Goal: Information Seeking & Learning: Learn about a topic

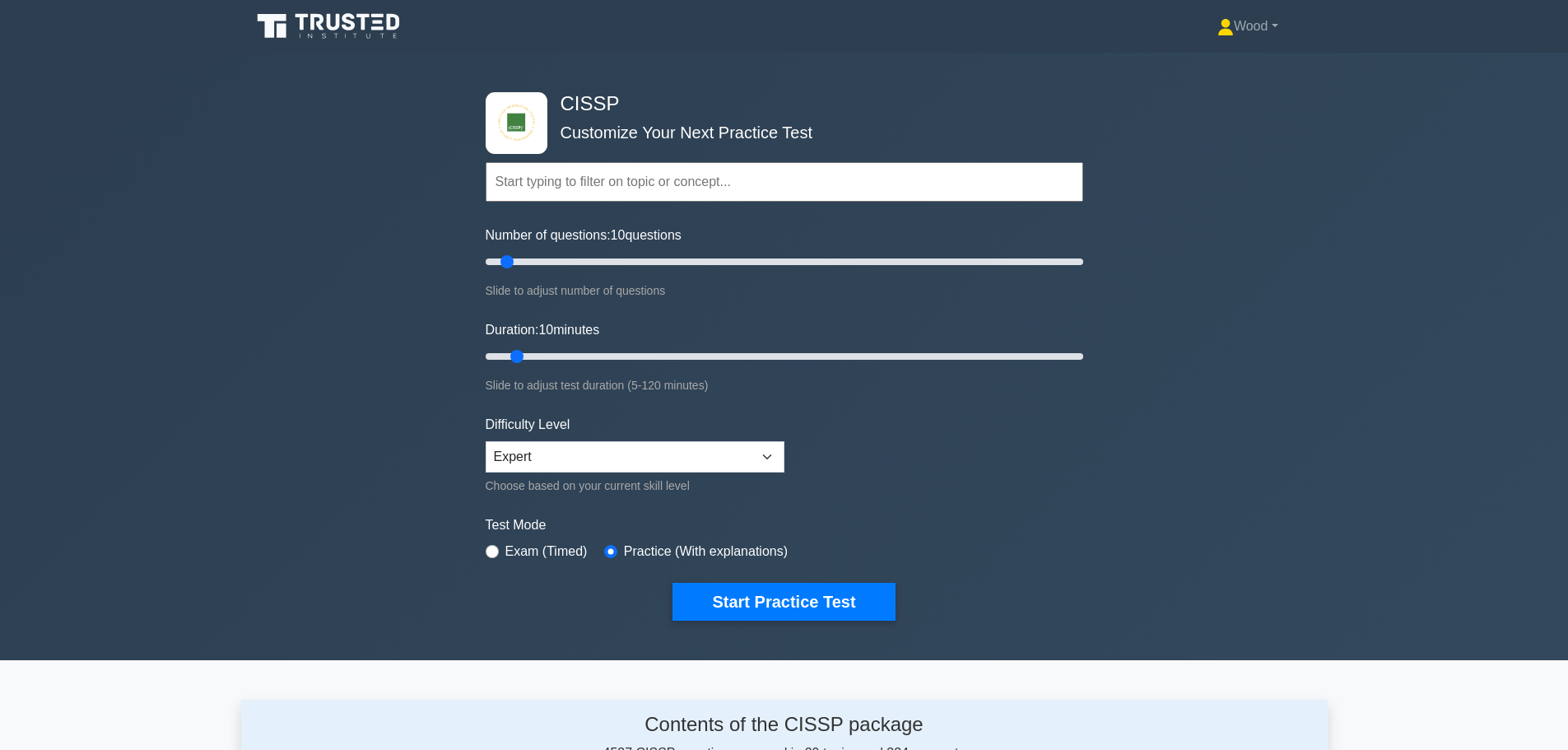
click at [602, 194] on input "text" at bounding box center [784, 182] width 597 height 39
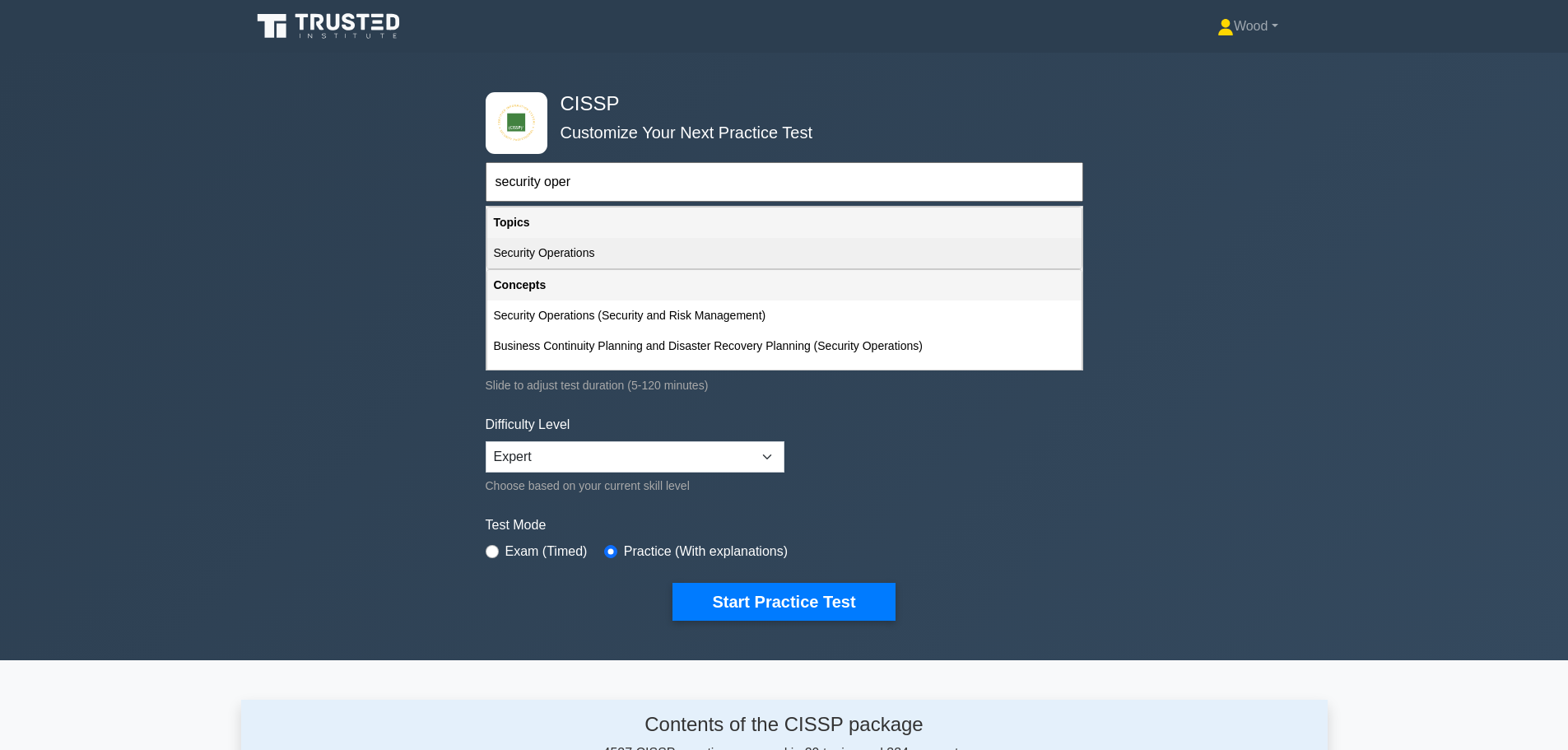
click at [528, 257] on div "Security Operations" at bounding box center [784, 253] width 595 height 30
type input "Security Operations"
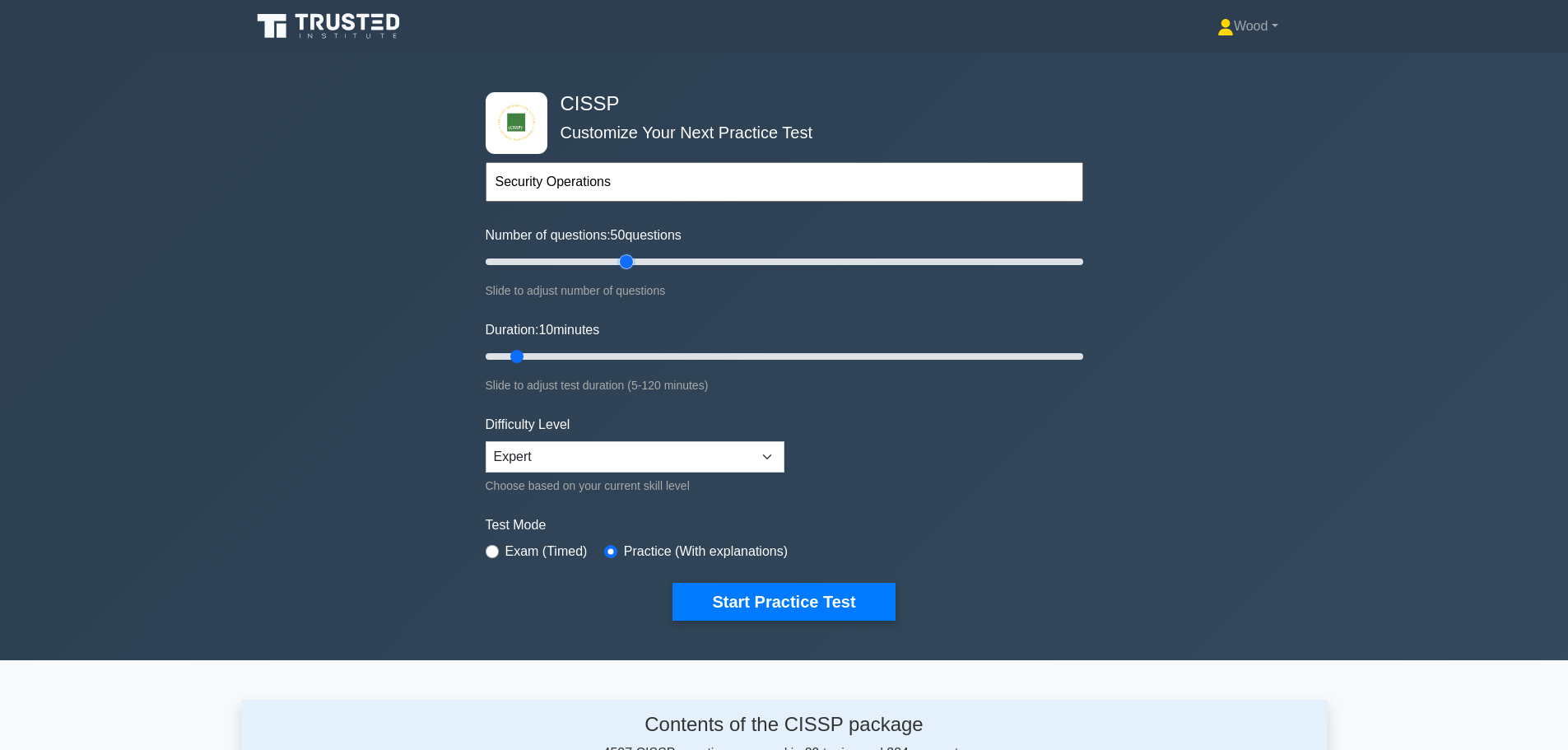
drag, startPoint x: 504, startPoint y: 259, endPoint x: 620, endPoint y: 276, distance: 117.2
type input "50"
click at [620, 272] on input "Number of questions: 50 questions" at bounding box center [784, 262] width 597 height 20
drag, startPoint x: 523, startPoint y: 353, endPoint x: 868, endPoint y: 404, distance: 348.7
click at [868, 367] on input "Duration: 80 minutes" at bounding box center [784, 357] width 597 height 20
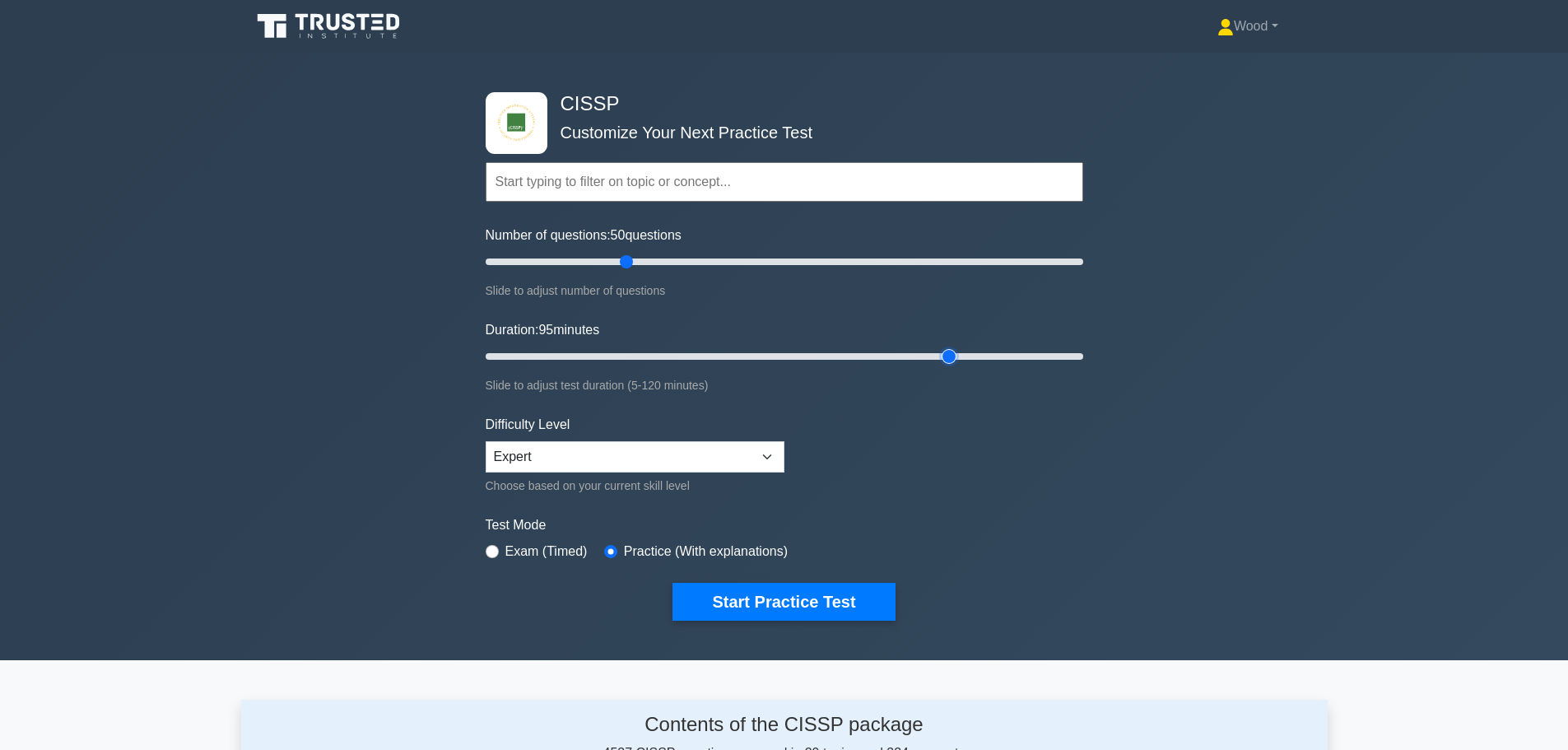
drag, startPoint x: 877, startPoint y: 358, endPoint x: 959, endPoint y: 365, distance: 82.3
type input "95"
click at [959, 365] on input "Duration: 95 minutes" at bounding box center [784, 357] width 597 height 20
click at [817, 609] on button "Start Practice Test" at bounding box center [784, 602] width 223 height 38
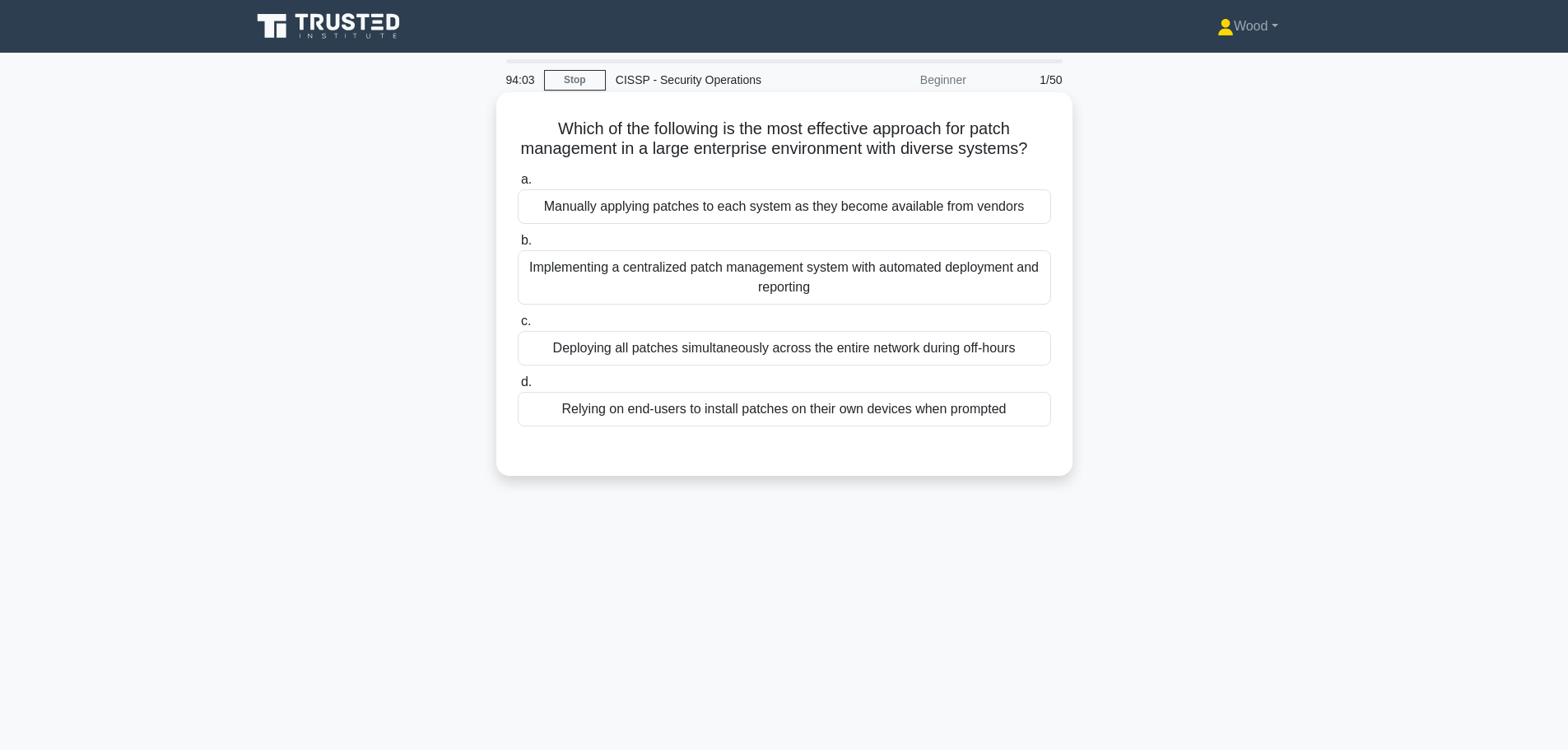
click at [806, 292] on div "Implementing a centralized patch management system with automated deployment an…" at bounding box center [784, 277] width 534 height 55
click at [518, 246] on input "b. Implementing a centralized patch management system with automated deployment…" at bounding box center [518, 241] width 0 height 11
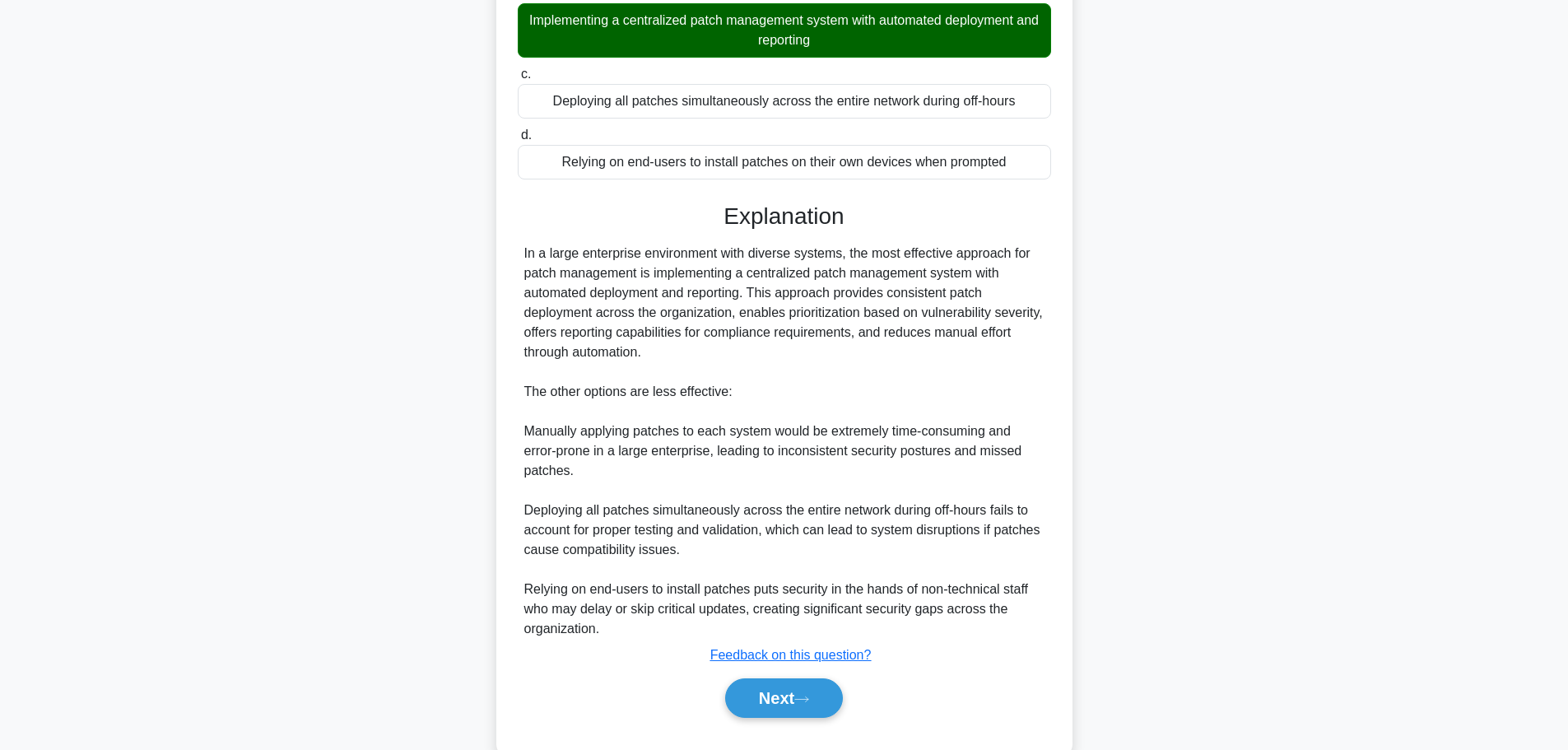
scroll to position [306, 0]
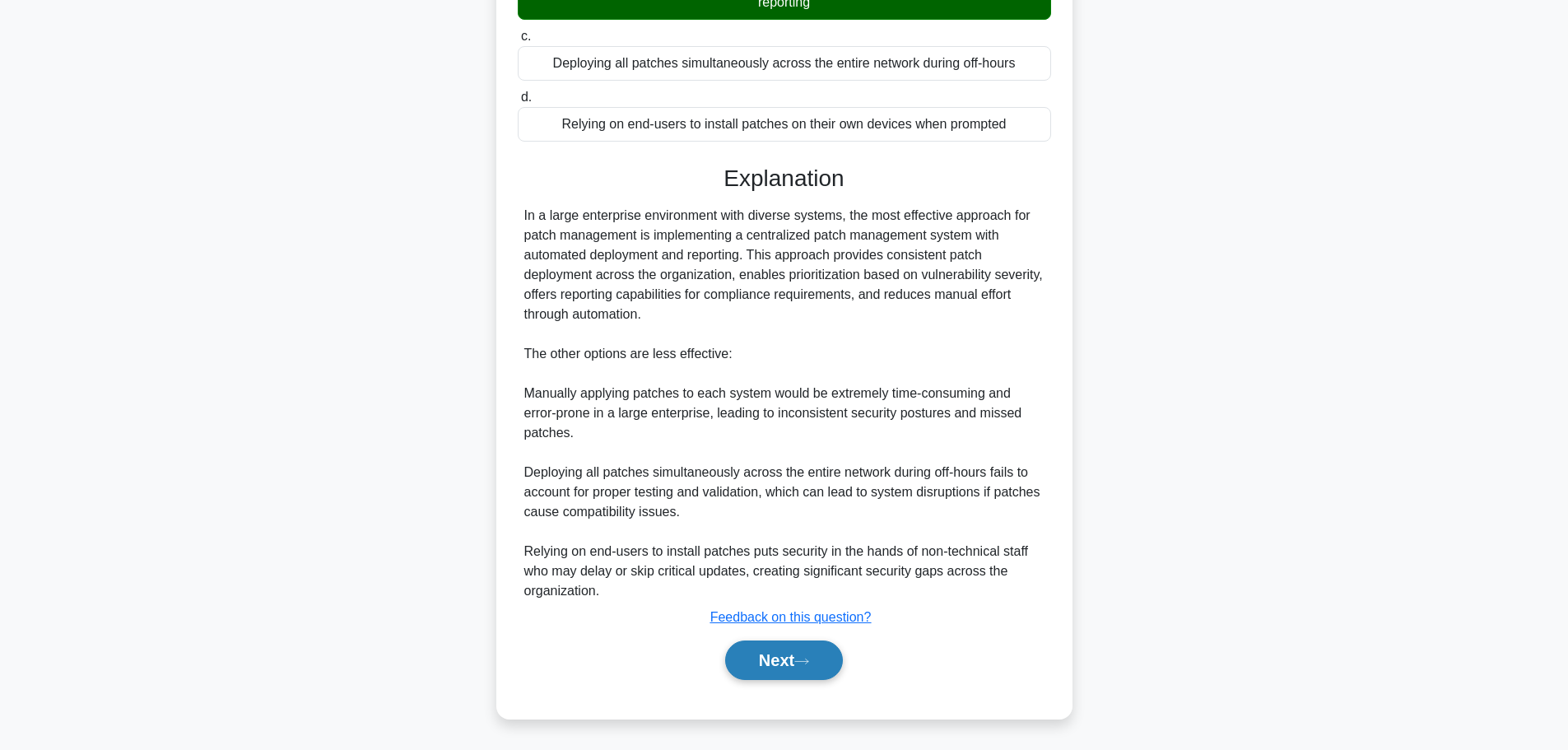
click at [808, 679] on button "Next" at bounding box center [784, 660] width 118 height 39
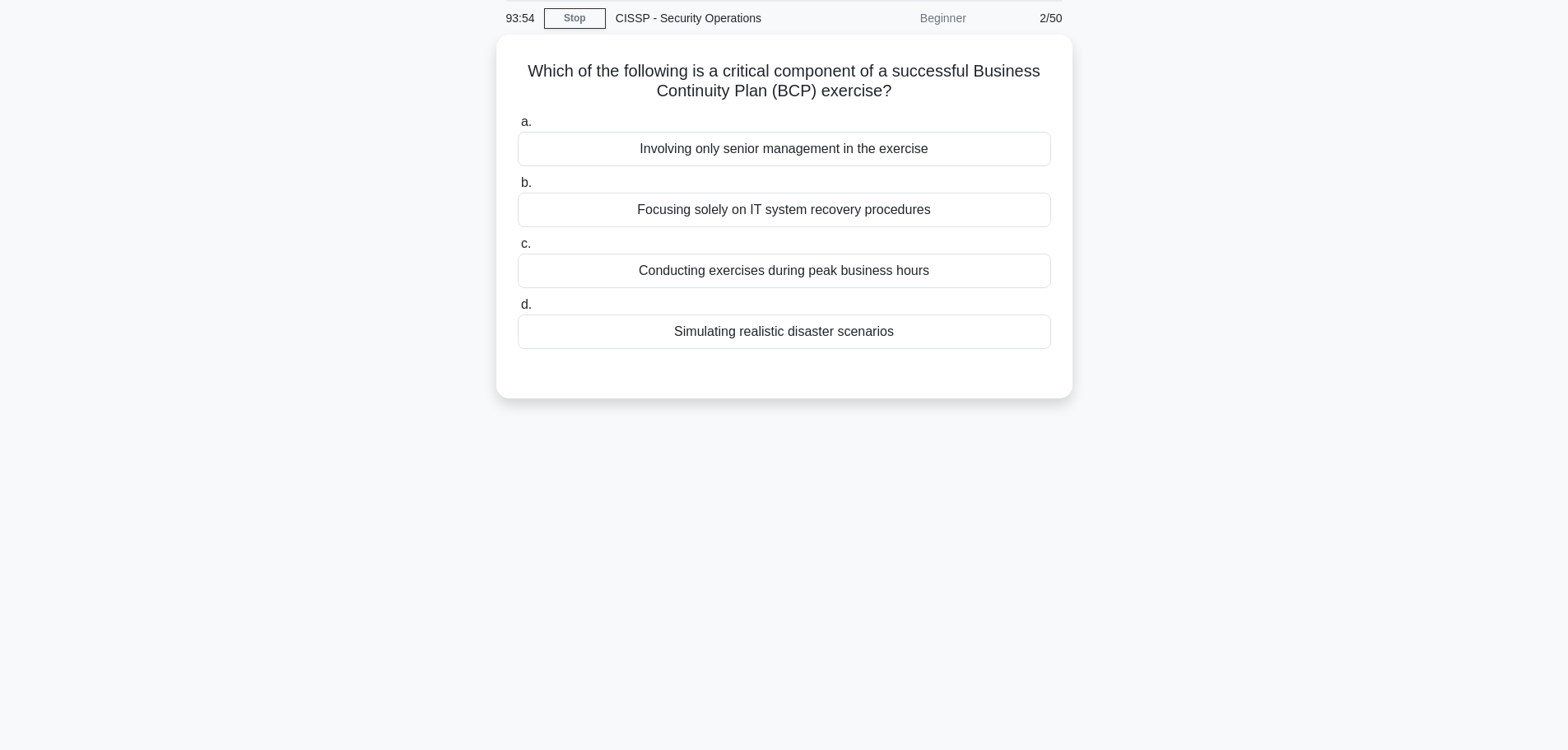
scroll to position [0, 0]
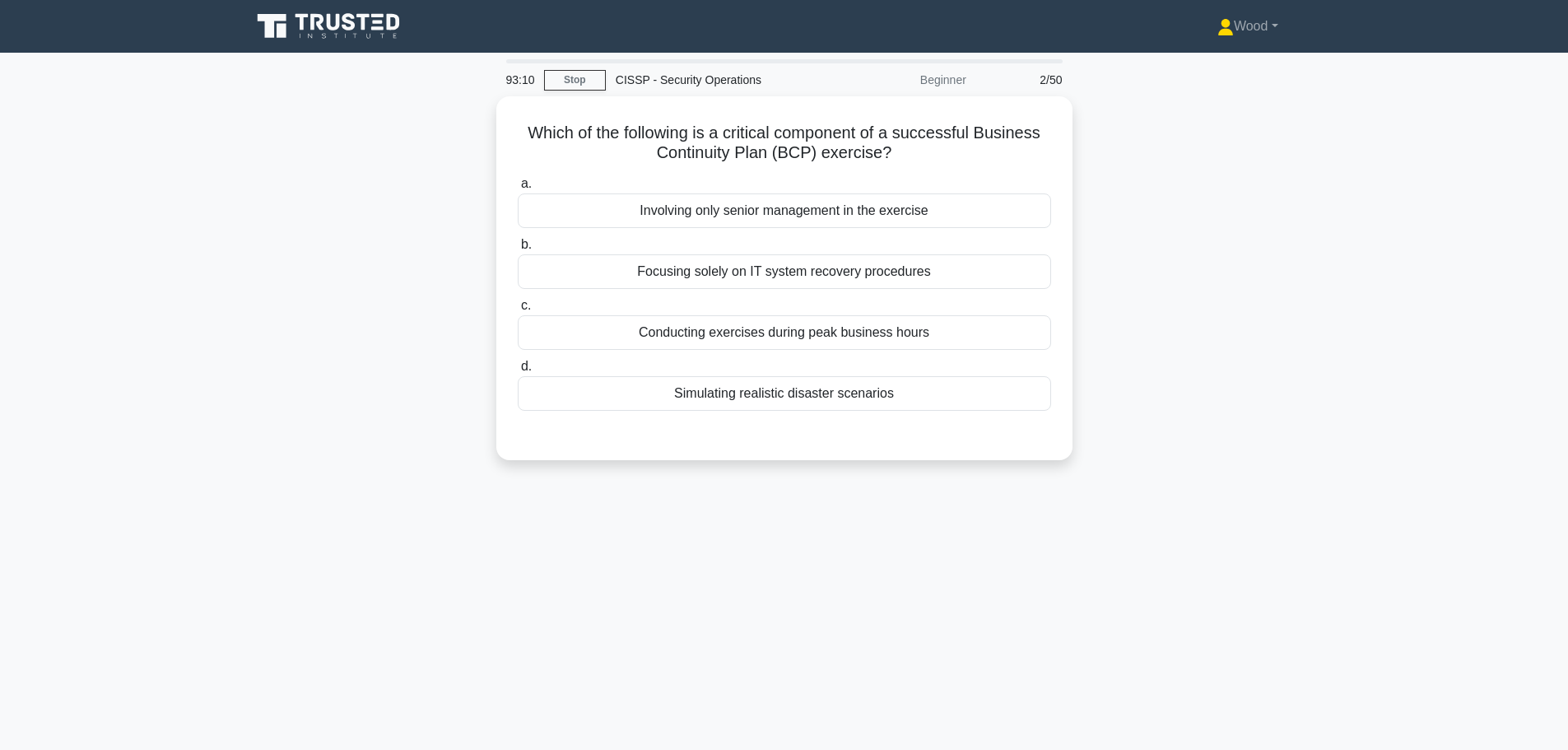
click at [1000, 585] on div "93:10 Stop CISSP - Security Operations Beginner 2/50 Which of the following is …" at bounding box center [784, 471] width 1086 height 824
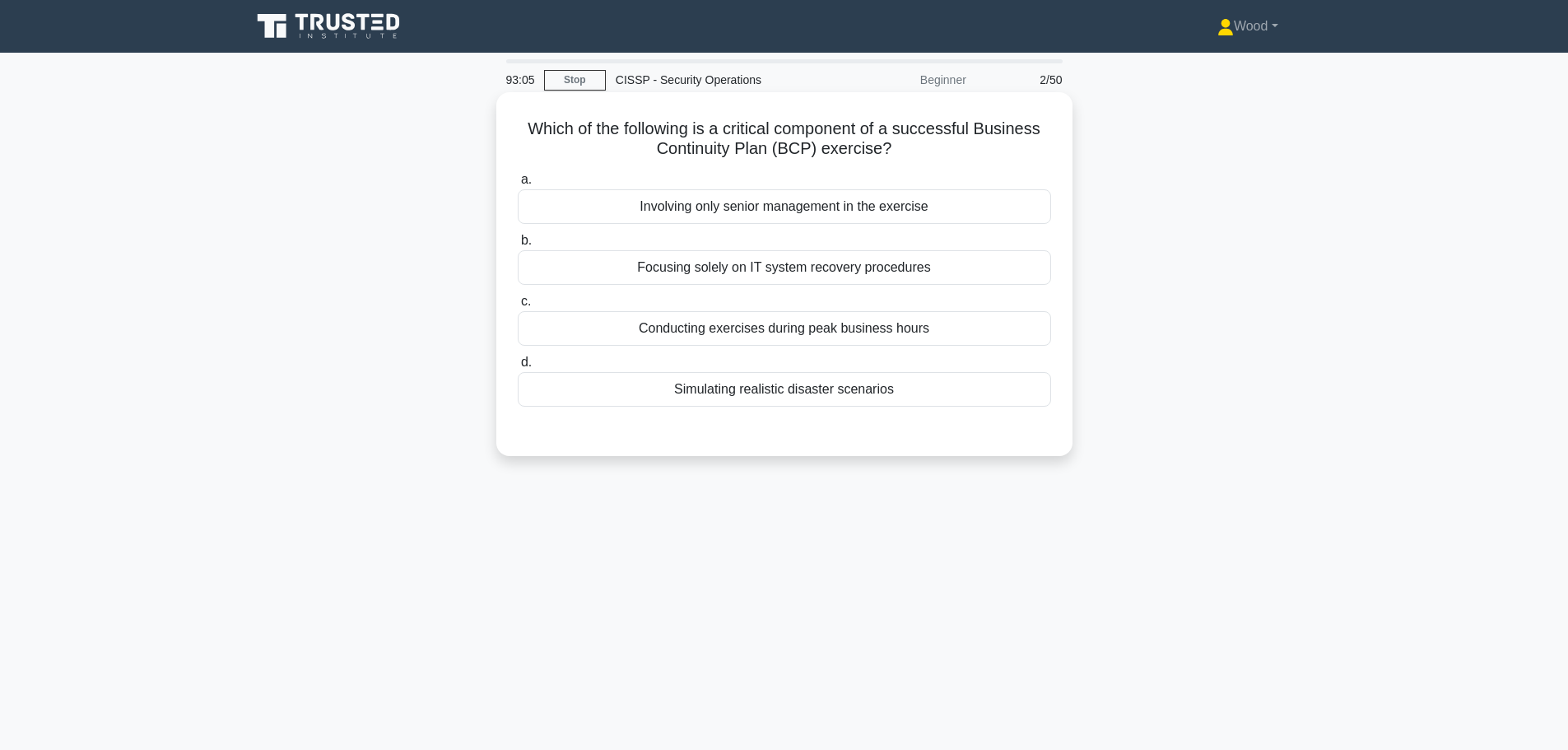
click at [805, 380] on div "Simulating realistic disaster scenarios" at bounding box center [784, 390] width 534 height 35
click at [518, 368] on input "d. Simulating realistic disaster scenarios" at bounding box center [518, 363] width 0 height 11
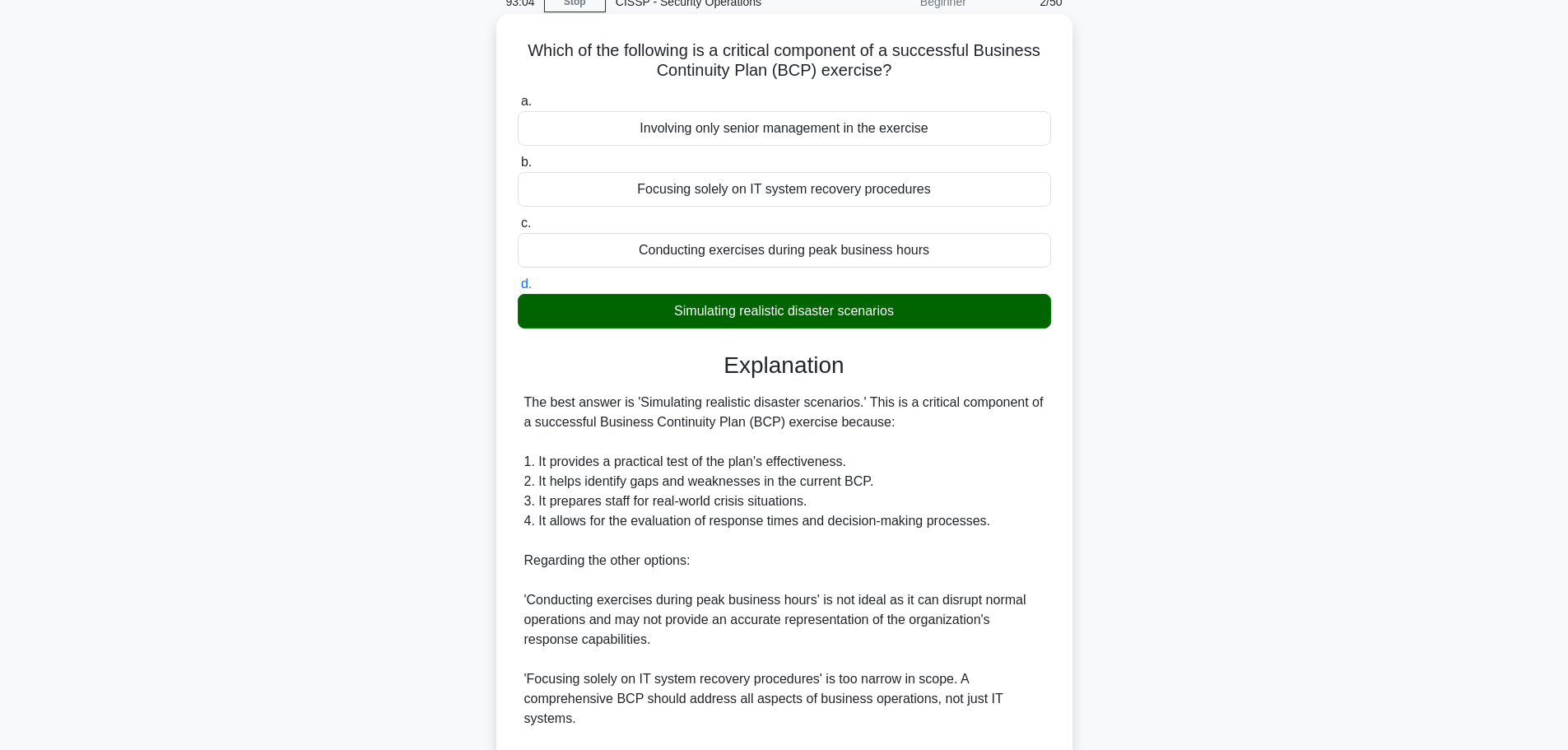
scroll to position [247, 0]
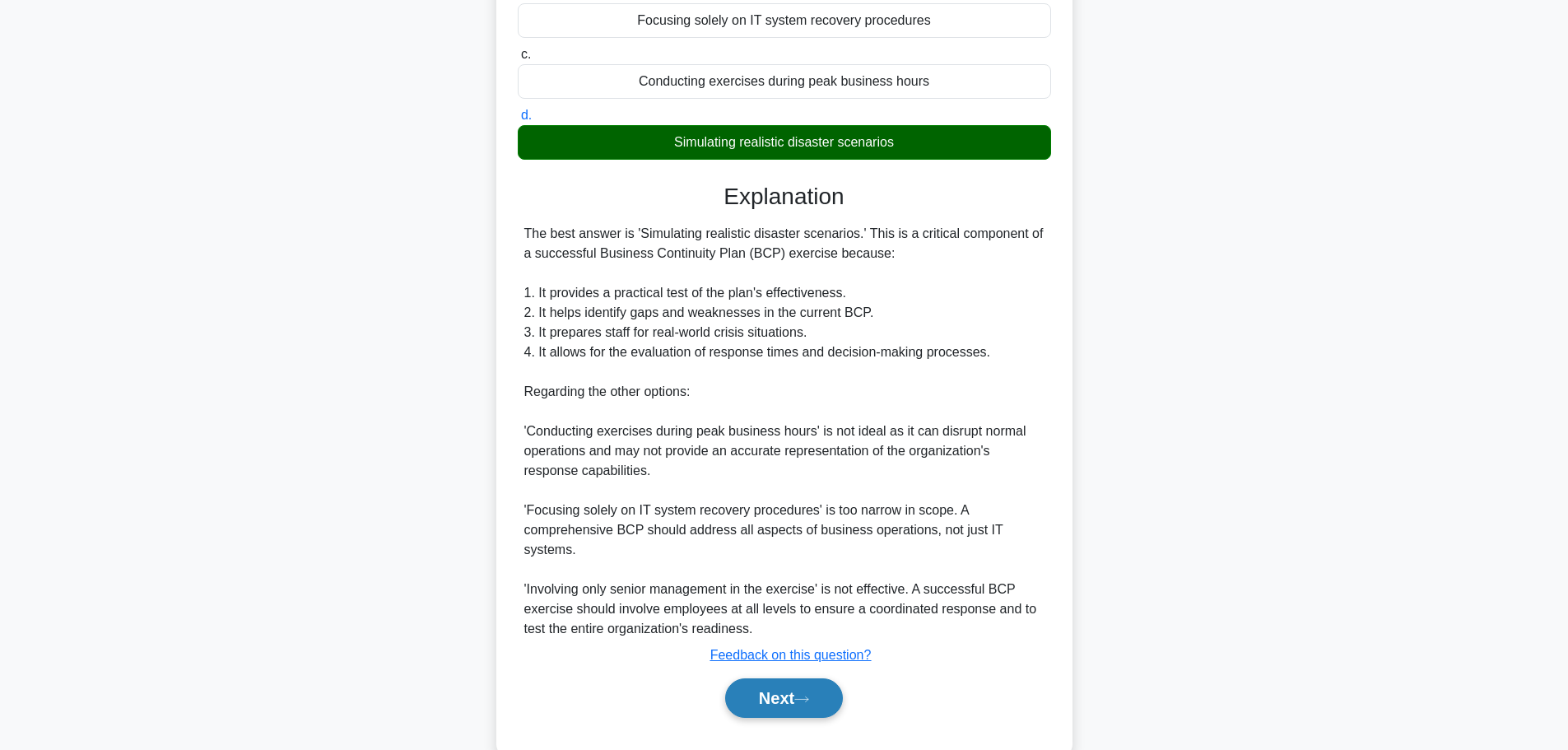
click at [787, 693] on button "Next" at bounding box center [784, 698] width 118 height 39
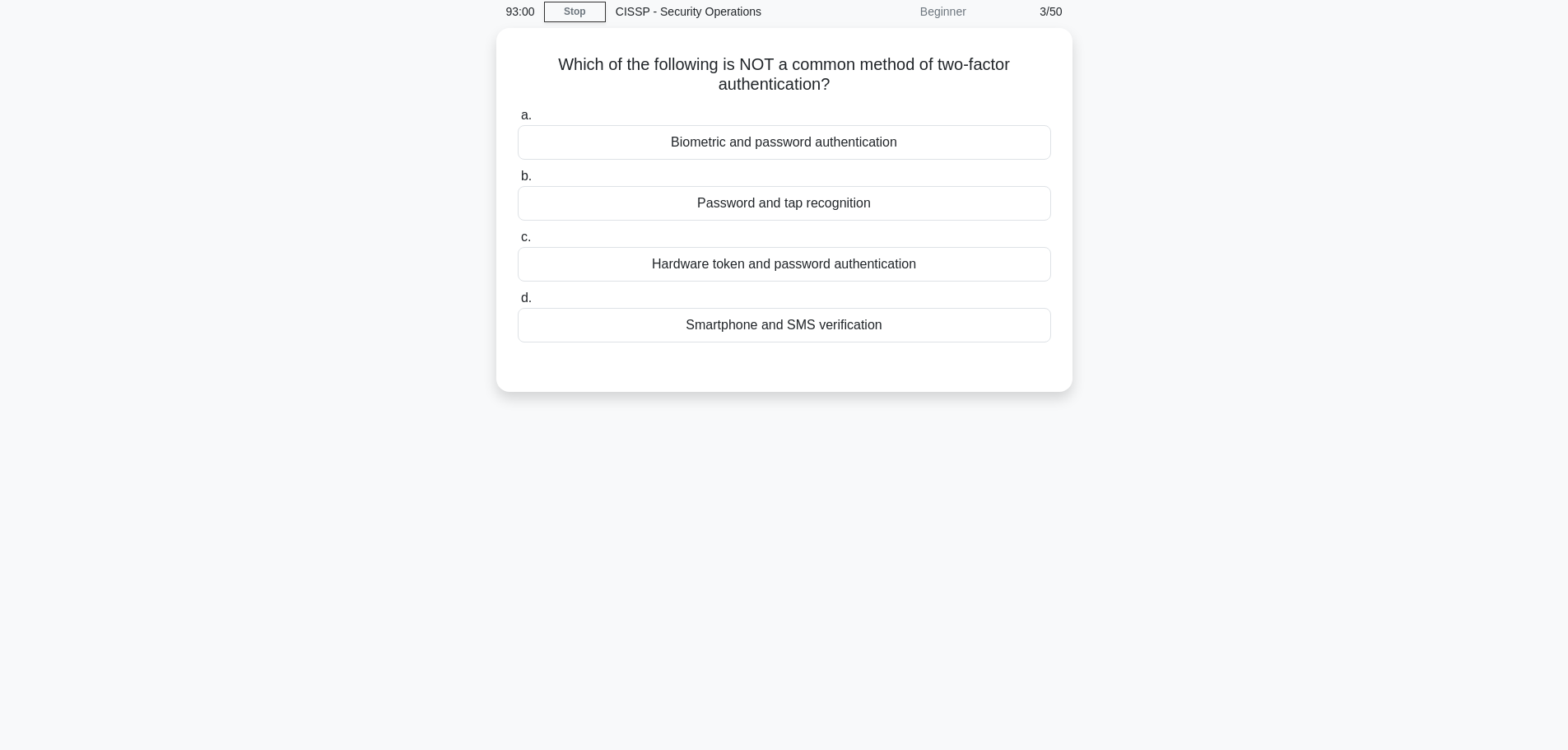
scroll to position [0, 0]
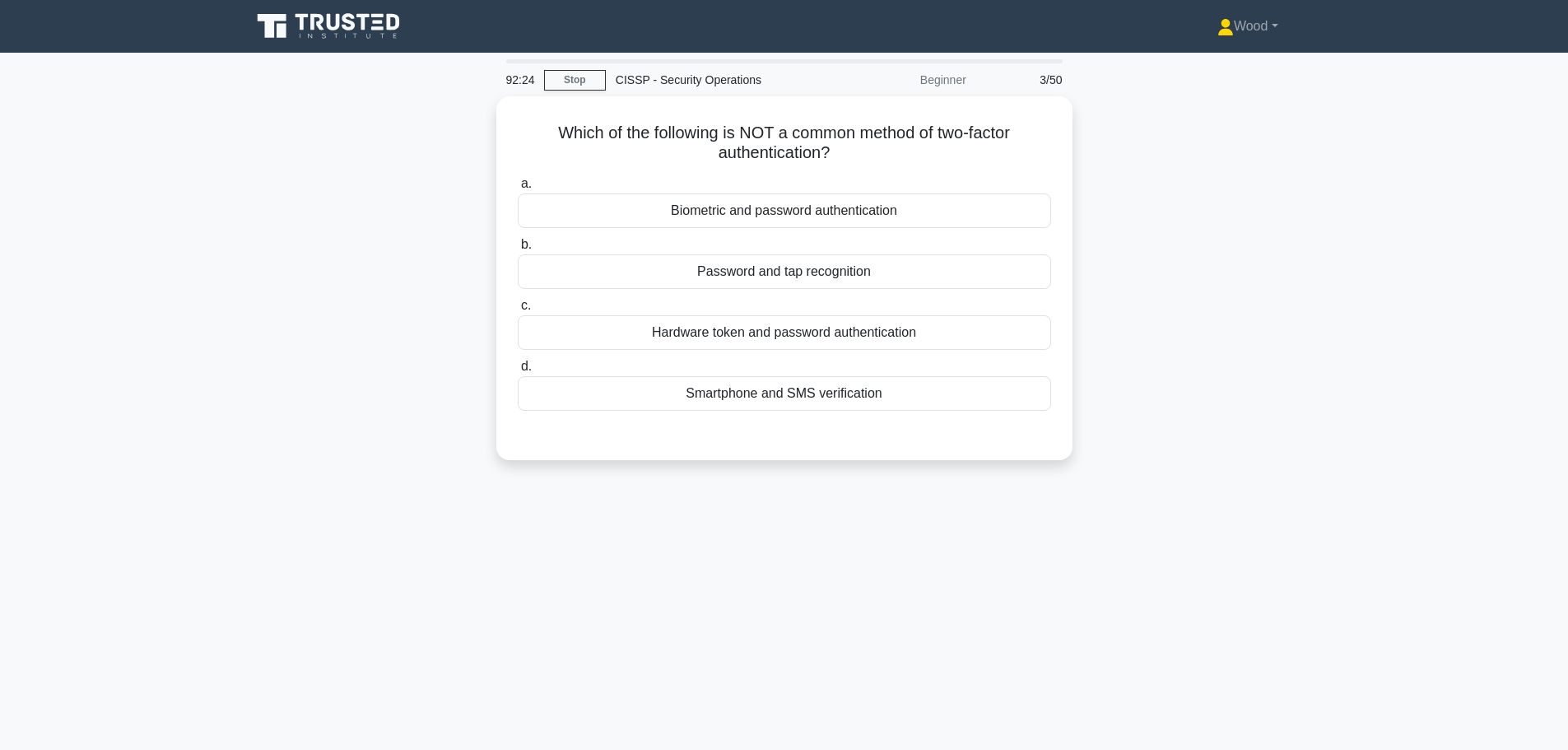
click at [855, 578] on div "92:24 Stop CISSP - Security Operations Beginner 3/50 Which of the following is …" at bounding box center [784, 471] width 1086 height 824
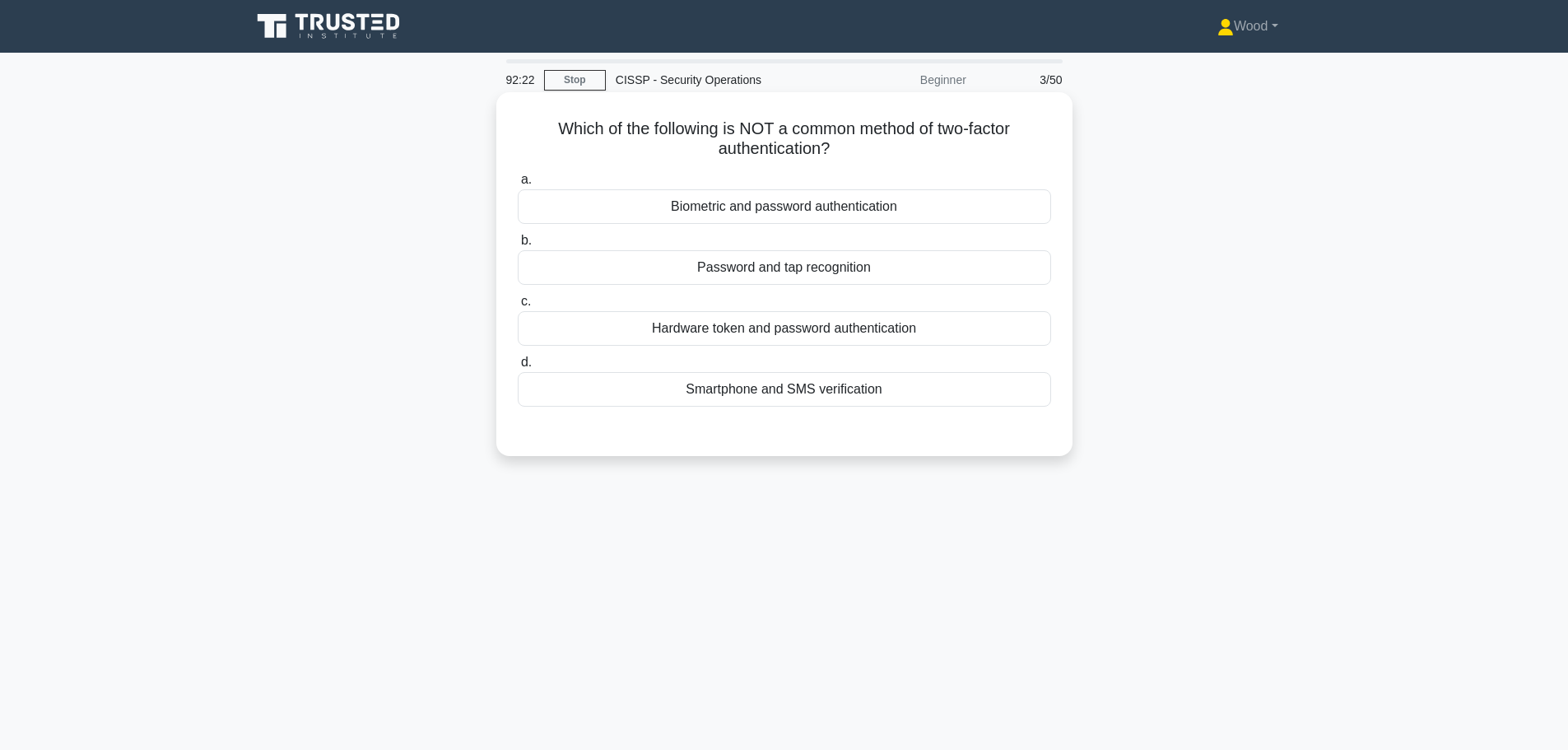
click at [822, 400] on div "Smartphone and SMS verification" at bounding box center [784, 390] width 534 height 35
click at [518, 368] on input "d. Smartphone and SMS verification" at bounding box center [518, 363] width 0 height 11
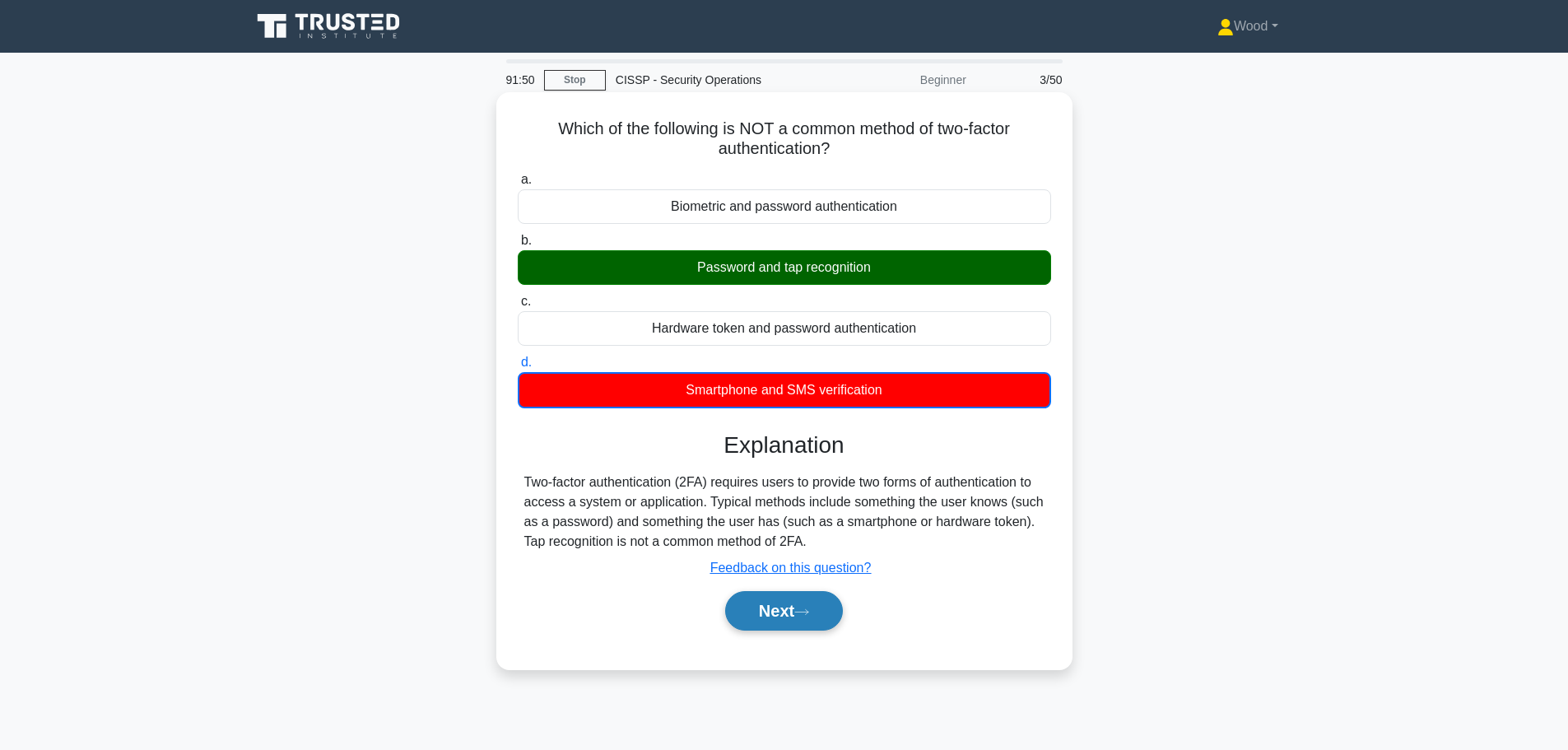
click at [753, 606] on button "Next" at bounding box center [784, 610] width 118 height 39
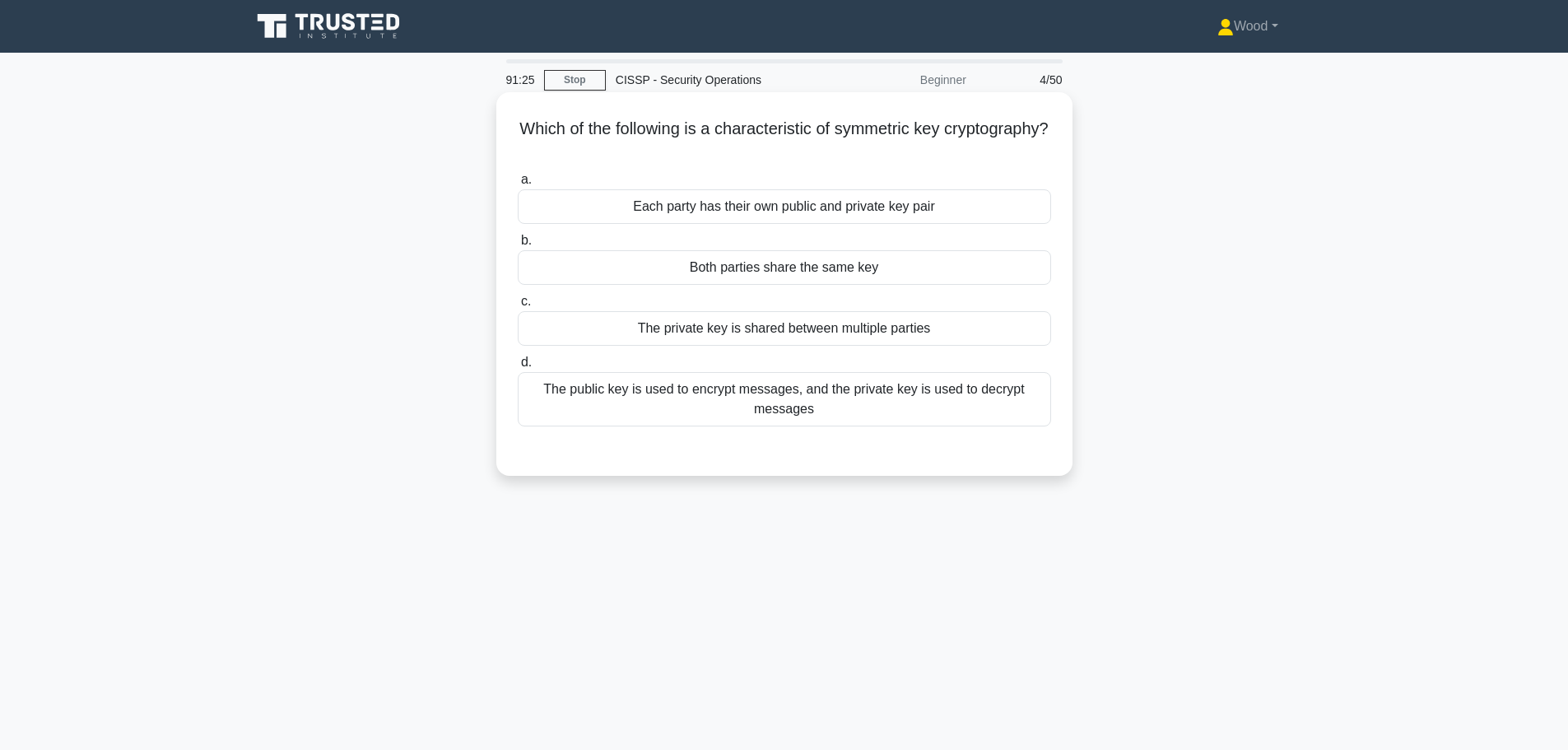
click at [839, 268] on div "Both parties share the same key" at bounding box center [784, 267] width 534 height 35
click at [518, 246] on input "b. Both parties share the same key" at bounding box center [518, 241] width 0 height 11
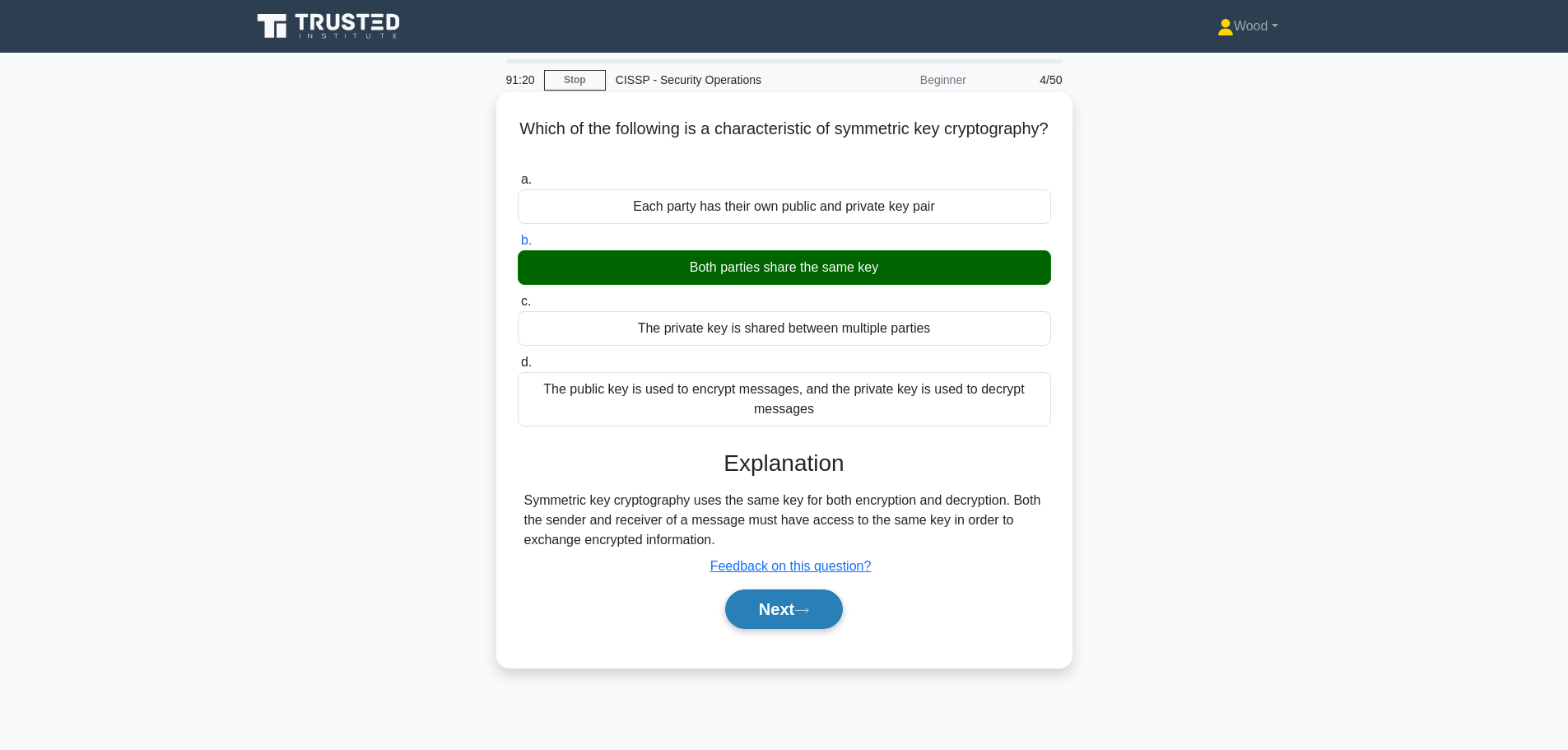
click at [796, 608] on button "Next" at bounding box center [784, 609] width 118 height 39
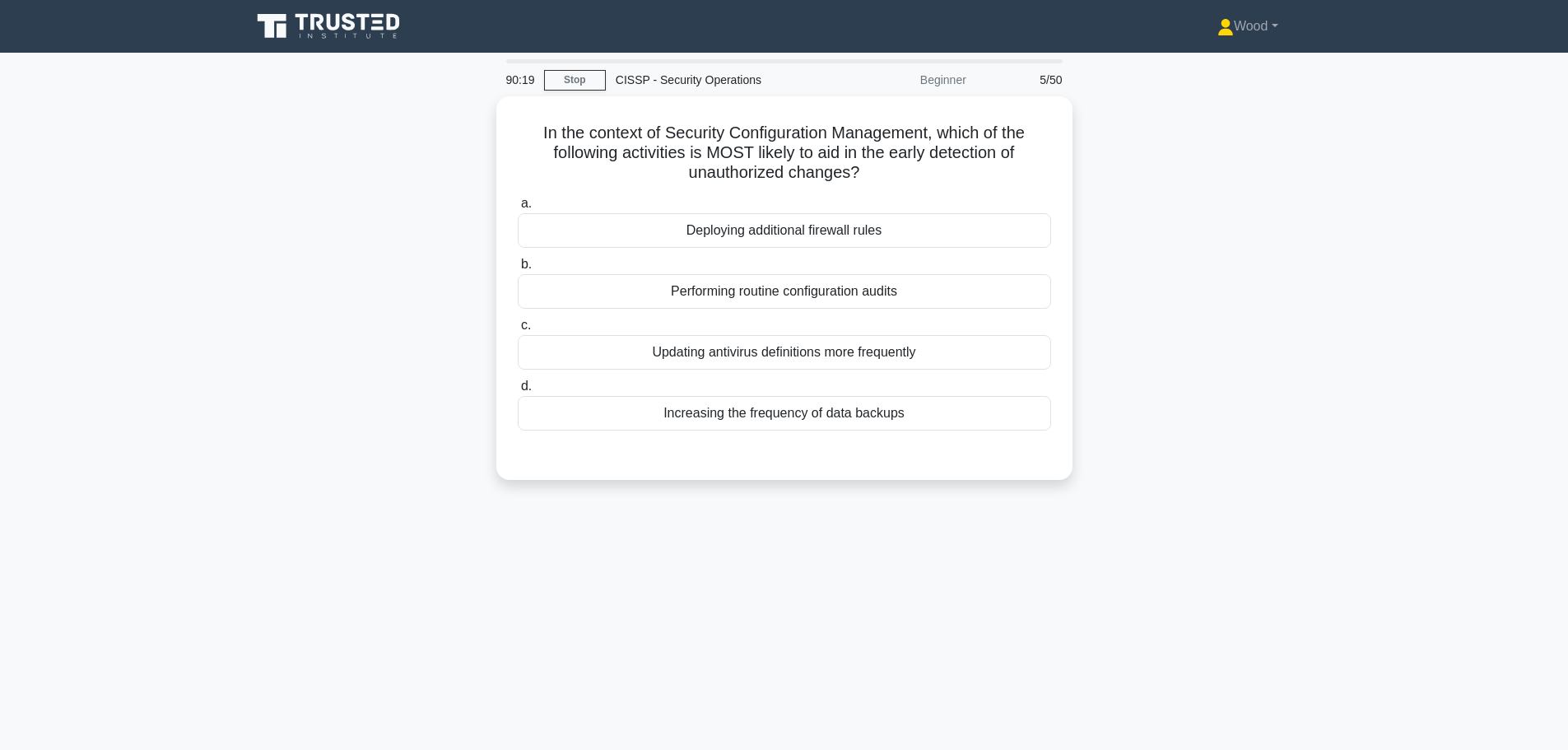
click at [981, 557] on div "90:19 Stop CISSP - Security Operations Beginner 5/50 In the context of Security…" at bounding box center [784, 471] width 1086 height 824
click at [895, 294] on div "Performing routine configuration audits" at bounding box center [784, 287] width 534 height 35
click at [518, 266] on input "b. Performing routine configuration audits" at bounding box center [518, 261] width 0 height 11
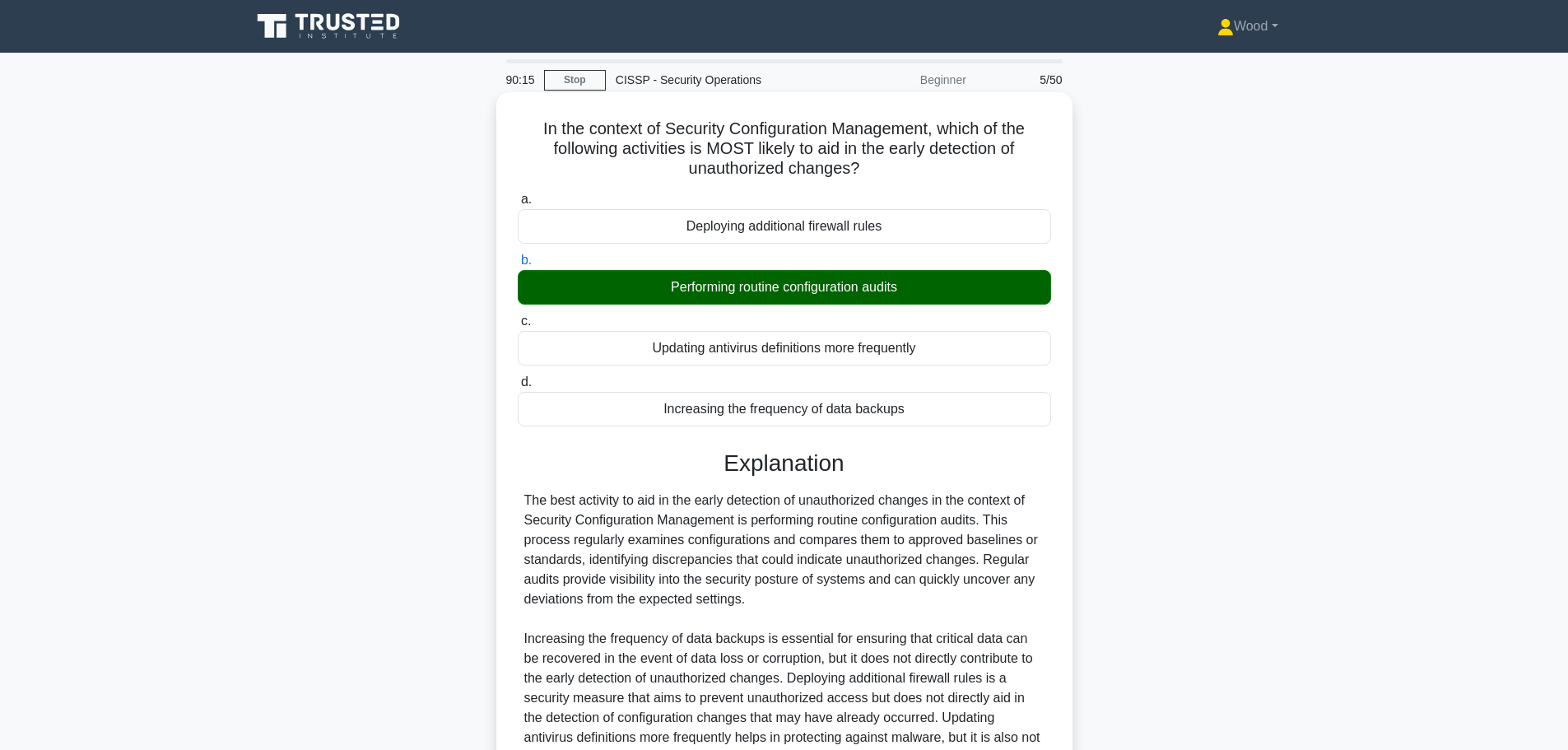
scroll to position [207, 0]
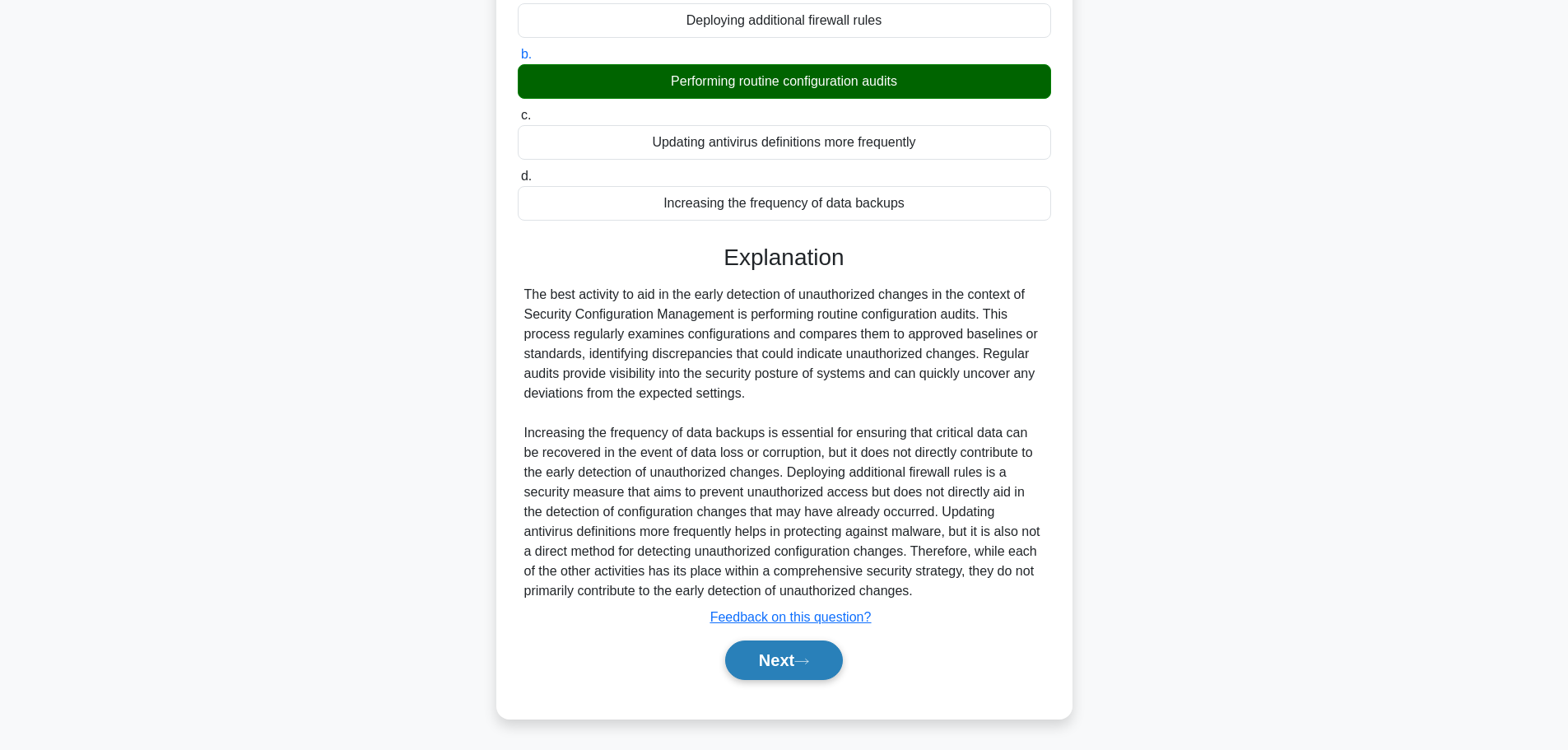
click at [795, 669] on button "Next" at bounding box center [784, 660] width 118 height 39
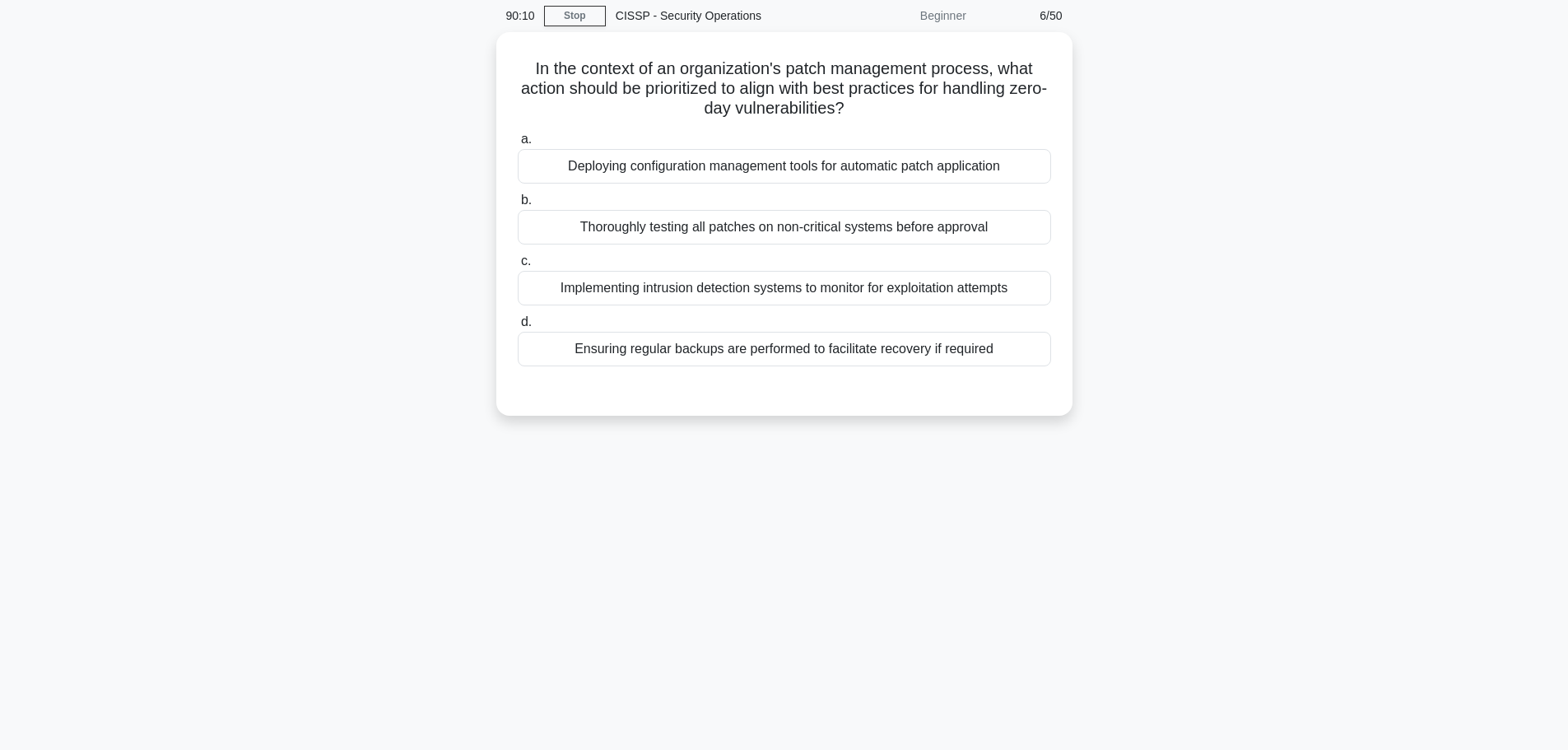
scroll to position [0, 0]
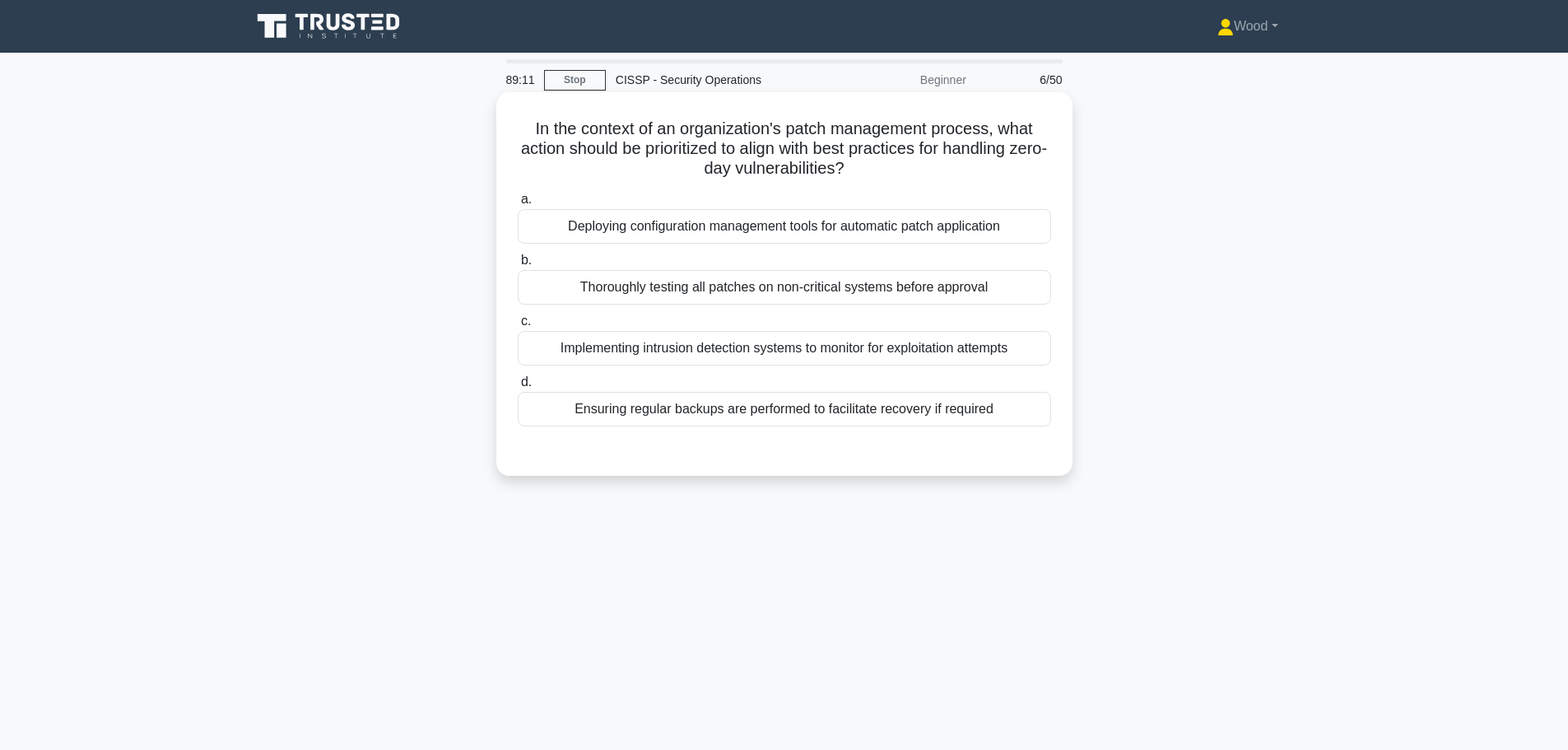
click at [750, 352] on div "Implementing intrusion detection systems to monitor for exploitation attempts" at bounding box center [784, 349] width 534 height 35
click at [518, 327] on input "c. Implementing intrusion detection systems to monitor for exploitation attempts" at bounding box center [518, 322] width 0 height 11
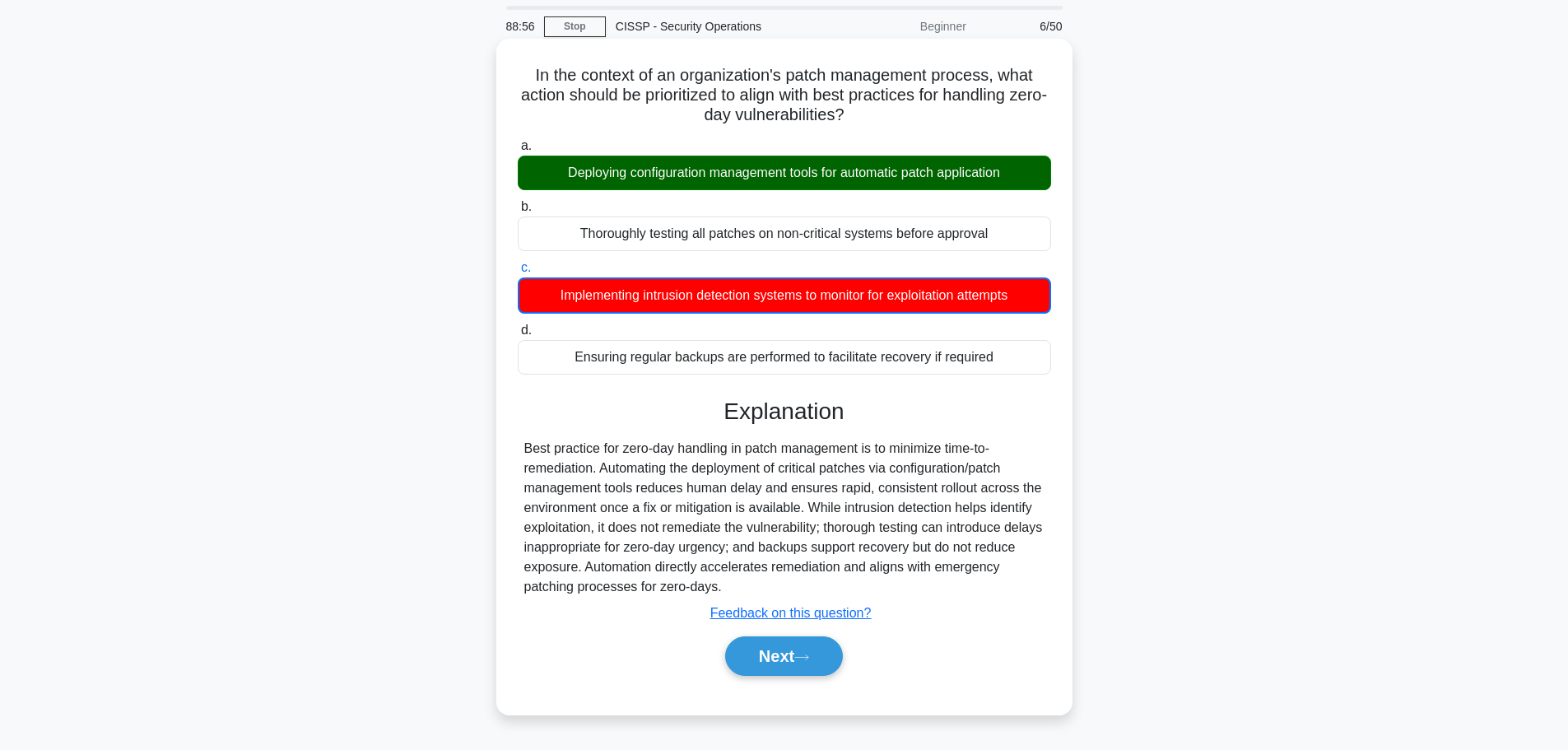
scroll to position [82, 0]
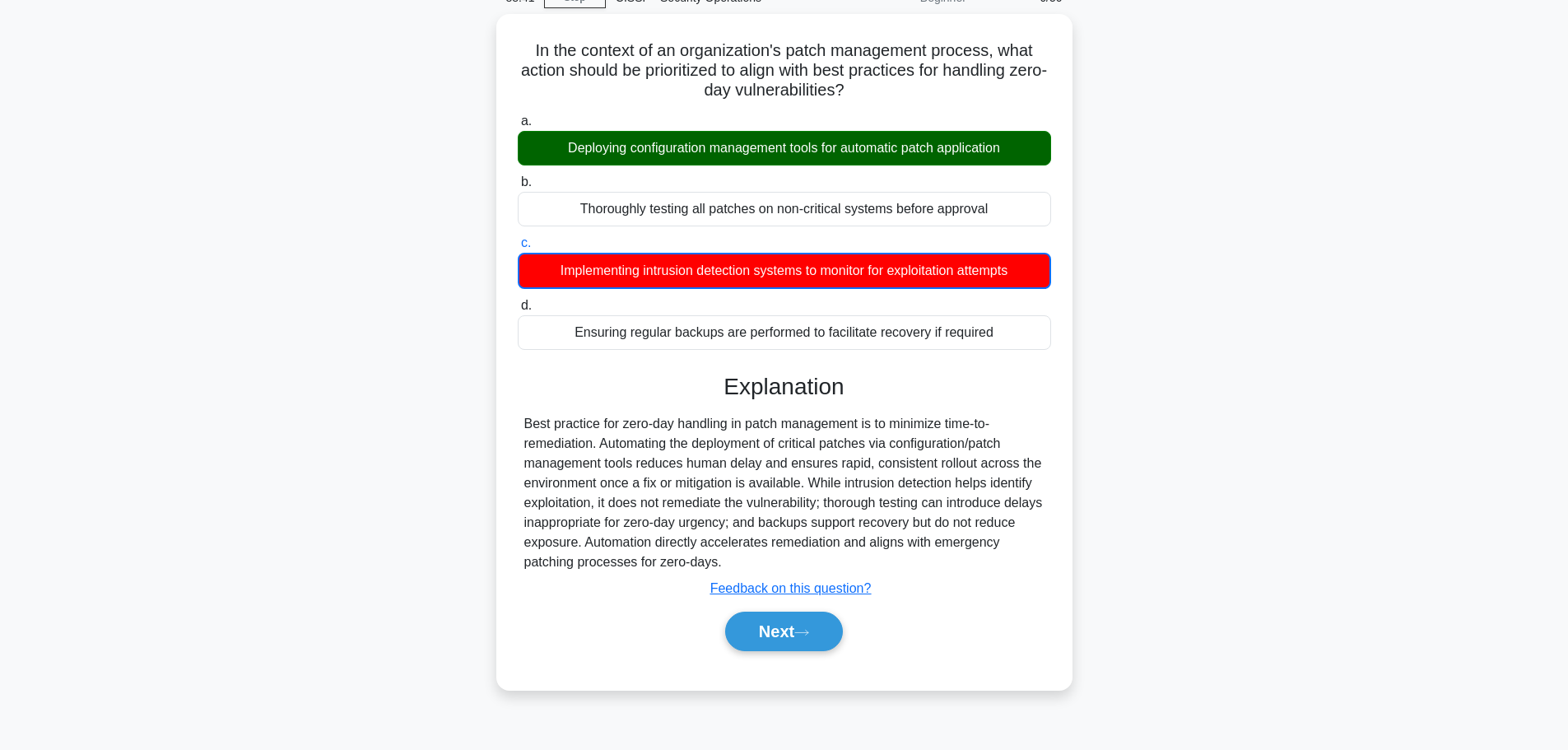
drag, startPoint x: 755, startPoint y: 641, endPoint x: 704, endPoint y: 731, distance: 103.4
click at [704, 731] on div "88:41 Stop CISSP - Security Operations Beginner 6/50 In the context of an organ…" at bounding box center [784, 389] width 1086 height 824
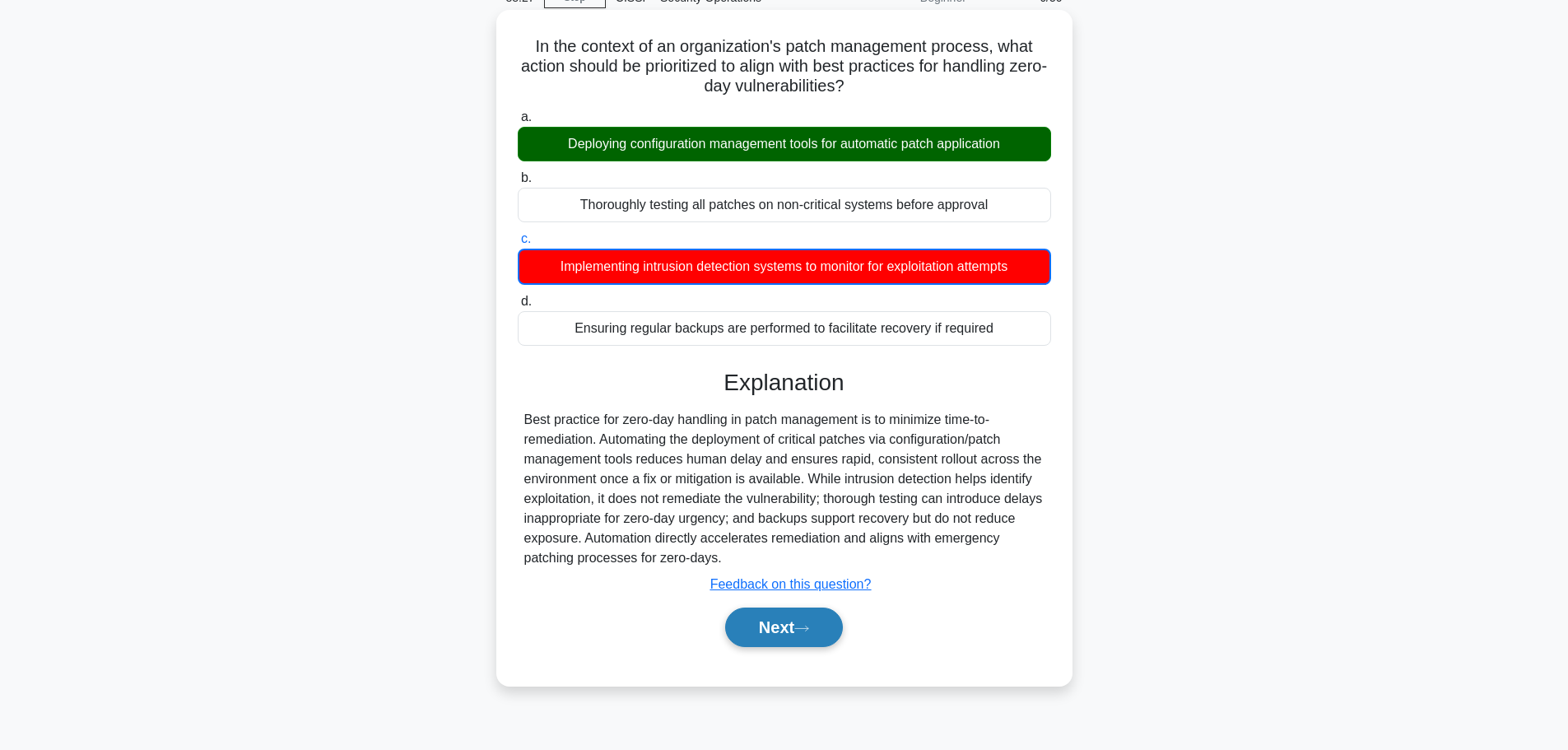
click at [809, 629] on icon at bounding box center [802, 629] width 15 height 9
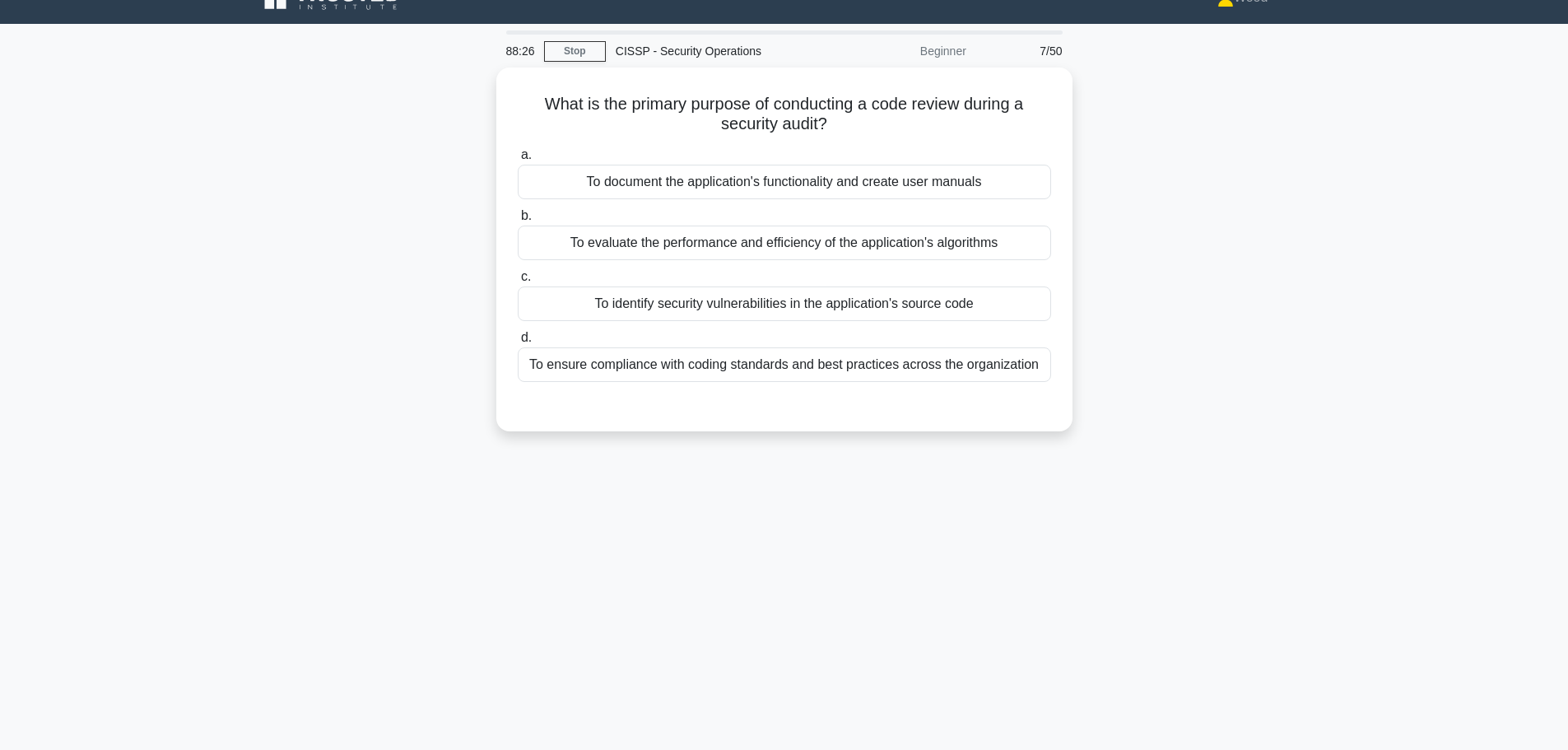
scroll to position [0, 0]
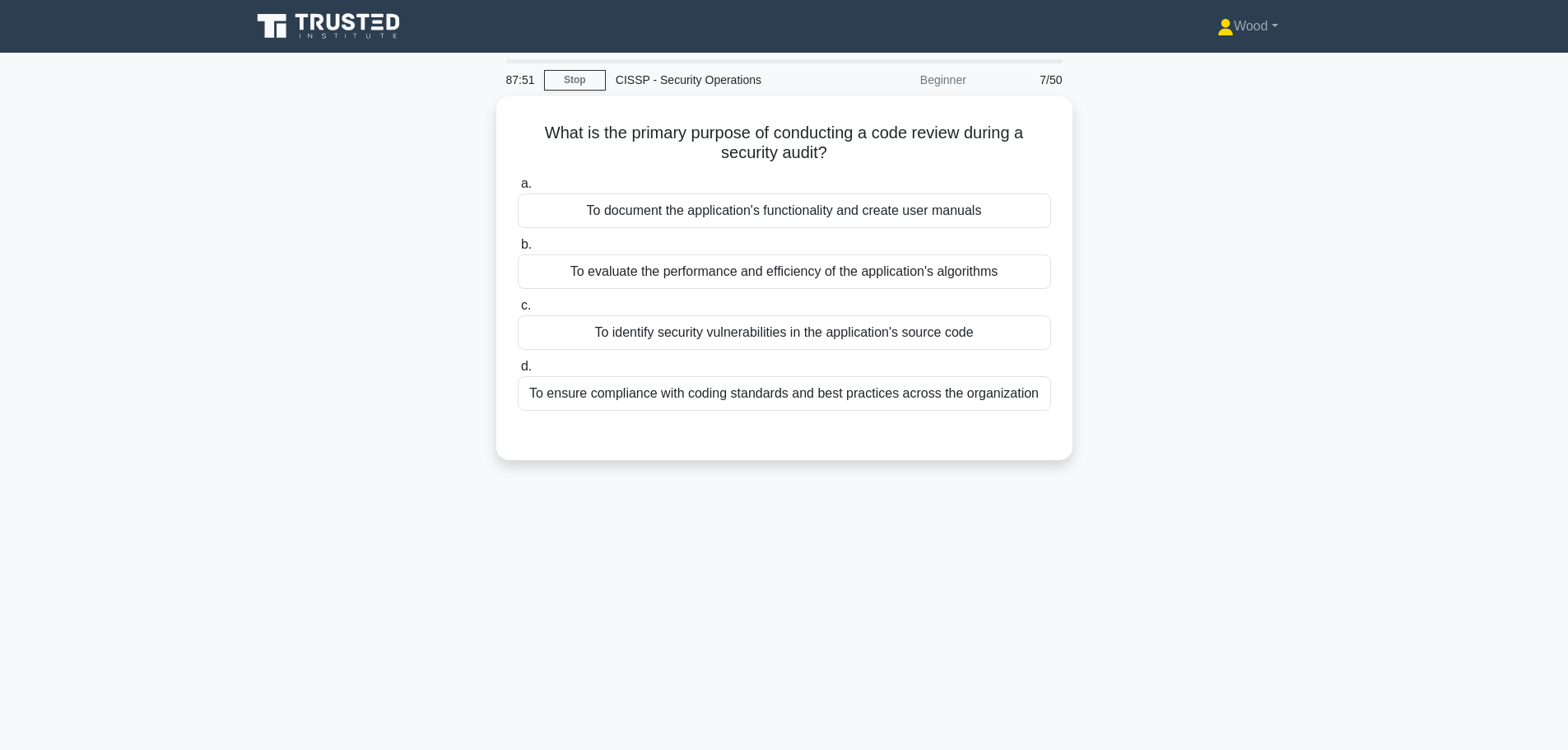
click at [735, 599] on div "87:51 Stop CISSP - Security Operations Beginner 7/50 What is the primary purpos…" at bounding box center [784, 471] width 1086 height 824
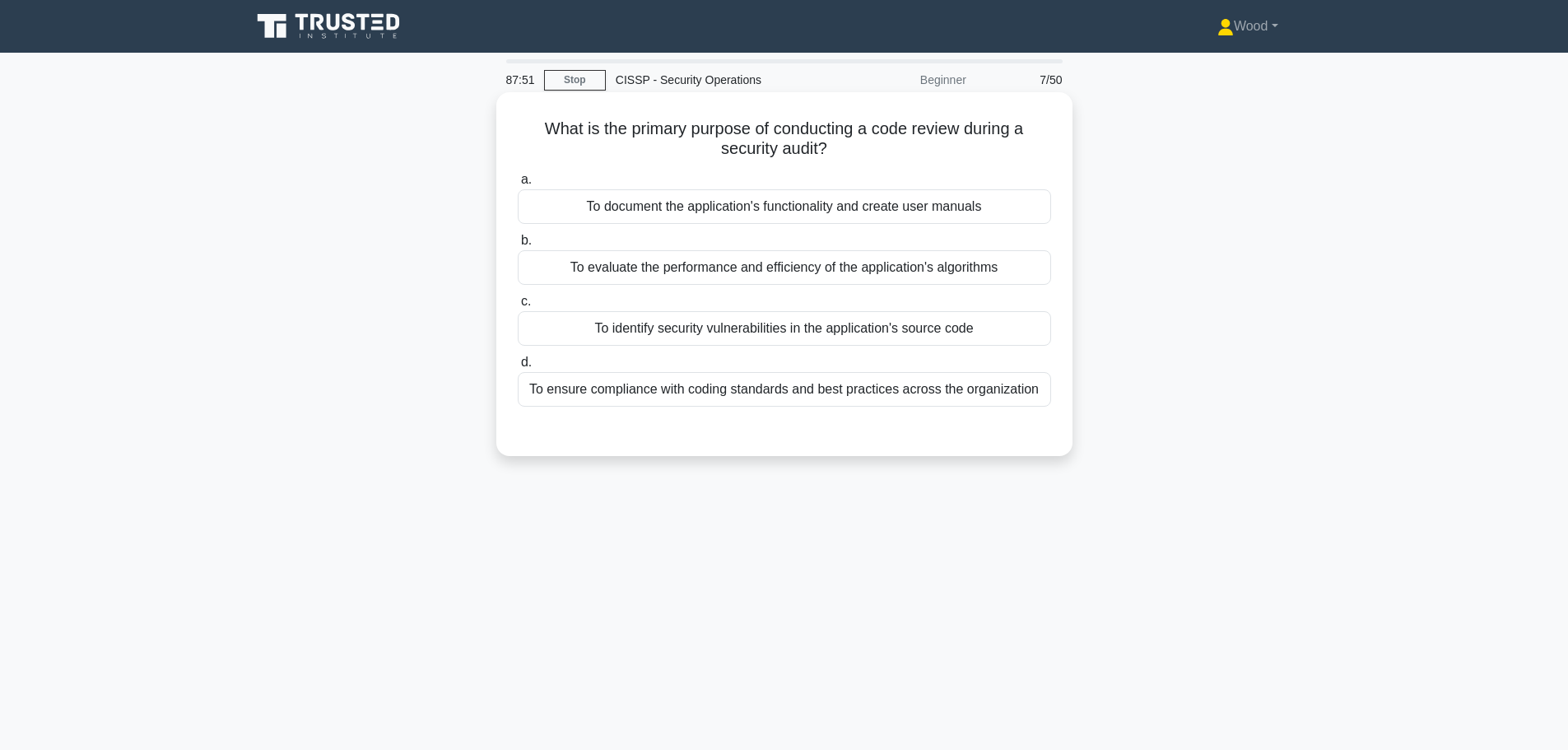
click at [767, 391] on div "To ensure compliance with coding standards and best practices across the organi…" at bounding box center [784, 390] width 534 height 35
click at [518, 368] on input "d. To ensure compliance with coding standards and best practices across the org…" at bounding box center [518, 363] width 0 height 11
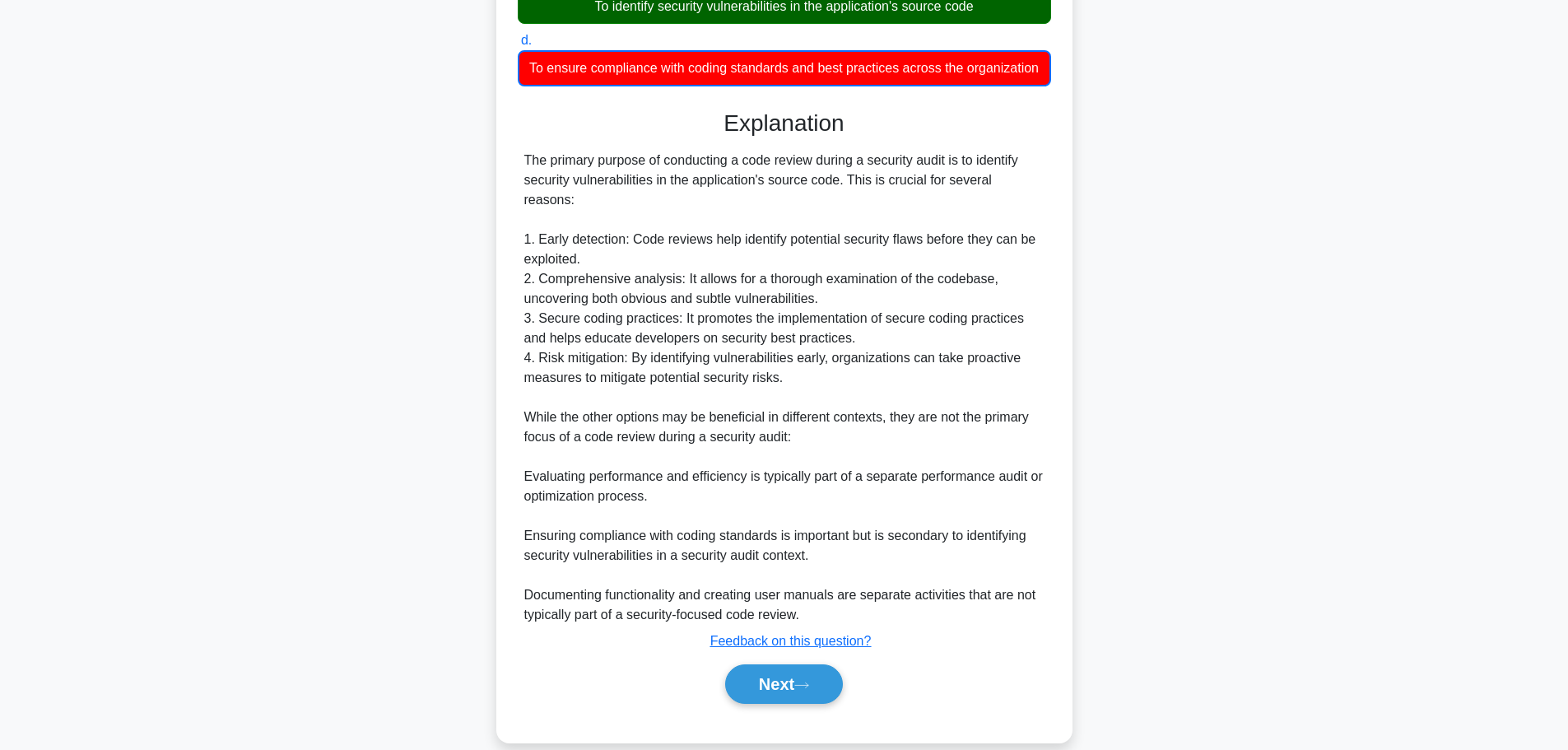
scroll to position [347, 0]
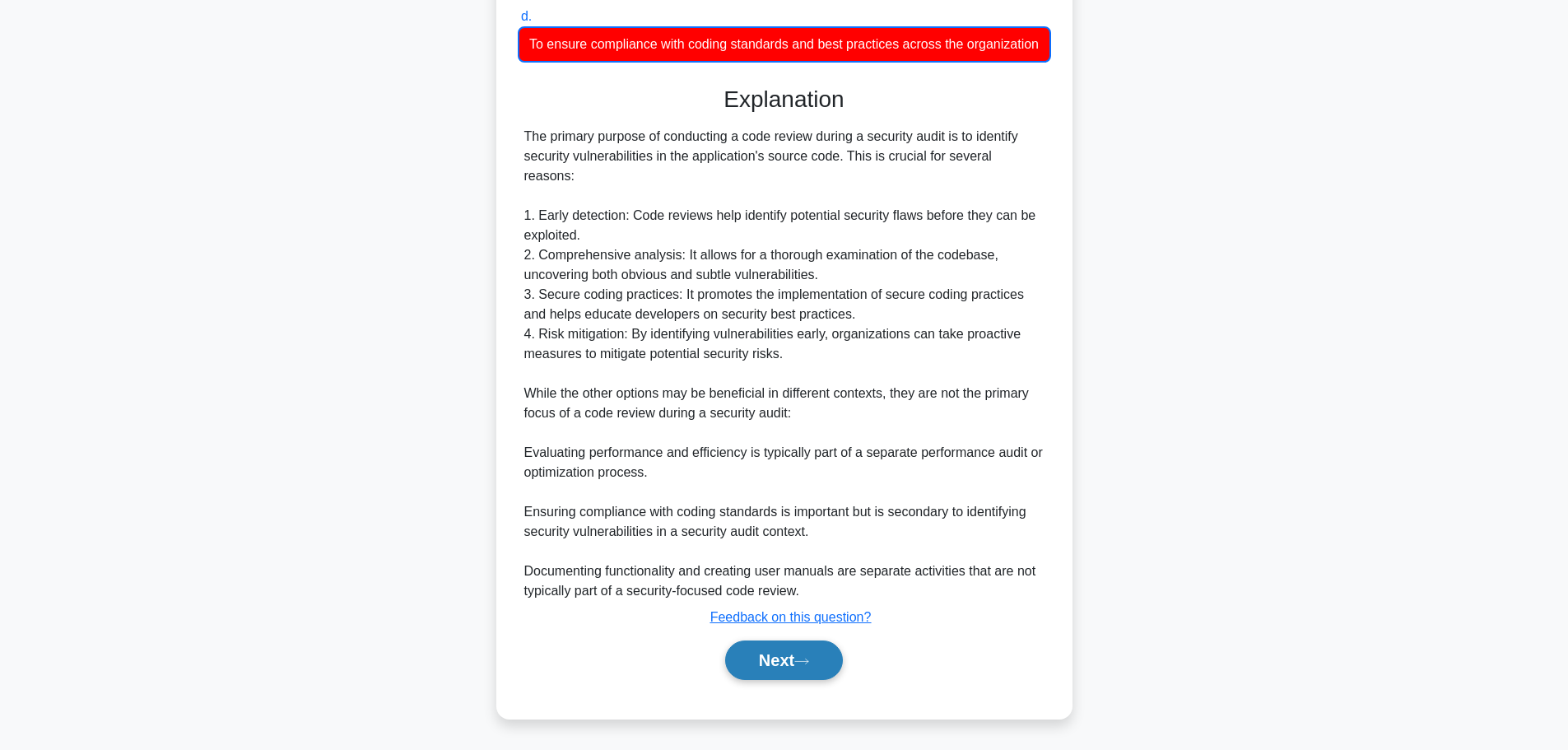
click at [783, 655] on button "Next" at bounding box center [784, 660] width 118 height 39
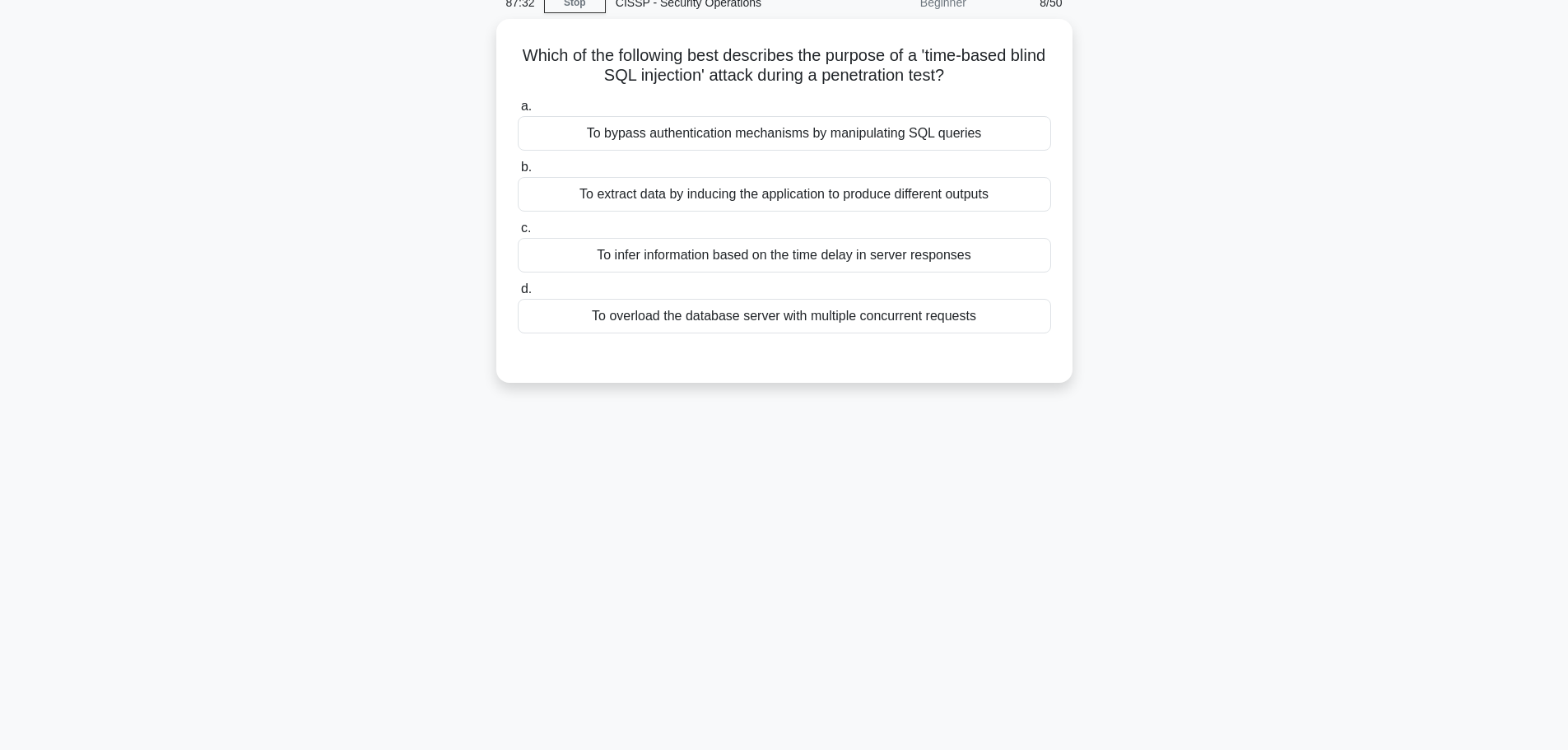
scroll to position [0, 0]
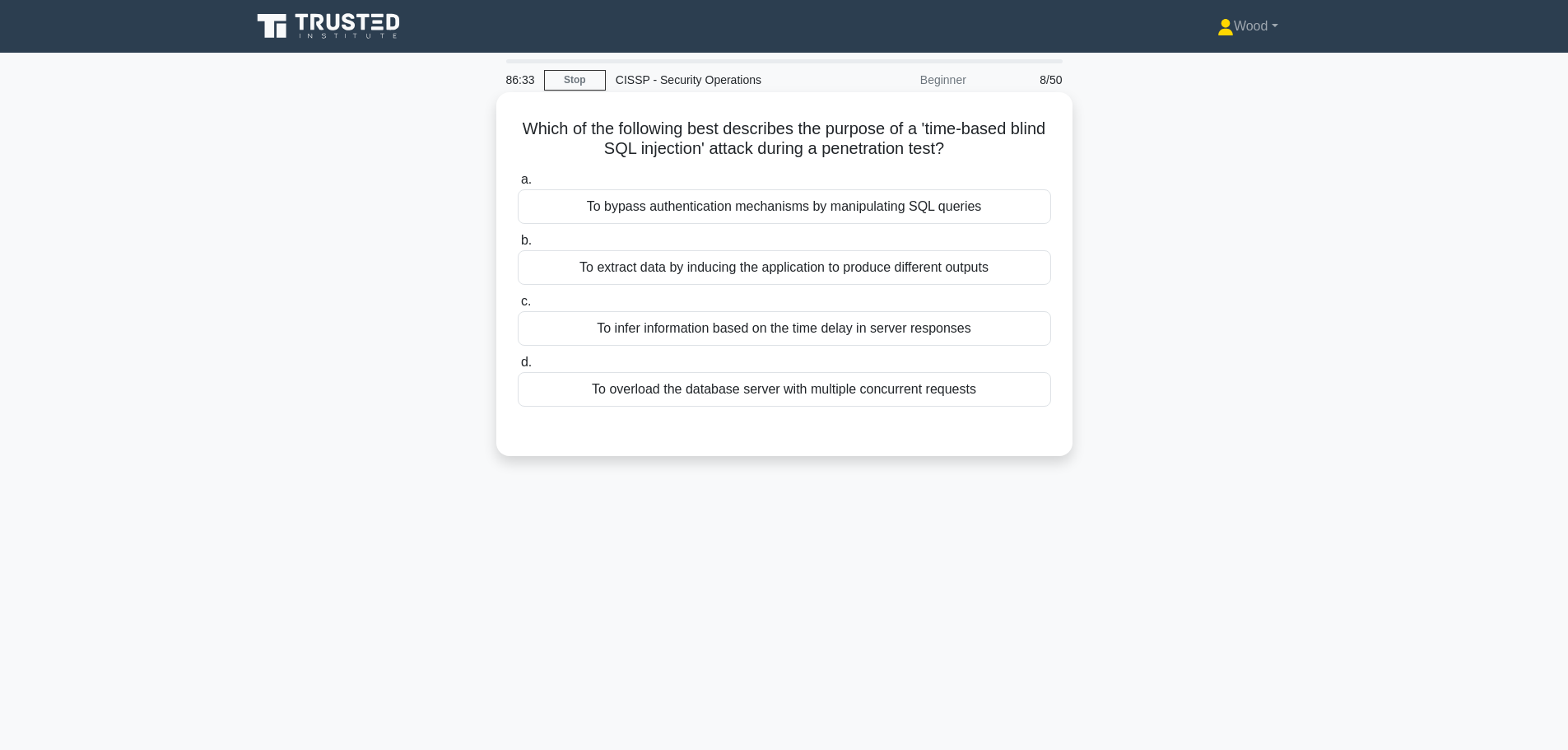
click at [705, 199] on div "To bypass authentication mechanisms by manipulating SQL queries" at bounding box center [784, 207] width 534 height 35
click at [518, 185] on input "a. To bypass authentication mechanisms by manipulating SQL queries" at bounding box center [518, 180] width 0 height 11
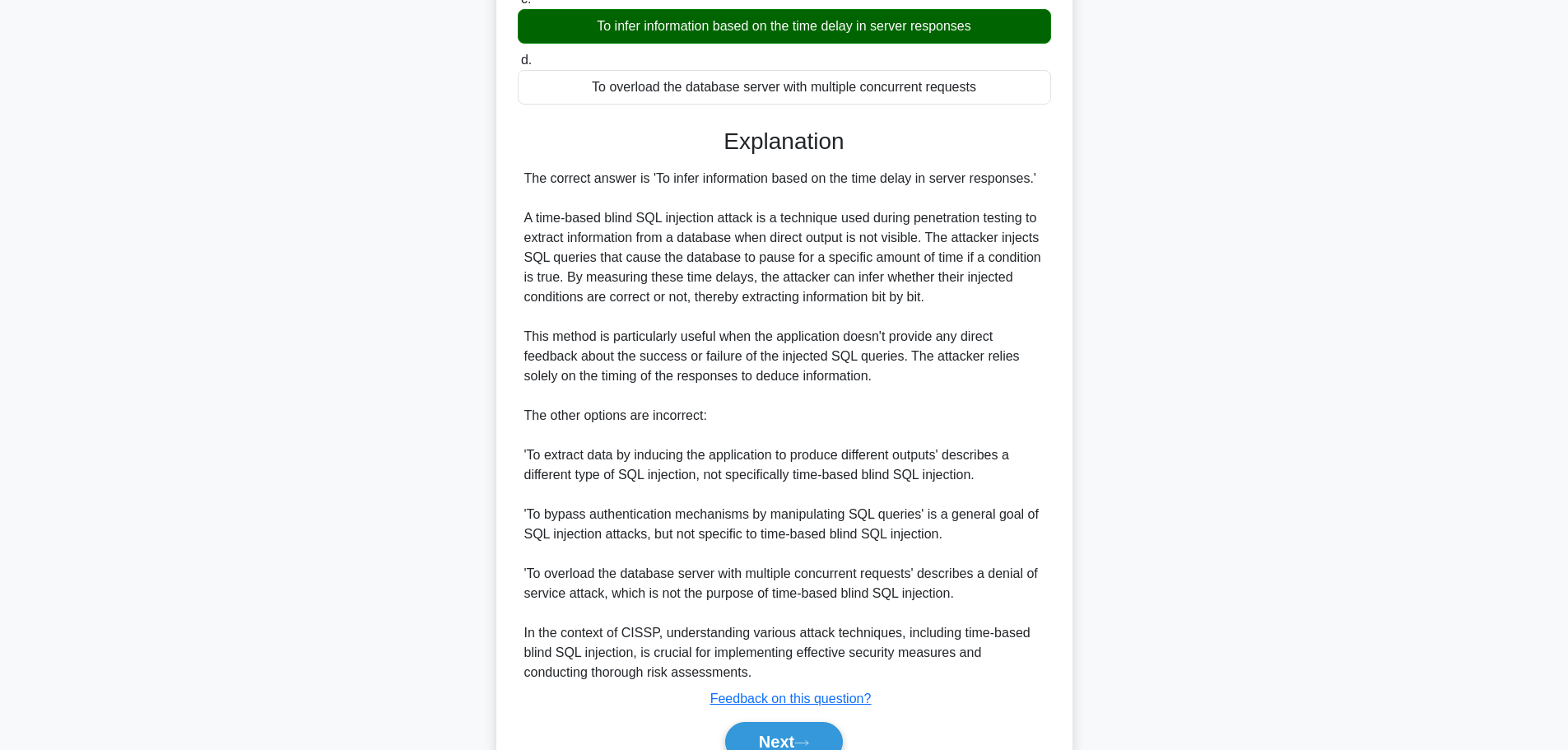
scroll to position [386, 0]
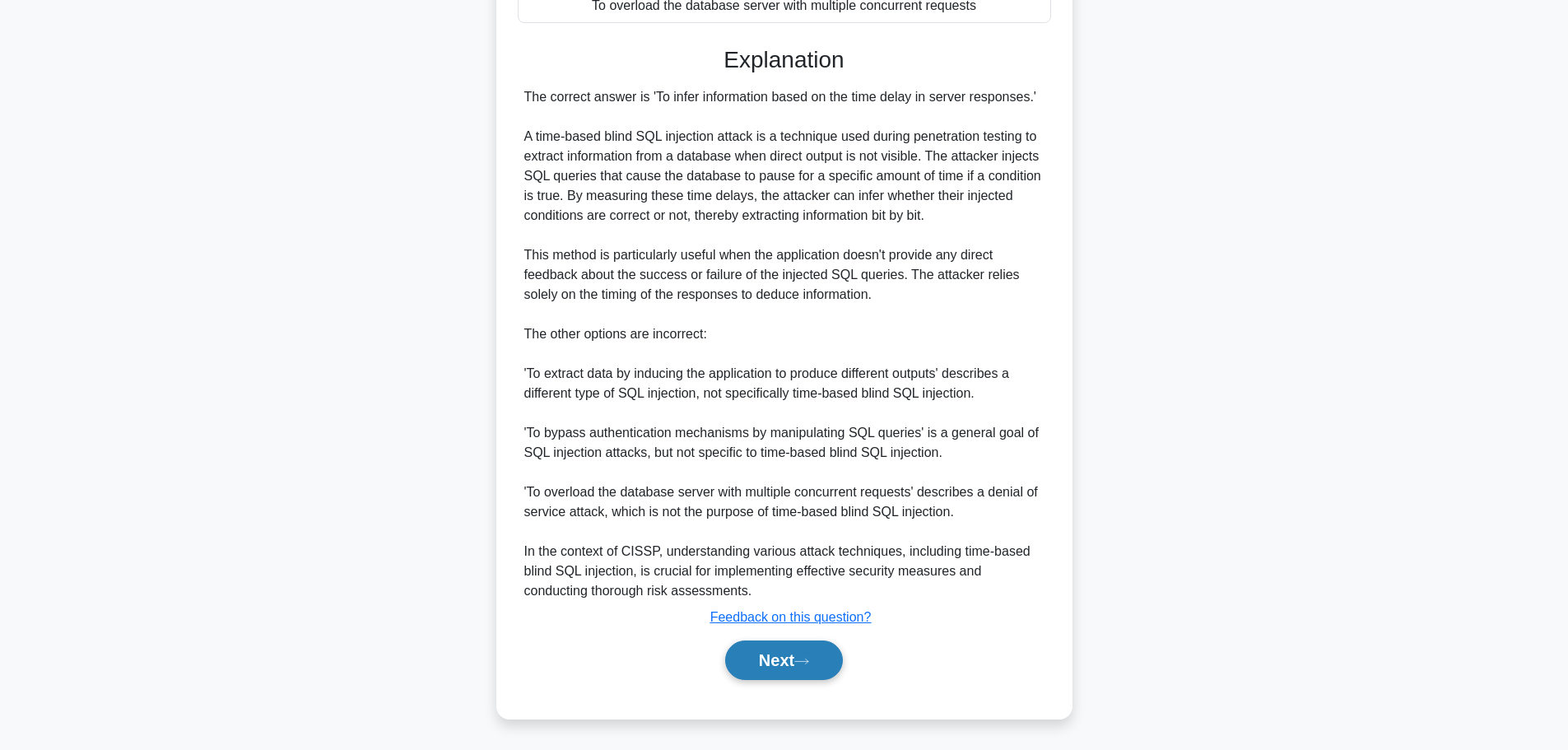
click at [775, 660] on button "Next" at bounding box center [784, 660] width 118 height 39
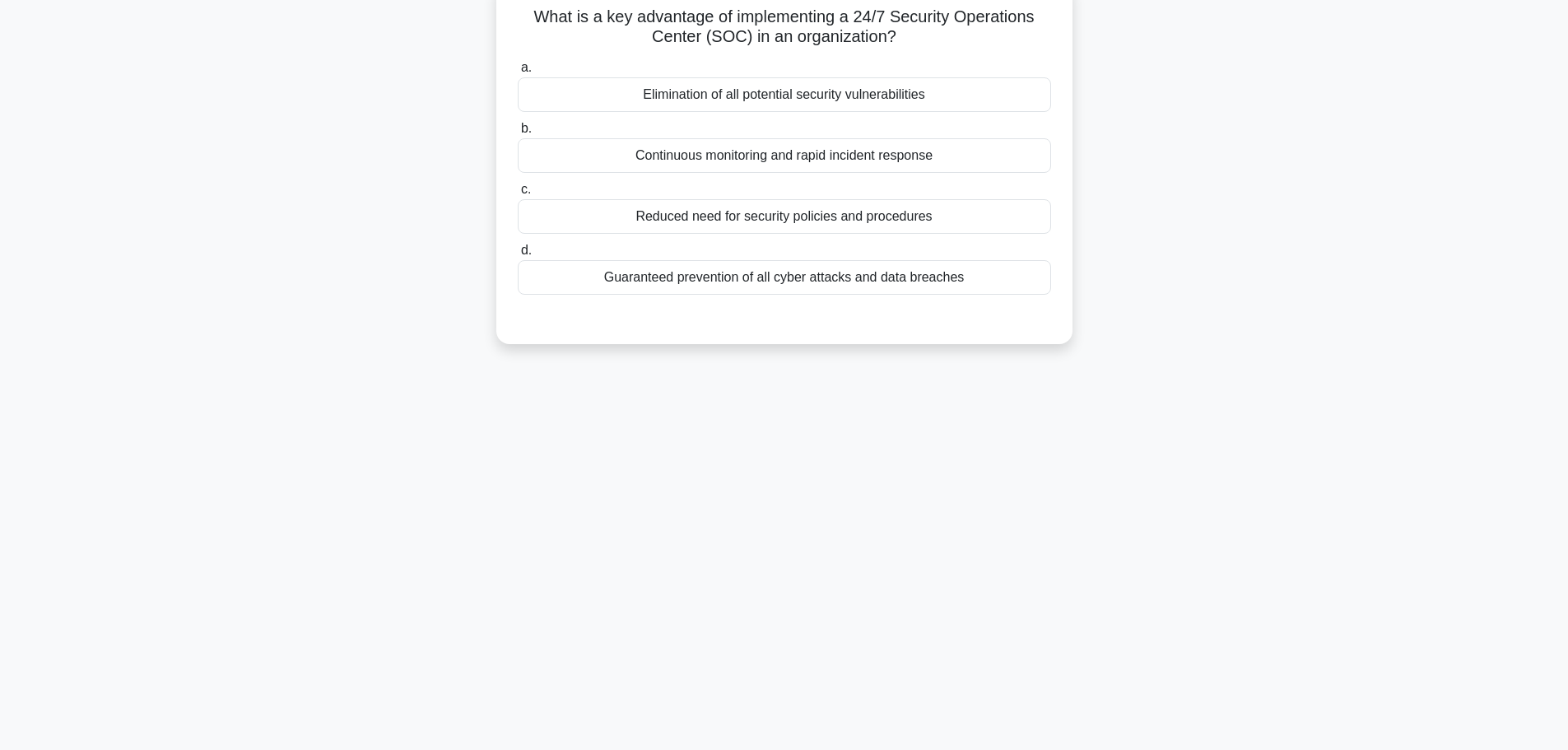
scroll to position [0, 0]
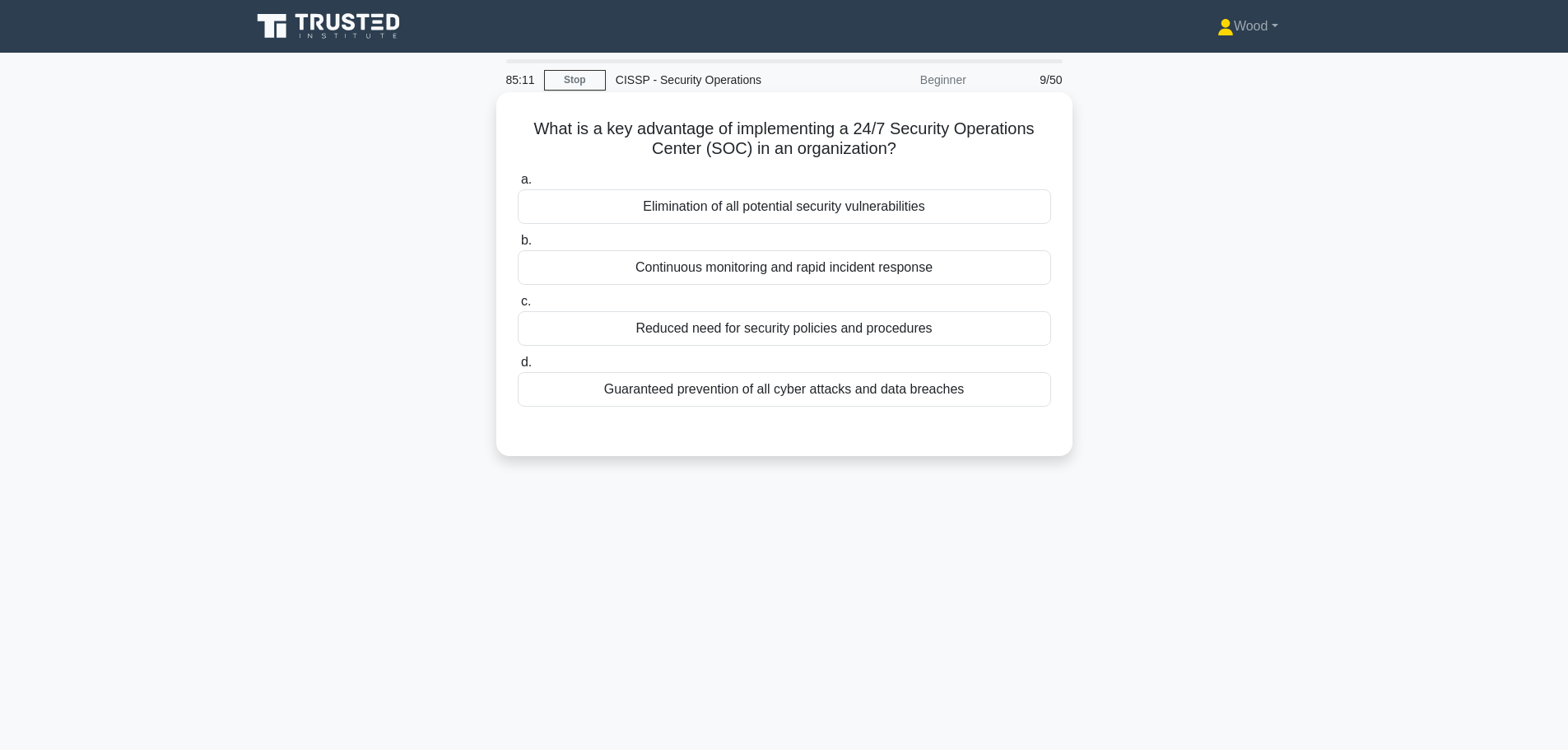
click at [856, 270] on div "Continuous monitoring and rapid incident response" at bounding box center [784, 267] width 534 height 35
click at [518, 246] on input "b. Continuous monitoring and rapid incident response" at bounding box center [518, 241] width 0 height 11
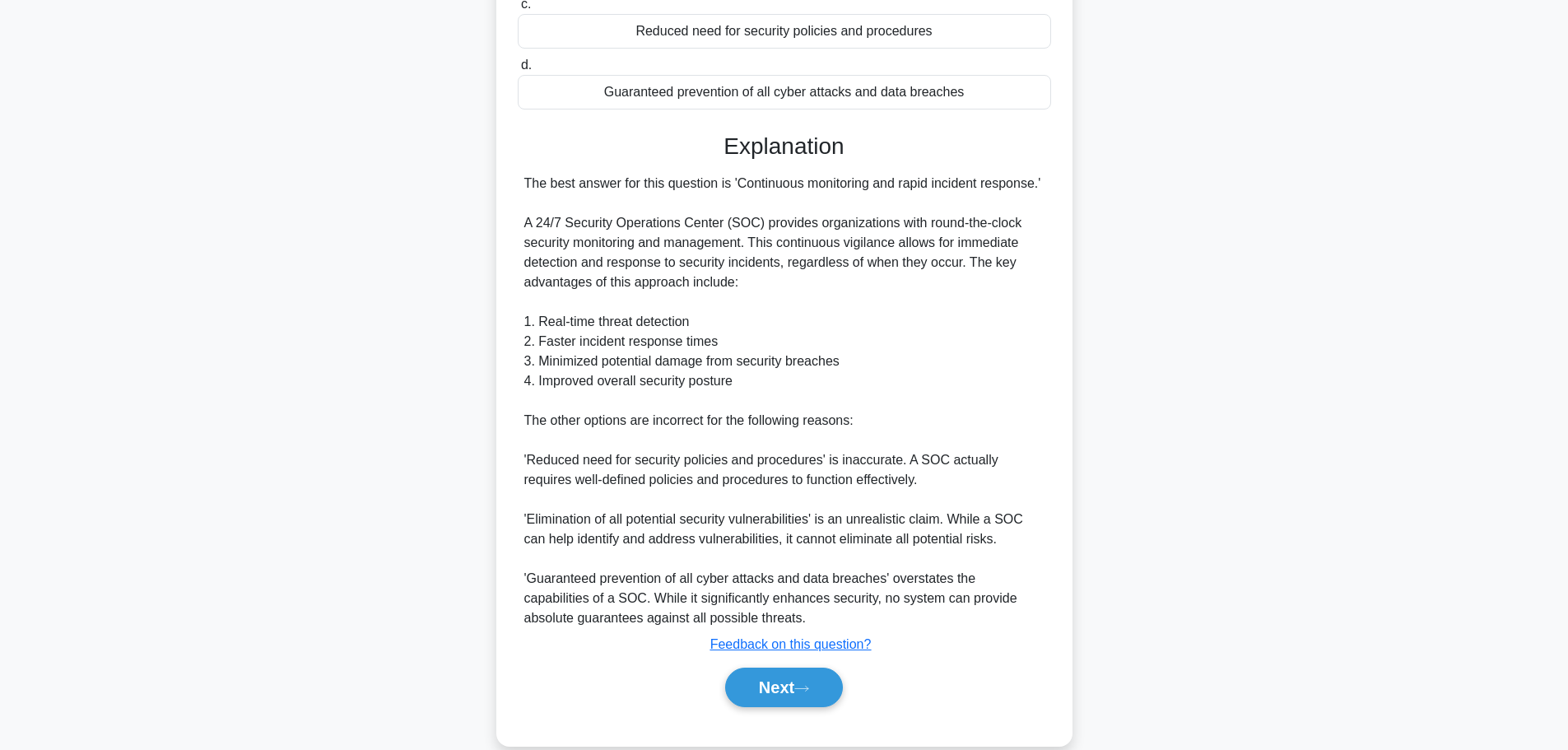
scroll to position [326, 0]
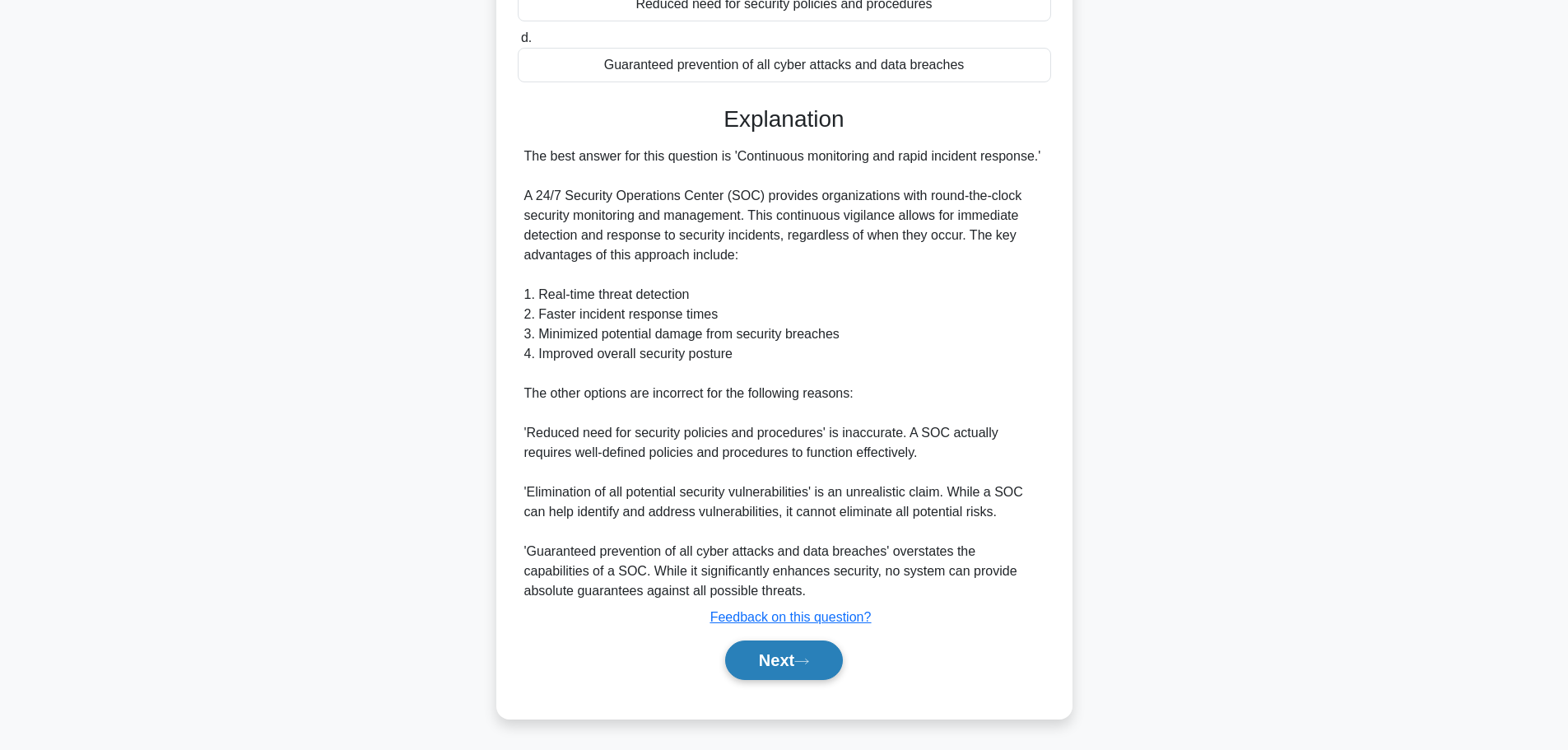
click at [793, 671] on button "Next" at bounding box center [784, 660] width 118 height 39
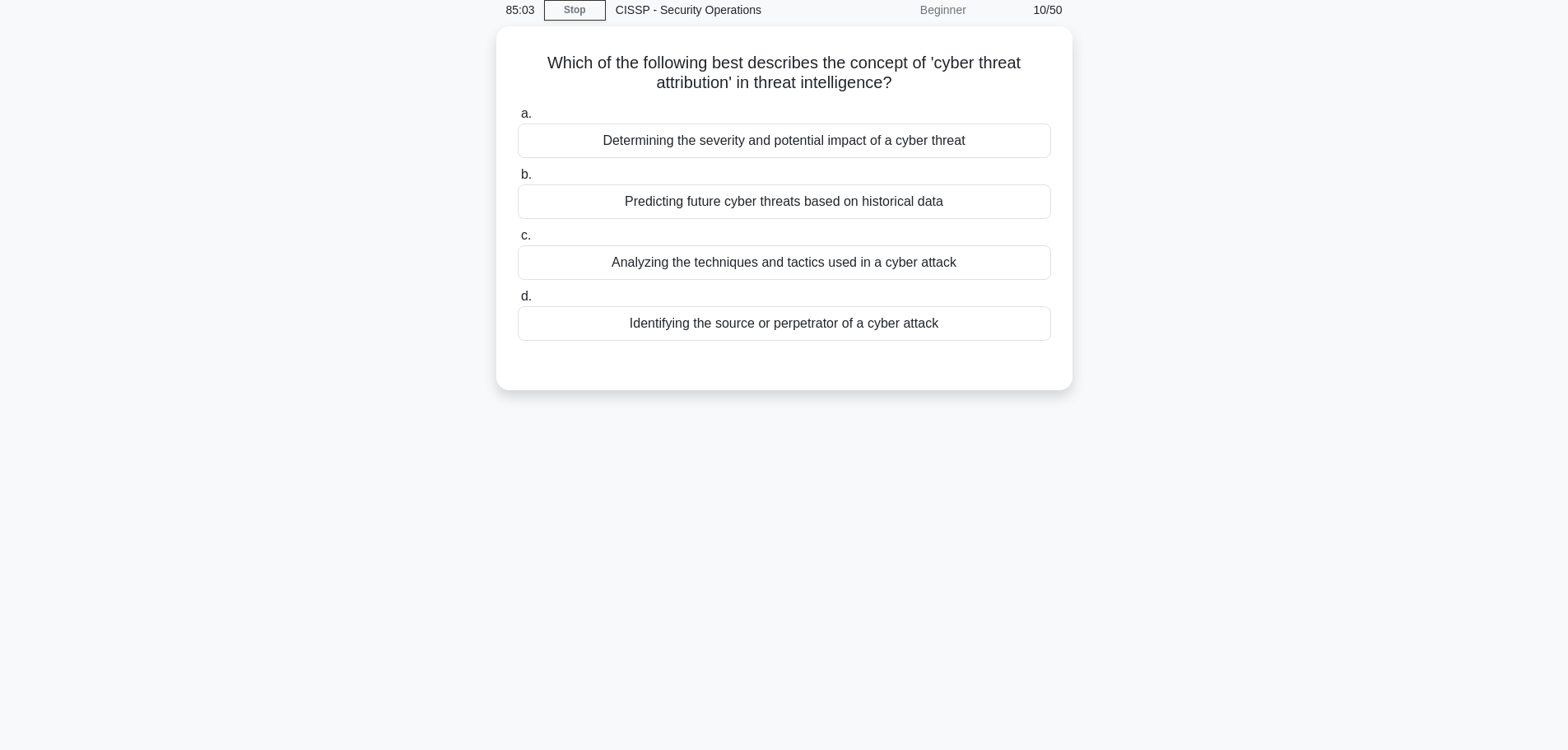
scroll to position [0, 0]
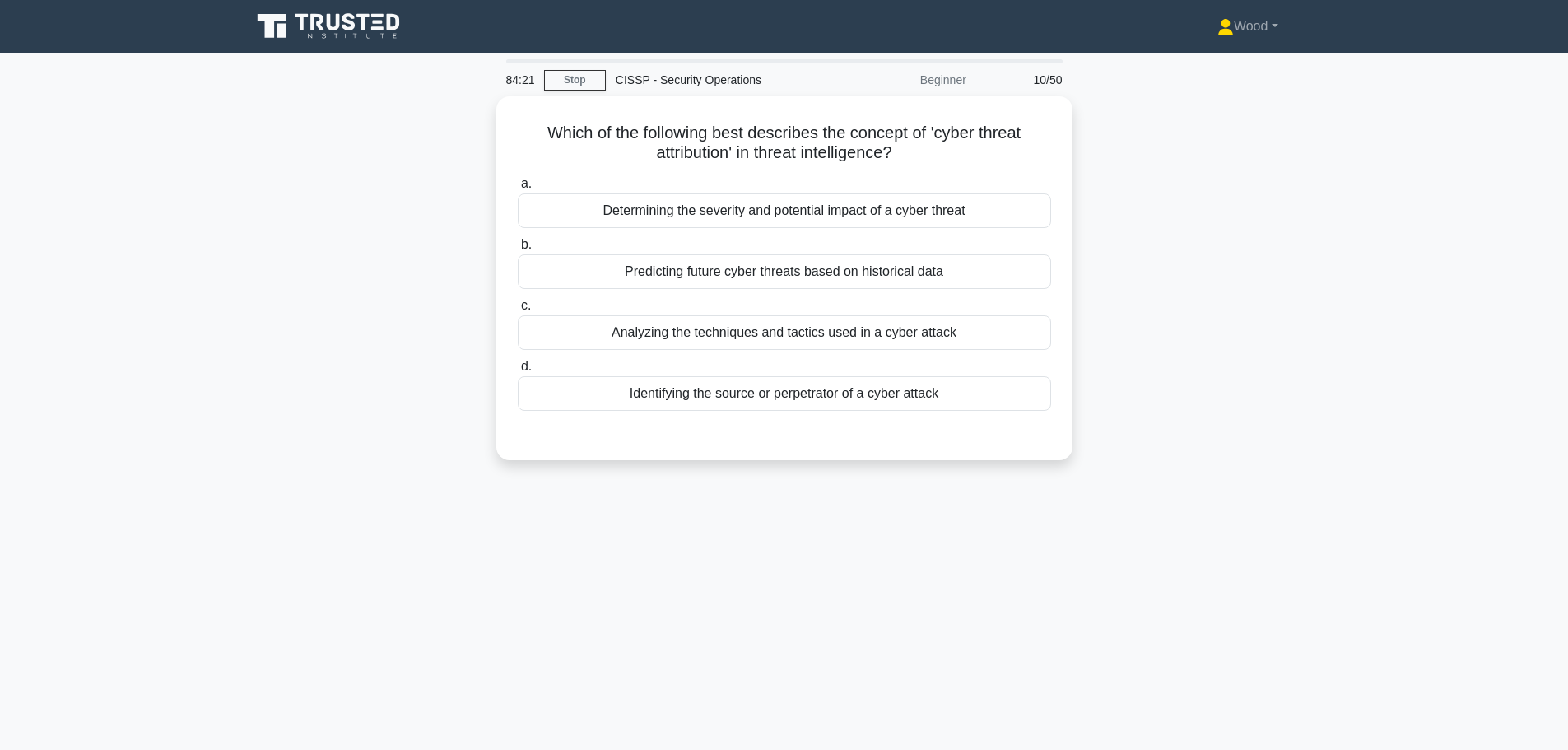
click at [673, 577] on div "84:21 Stop CISSP - Security Operations Beginner 10/50 Which of the following [P…" at bounding box center [784, 471] width 1086 height 824
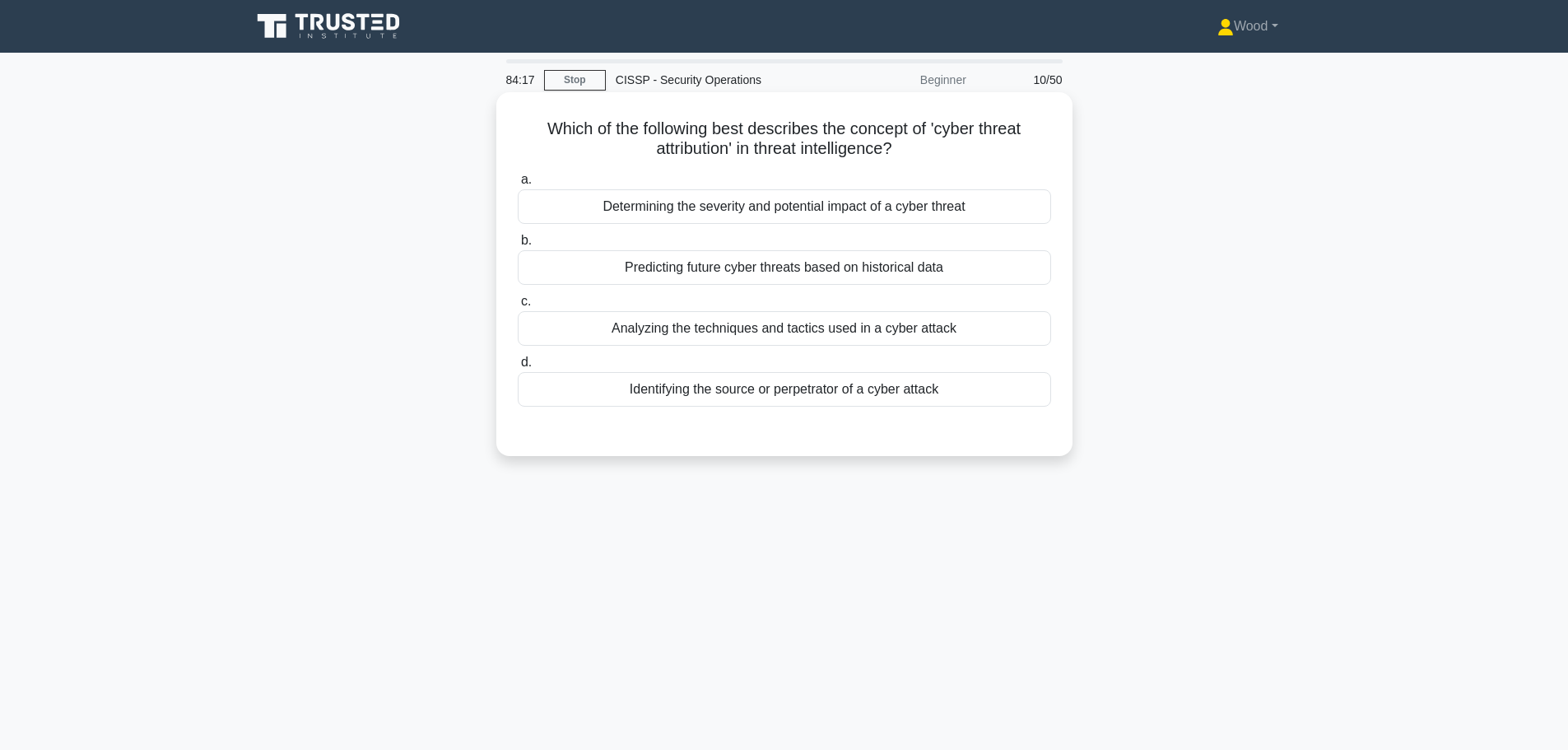
click at [763, 214] on div "Determining the severity and potential impact of a cyber threat" at bounding box center [784, 207] width 534 height 35
click at [518, 185] on input "a. Determining the severity and potential impact of a cyber threat" at bounding box center [518, 180] width 0 height 11
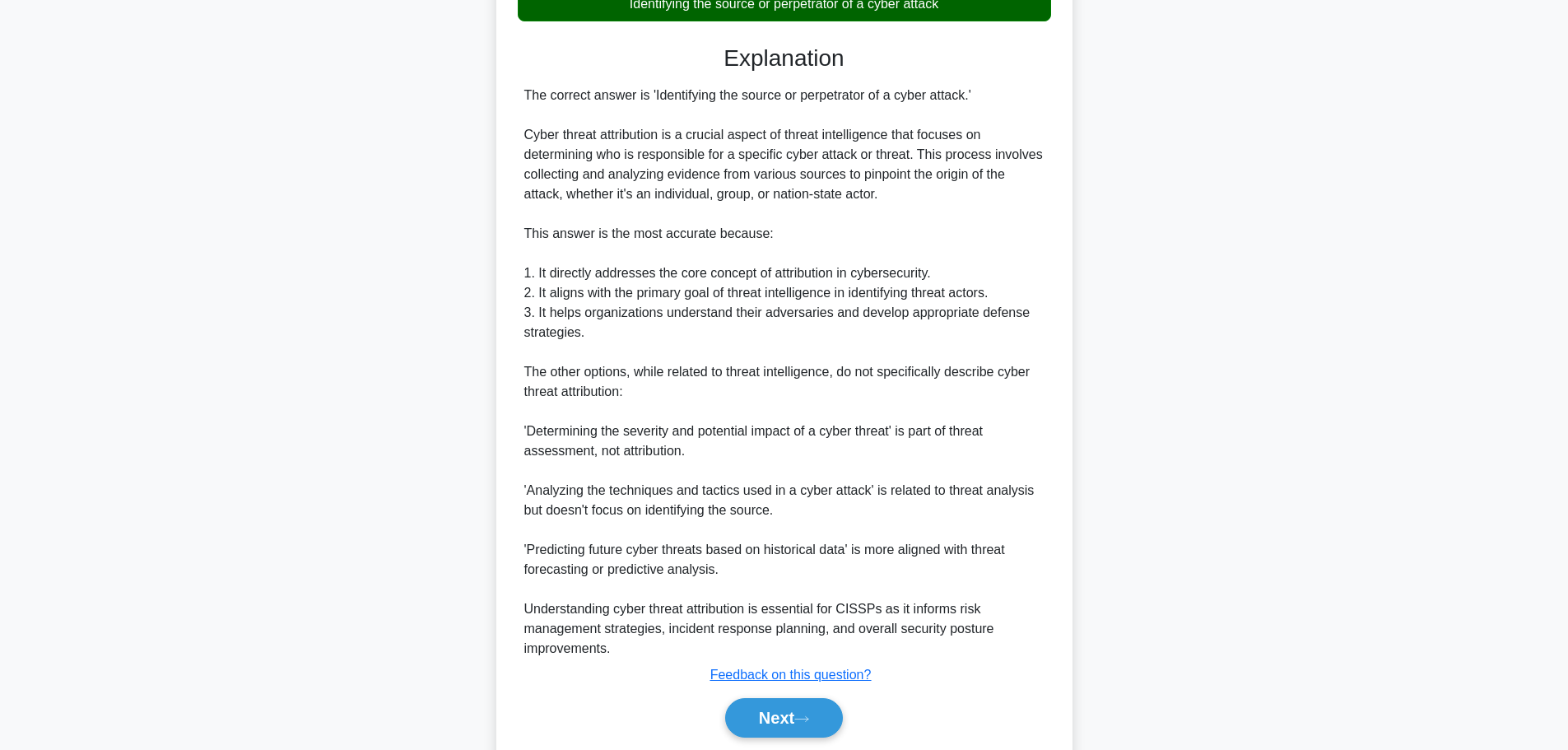
scroll to position [445, 0]
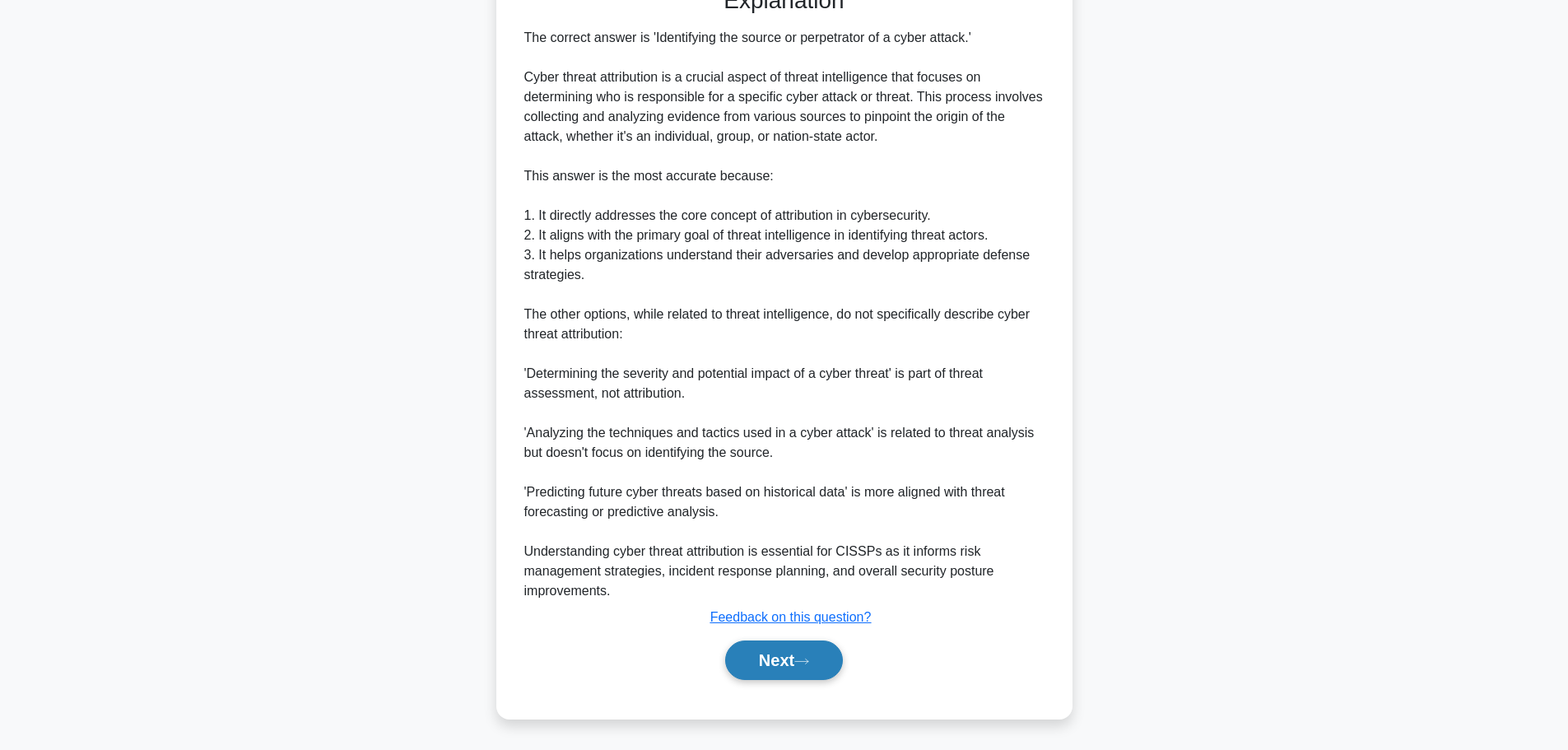
click at [754, 646] on button "Next" at bounding box center [784, 660] width 118 height 39
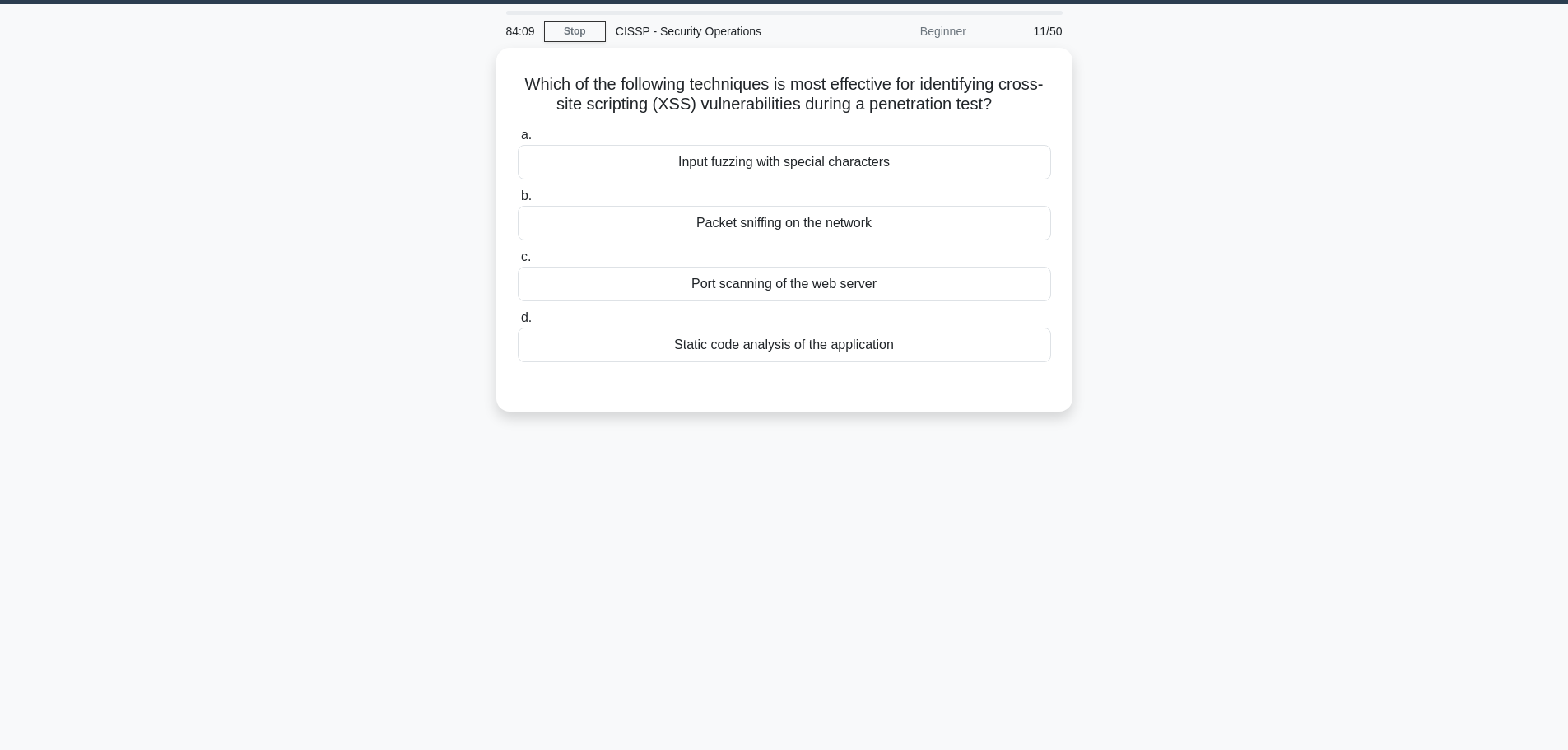
scroll to position [0, 0]
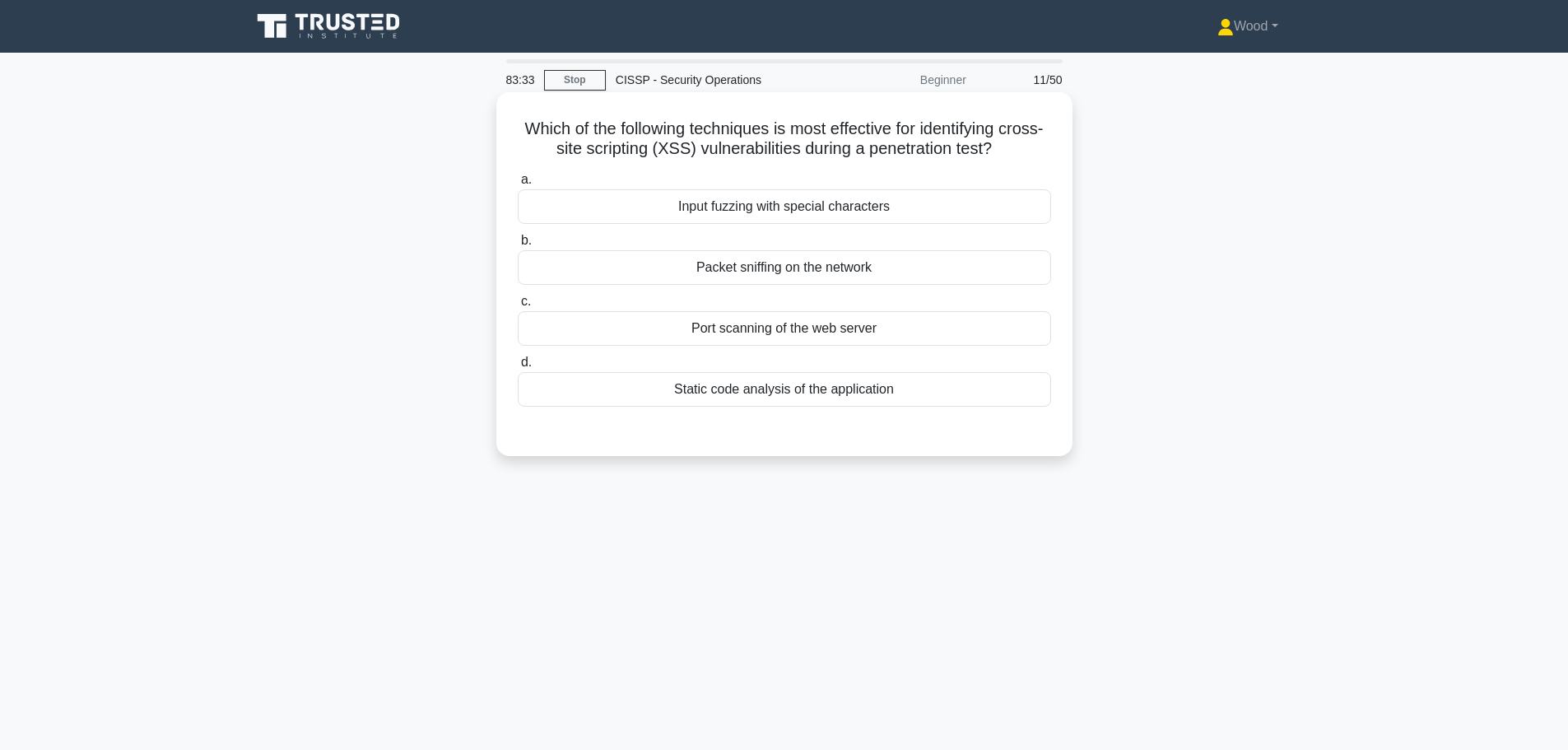
click at [680, 204] on div "Input fuzzing with special characters" at bounding box center [784, 207] width 534 height 35
click at [518, 185] on input "a. Input fuzzing with special characters" at bounding box center [518, 180] width 0 height 11
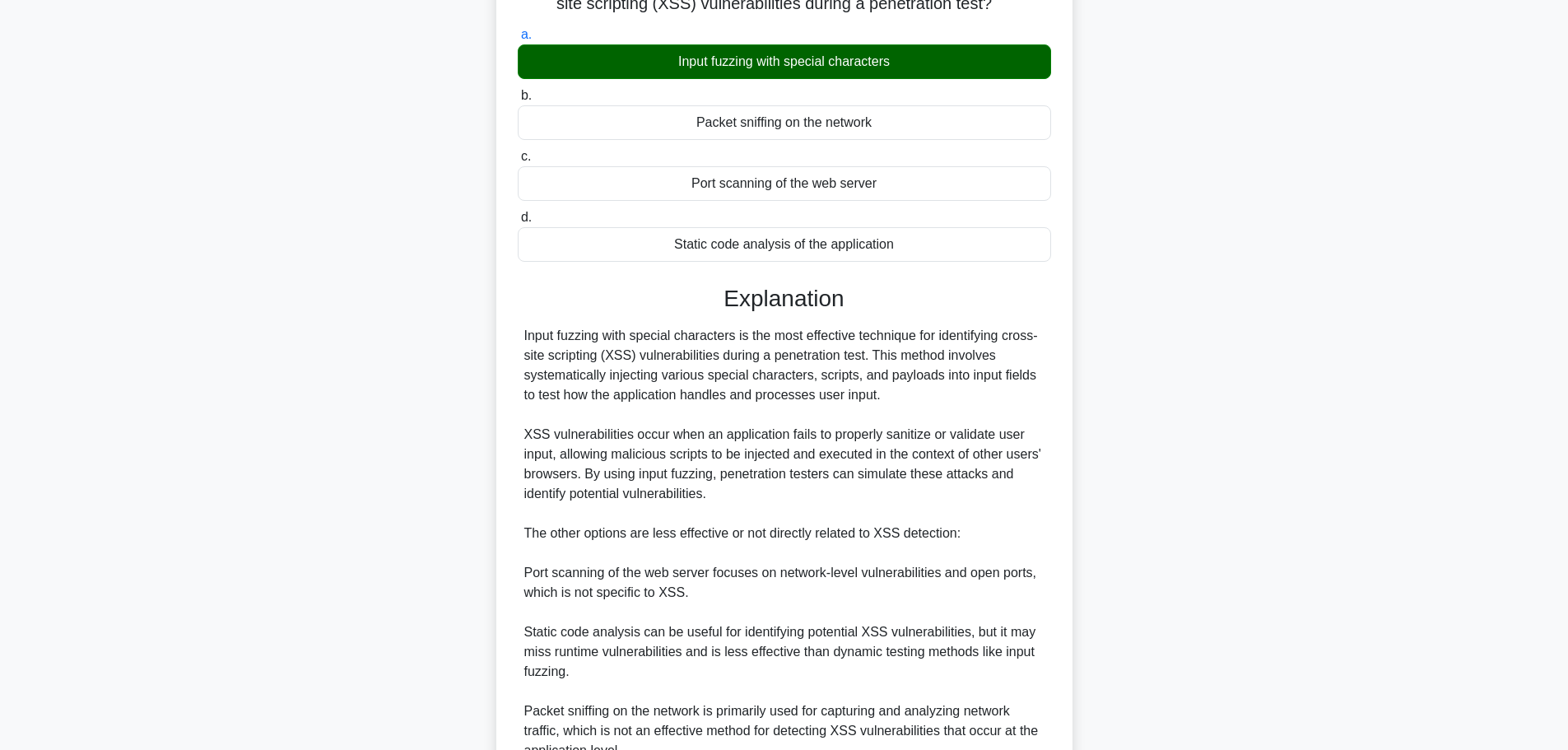
scroll to position [306, 0]
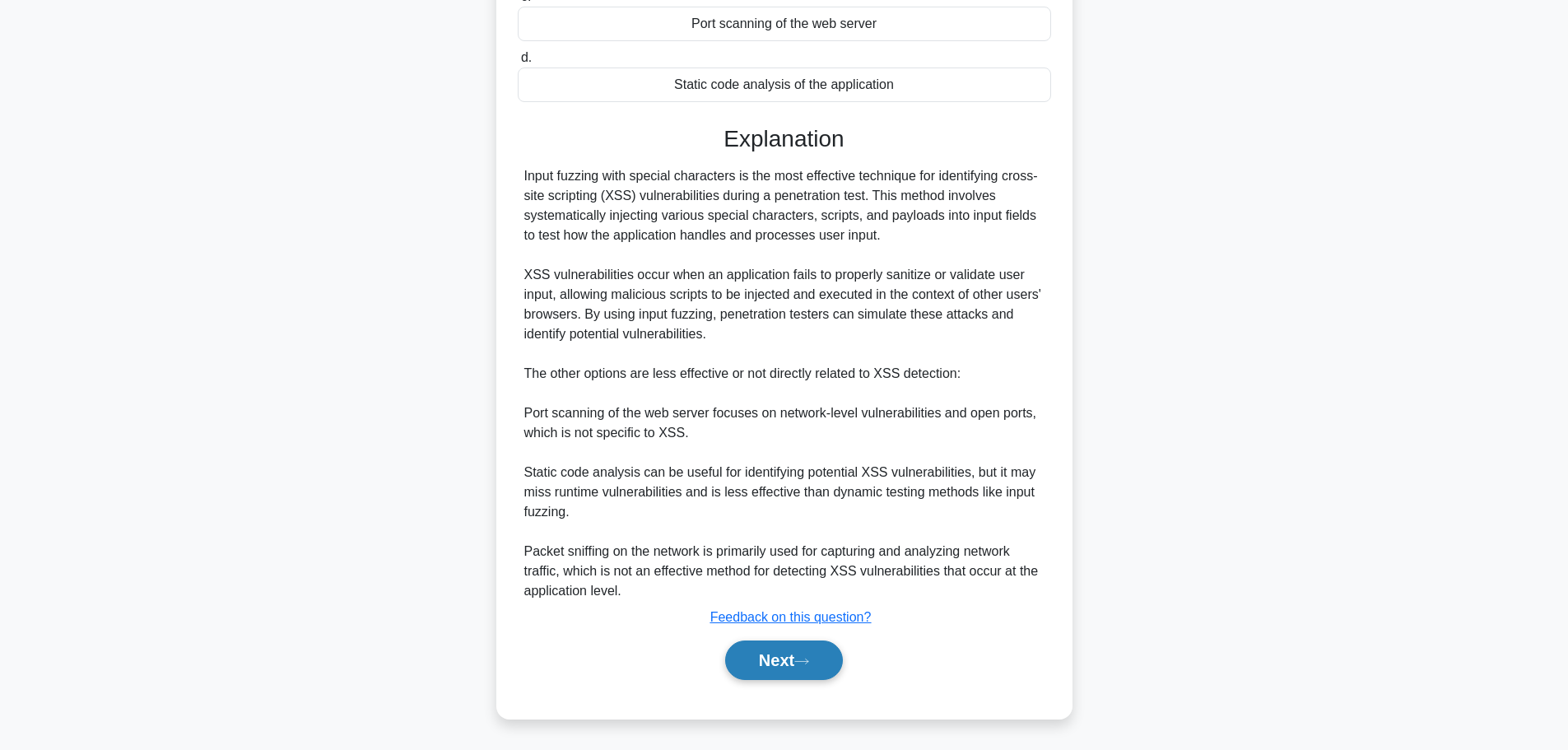
click at [742, 651] on button "Next" at bounding box center [784, 660] width 118 height 39
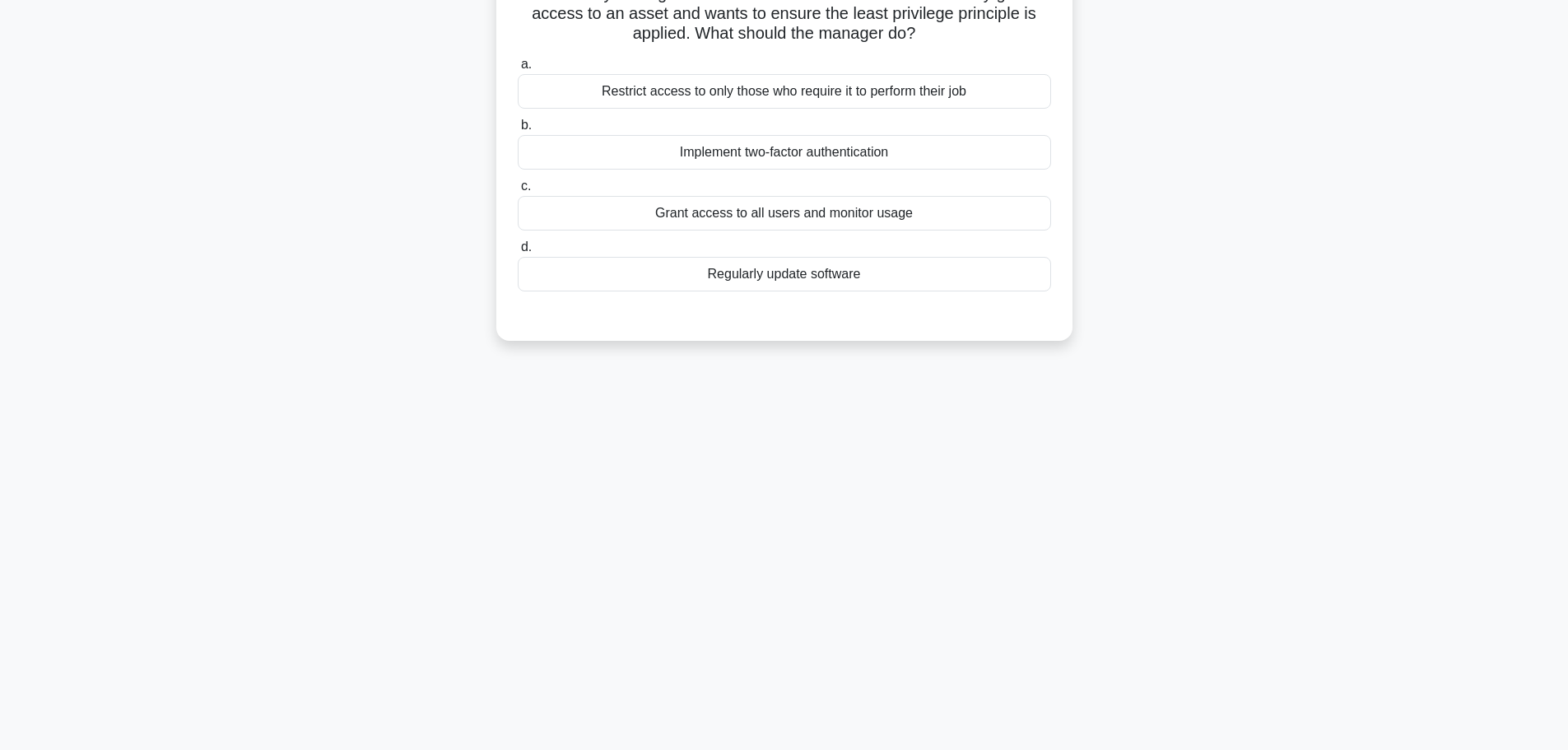
scroll to position [0, 0]
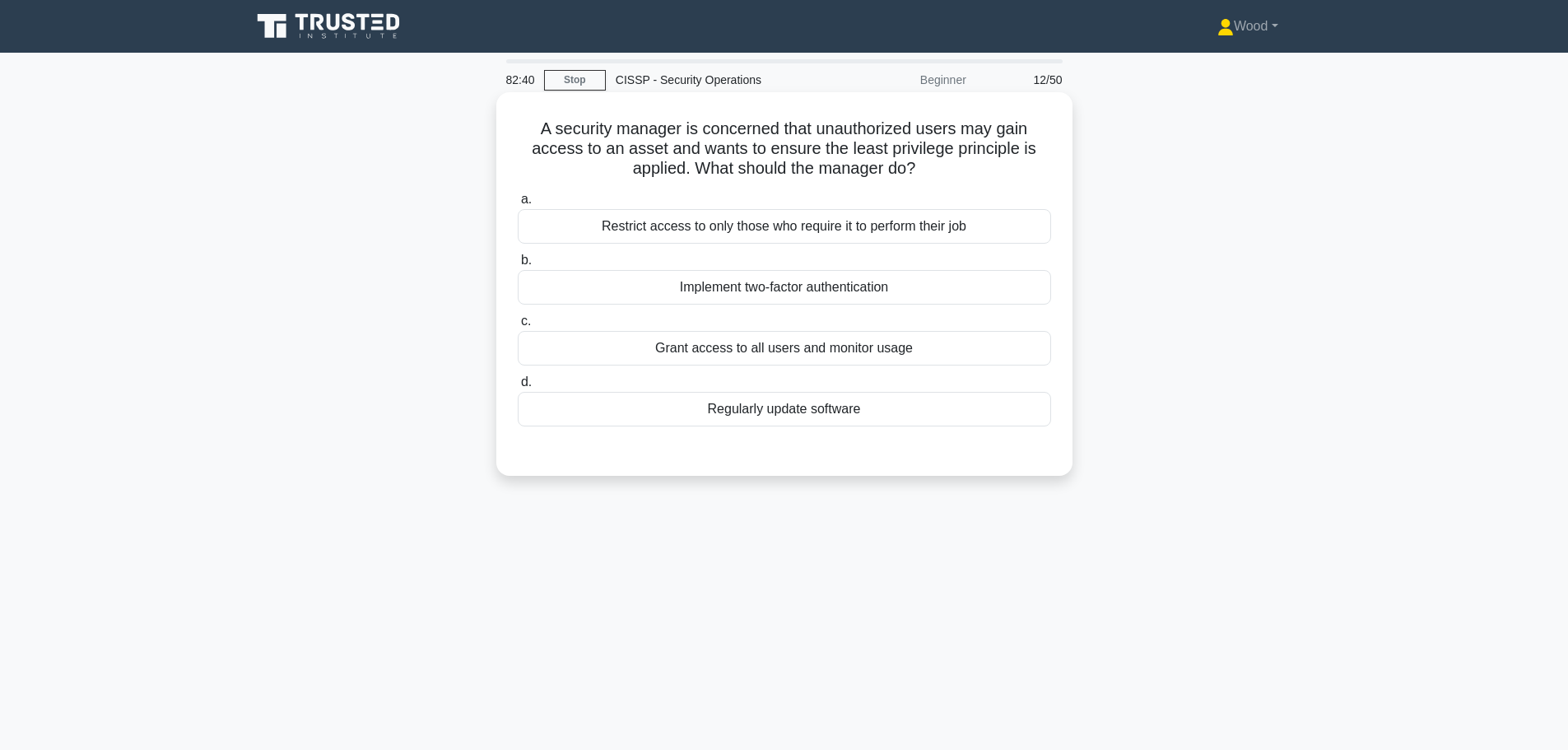
click at [817, 217] on div "Restrict access to only those who require it to perform their job" at bounding box center [784, 226] width 534 height 35
click at [518, 205] on input "a. Restrict access to only those who require it to perform their job" at bounding box center [518, 200] width 0 height 11
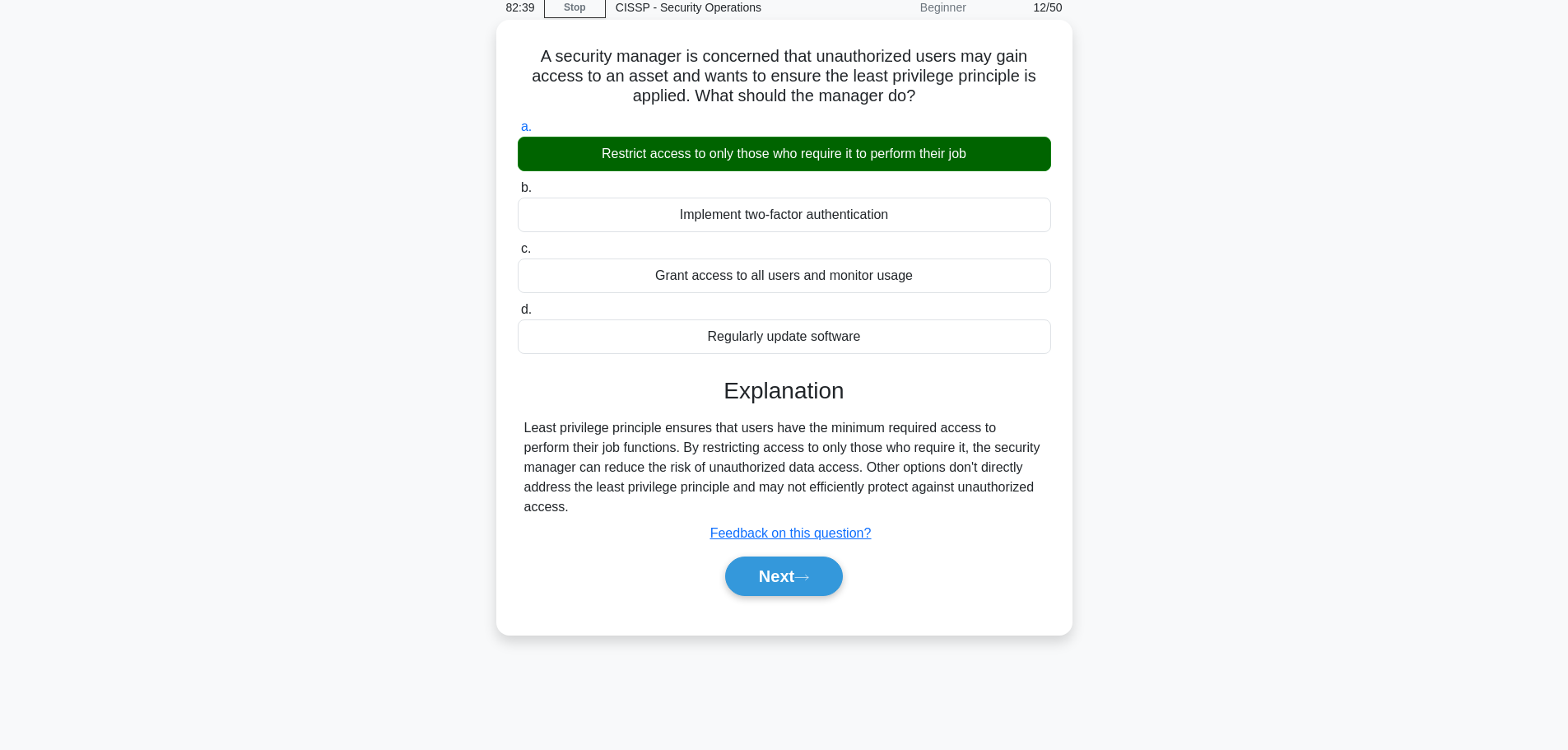
scroll to position [140, 0]
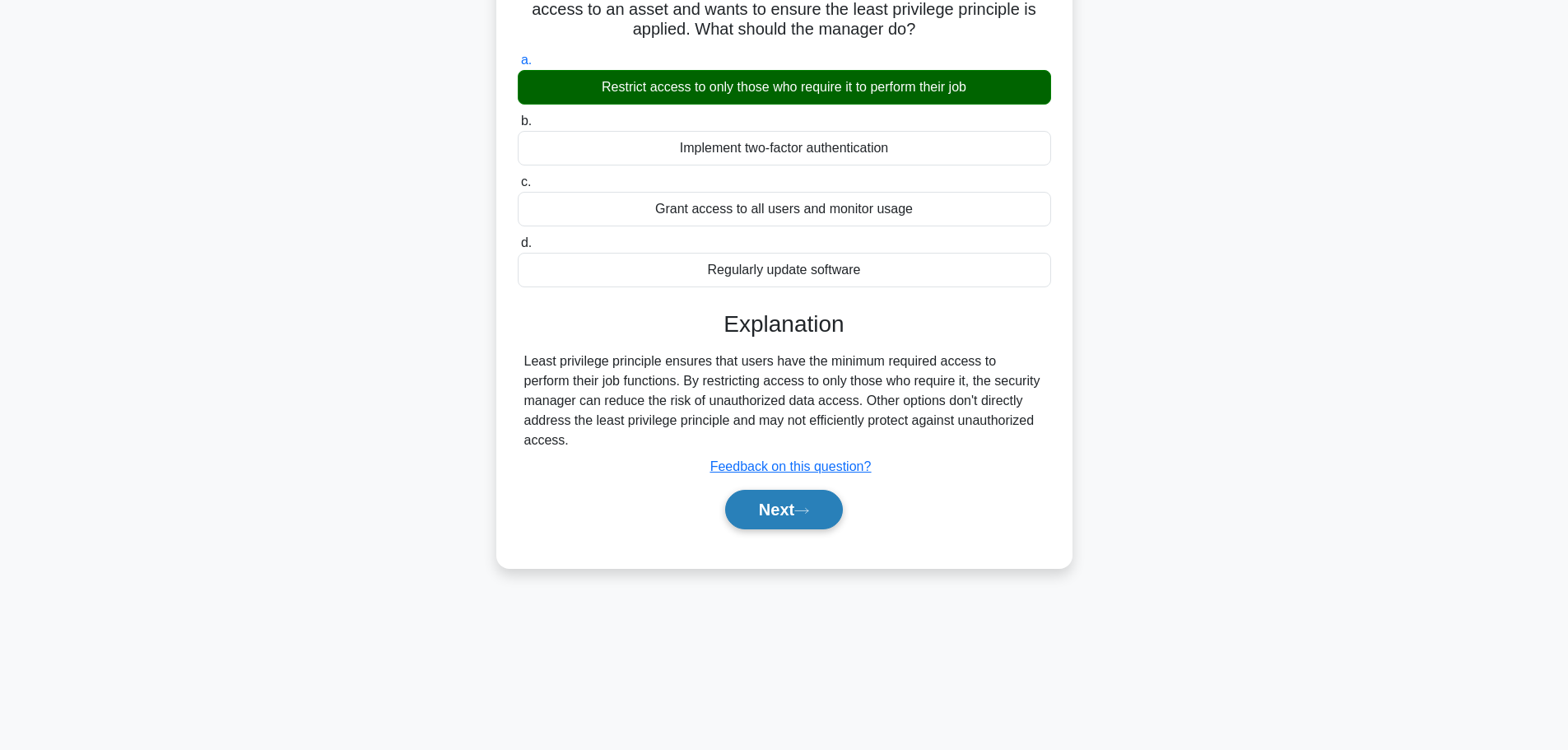
click at [809, 516] on icon at bounding box center [802, 511] width 15 height 9
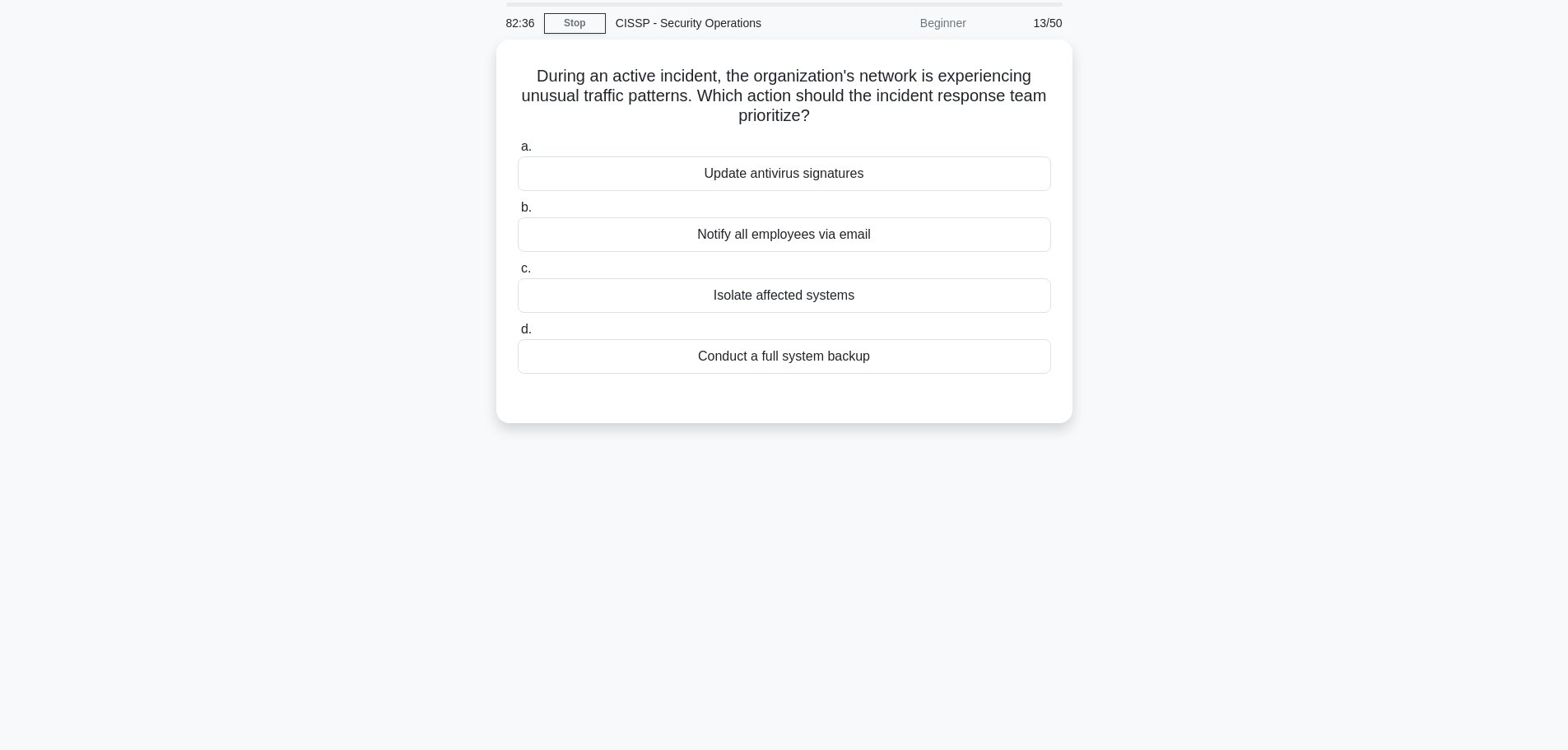
scroll to position [0, 0]
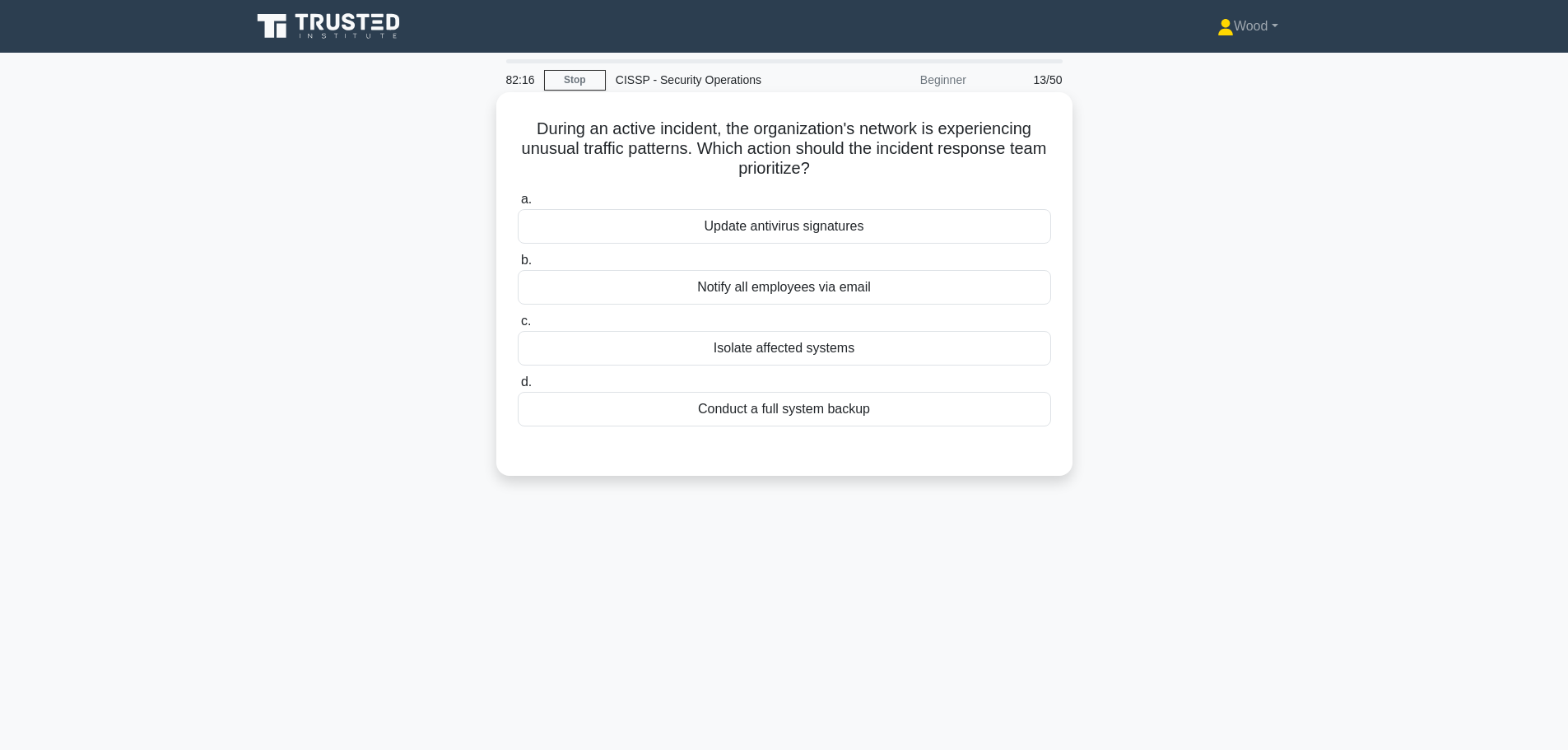
click at [875, 362] on div "Isolate affected systems" at bounding box center [784, 349] width 534 height 35
click at [518, 327] on input "c. Isolate affected systems" at bounding box center [518, 322] width 0 height 11
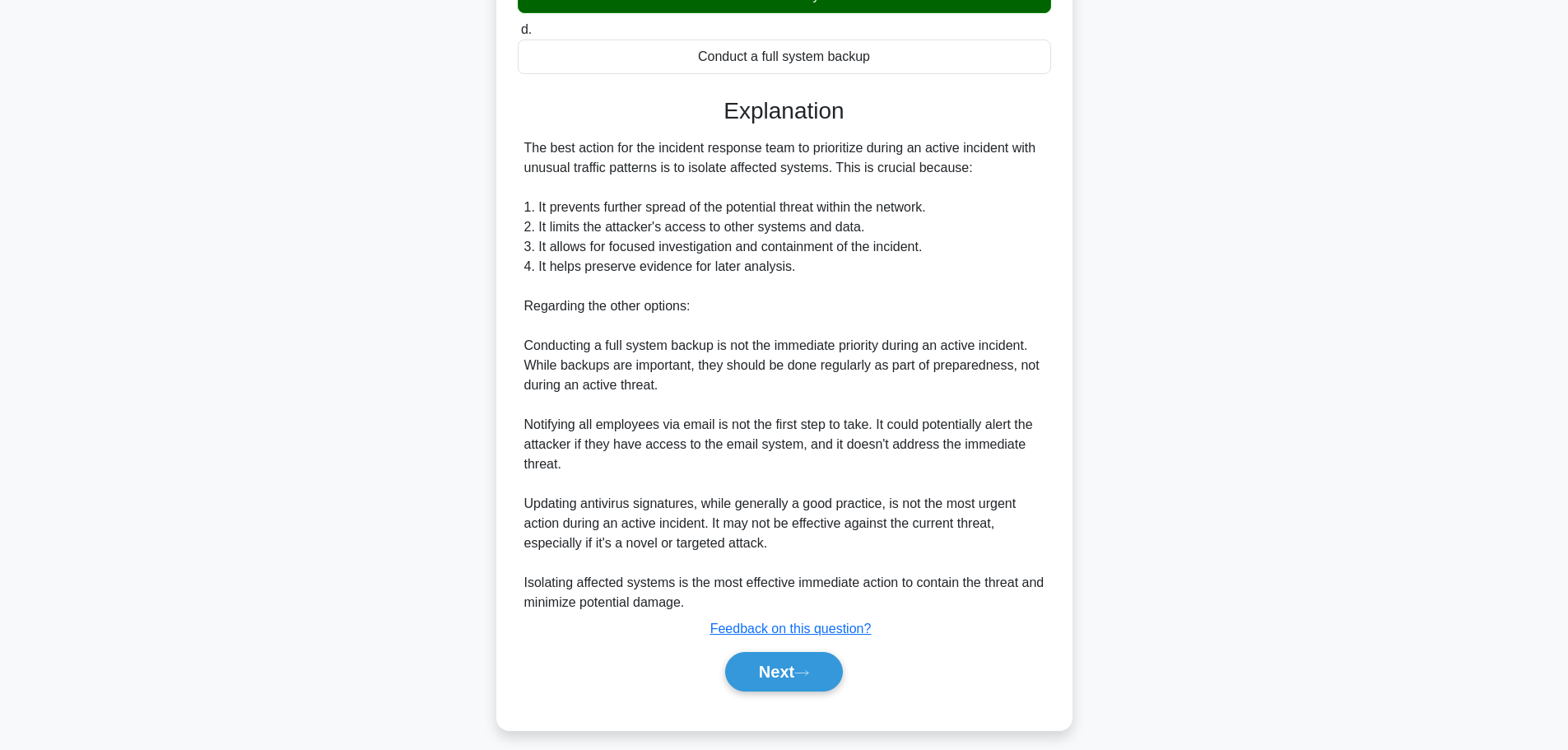
scroll to position [365, 0]
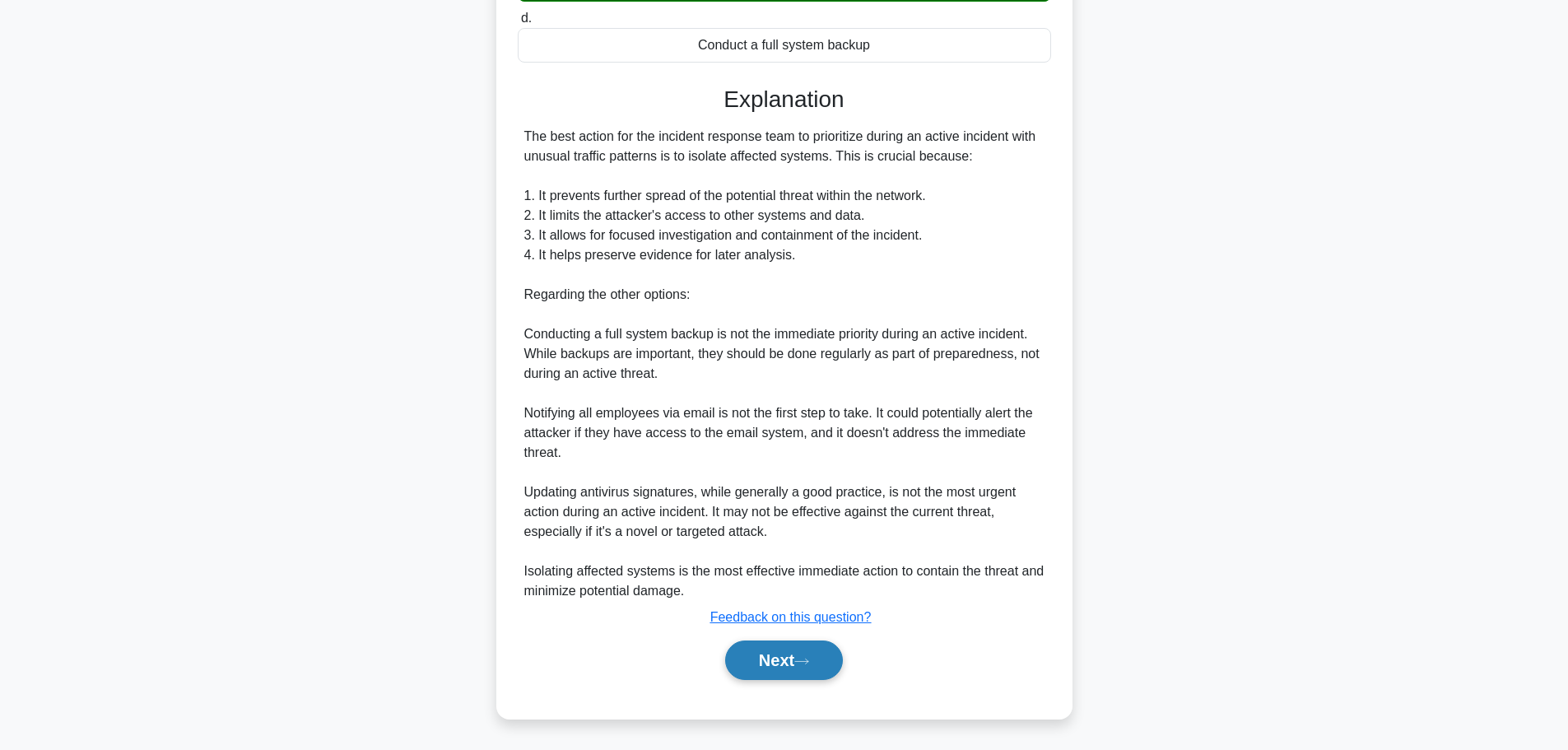
click at [809, 671] on button "Next" at bounding box center [784, 660] width 118 height 39
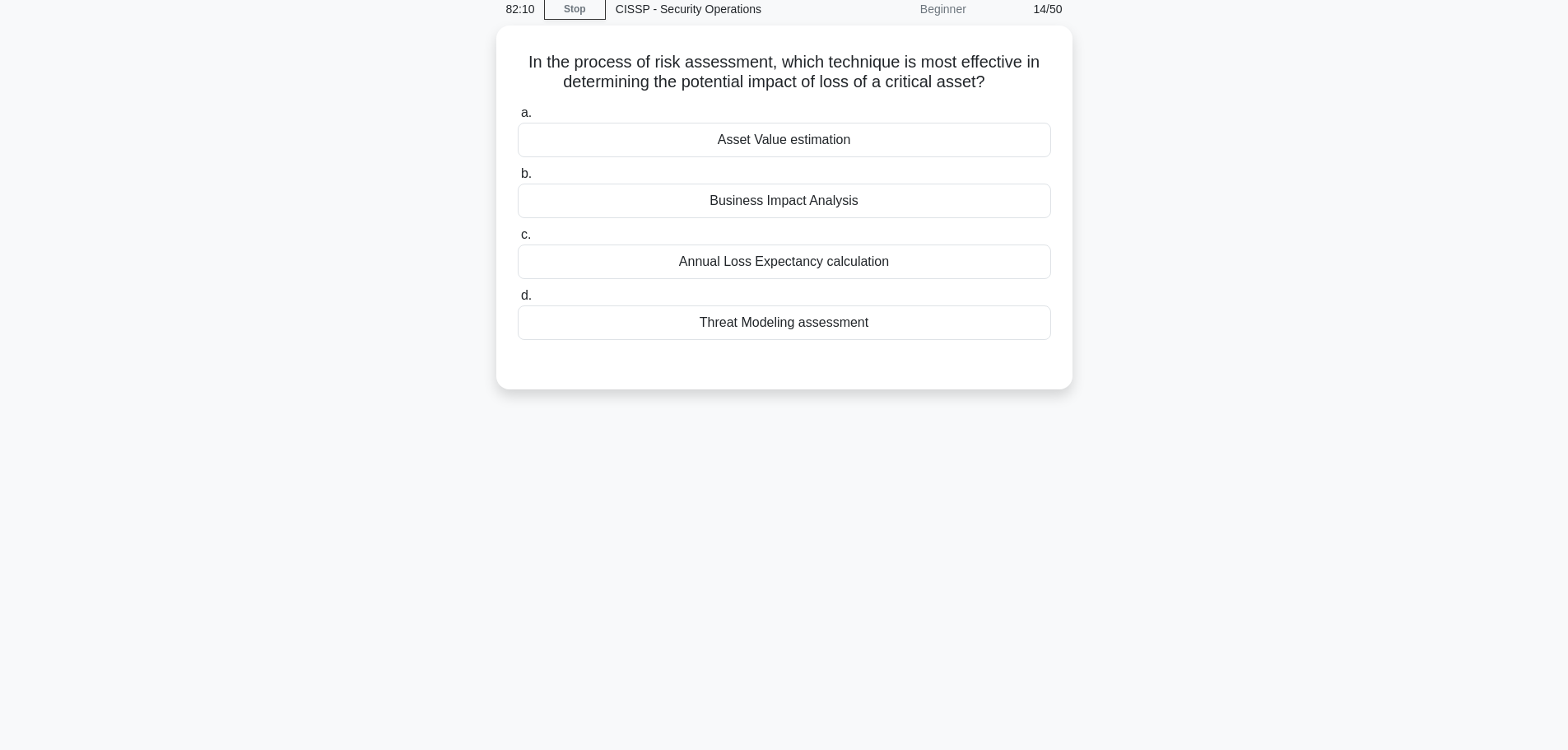
scroll to position [0, 0]
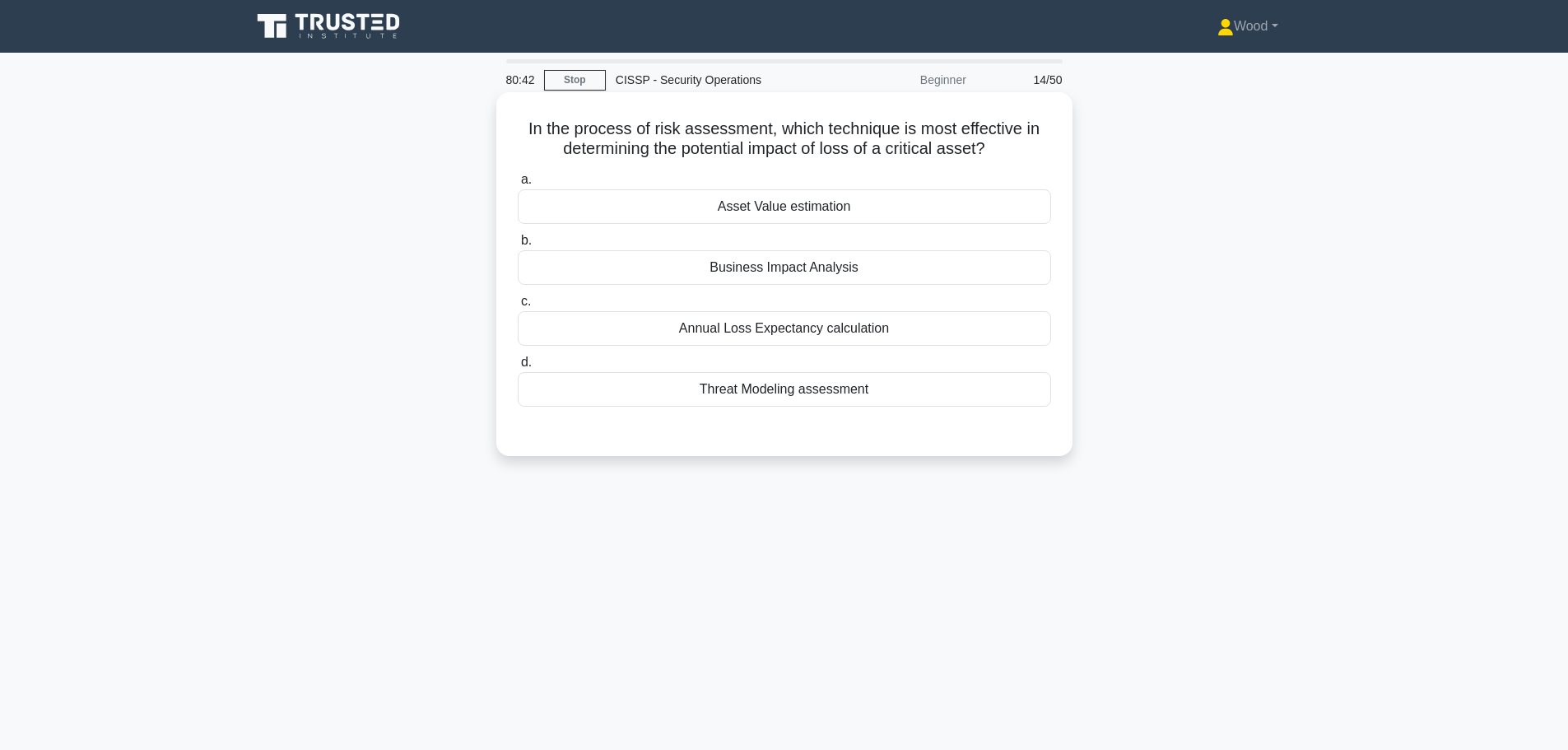
click at [825, 208] on div "Asset Value estimation" at bounding box center [784, 207] width 534 height 35
click at [518, 185] on input "a. Asset Value estimation" at bounding box center [518, 180] width 0 height 11
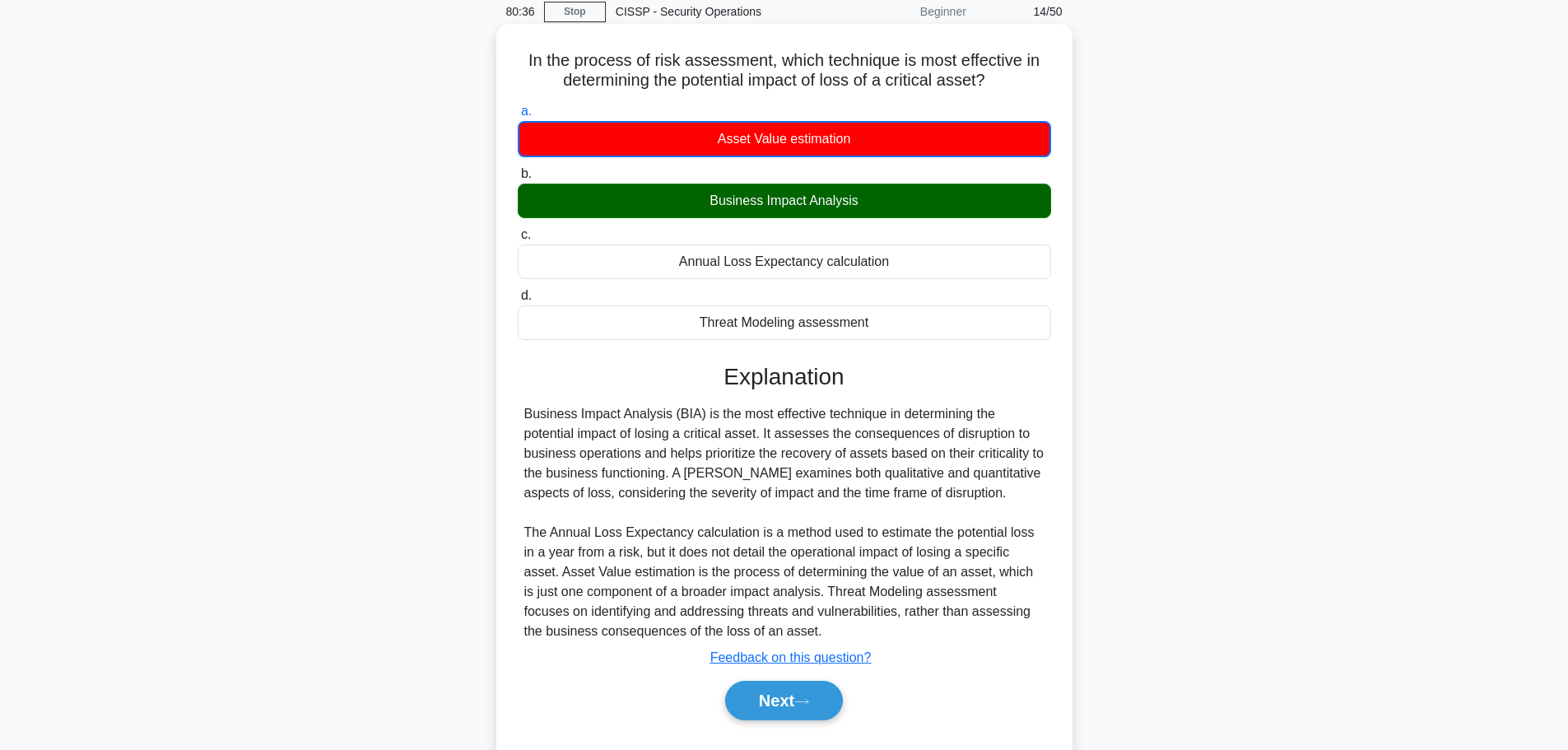
scroll to position [140, 0]
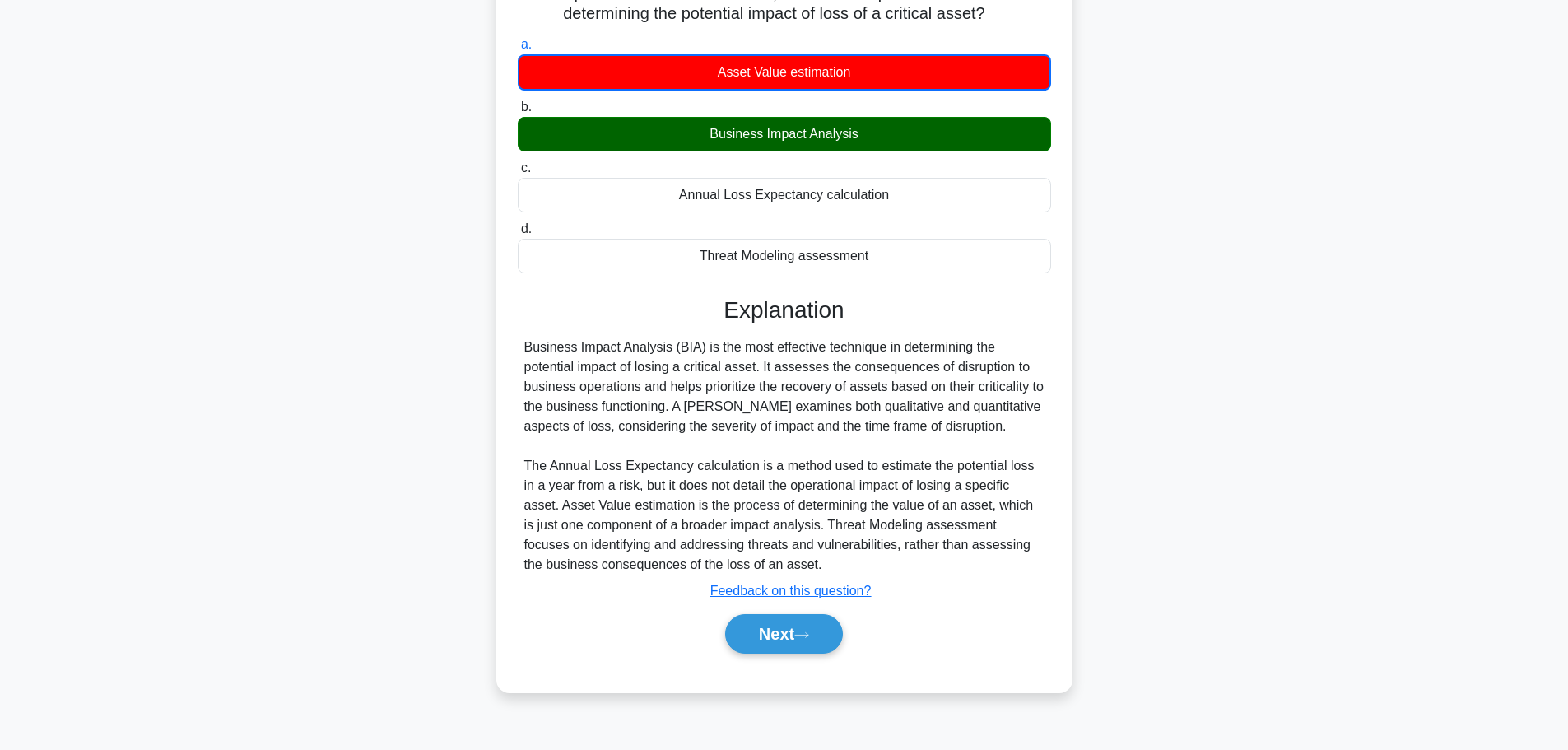
click at [476, 604] on div "In the process of risk assessment, which technique is most effective in determi…" at bounding box center [784, 335] width 1086 height 755
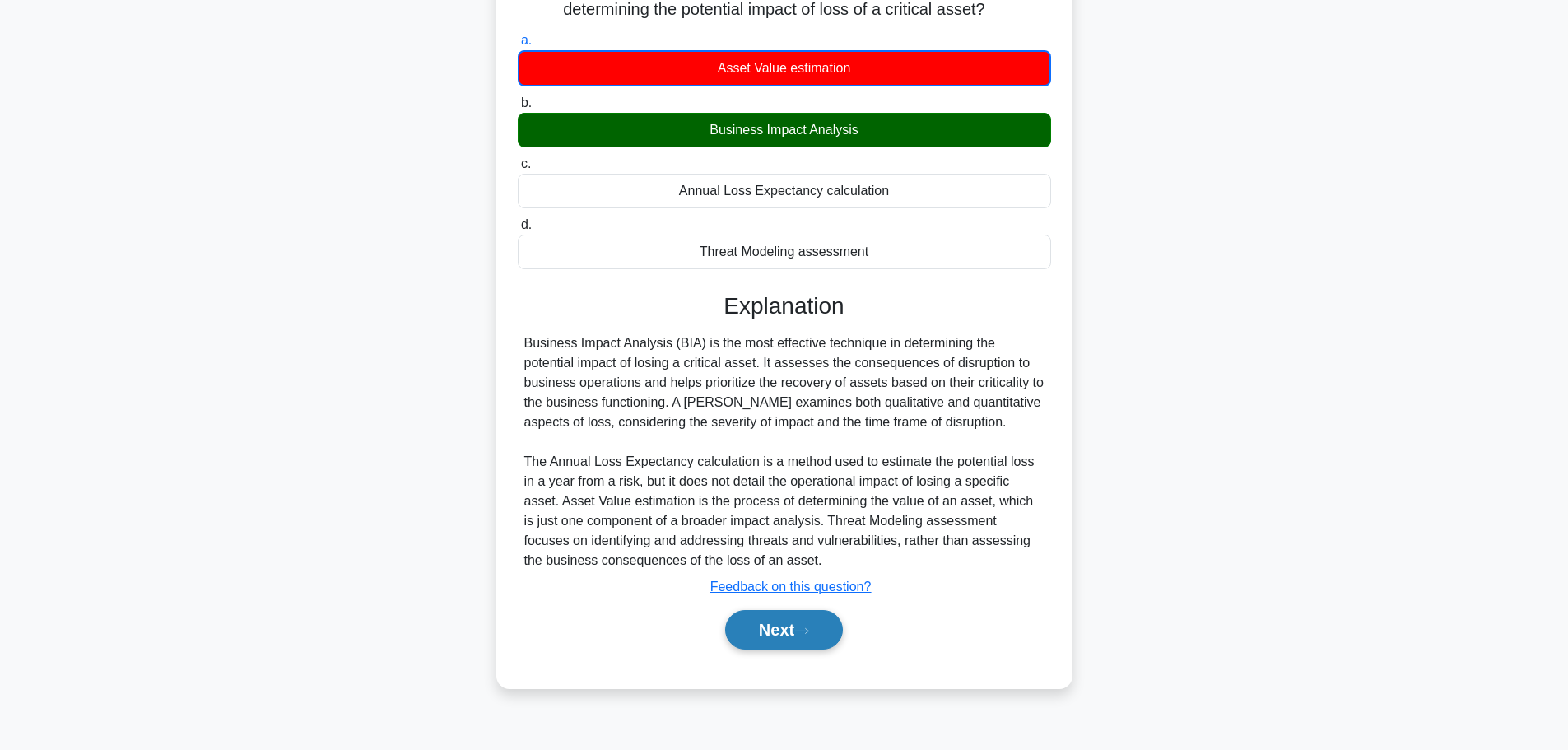
click at [803, 636] on icon at bounding box center [802, 631] width 15 height 9
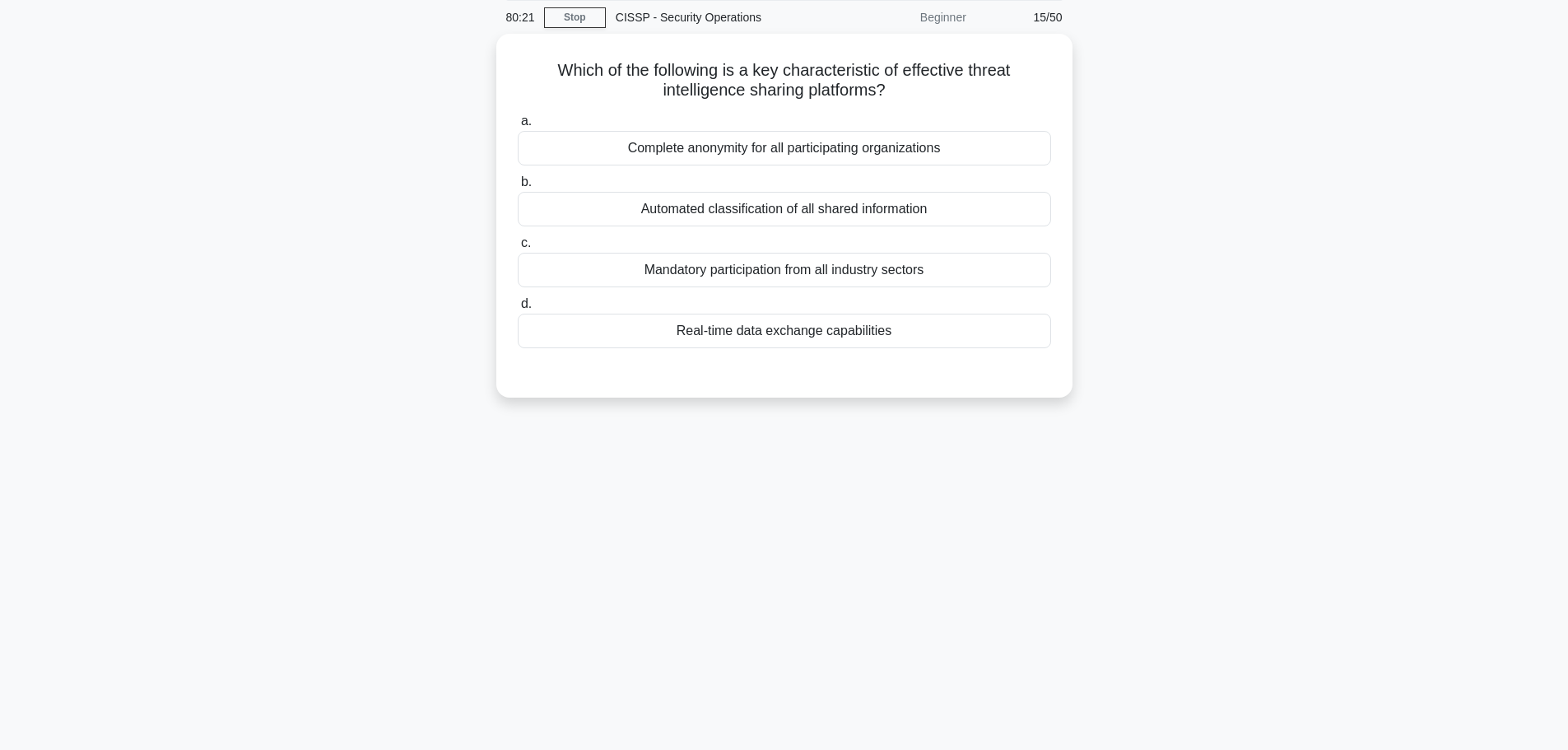
scroll to position [0, 0]
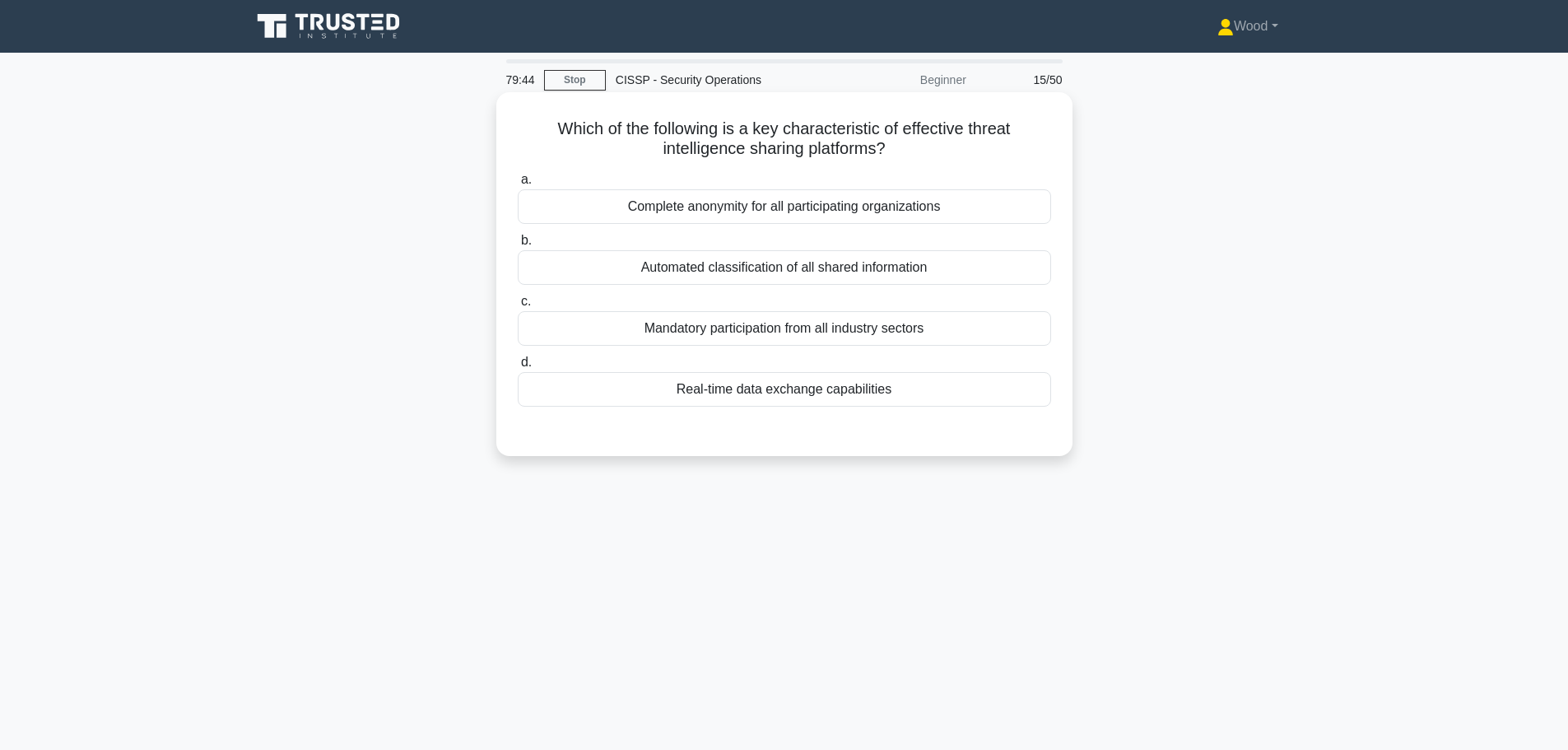
click at [826, 410] on div "a. Complete anonymity for all participating organizations b. Automated classifi…" at bounding box center [784, 287] width 554 height 244
click at [822, 398] on div "Real-time data exchange capabilities" at bounding box center [784, 390] width 534 height 35
click at [518, 368] on input "d. Real-time data exchange capabilities" at bounding box center [518, 363] width 0 height 11
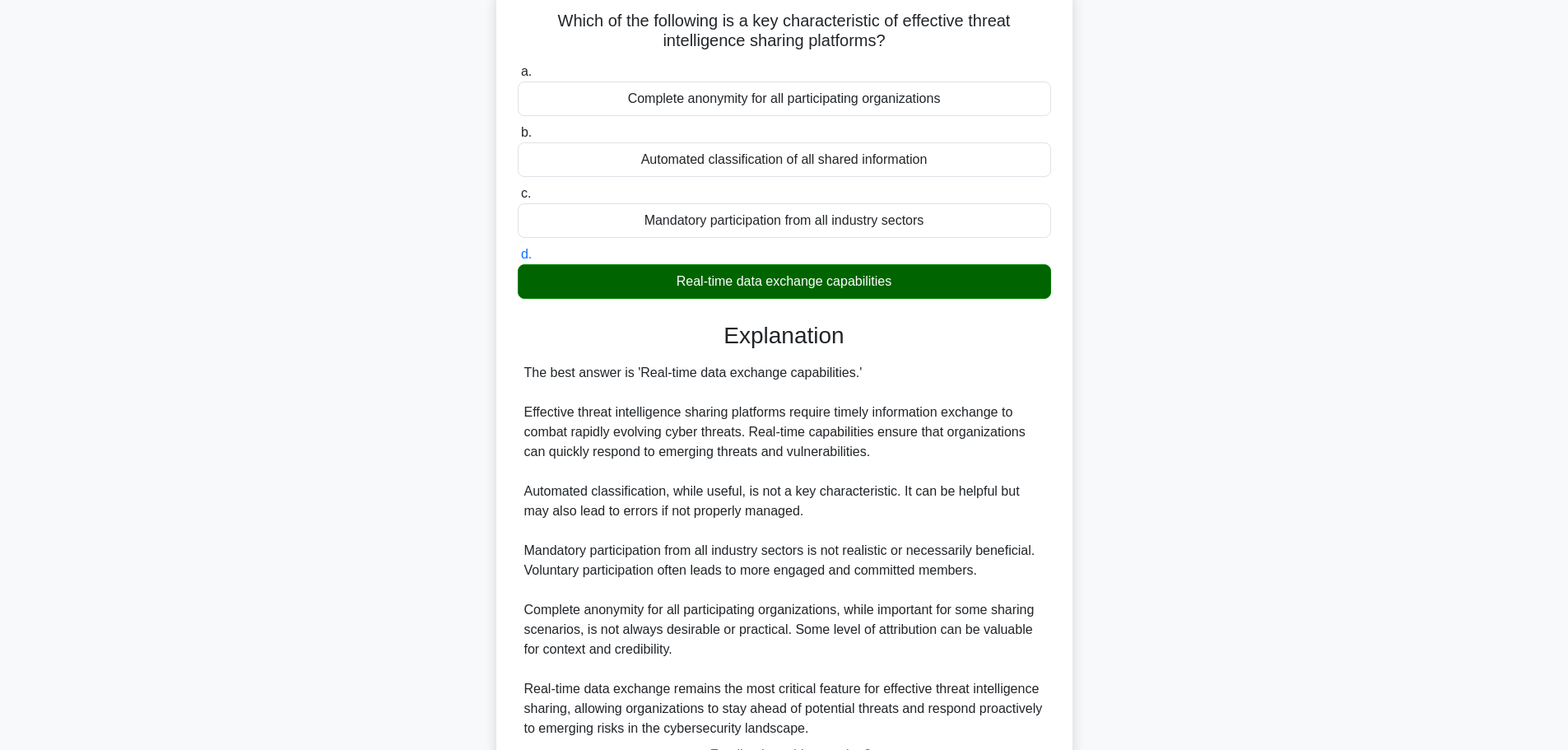
scroll to position [246, 0]
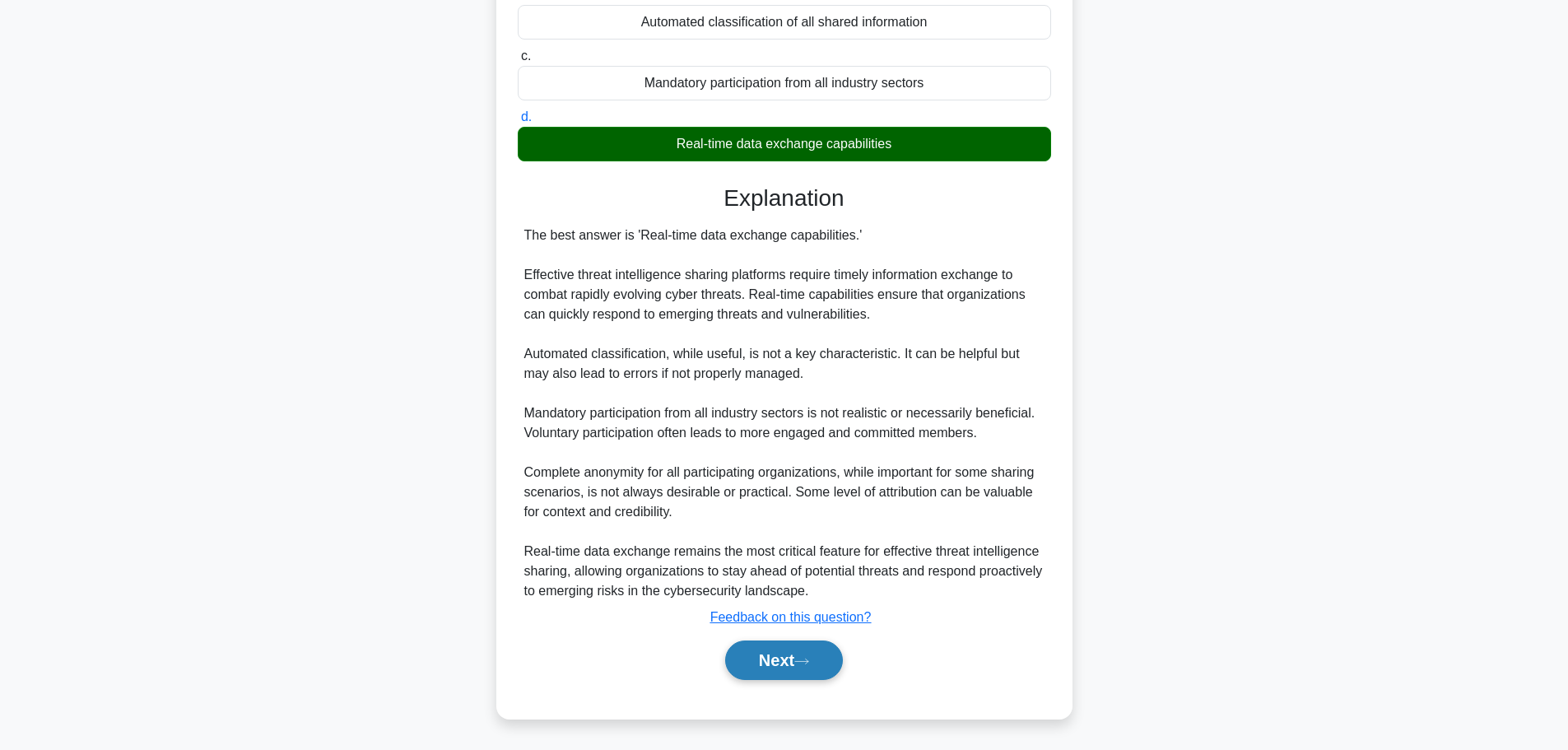
click at [793, 672] on button "Next" at bounding box center [784, 660] width 118 height 39
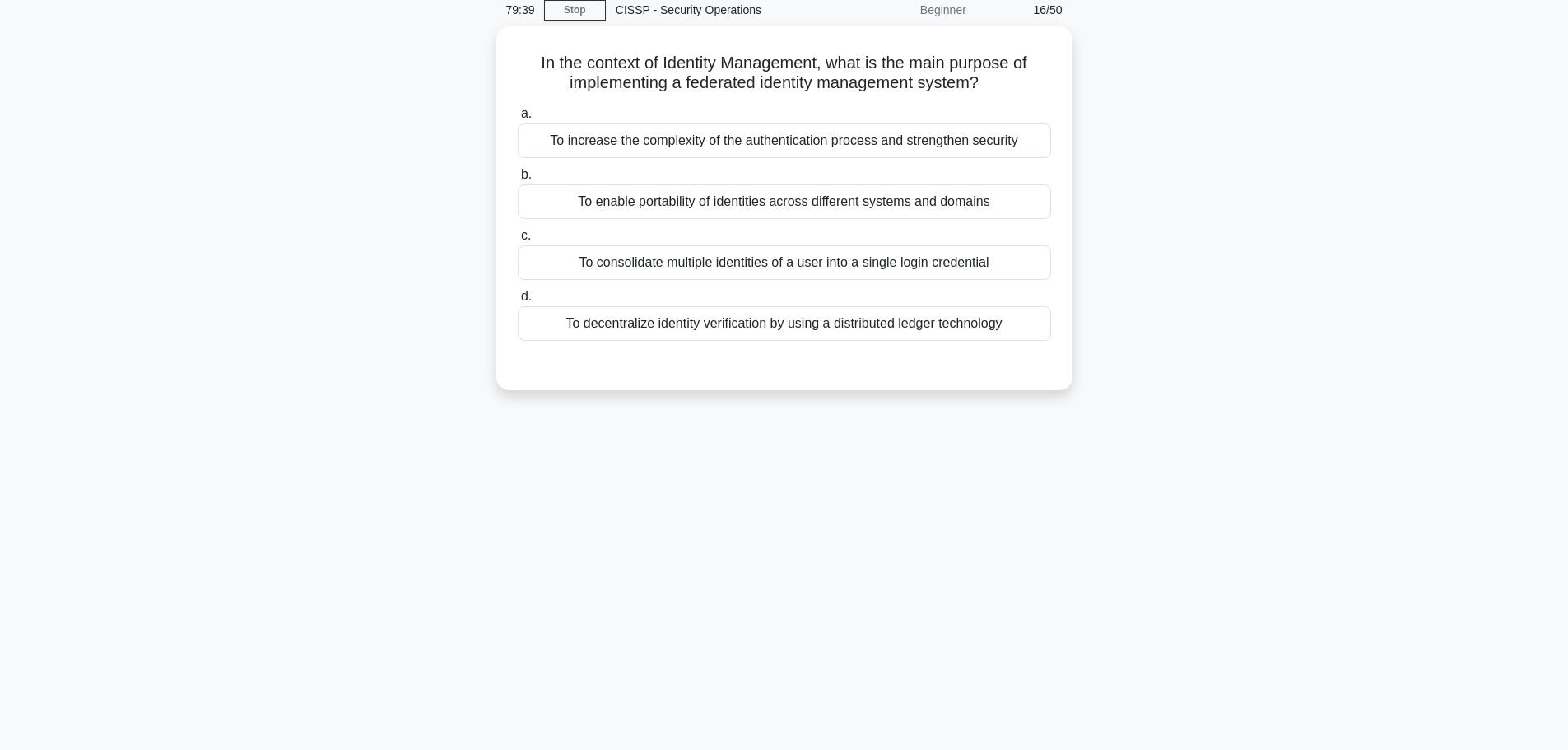
scroll to position [0, 0]
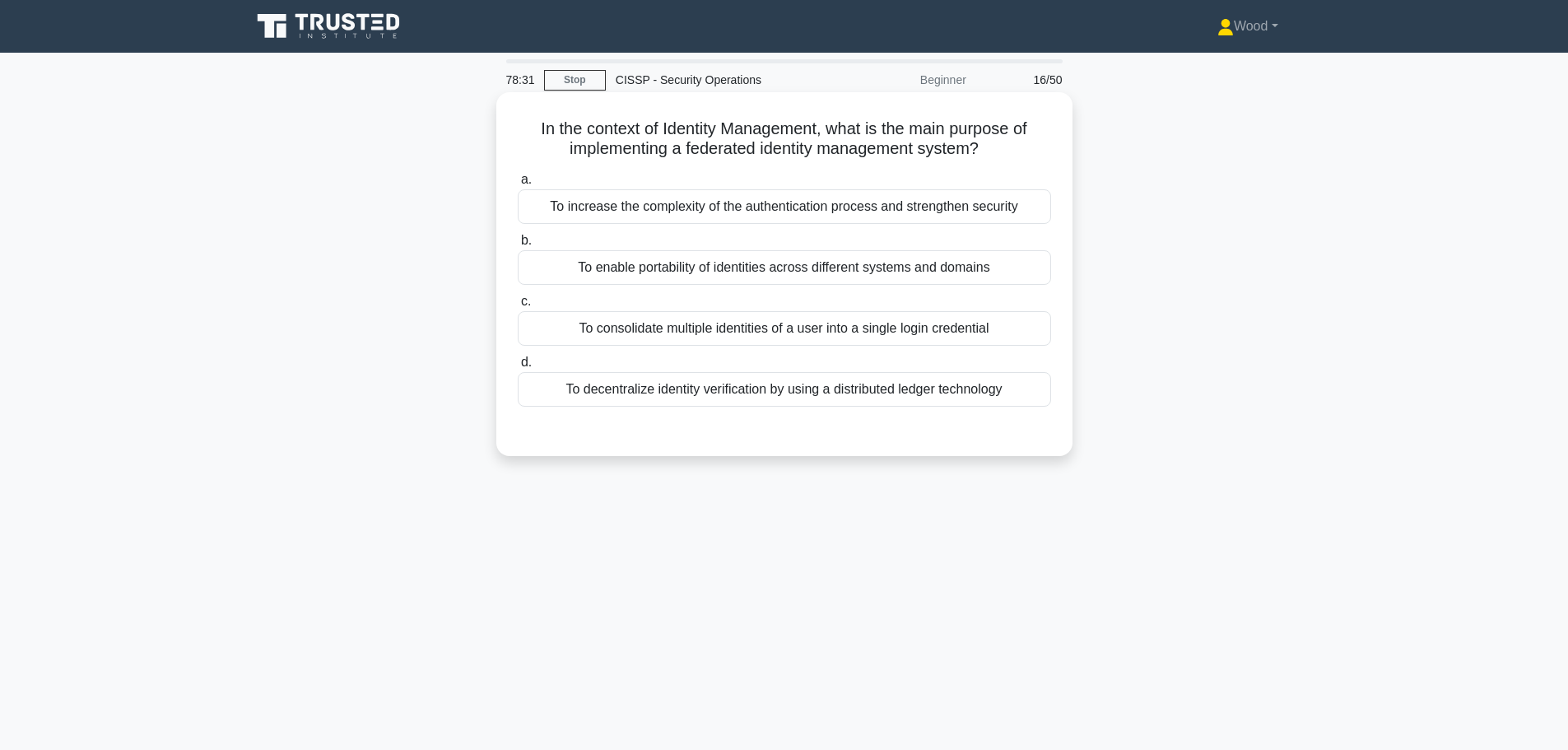
click at [917, 276] on div "To enable portability of identities across different systems and domains" at bounding box center [784, 267] width 534 height 35
click at [518, 246] on input "b. To enable portability of identities across different systems and domains" at bounding box center [518, 241] width 0 height 11
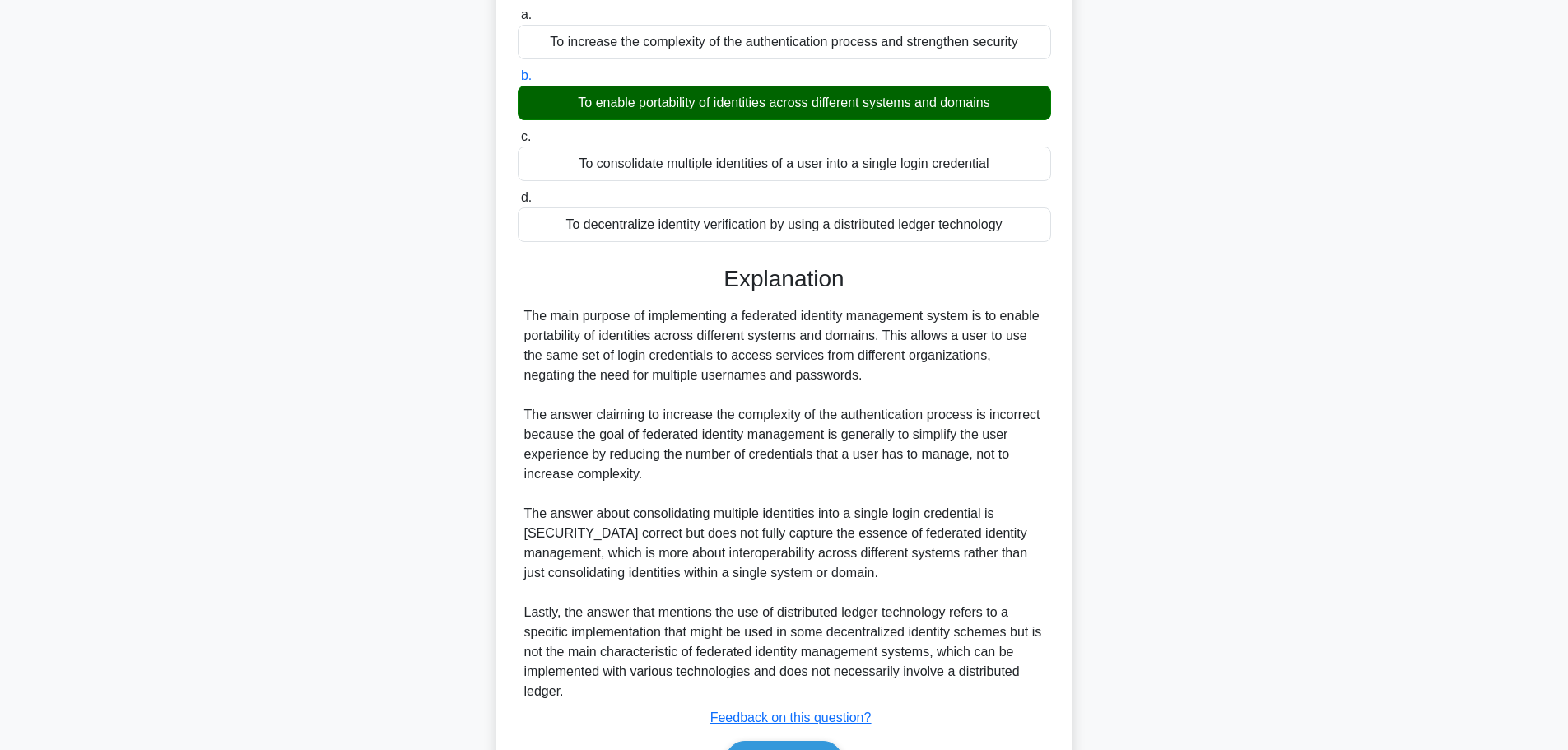
scroll to position [247, 0]
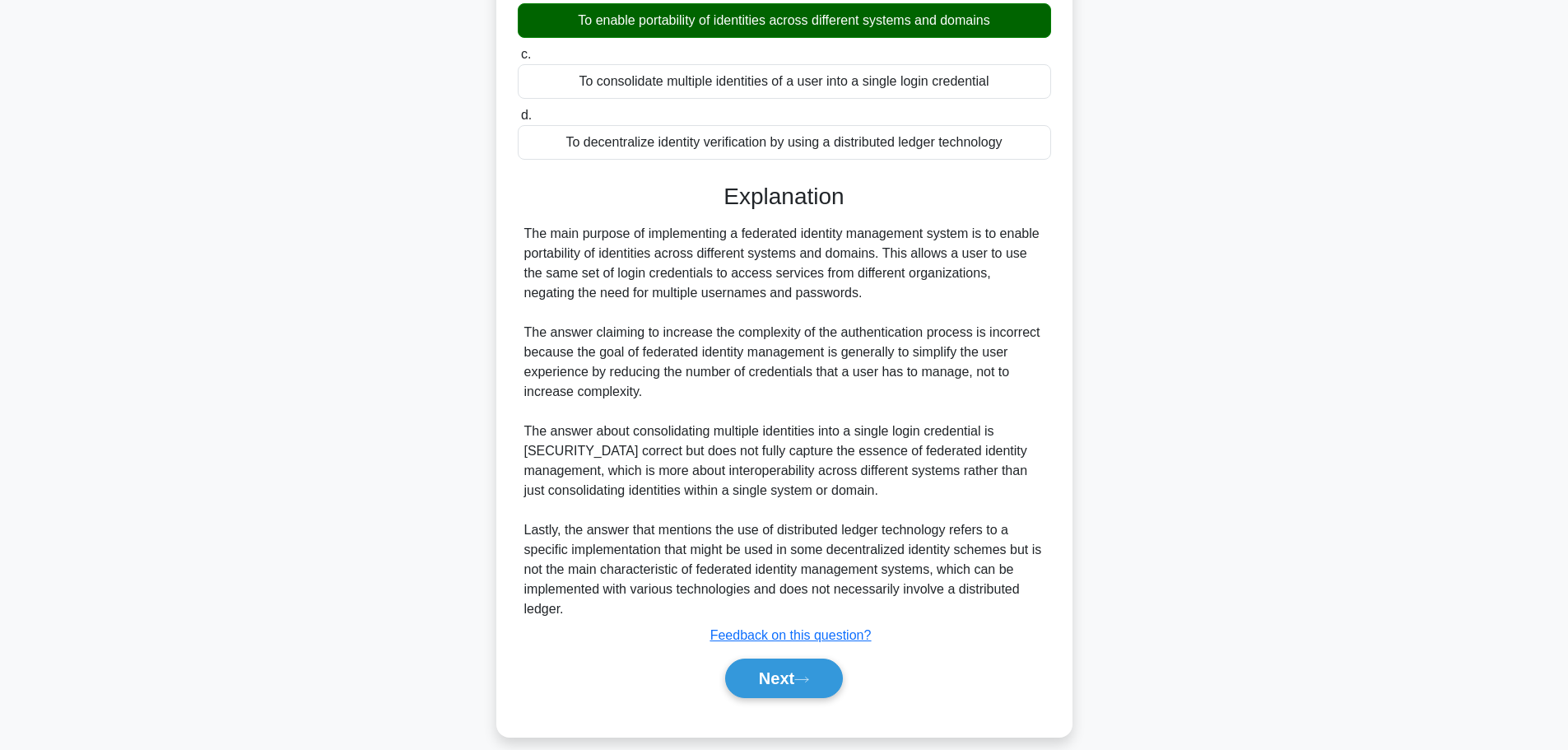
click at [785, 705] on div "Next" at bounding box center [784, 679] width 534 height 53
click at [784, 685] on button "Next" at bounding box center [784, 678] width 118 height 39
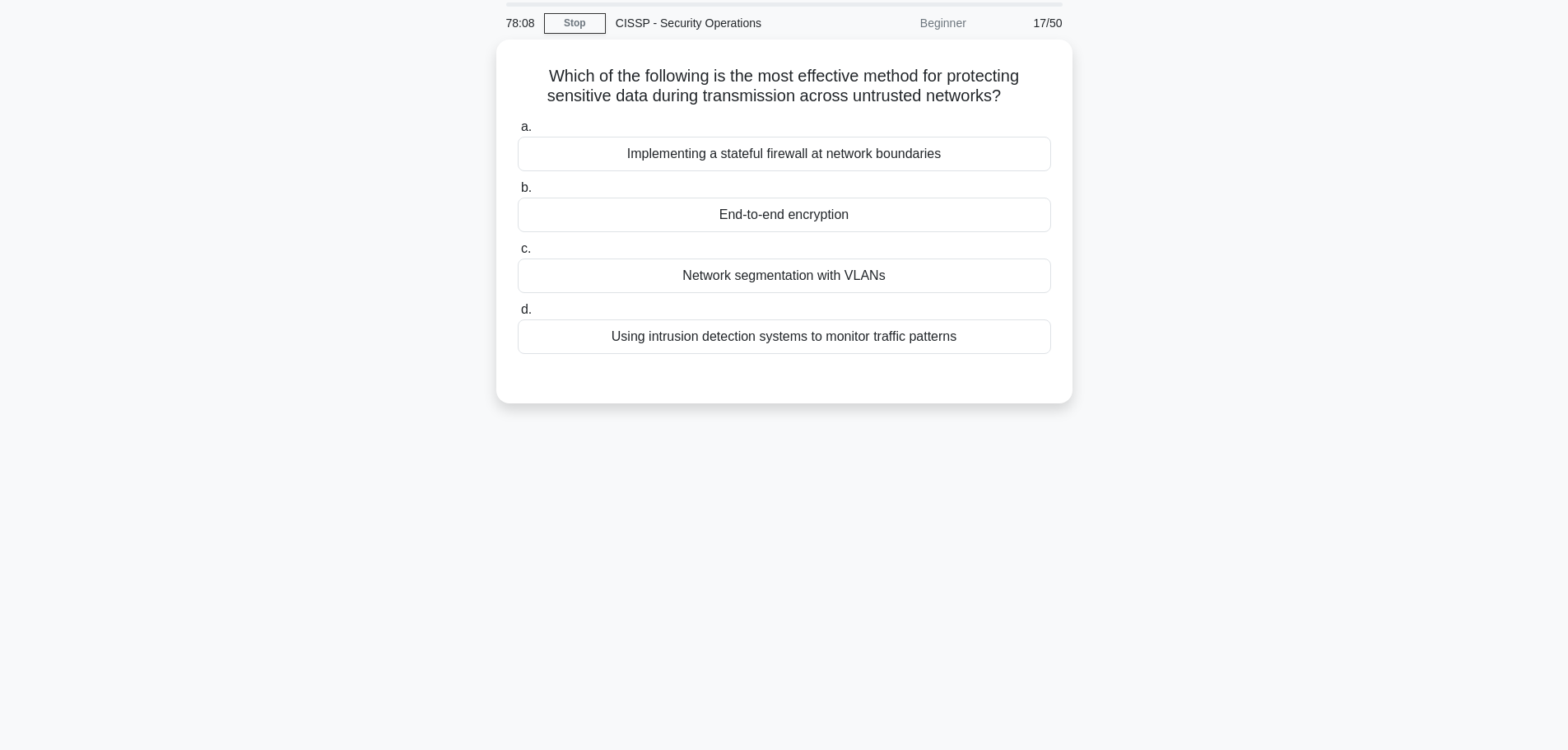
scroll to position [0, 0]
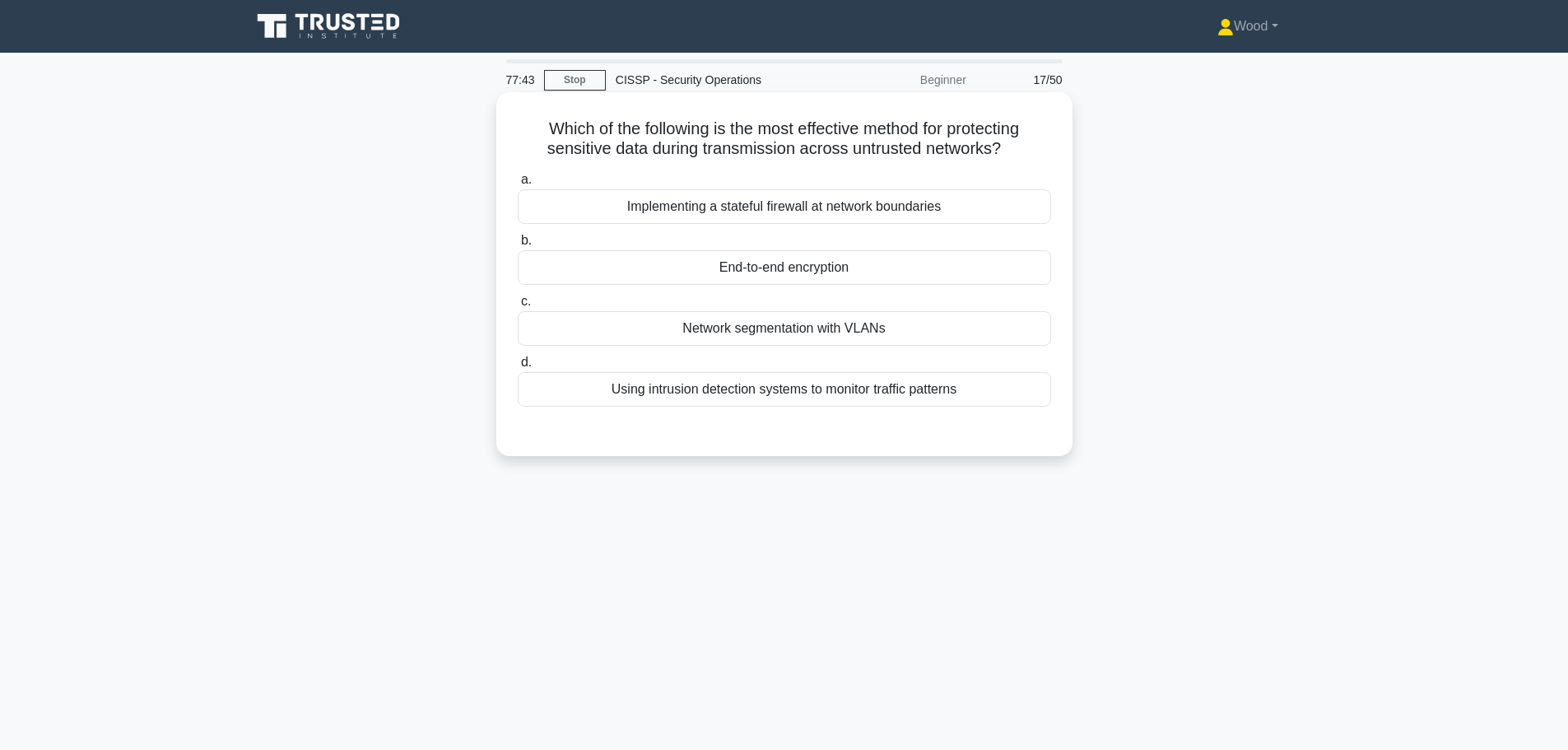
click at [801, 270] on div "End-to-end encryption" at bounding box center [784, 267] width 534 height 35
click at [518, 246] on input "b. End-to-end encryption" at bounding box center [518, 241] width 0 height 11
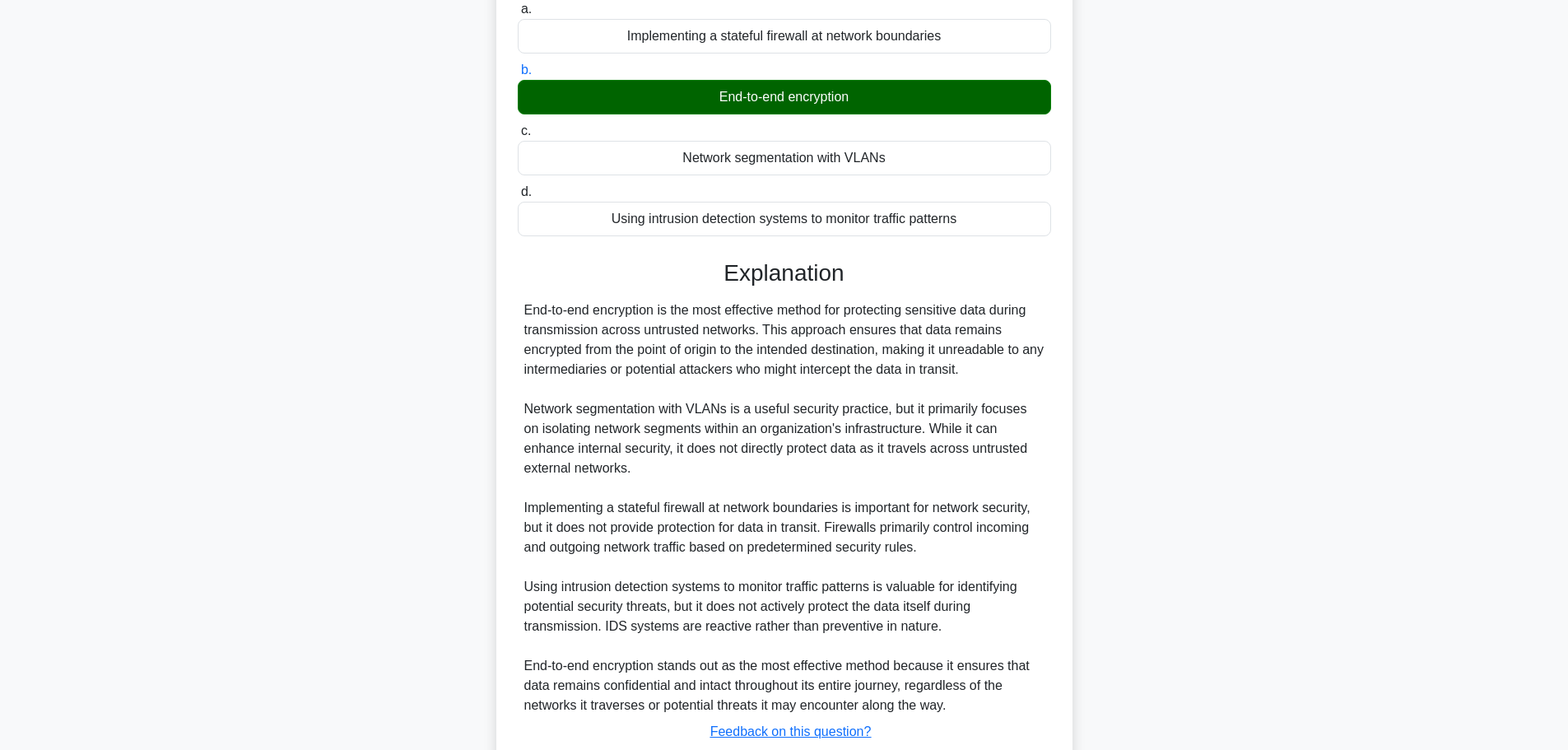
scroll to position [286, 0]
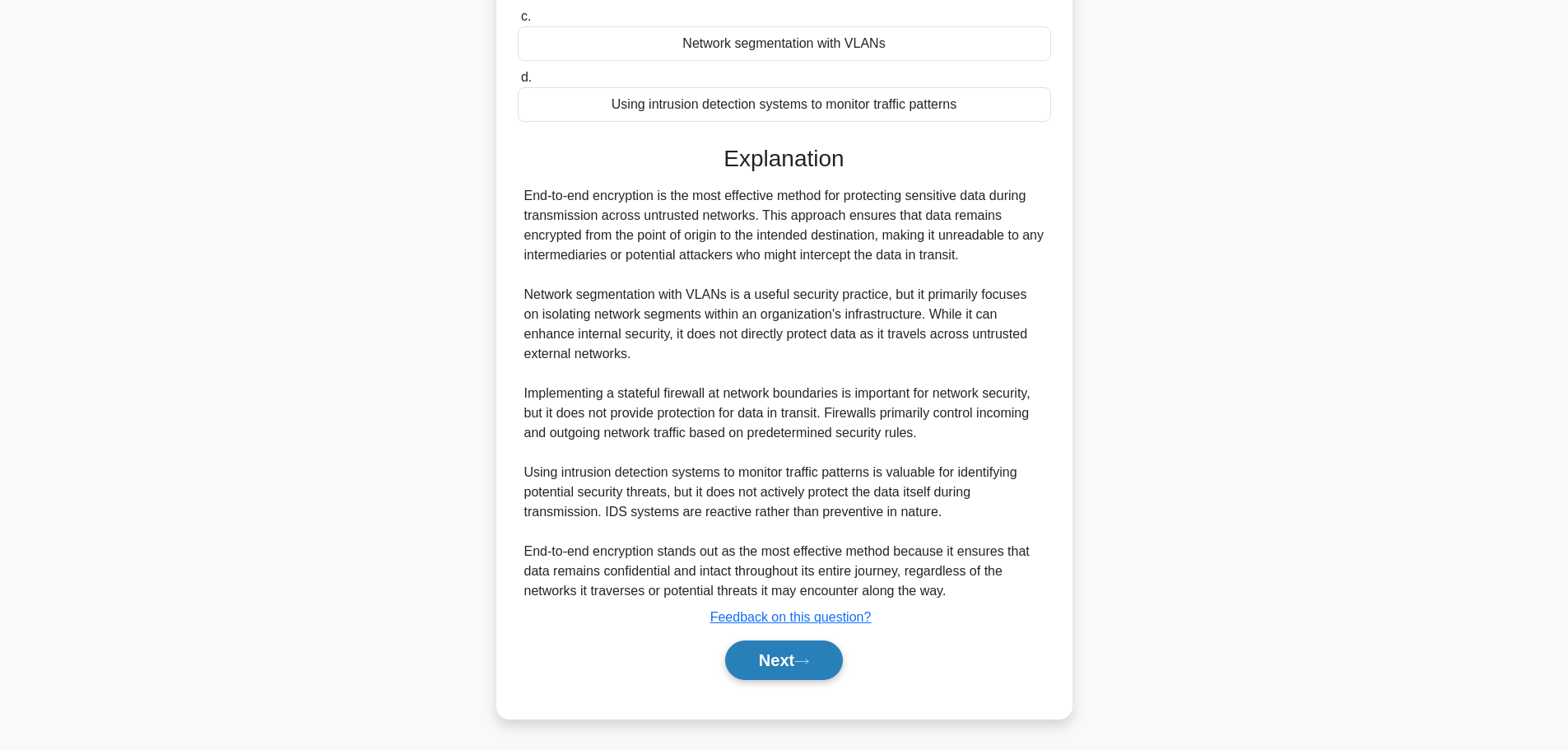
click at [809, 677] on button "Next" at bounding box center [784, 660] width 118 height 39
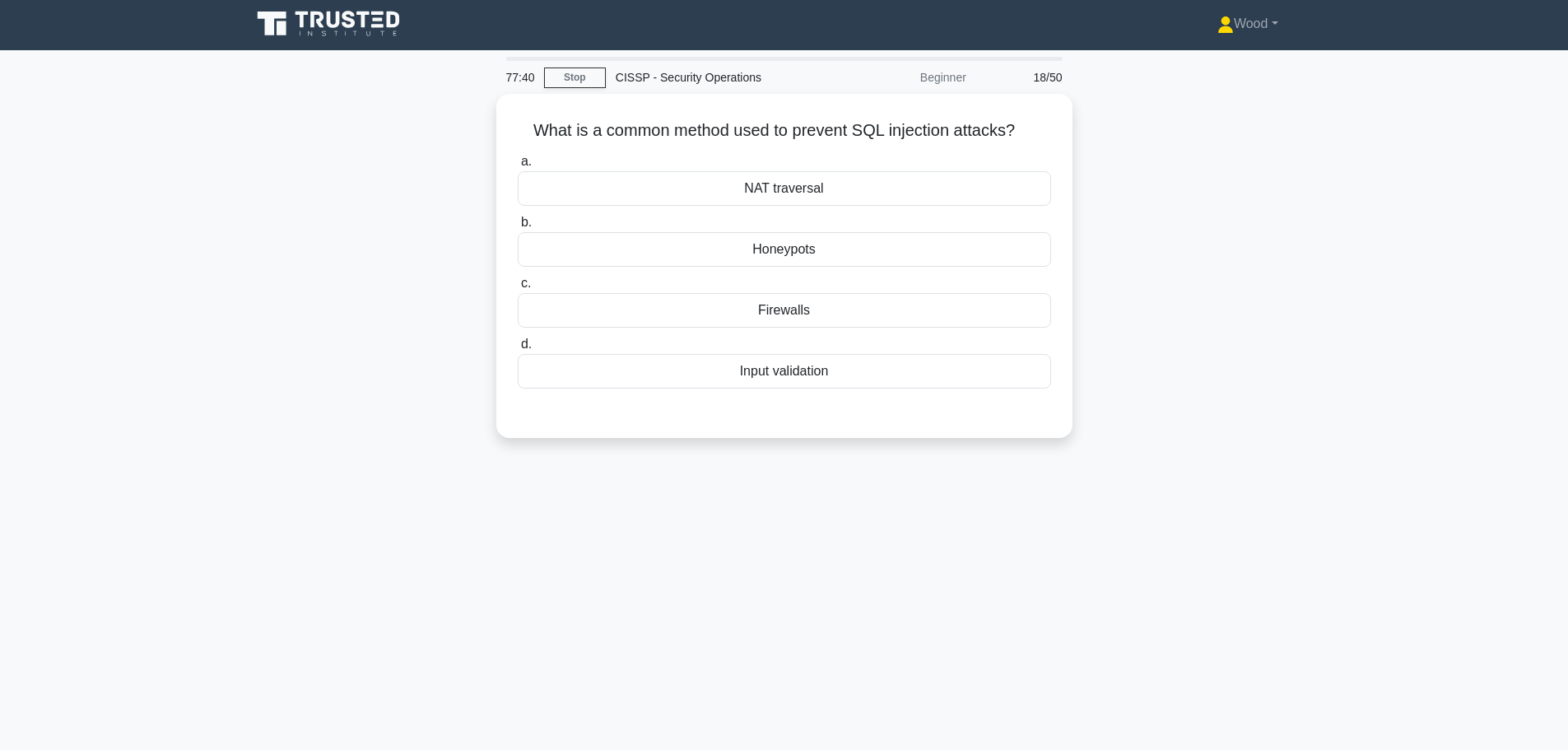
scroll to position [0, 0]
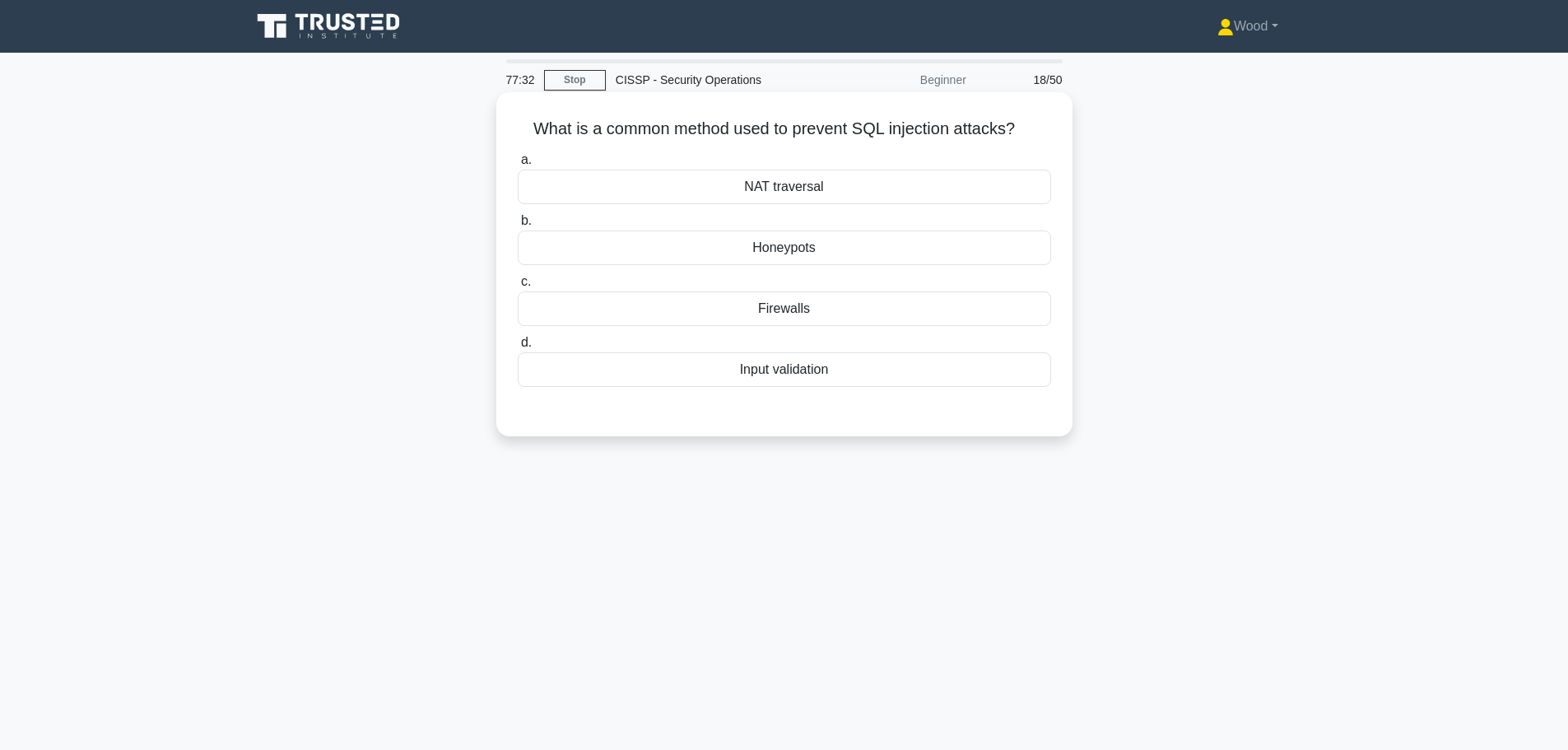
click at [777, 384] on div "Input validation" at bounding box center [784, 370] width 534 height 35
click at [518, 349] on input "d. Input validation" at bounding box center [518, 343] width 0 height 11
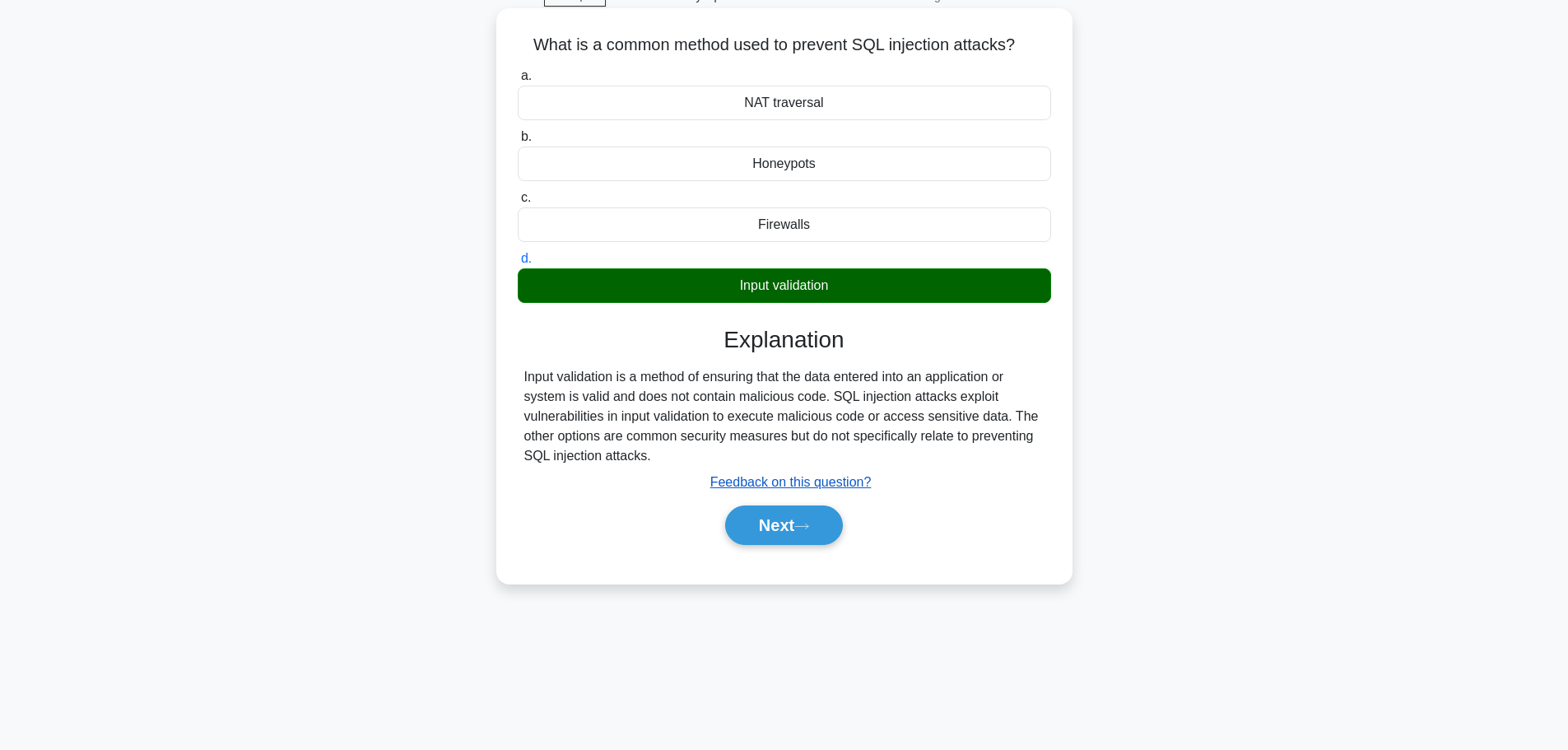
scroll to position [140, 0]
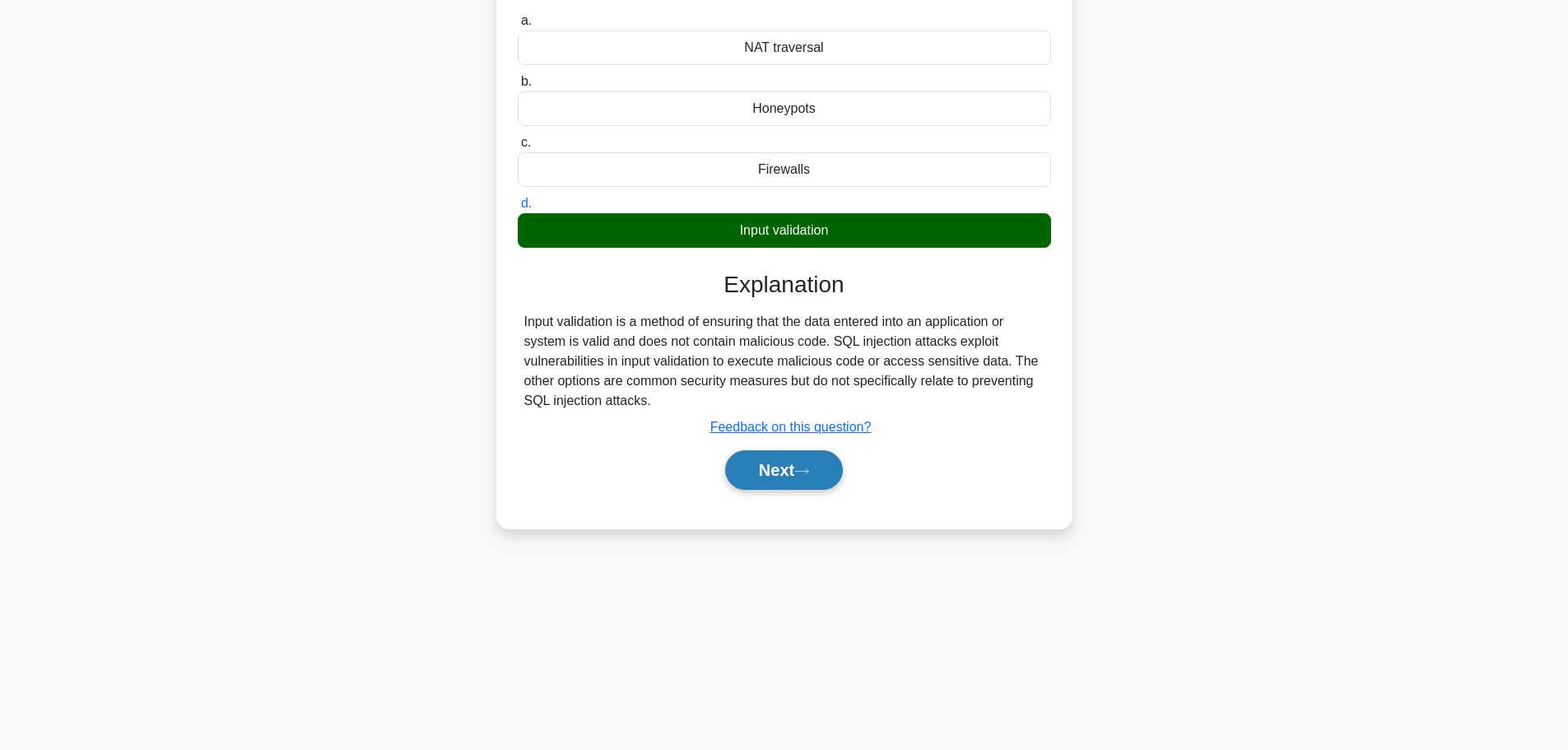
click at [794, 468] on button "Next" at bounding box center [784, 470] width 118 height 39
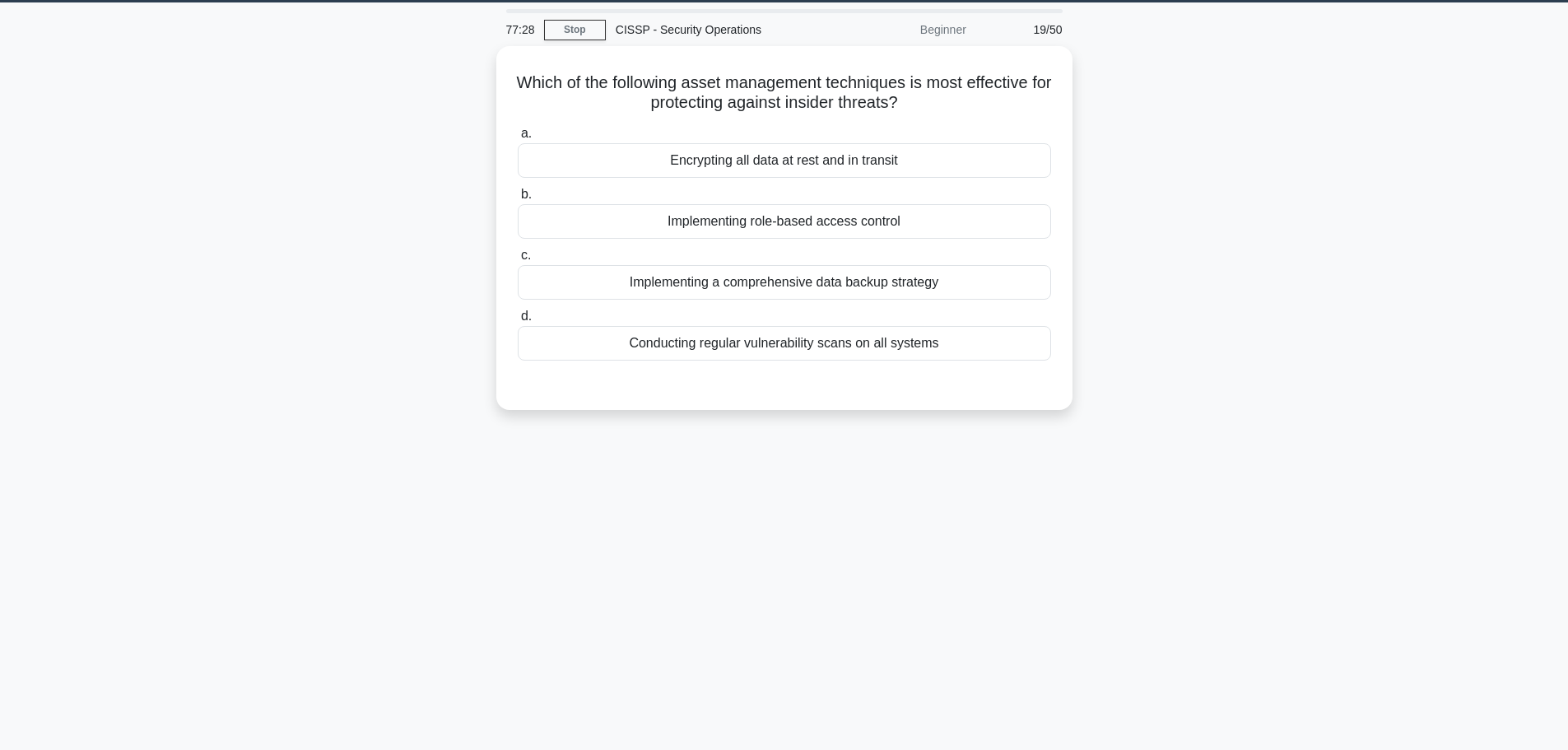
scroll to position [0, 0]
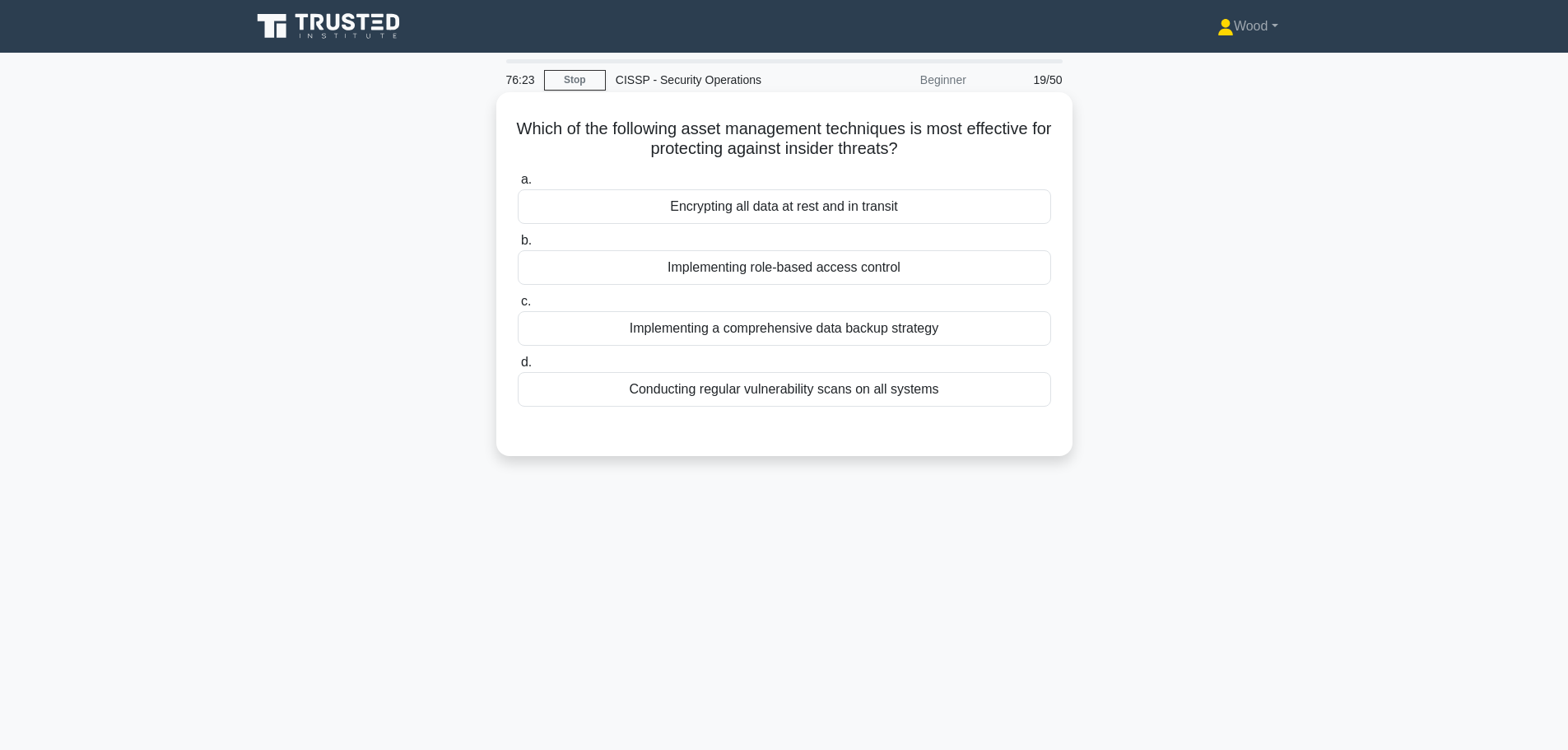
click at [898, 261] on div "Implementing role-based access control" at bounding box center [784, 267] width 534 height 35
click at [518, 246] on input "b. Implementing role-based access control" at bounding box center [518, 241] width 0 height 11
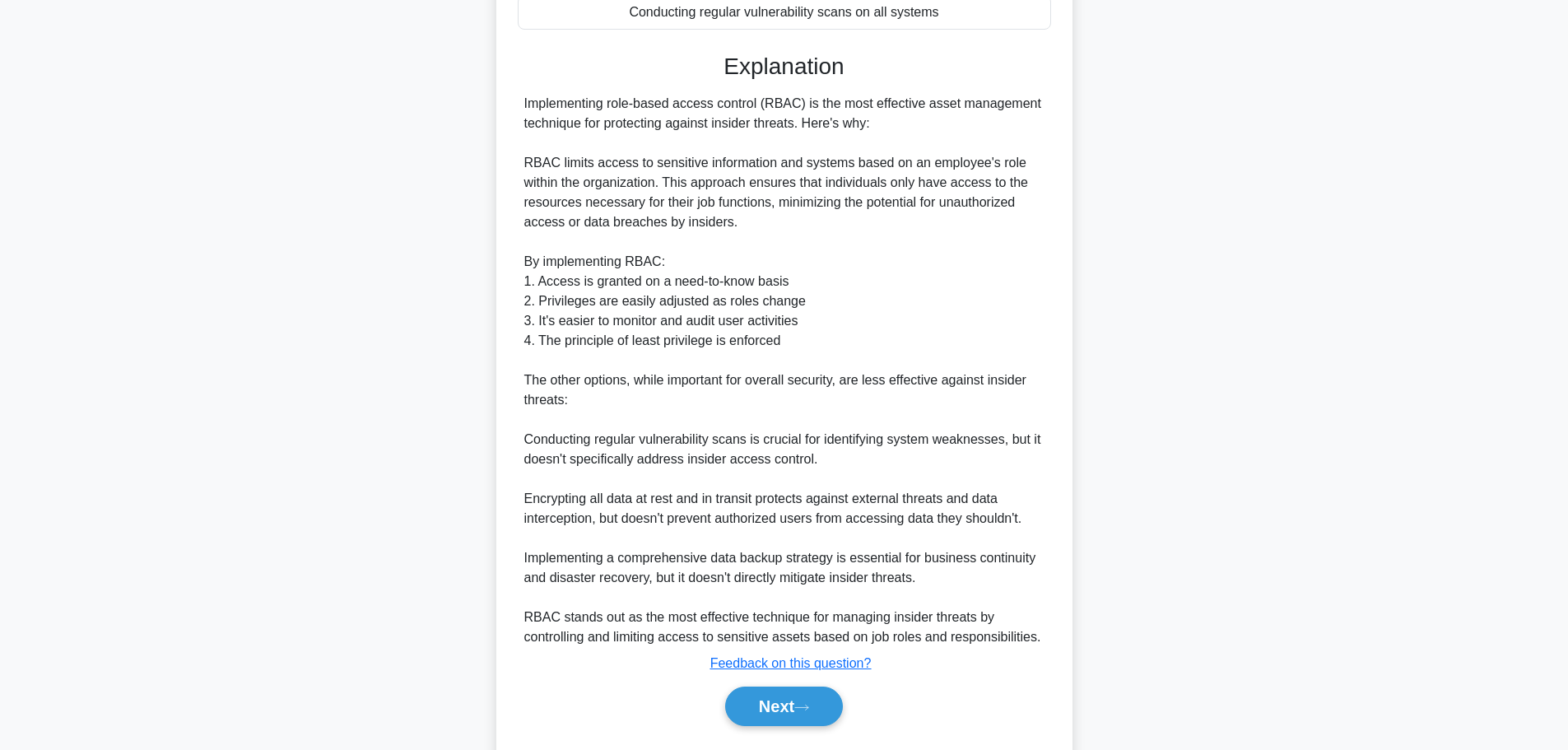
scroll to position [424, 0]
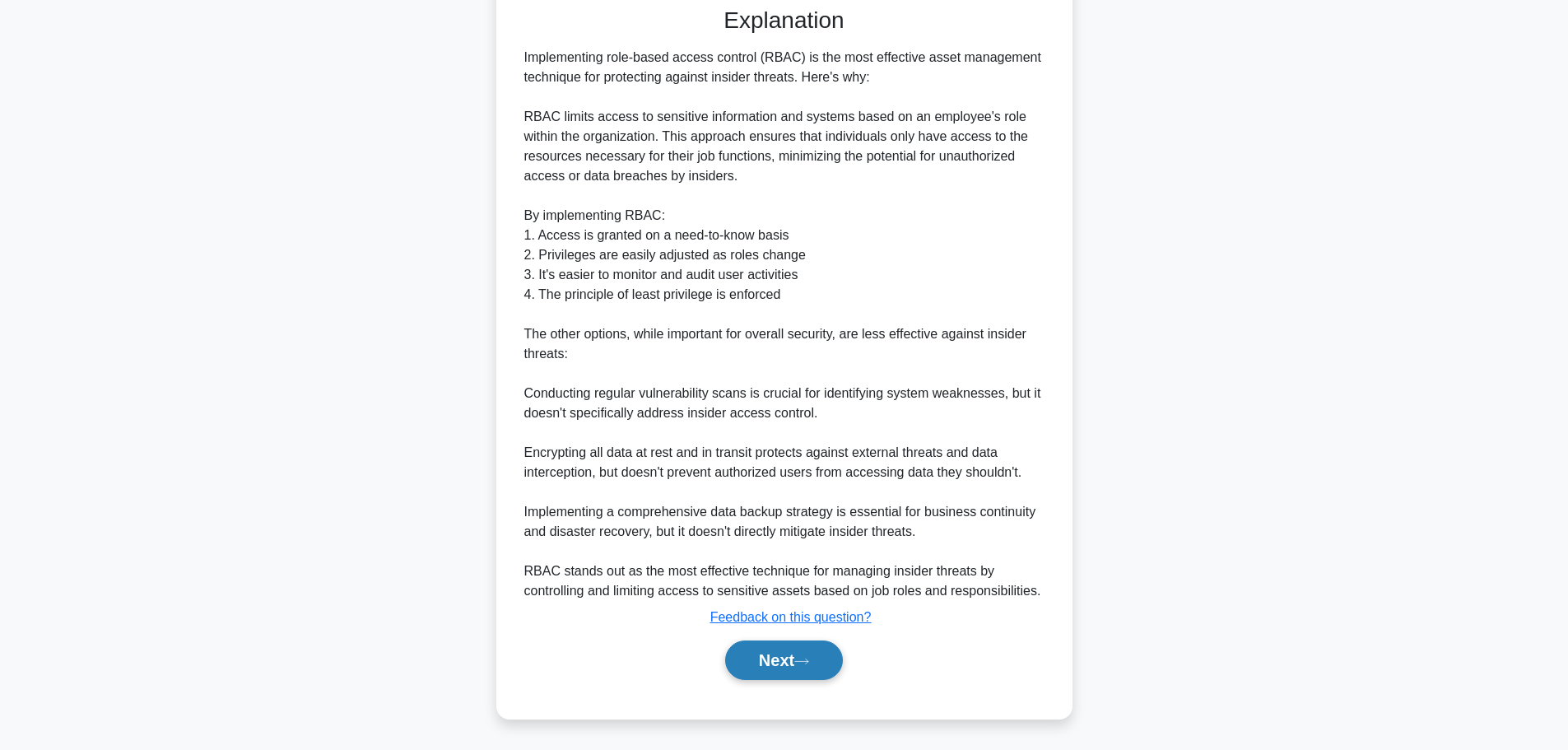
click at [754, 646] on button "Next" at bounding box center [784, 660] width 118 height 39
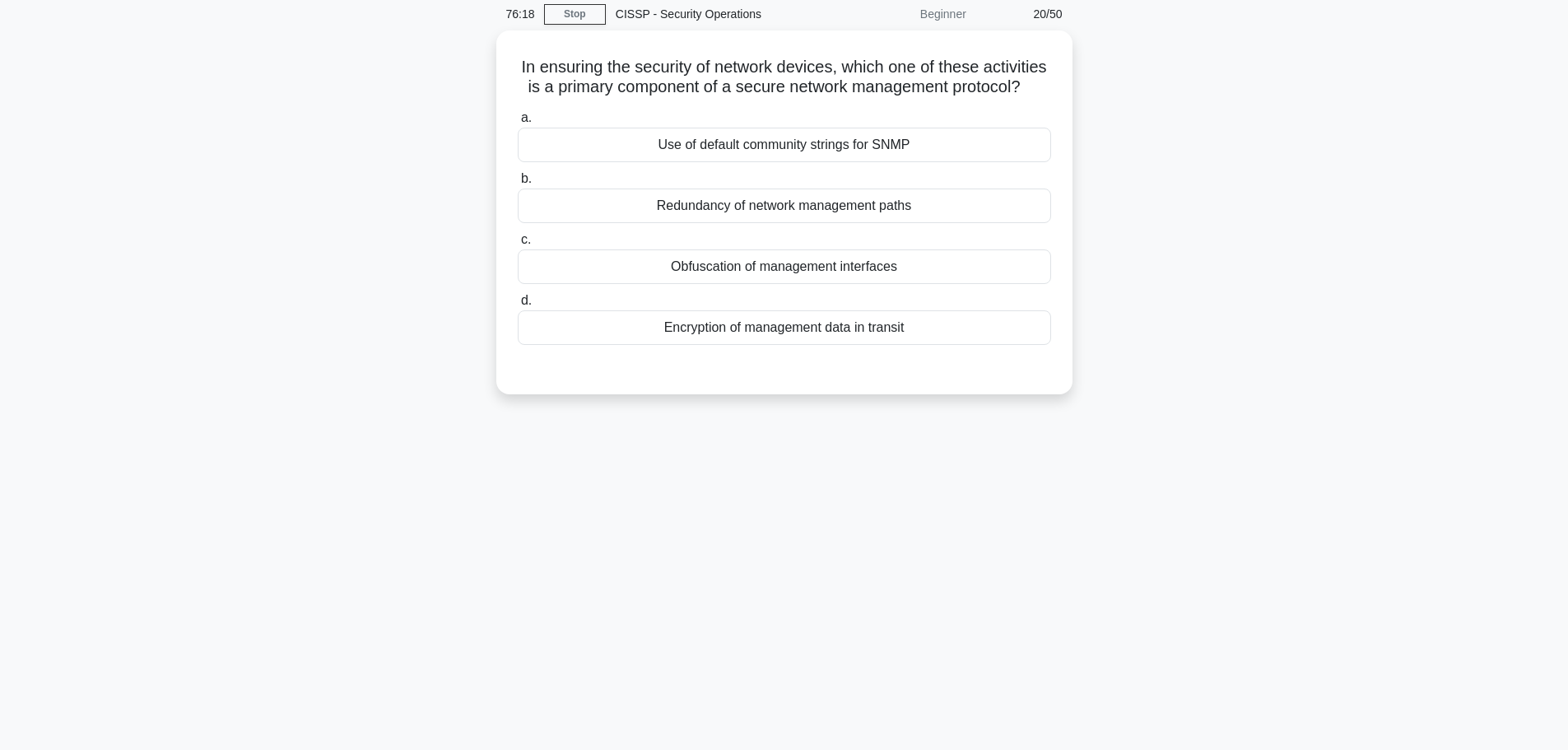
scroll to position [0, 0]
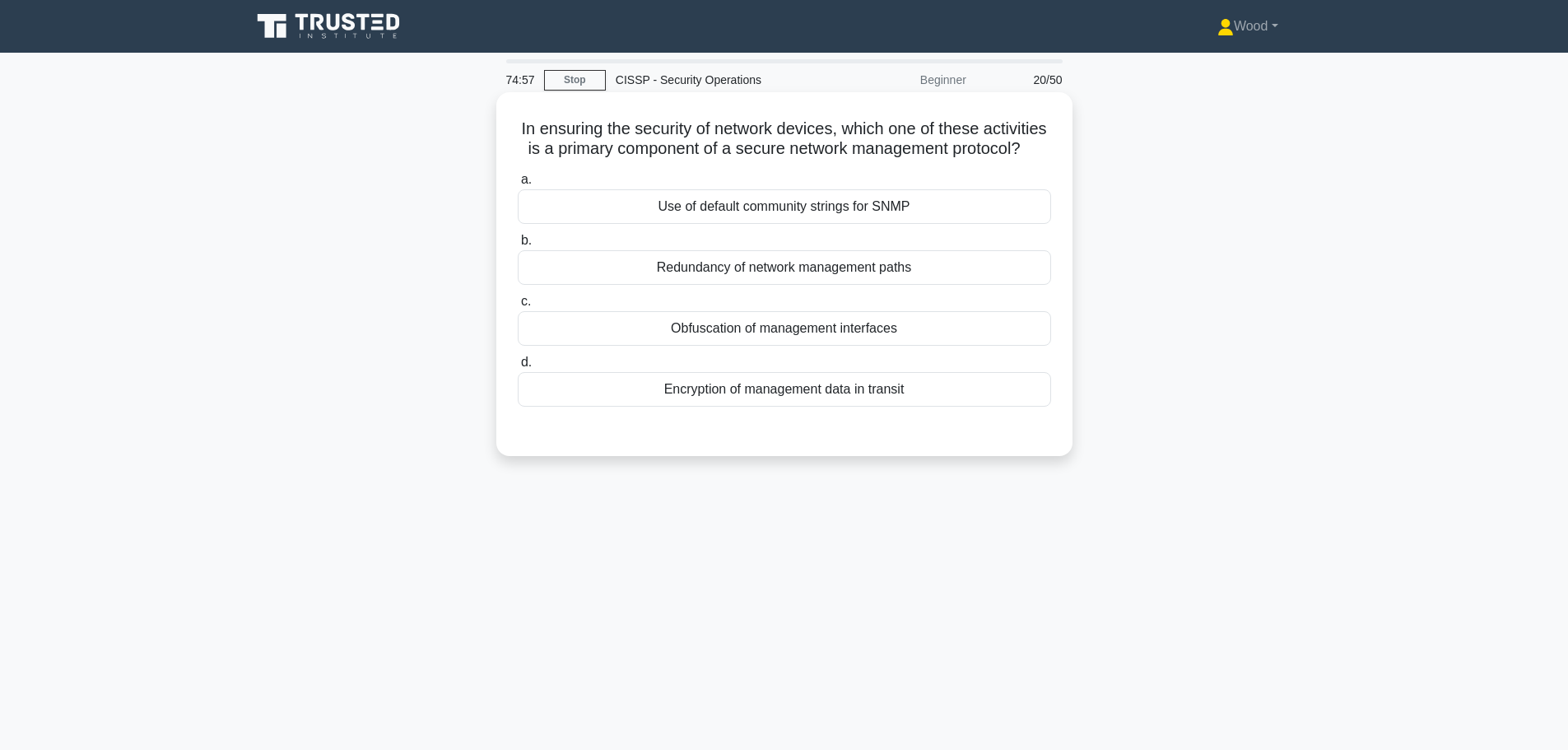
click at [803, 224] on div "Use of default community strings for SNMP" at bounding box center [784, 207] width 534 height 35
click at [518, 185] on input "a. Use of default community strings for SNMP" at bounding box center [518, 180] width 0 height 11
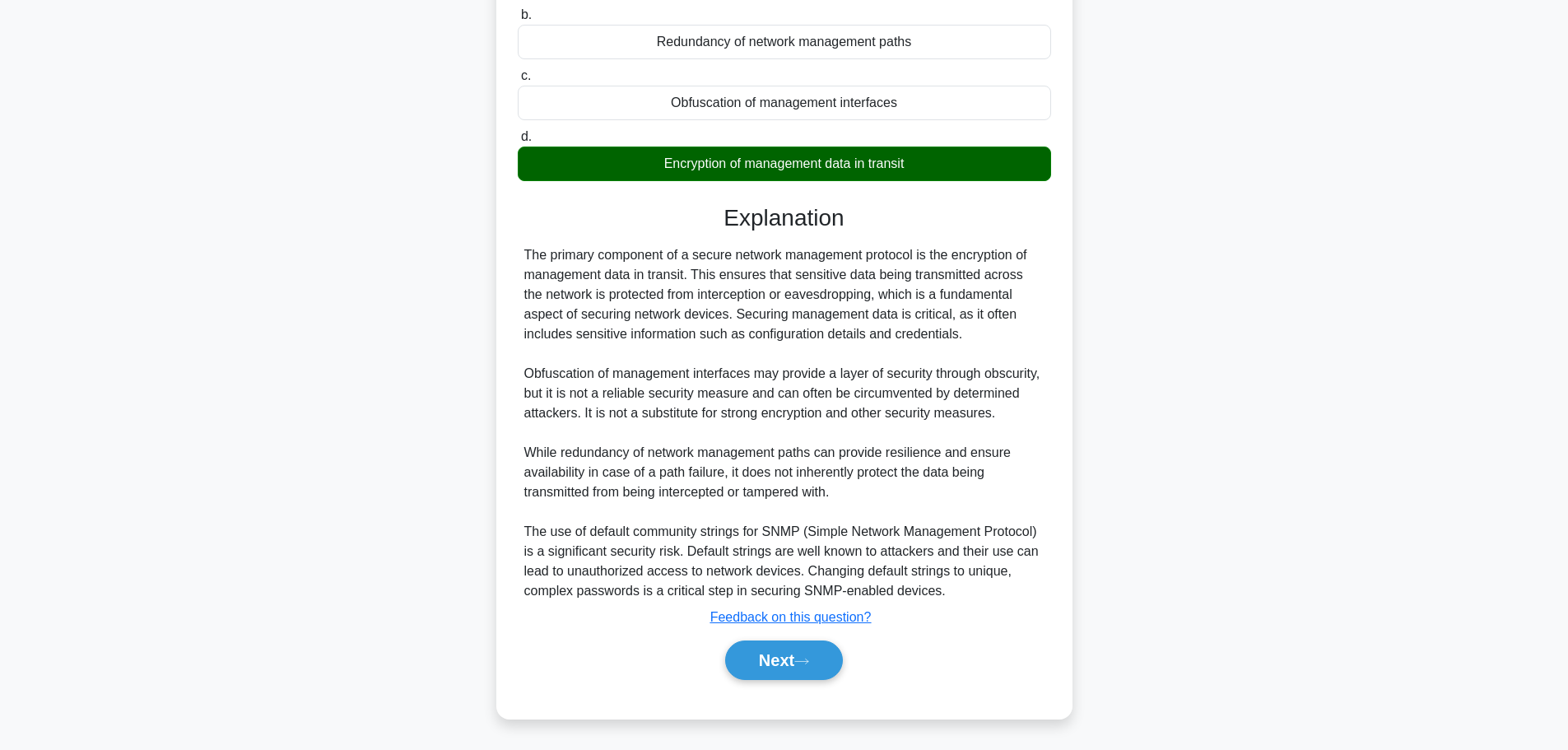
scroll to position [248, 0]
click at [798, 650] on button "Next" at bounding box center [784, 660] width 118 height 39
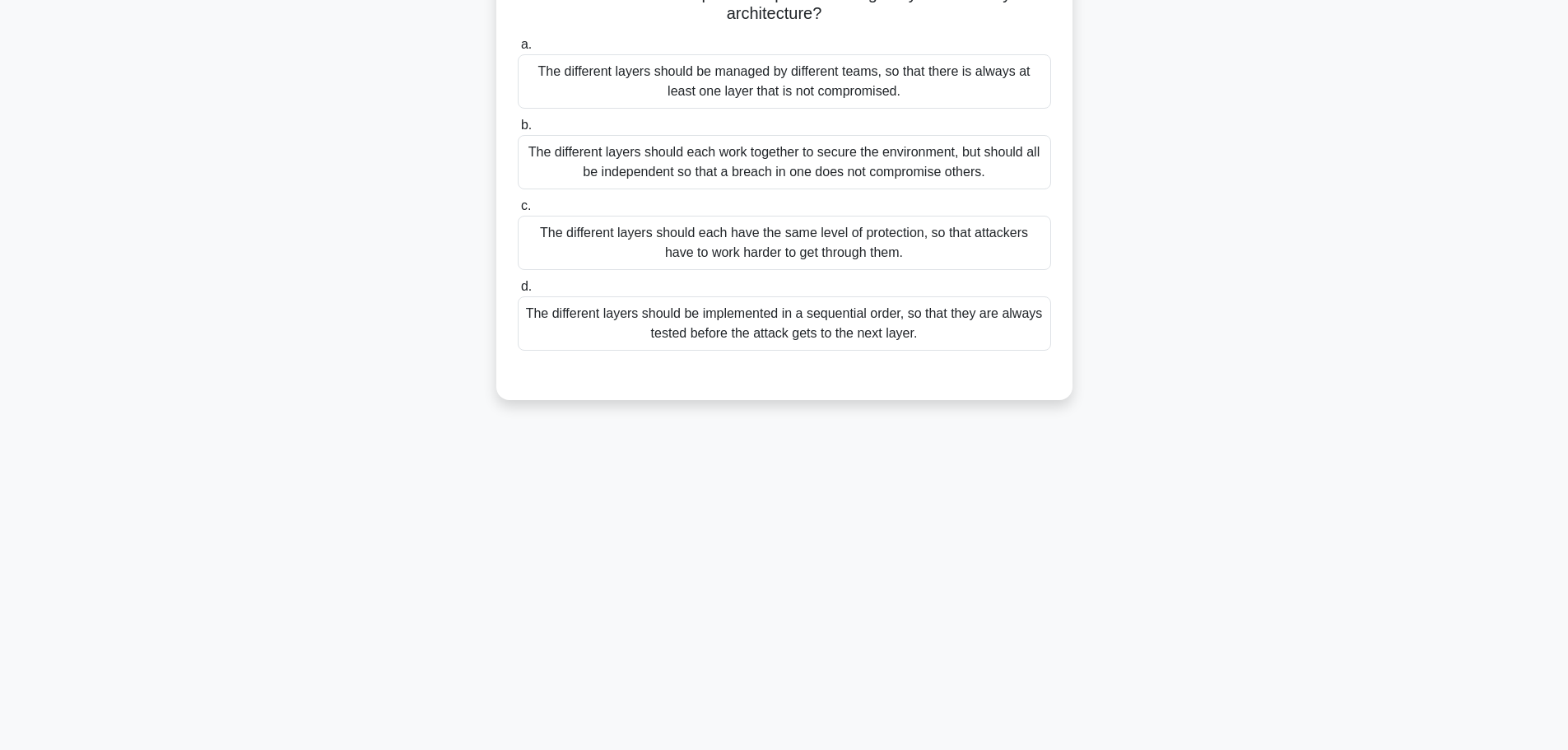
scroll to position [0, 0]
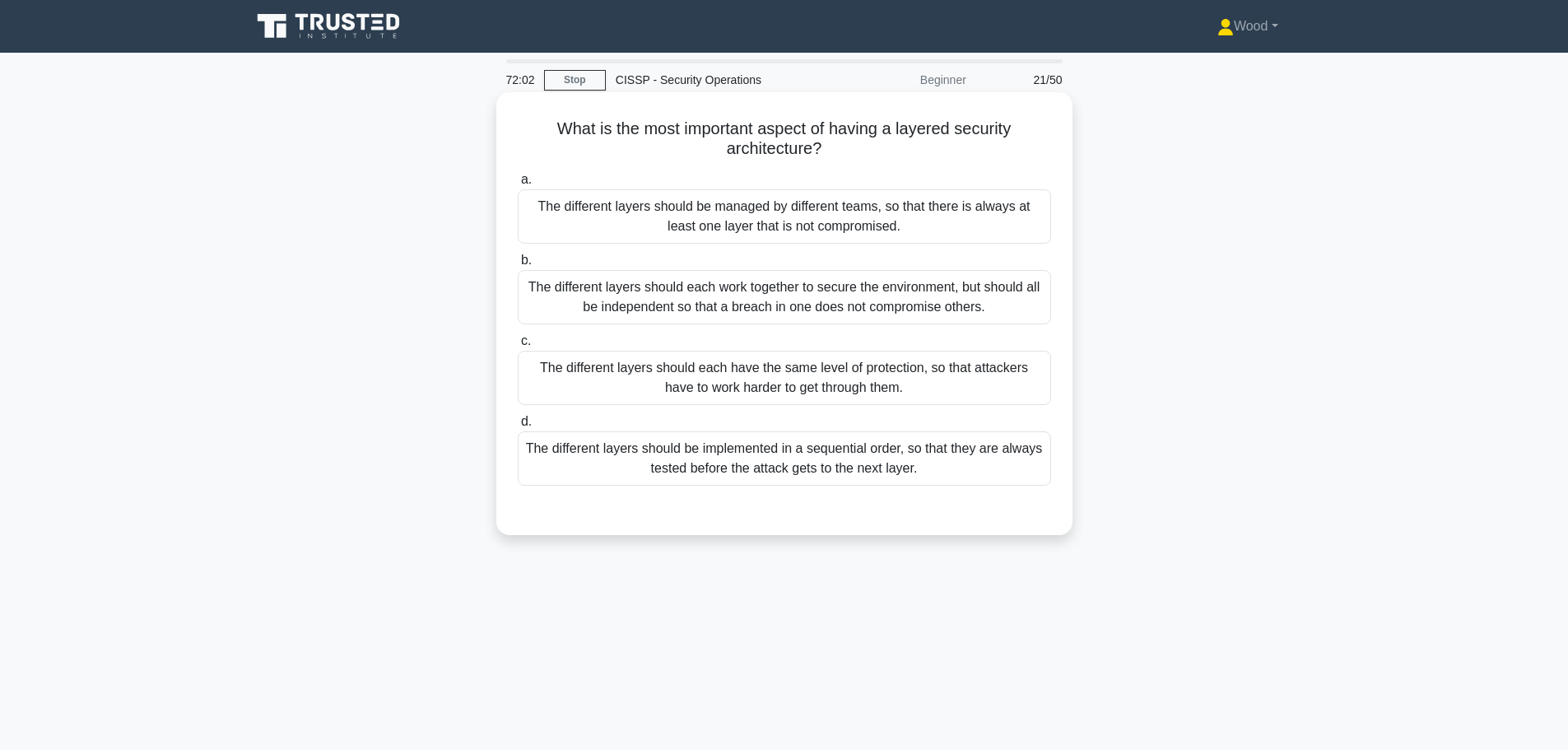
click at [700, 293] on div "The different layers should each work together to secure the environment, but s…" at bounding box center [784, 297] width 534 height 55
click at [518, 266] on input "b. The different layers should each work together to secure the environment, bu…" at bounding box center [518, 261] width 0 height 11
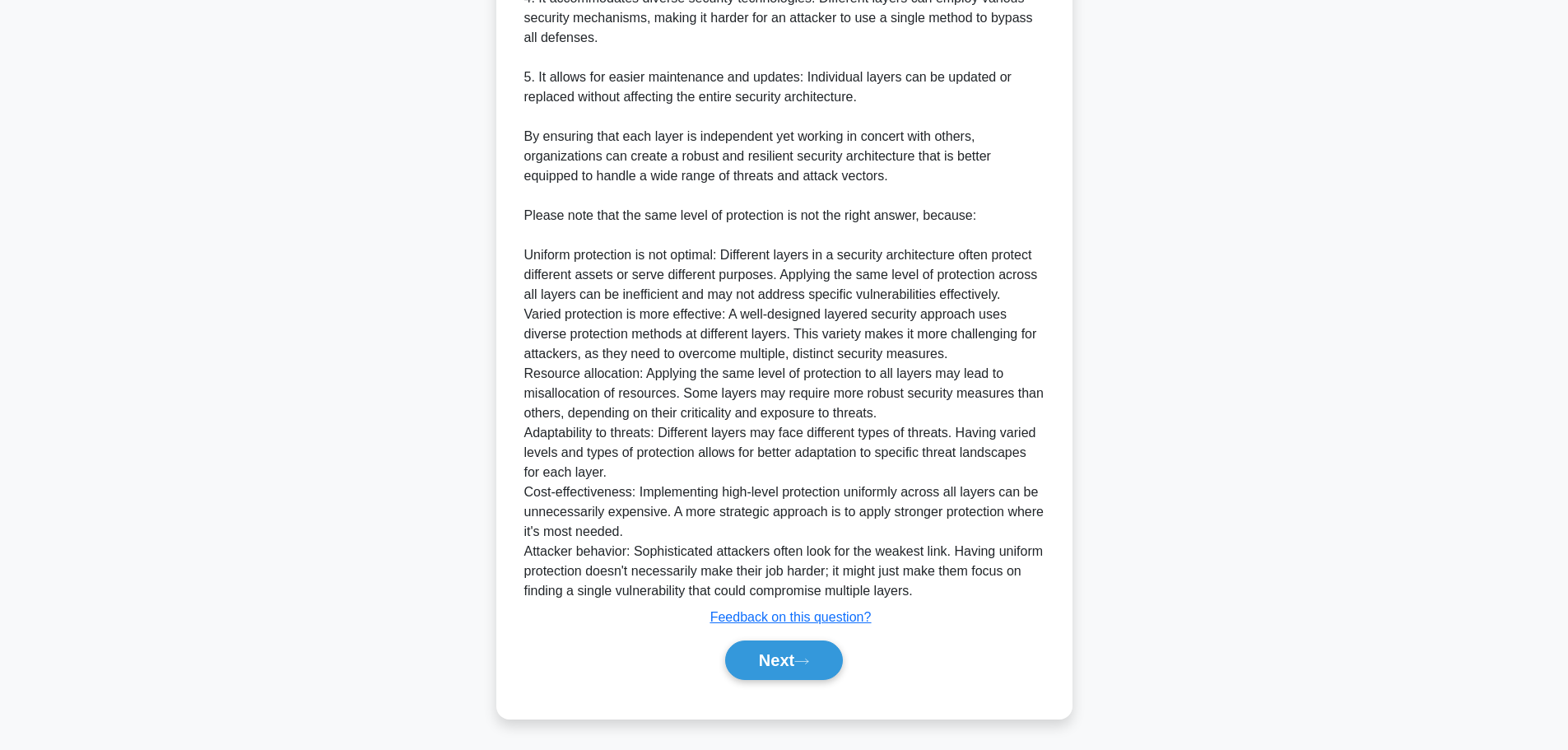
scroll to position [997, 0]
click at [779, 657] on button "Next" at bounding box center [784, 660] width 118 height 39
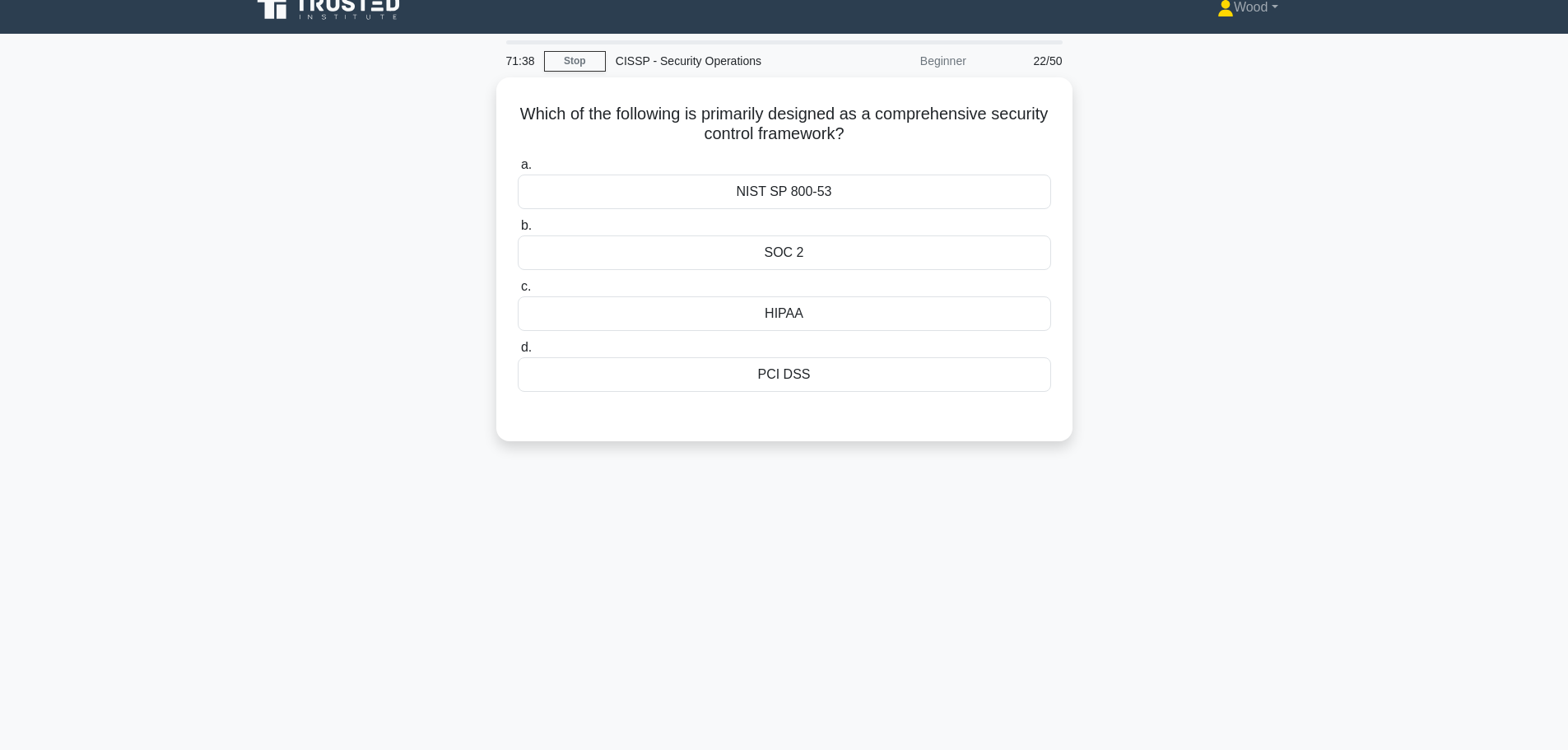
scroll to position [0, 0]
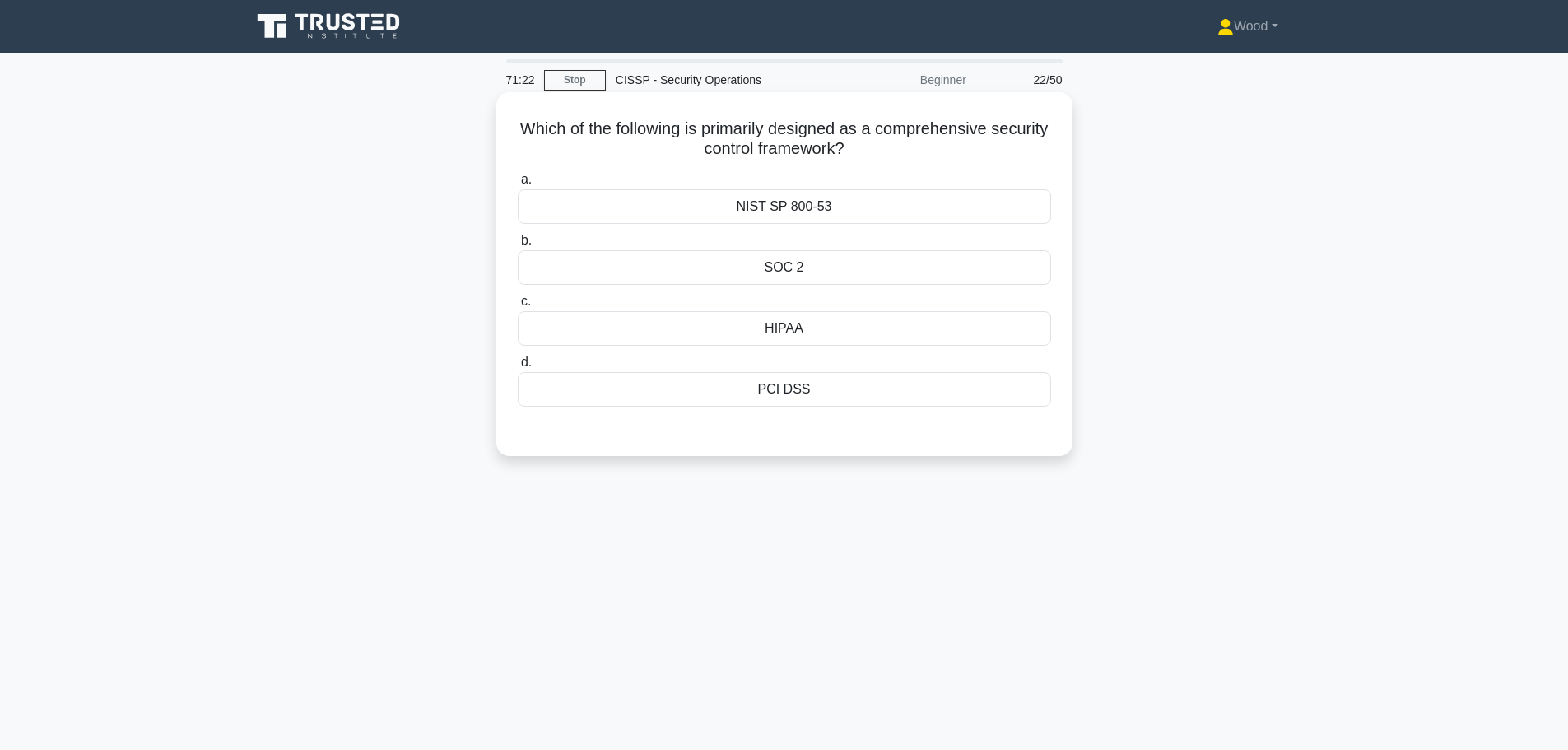
click at [886, 218] on div "NIST SP 800-53" at bounding box center [784, 207] width 534 height 35
click at [518, 185] on input "a. NIST SP 800-53" at bounding box center [518, 180] width 0 height 11
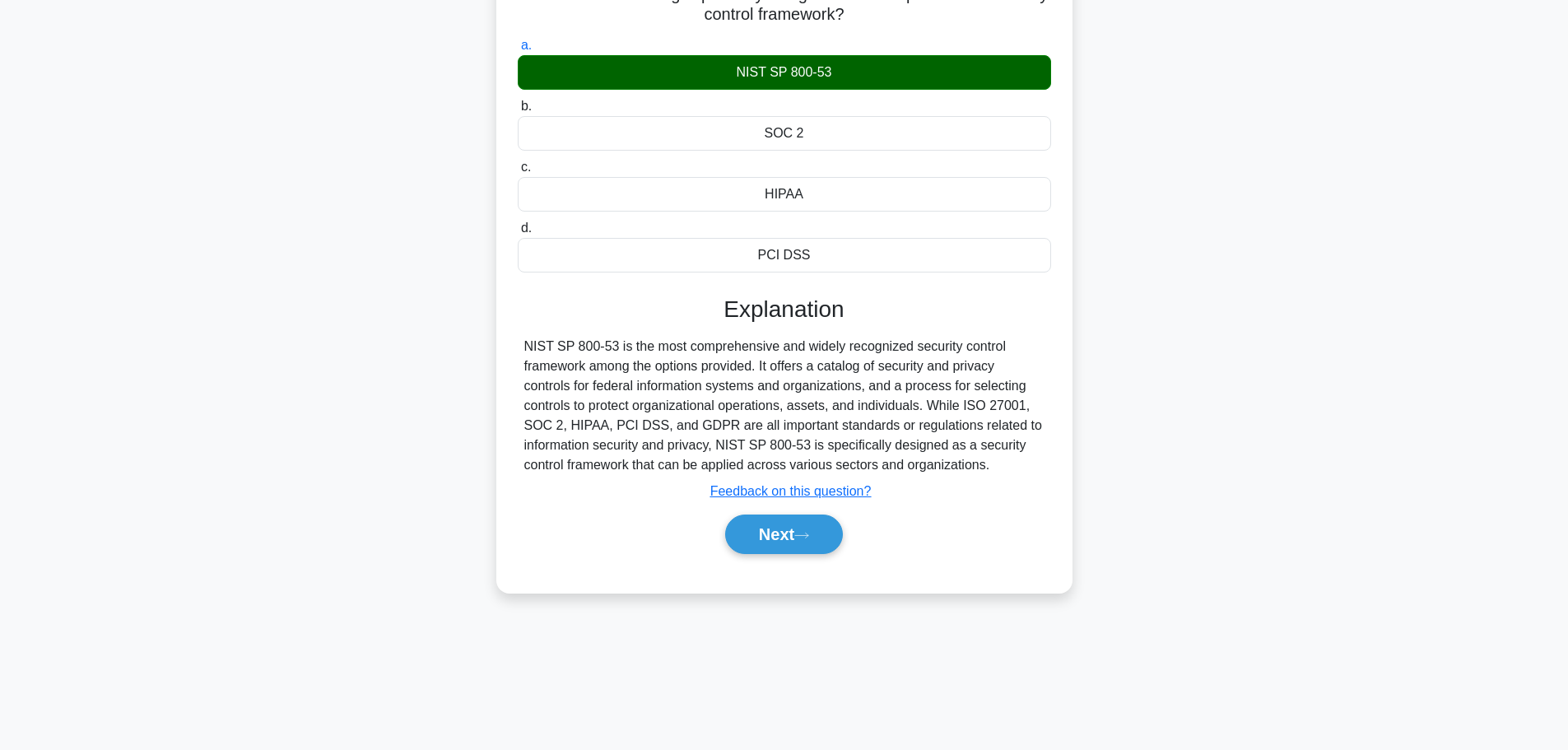
scroll to position [140, 0]
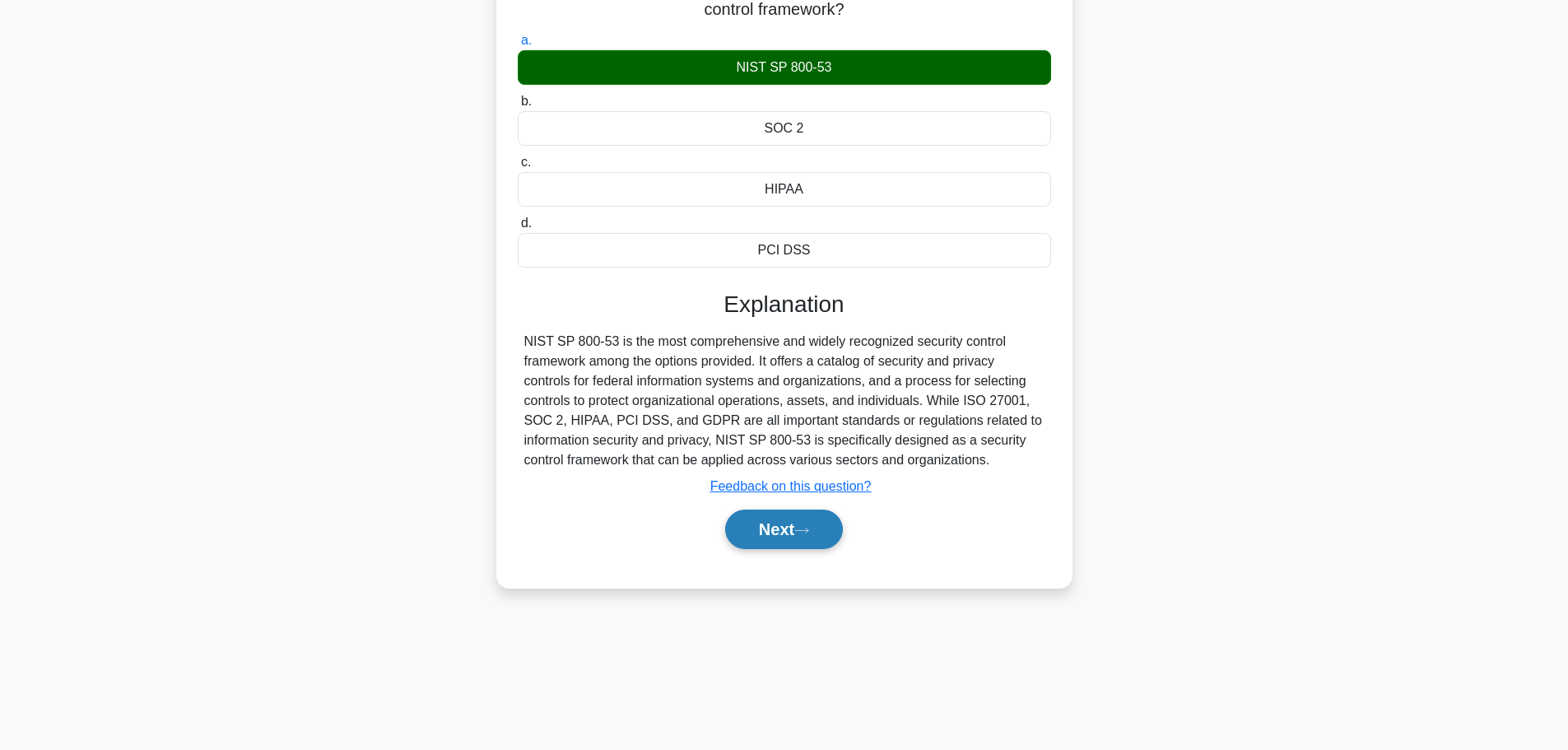
click at [775, 534] on button "Next" at bounding box center [784, 529] width 118 height 39
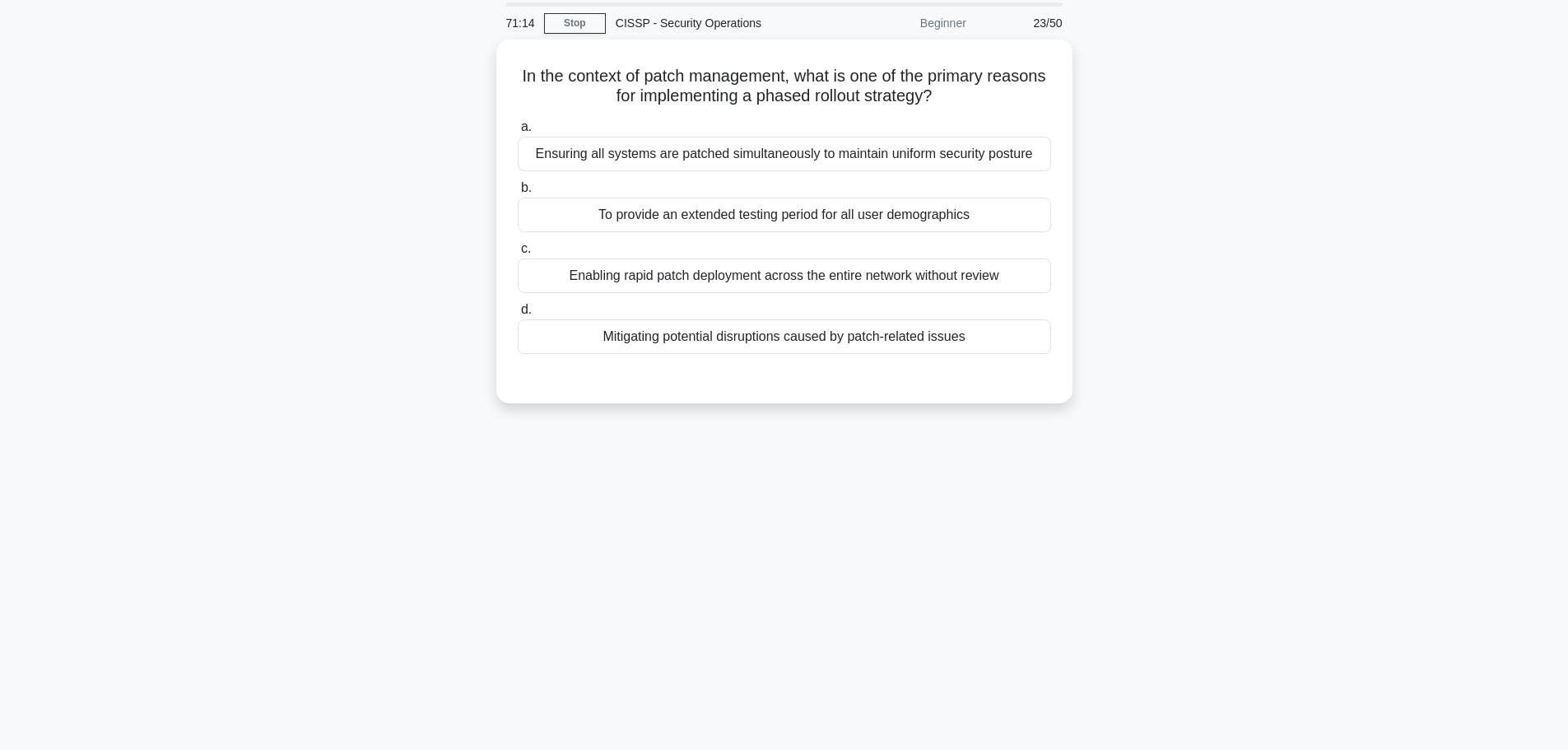
scroll to position [0, 0]
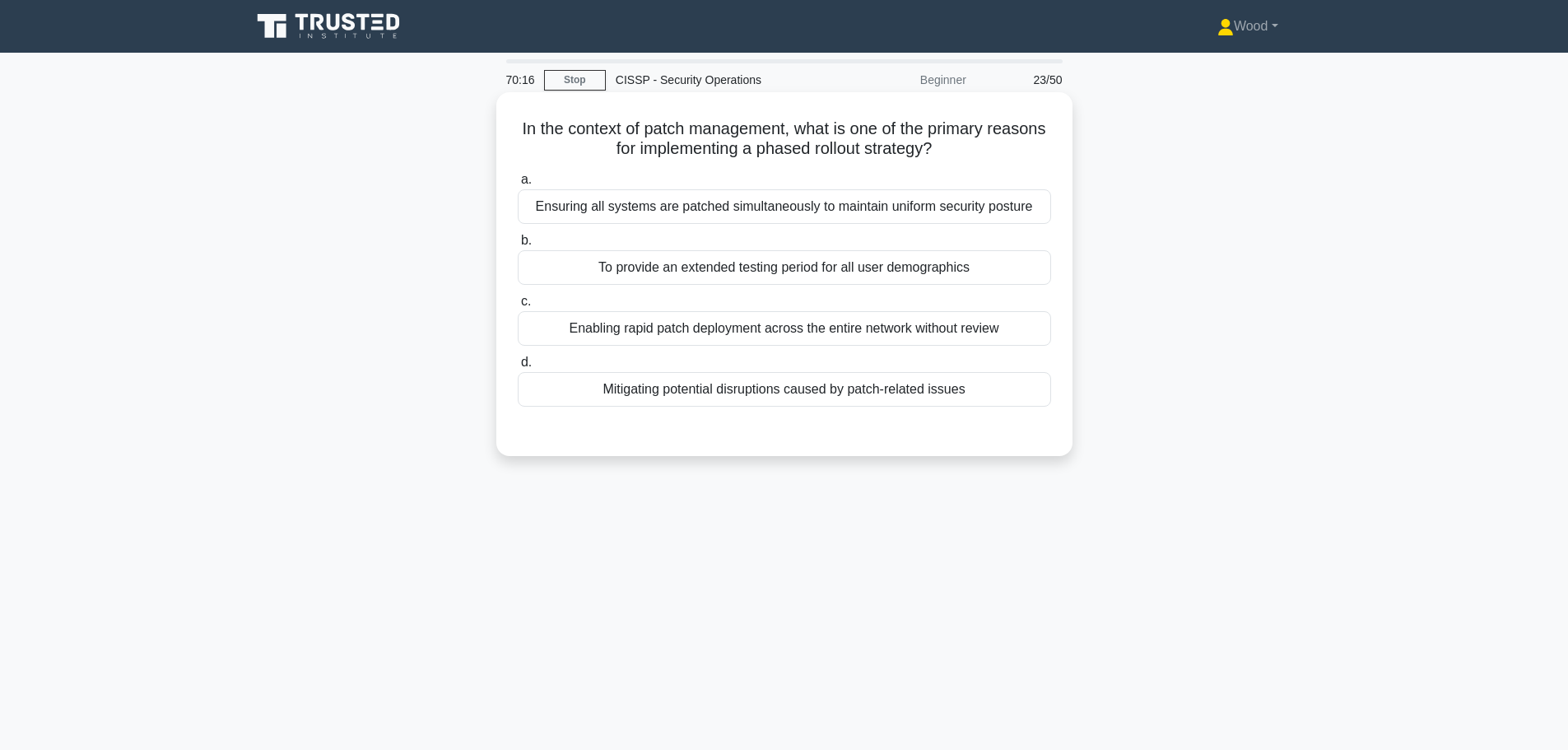
click at [918, 404] on div "Mitigating potential disruptions caused by patch-related issues" at bounding box center [784, 390] width 534 height 35
click at [518, 368] on input "d. Mitigating potential disruptions caused by patch-related issues" at bounding box center [518, 363] width 0 height 11
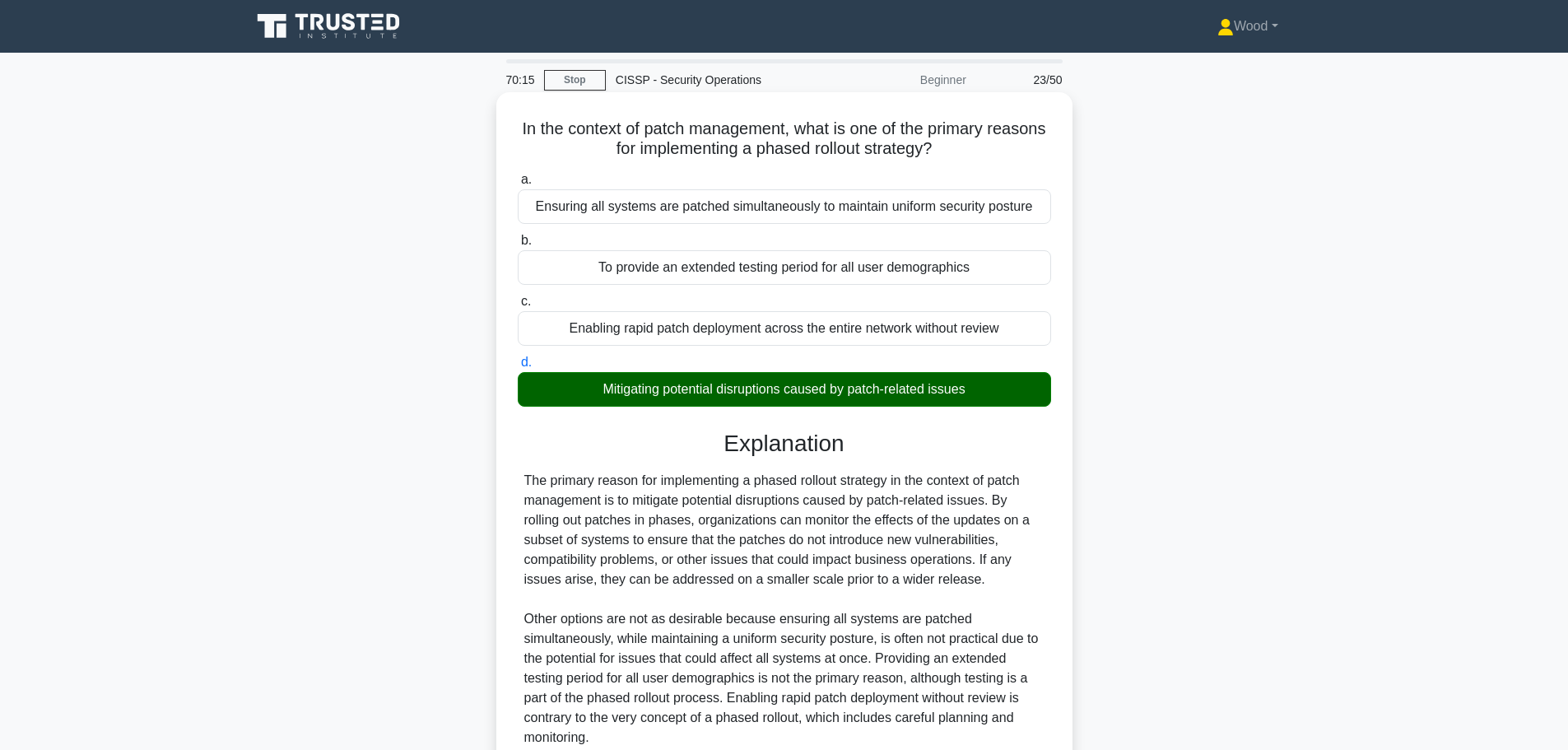
scroll to position [148, 0]
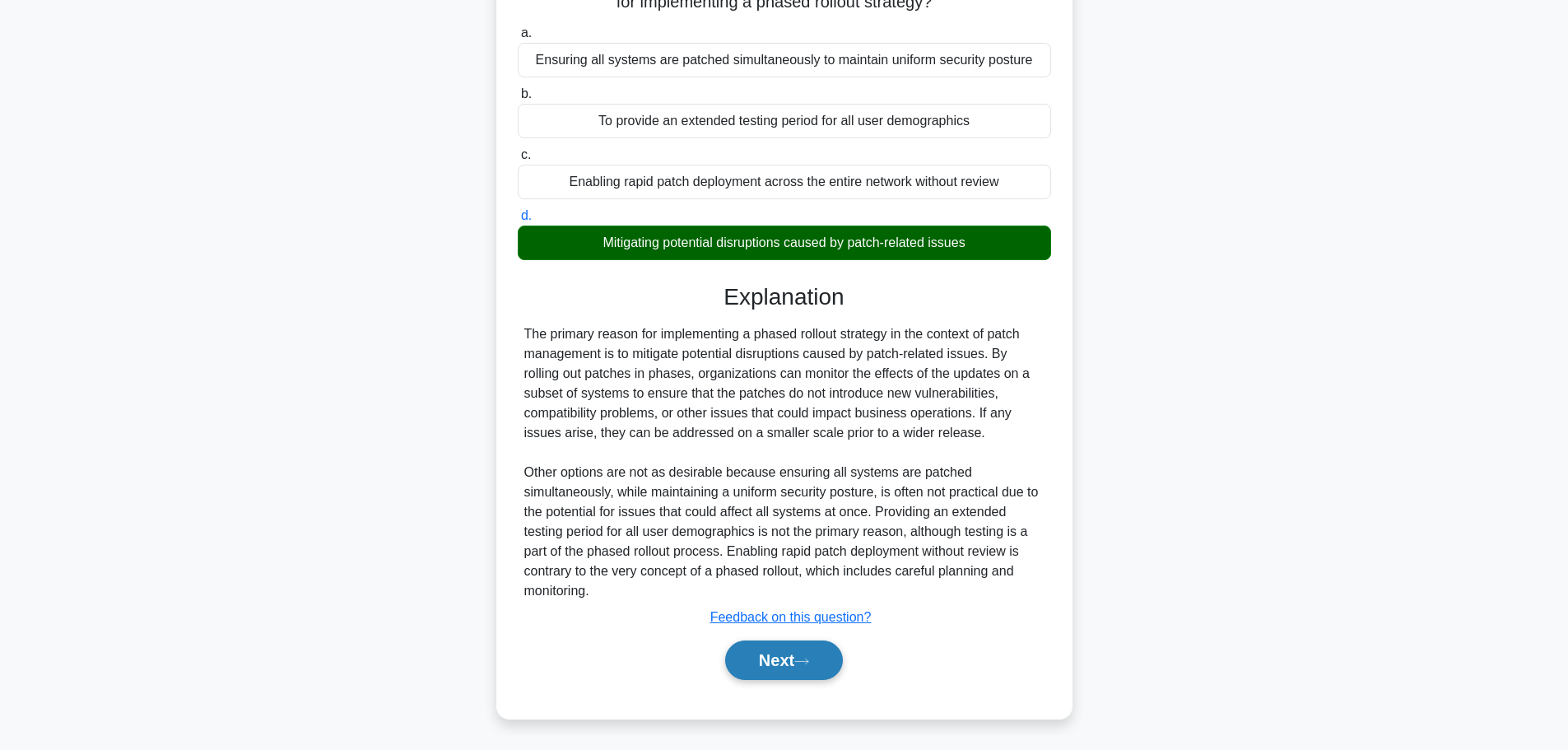
click at [792, 655] on button "Next" at bounding box center [784, 660] width 118 height 39
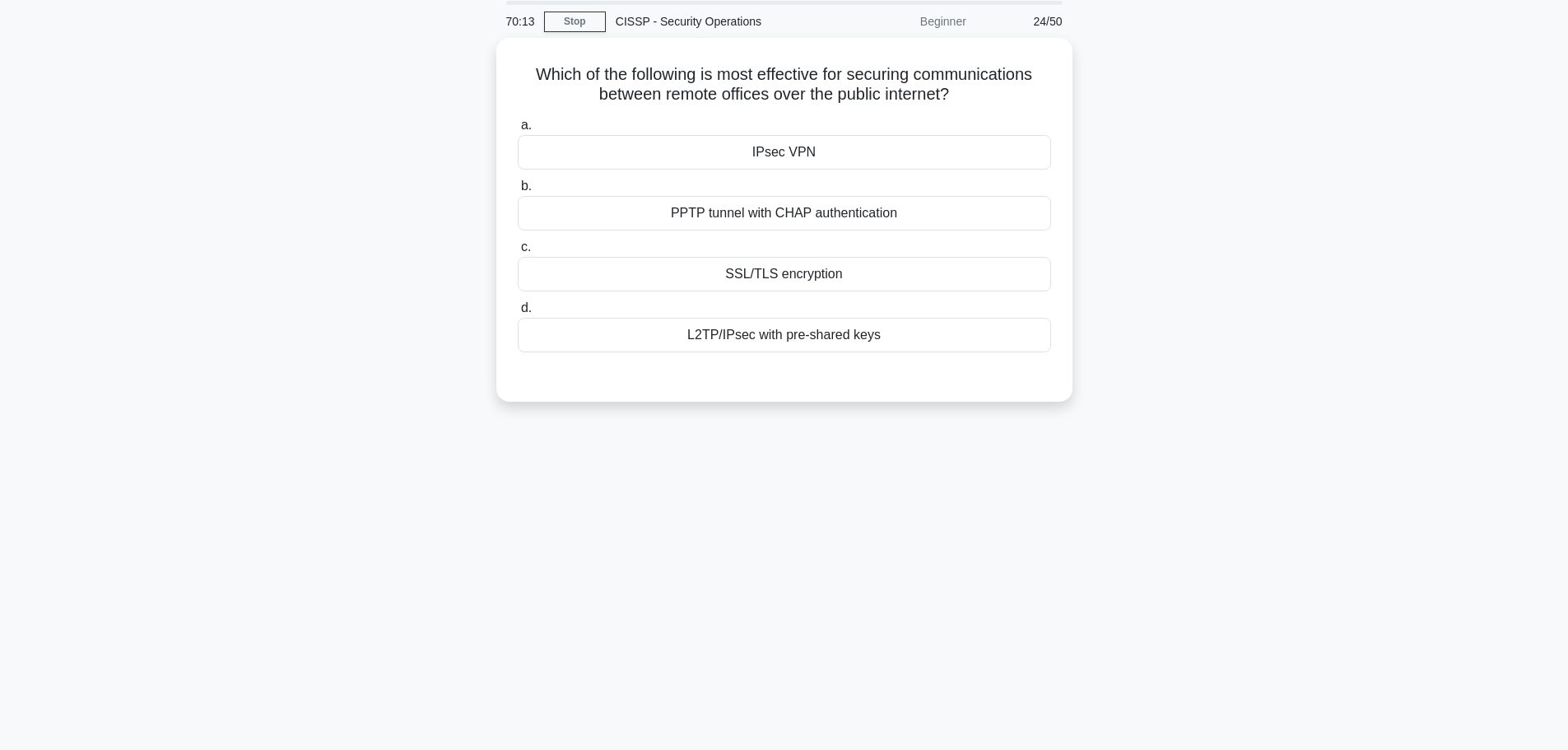
scroll to position [0, 0]
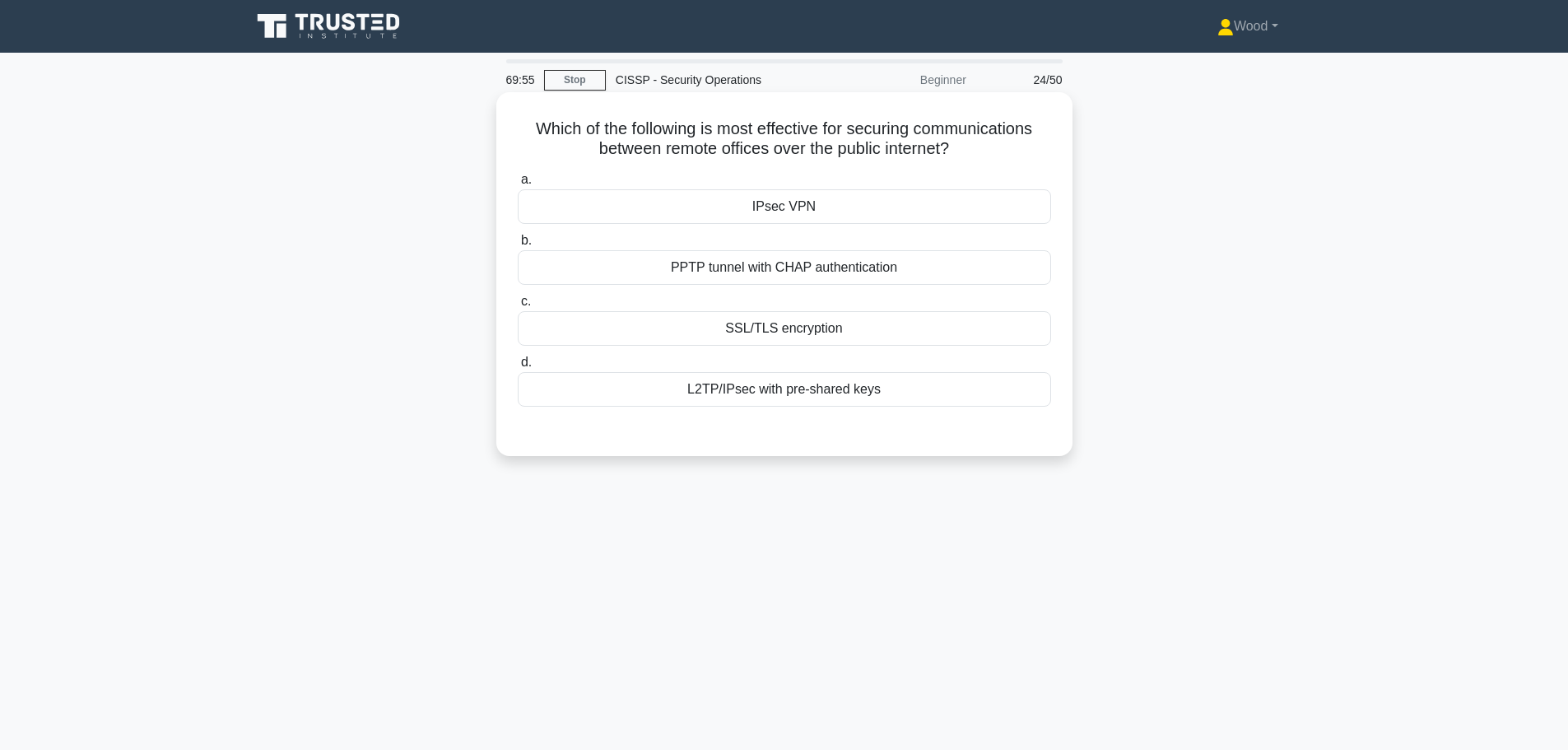
click at [984, 195] on div "IPsec VPN" at bounding box center [784, 207] width 534 height 35
click at [518, 185] on input "a. IPsec VPN" at bounding box center [518, 180] width 0 height 11
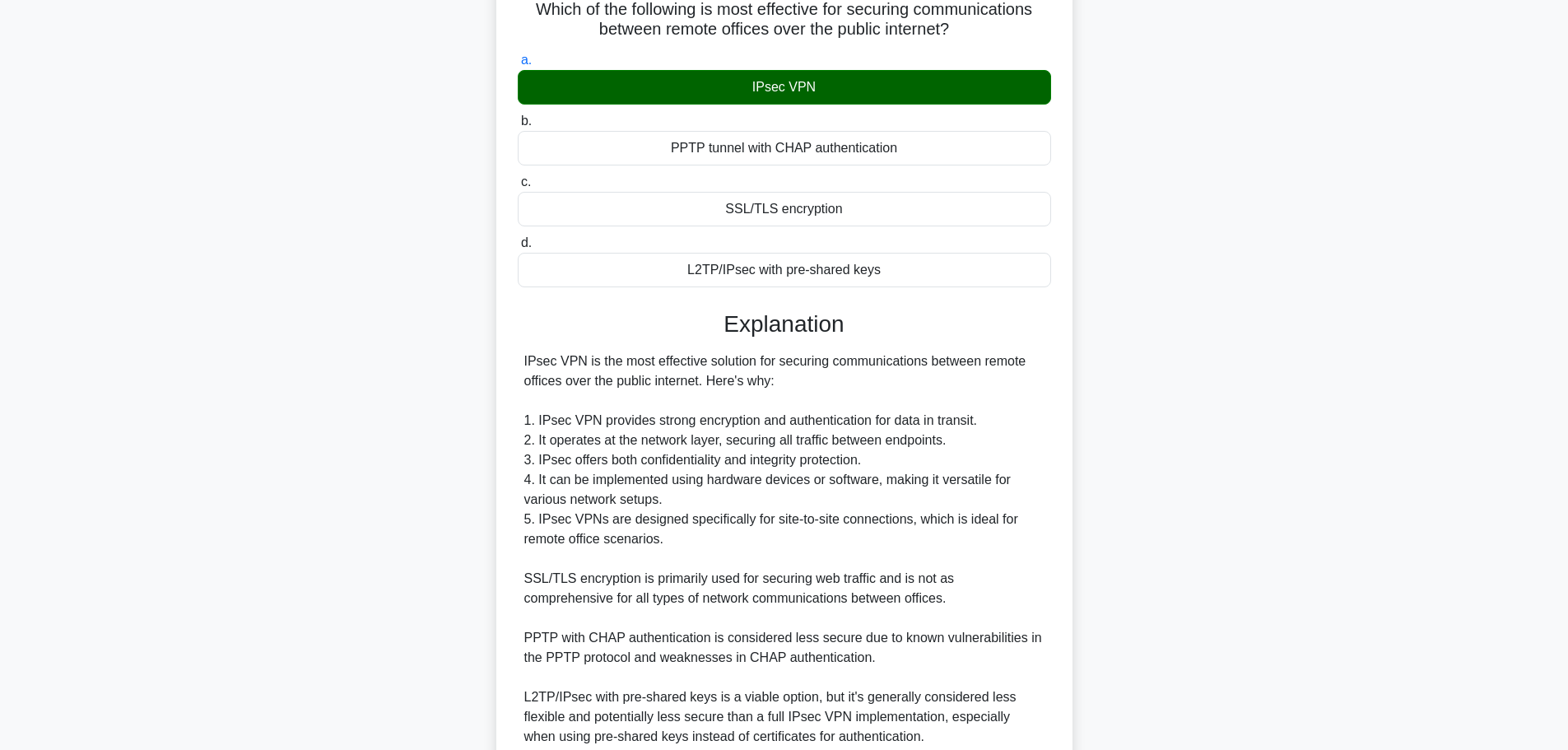
scroll to position [266, 0]
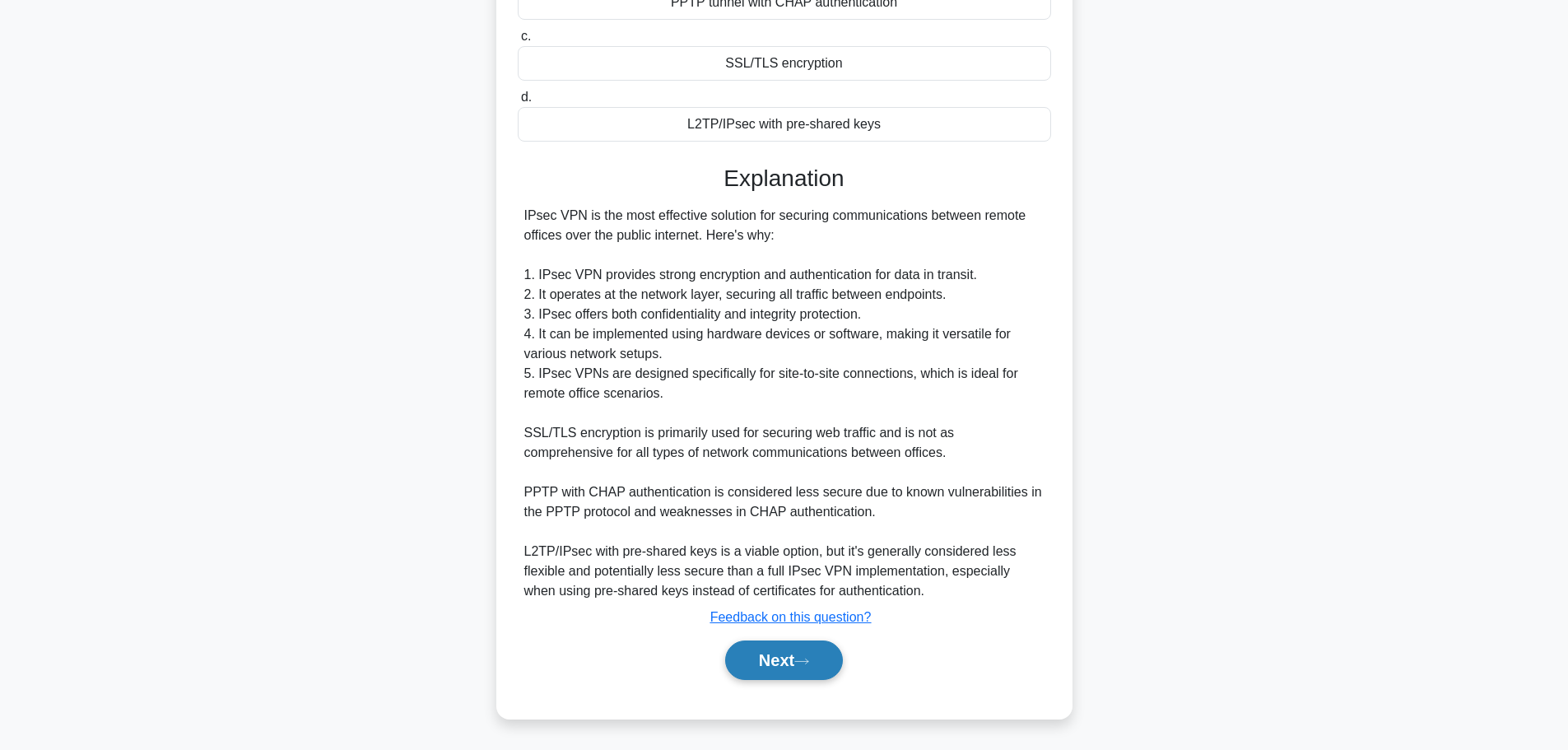
click at [772, 672] on button "Next" at bounding box center [784, 660] width 118 height 39
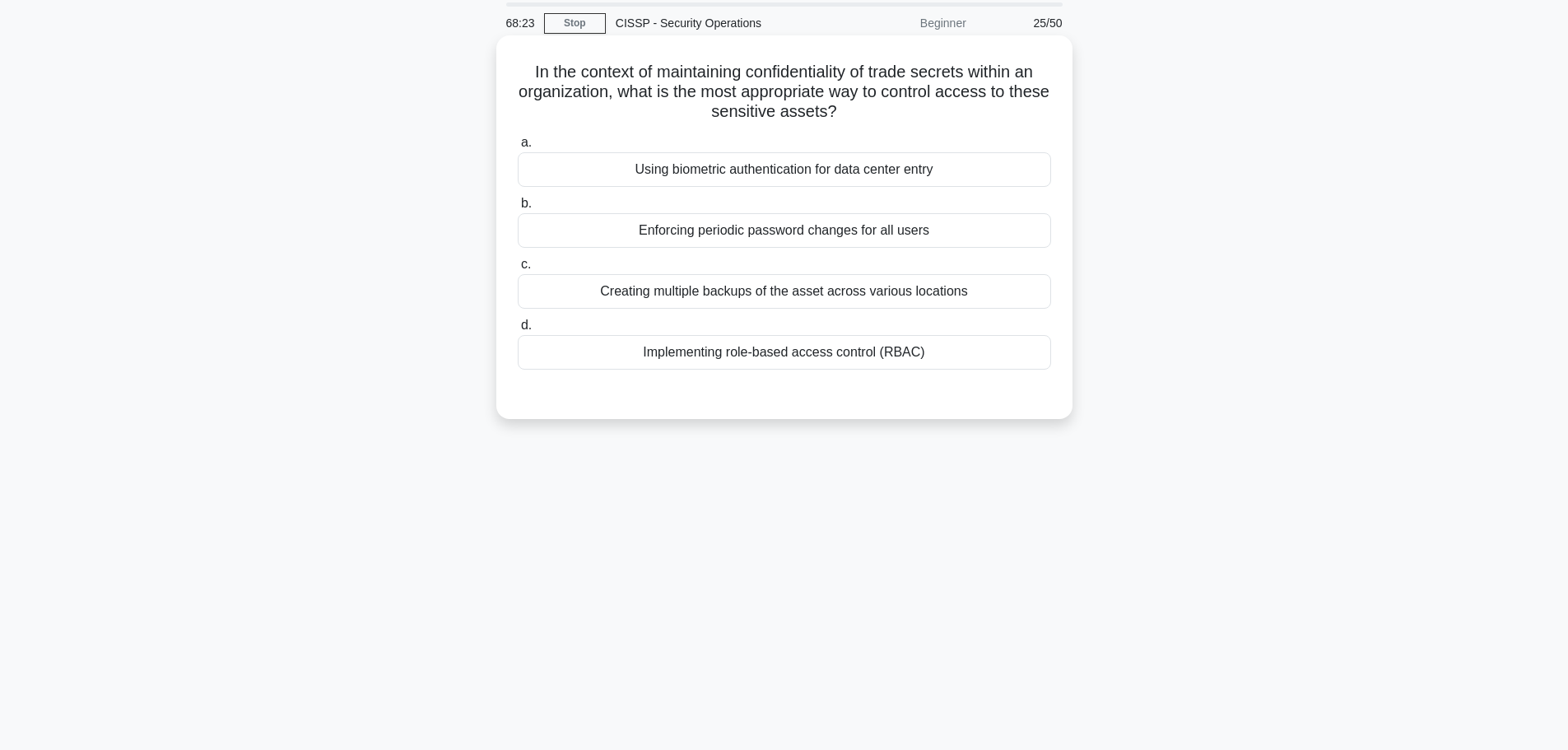
scroll to position [0, 0]
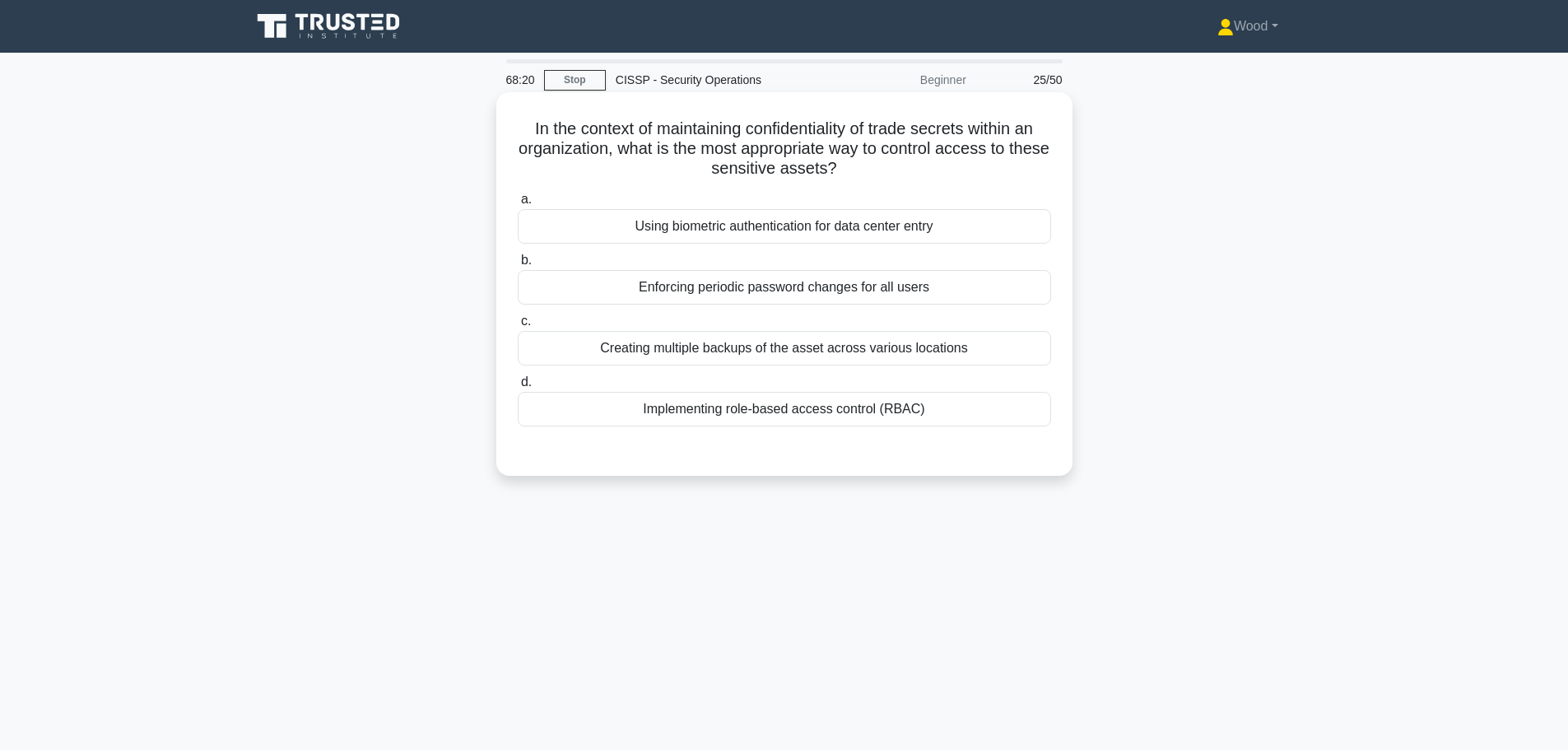
click at [912, 405] on div "Implementing role-based access control (RBAC)" at bounding box center [784, 410] width 534 height 35
click at [518, 388] on input "d. Implementing role-based access control (RBAC)" at bounding box center [518, 382] width 0 height 11
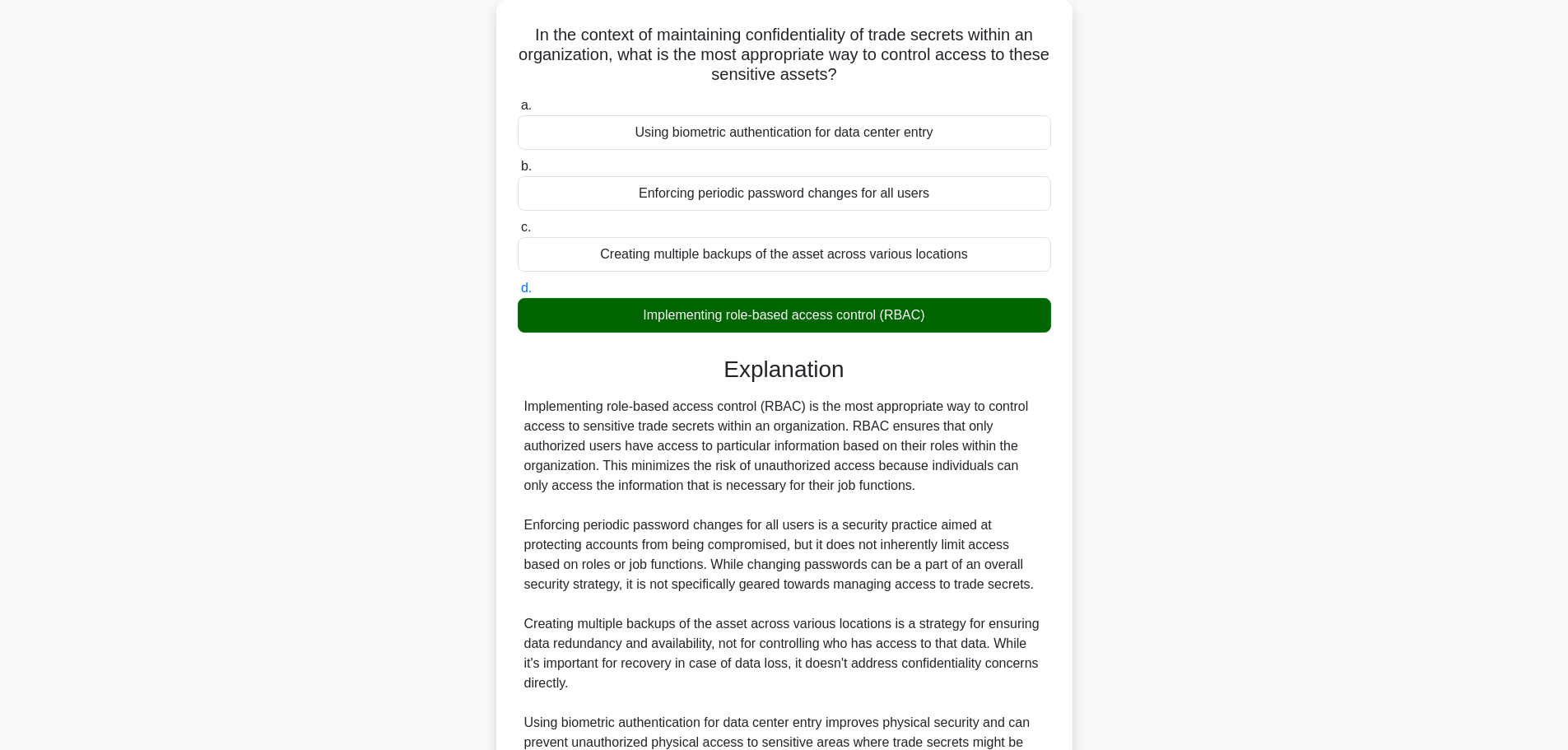
scroll to position [306, 0]
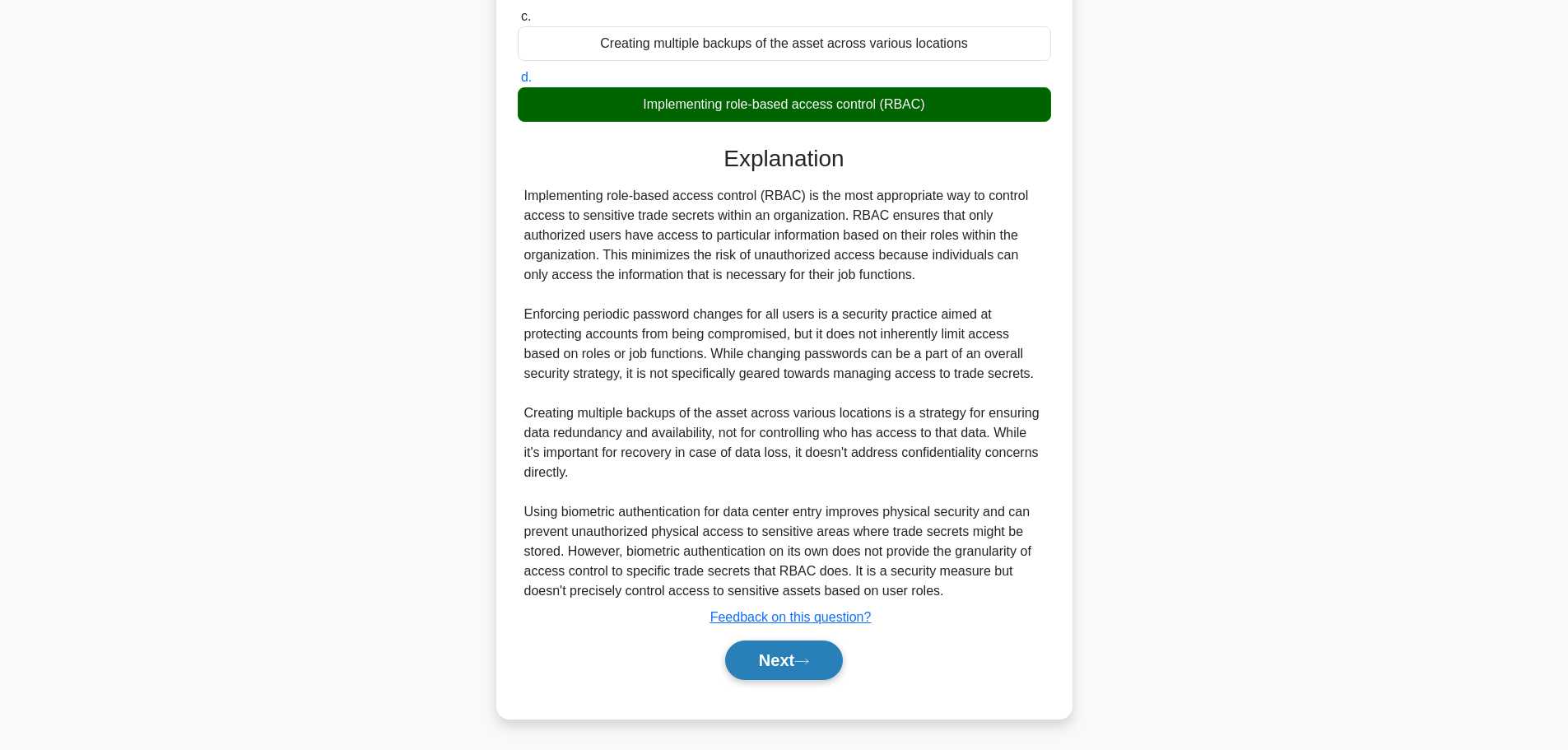
click at [780, 655] on button "Next" at bounding box center [784, 660] width 118 height 39
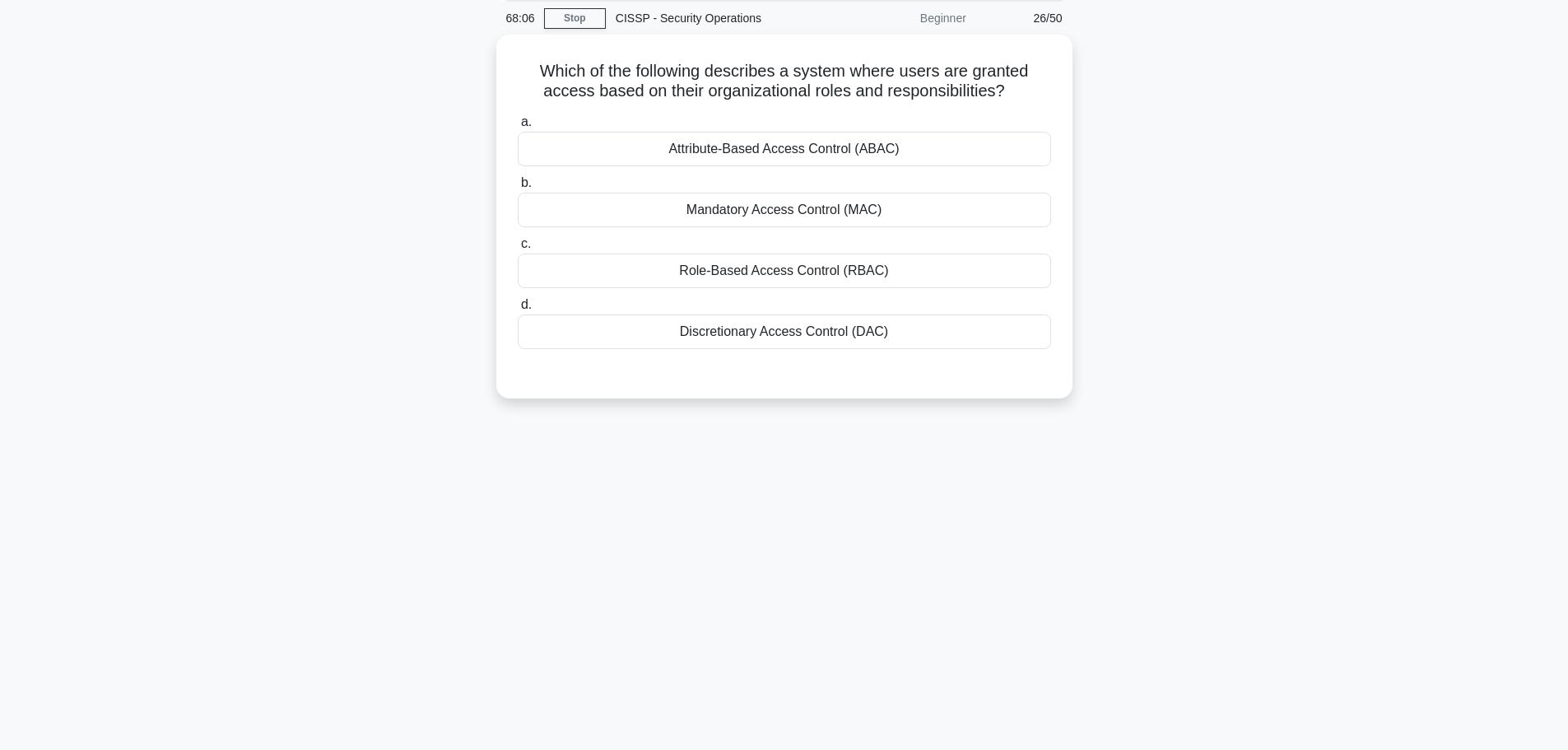
scroll to position [0, 0]
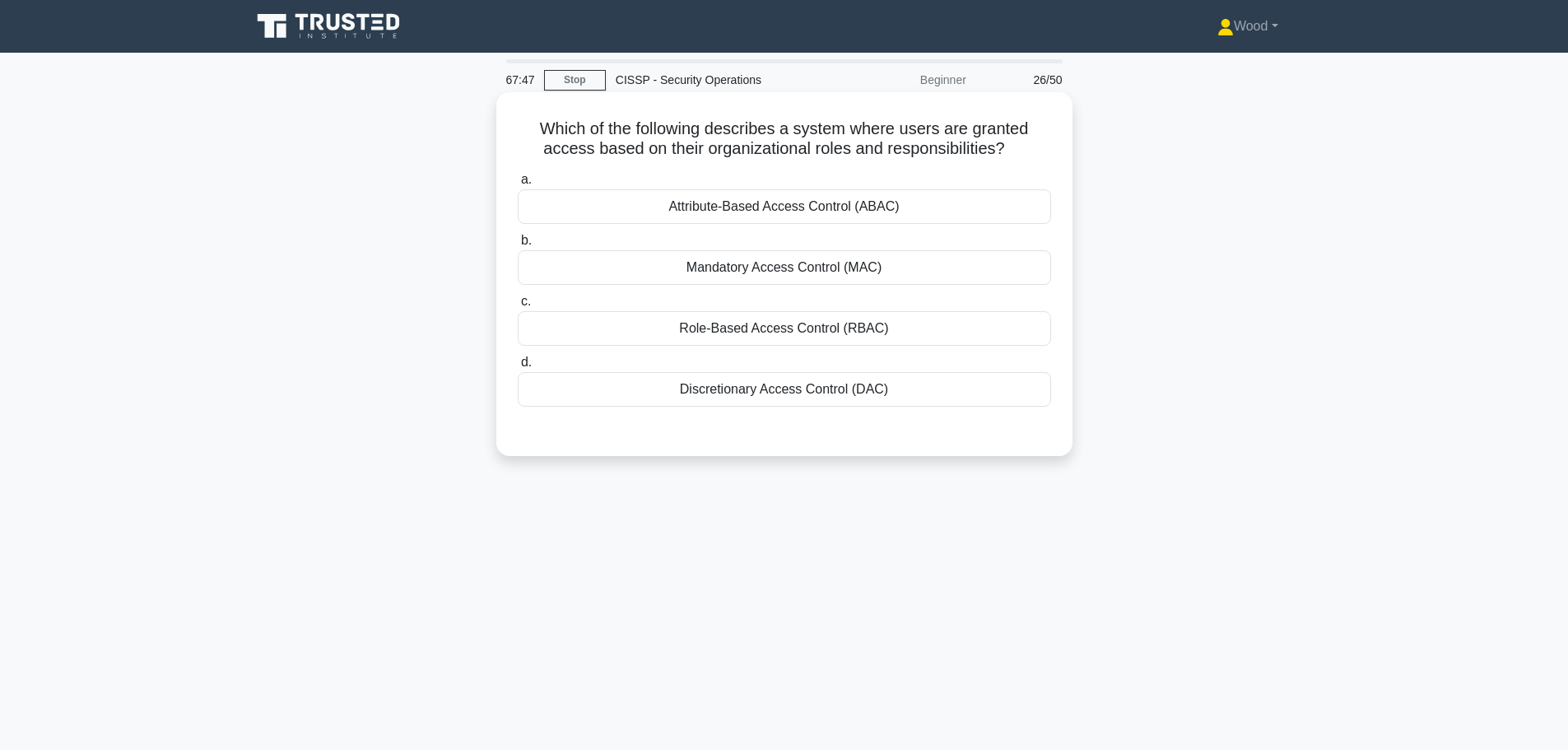
click at [822, 336] on div "Role-Based Access Control (RBAC)" at bounding box center [784, 328] width 534 height 35
click at [518, 307] on input "c. Role-Based Access Control (RBAC)" at bounding box center [518, 302] width 0 height 11
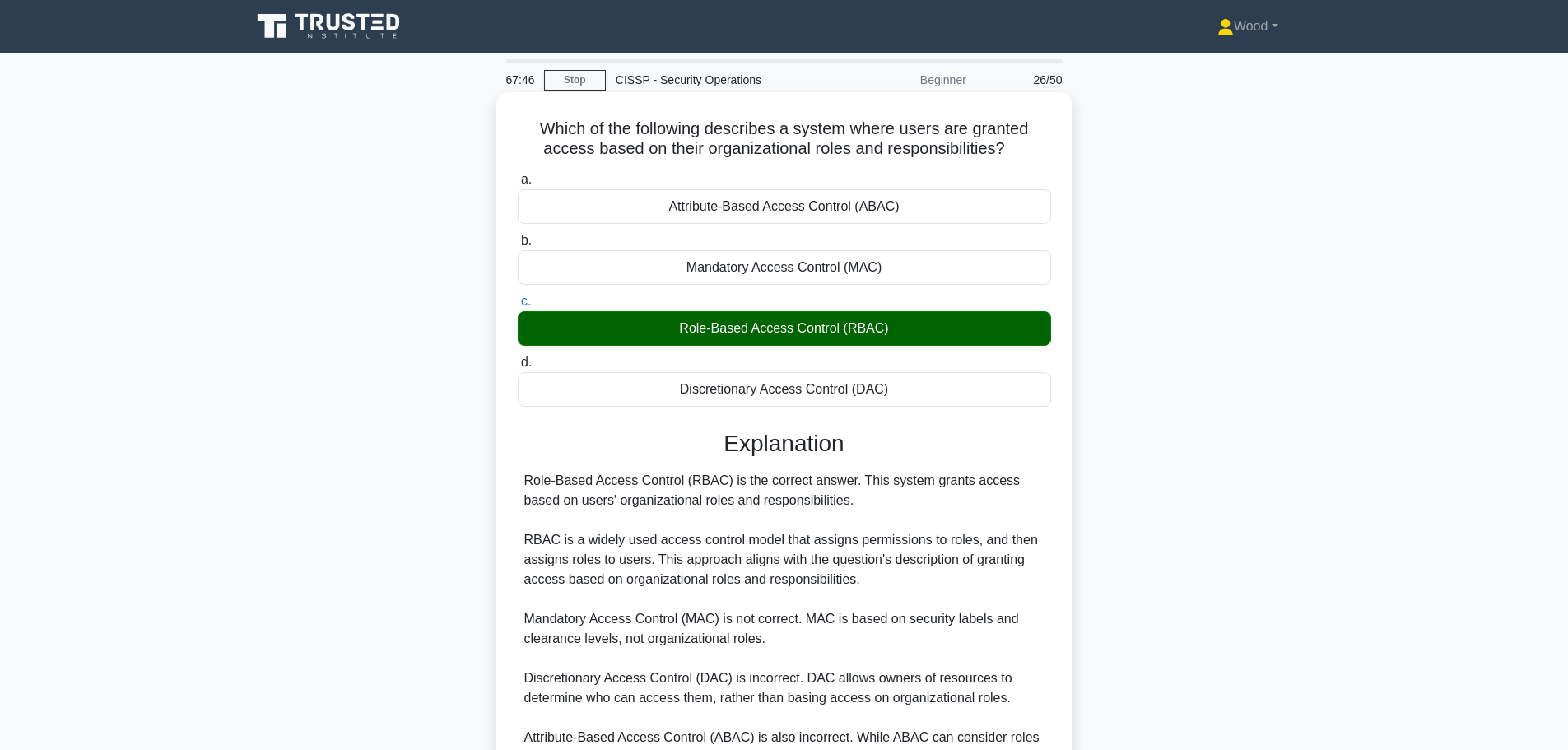
scroll to position [187, 0]
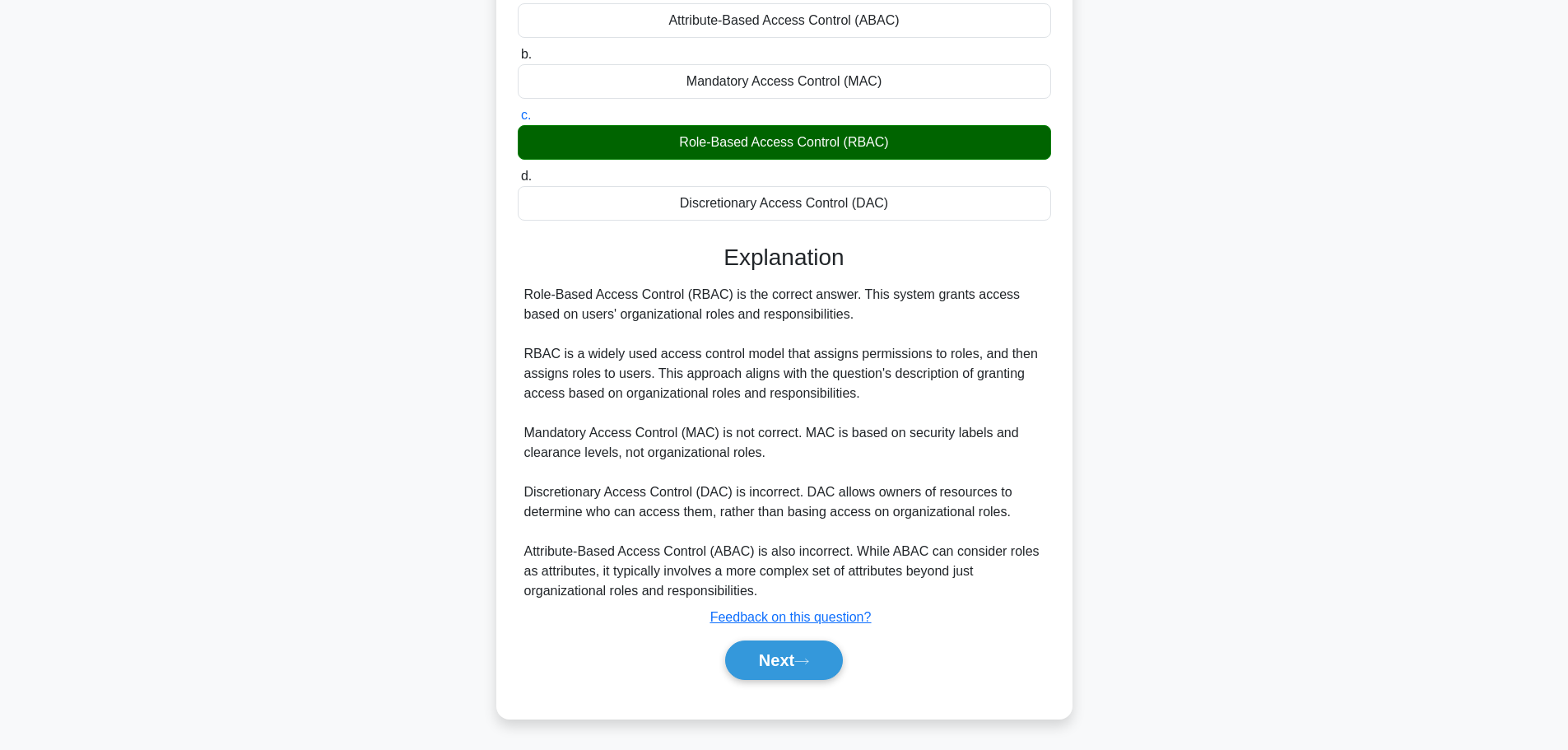
click at [813, 685] on div "Next" at bounding box center [784, 661] width 534 height 53
click at [812, 667] on button "Next" at bounding box center [784, 660] width 118 height 39
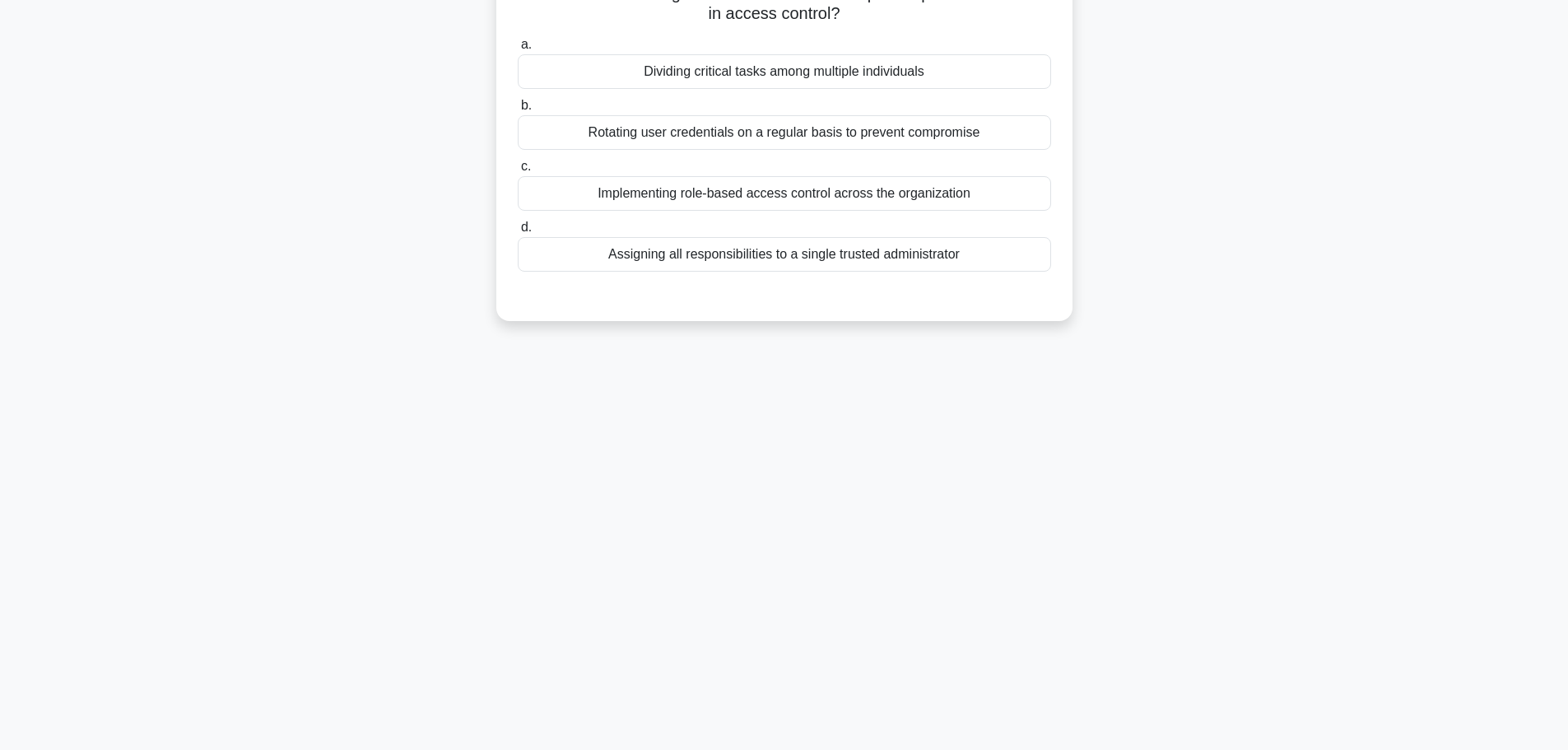
scroll to position [0, 0]
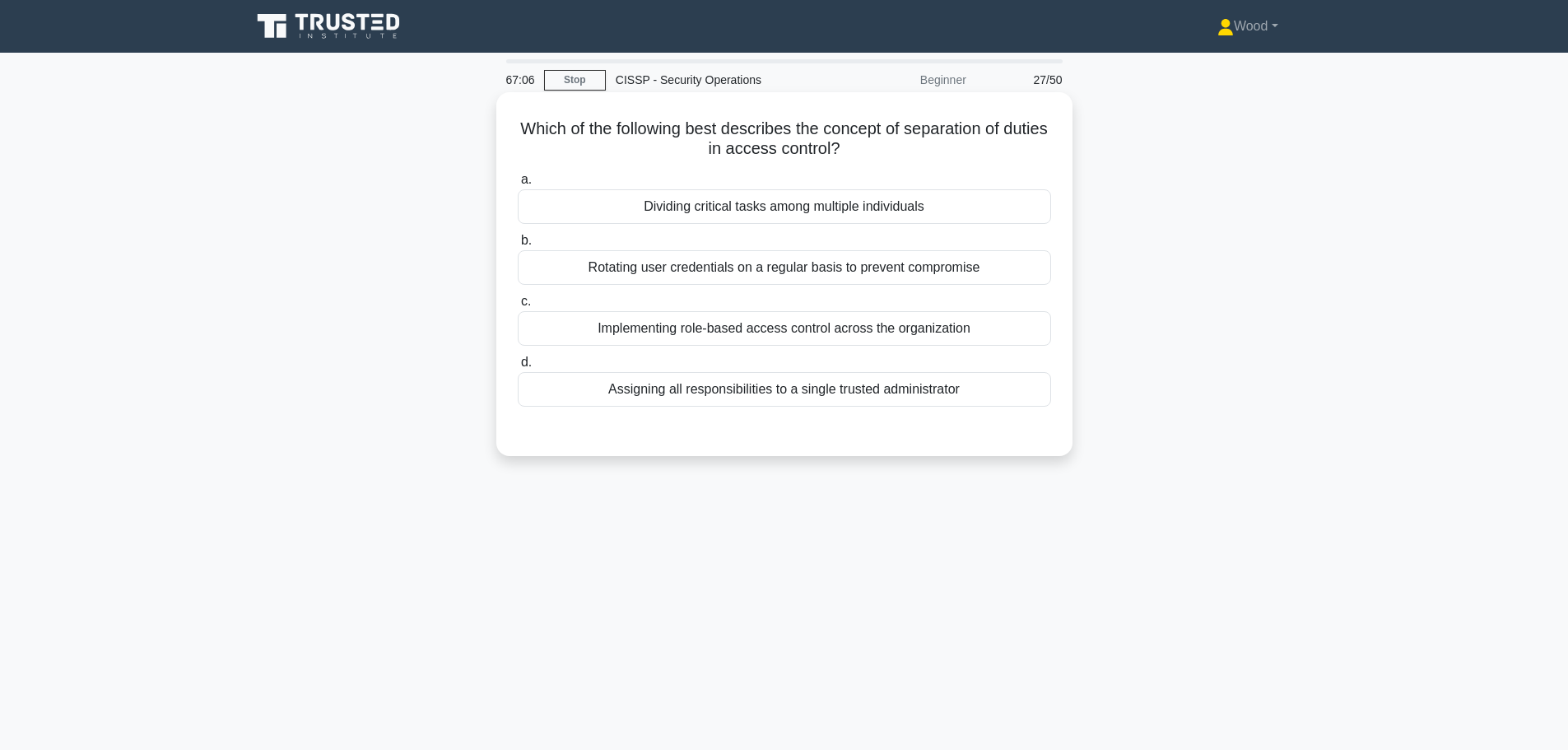
click at [961, 209] on div "Dividing critical tasks among multiple individuals" at bounding box center [784, 207] width 534 height 35
click at [518, 185] on input "a. Dividing critical tasks among multiple individuals" at bounding box center [518, 180] width 0 height 11
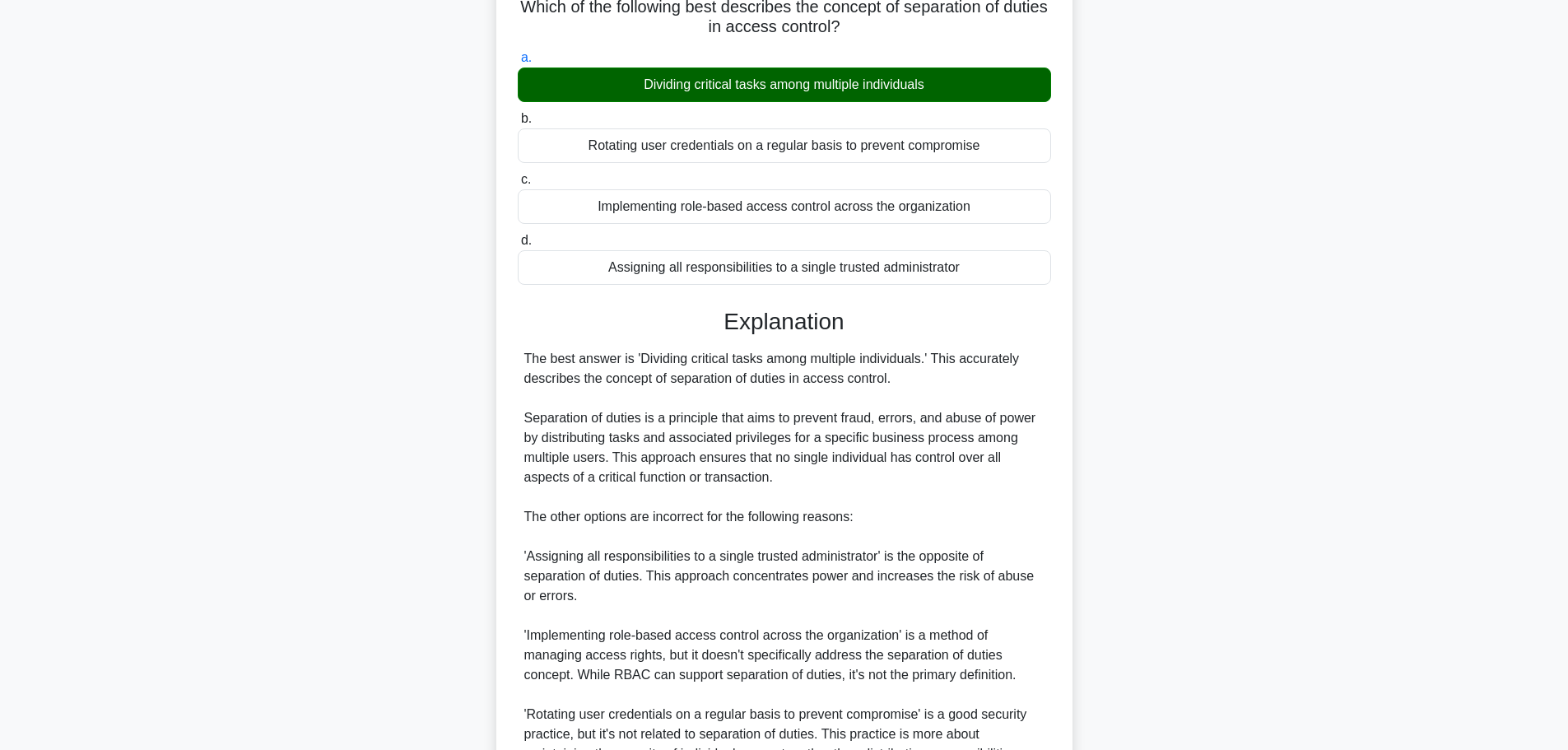
scroll to position [286, 0]
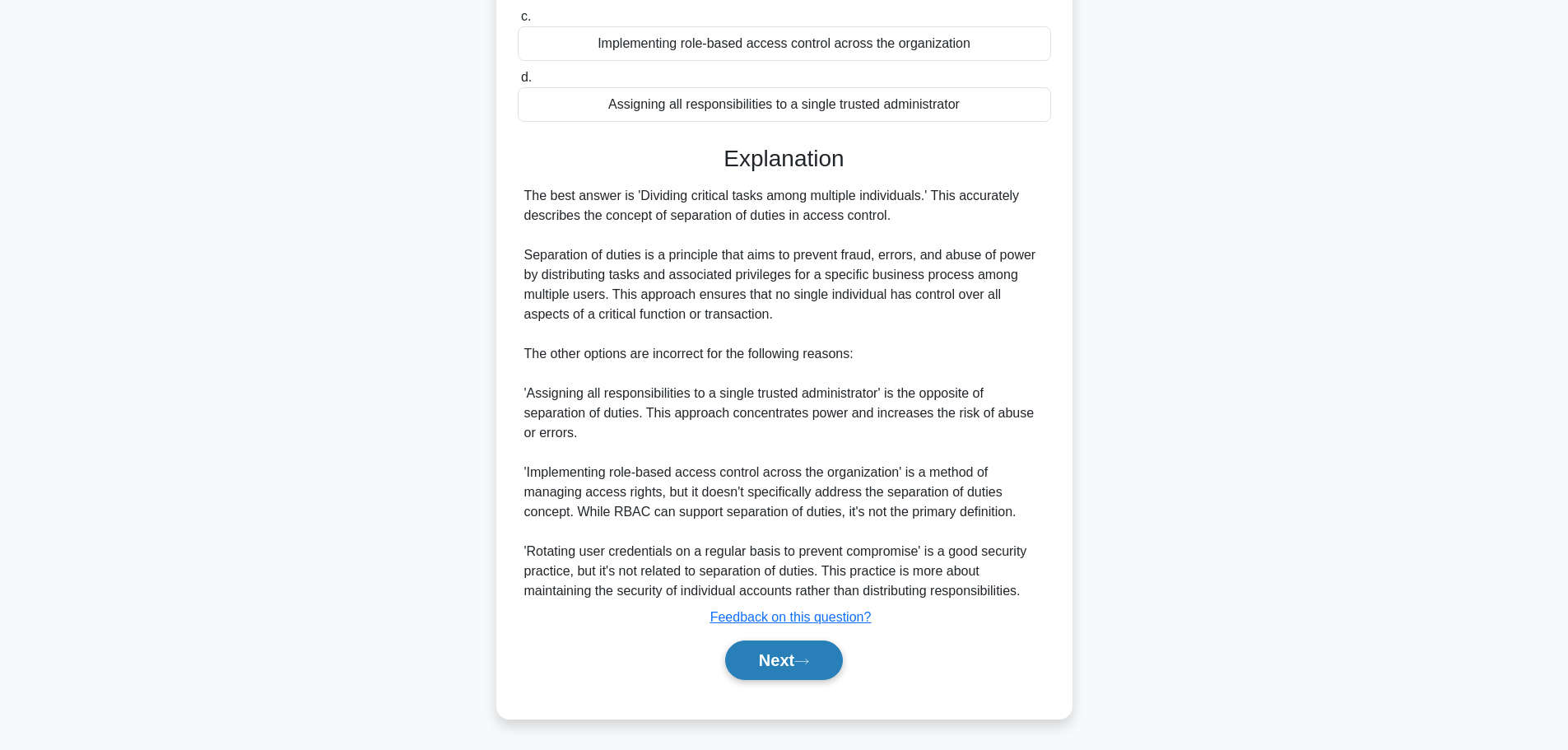
click at [776, 653] on button "Next" at bounding box center [784, 660] width 118 height 39
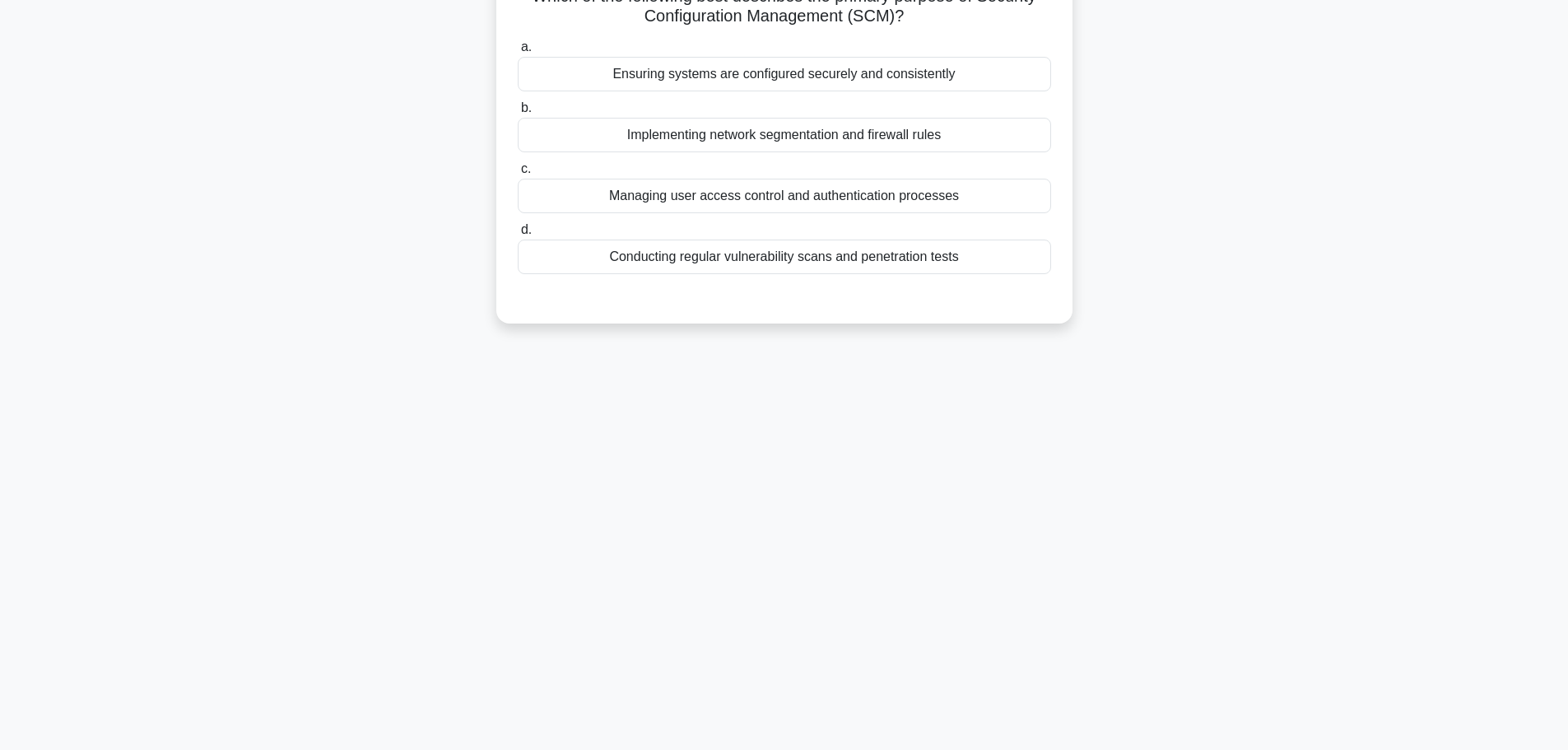
scroll to position [0, 0]
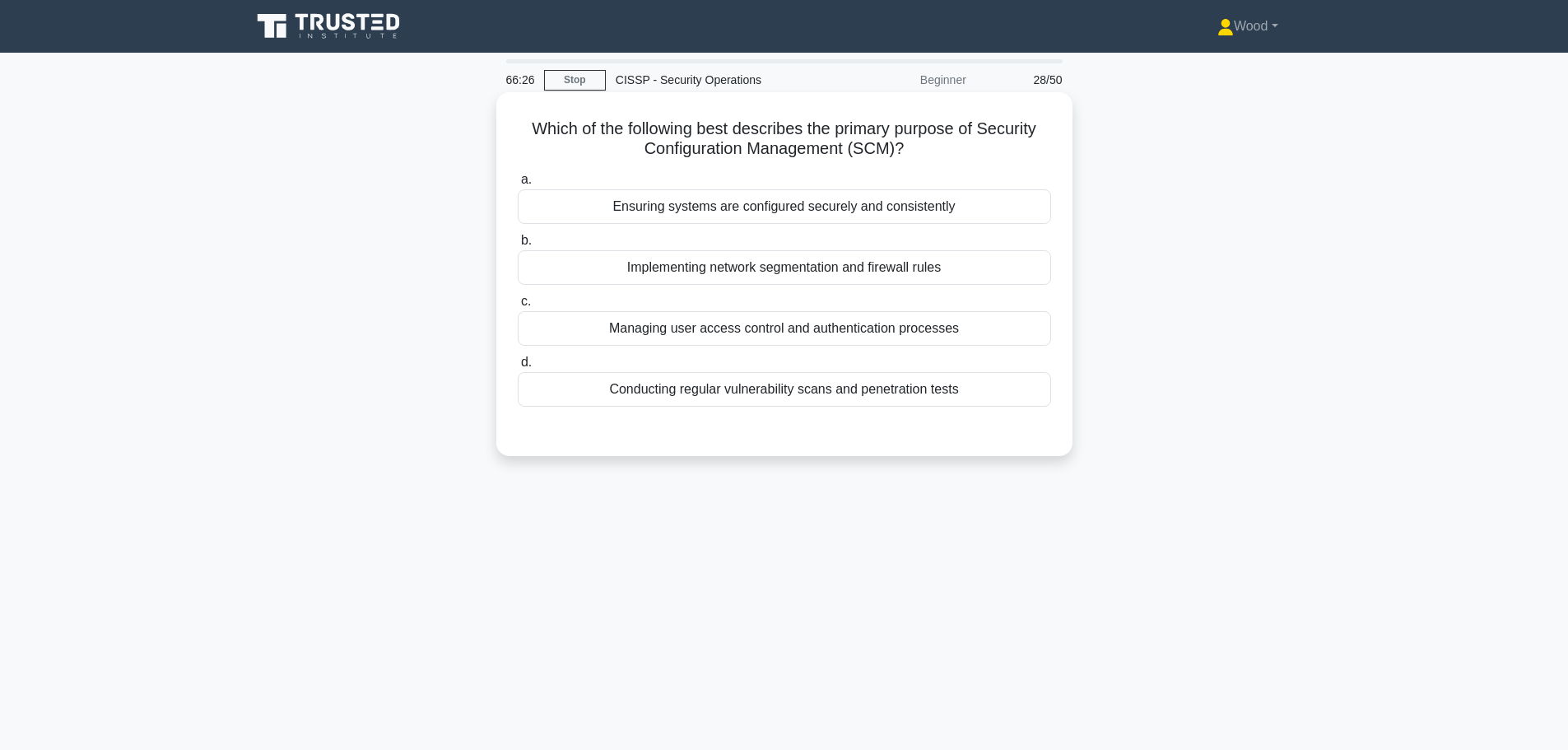
click at [765, 218] on div "Ensuring systems are configured securely and consistently" at bounding box center [784, 207] width 534 height 35
click at [518, 185] on input "a. Ensuring systems are configured securely and consistently" at bounding box center [518, 180] width 0 height 11
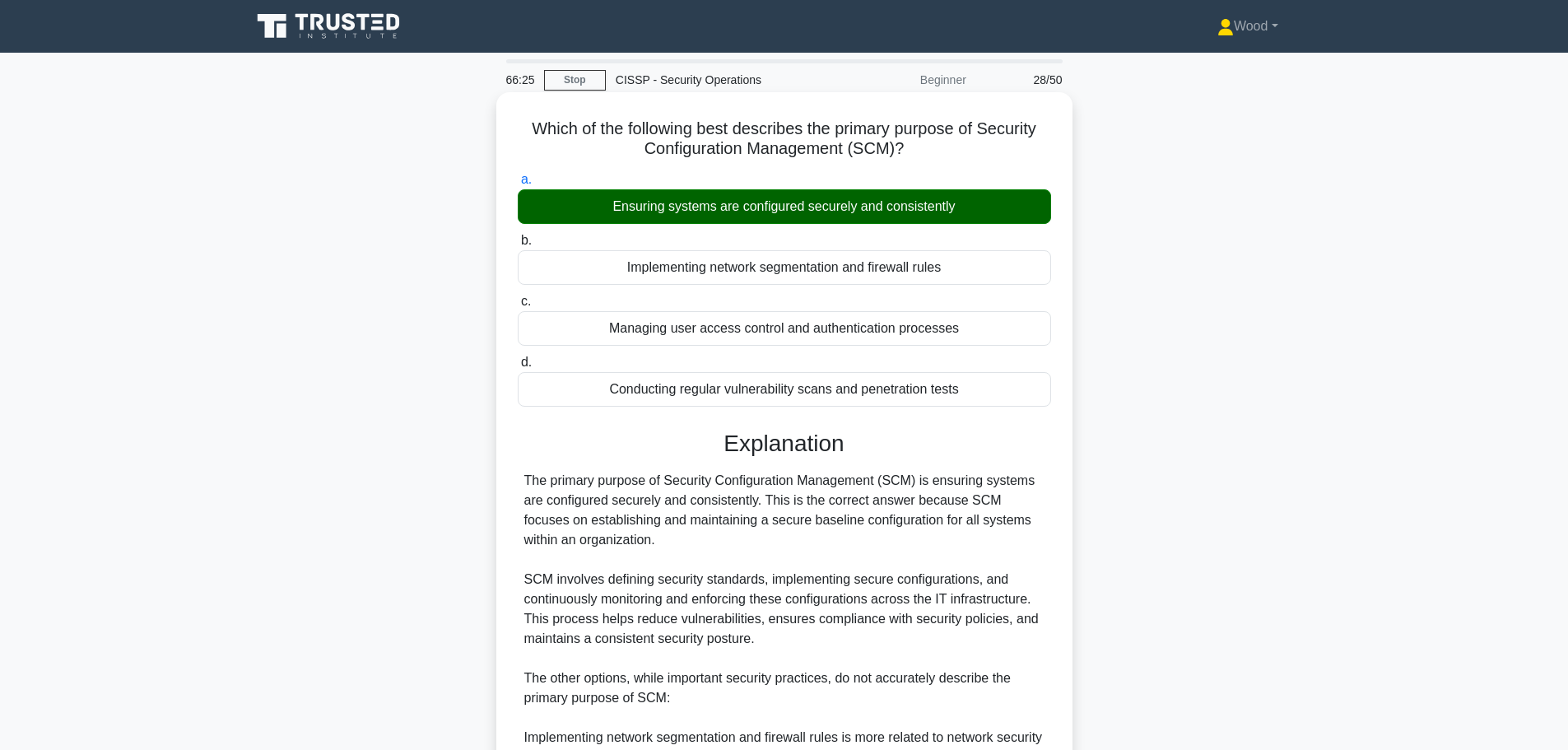
scroll to position [306, 0]
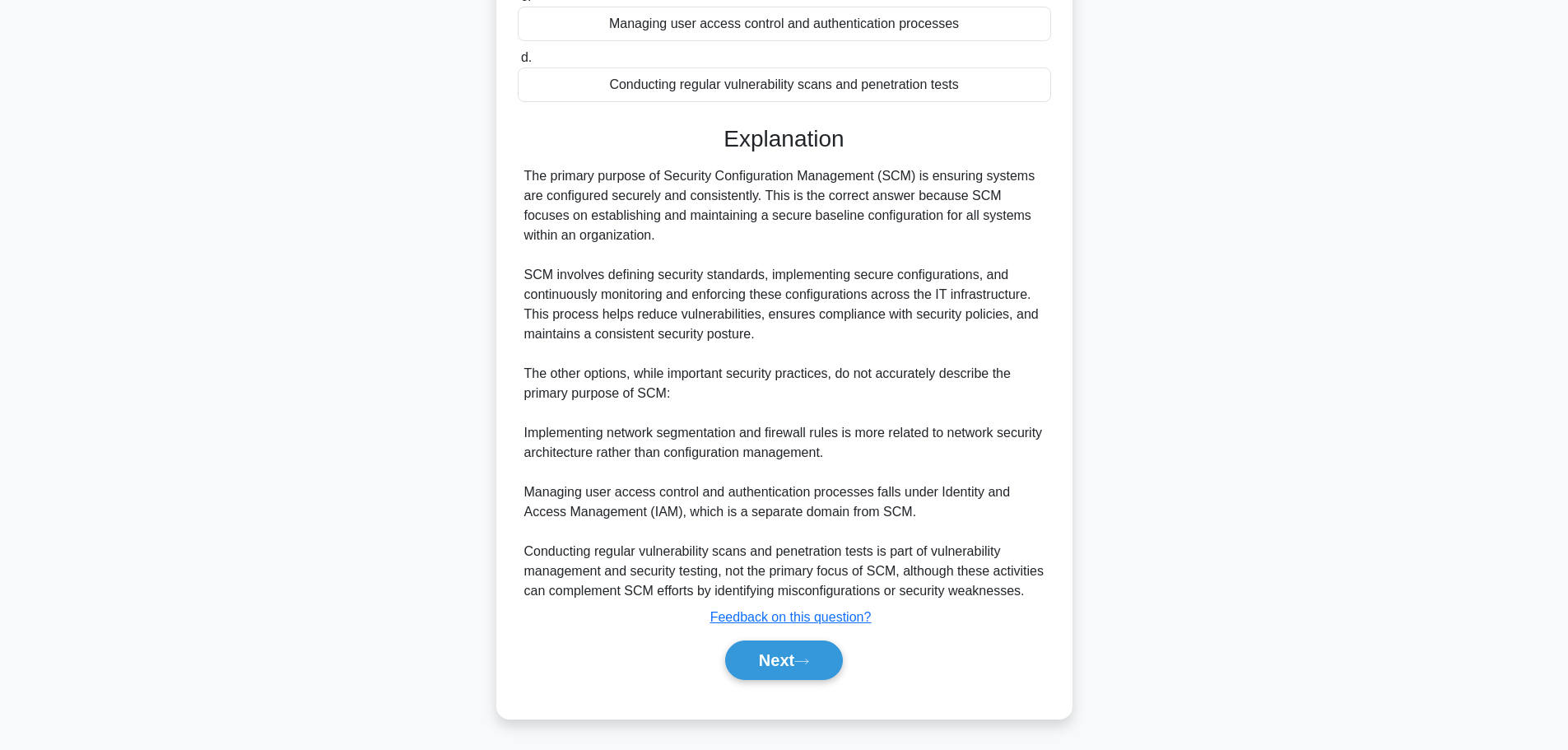
click at [765, 688] on div "a. Ensuring systems are configured securely and consistently b. Implementing ne…" at bounding box center [784, 280] width 536 height 839
click at [771, 678] on button "Next" at bounding box center [784, 660] width 118 height 39
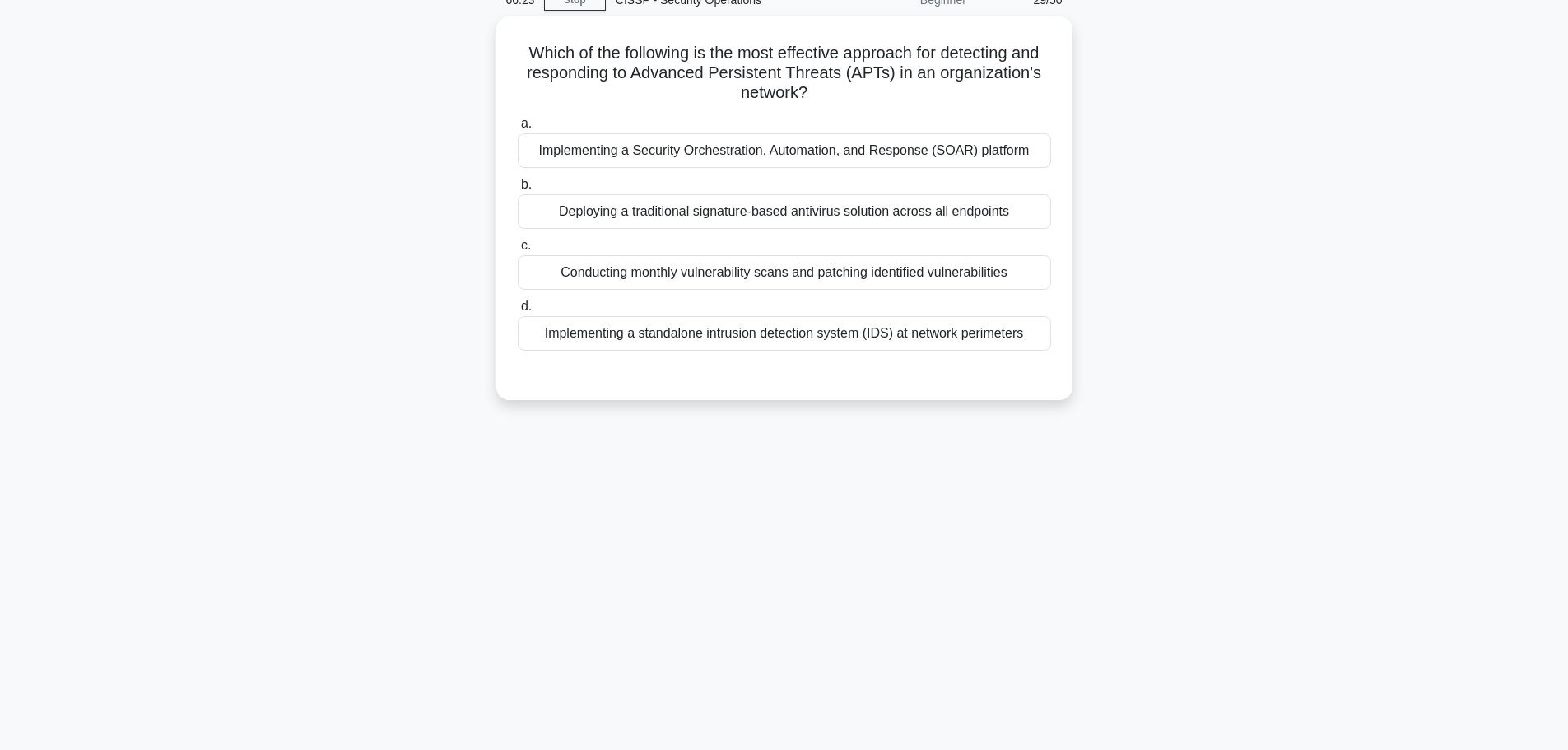
scroll to position [0, 0]
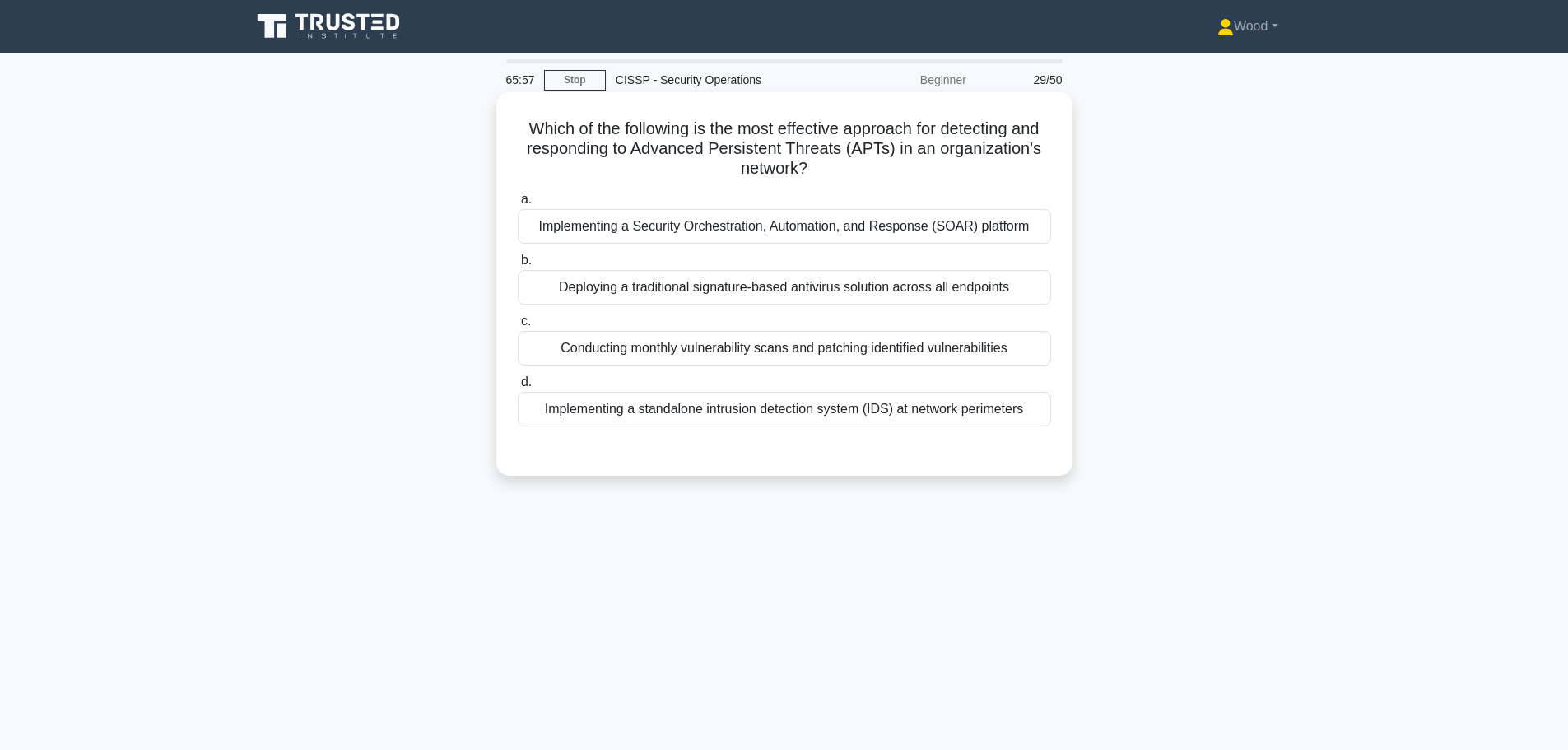
click at [839, 221] on div "Implementing a Security Orchestration, Automation, and Response (SOAR) platform" at bounding box center [784, 226] width 534 height 35
click at [518, 205] on input "a. Implementing a Security Orchestration, Automation, and Response (SOAR) platf…" at bounding box center [518, 200] width 0 height 11
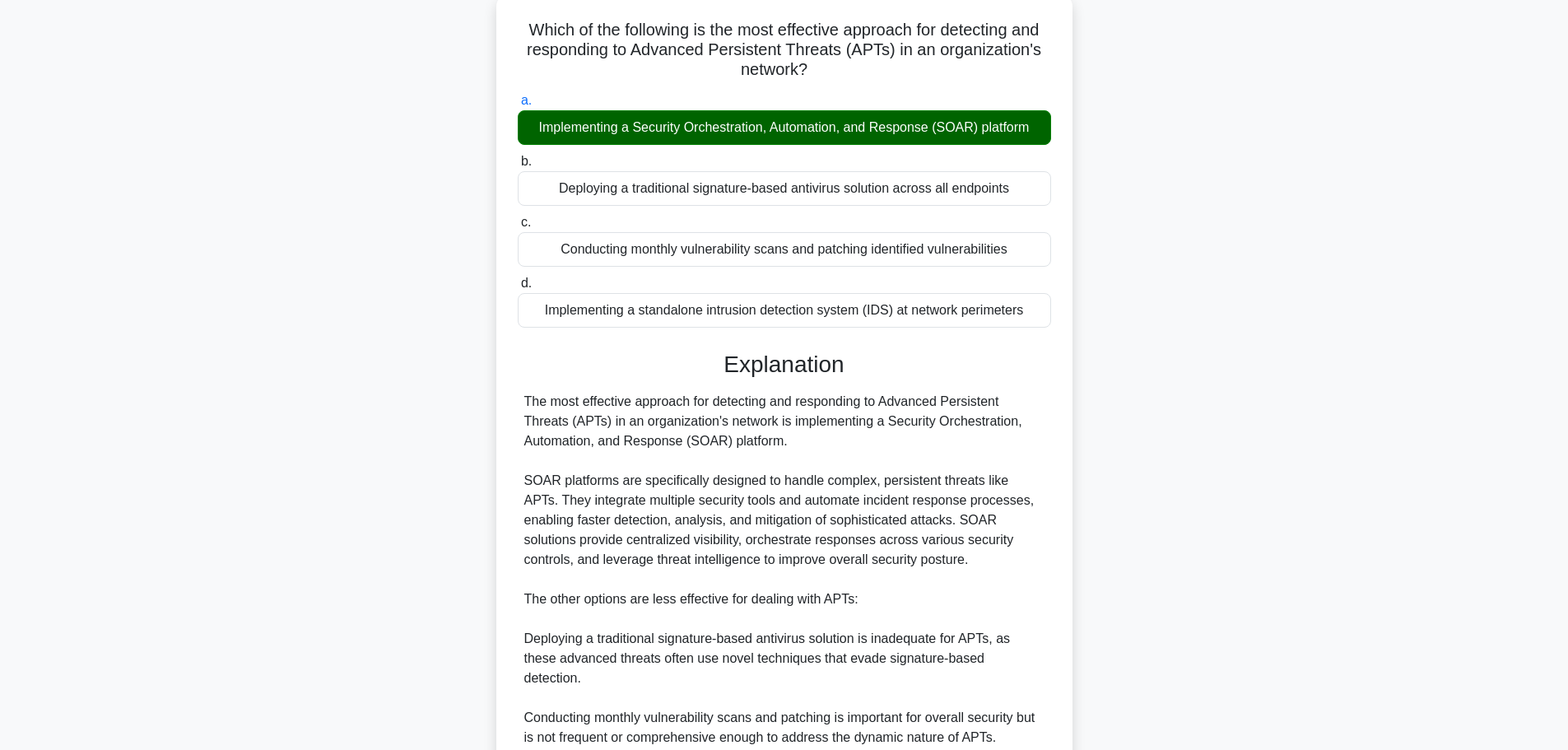
scroll to position [306, 0]
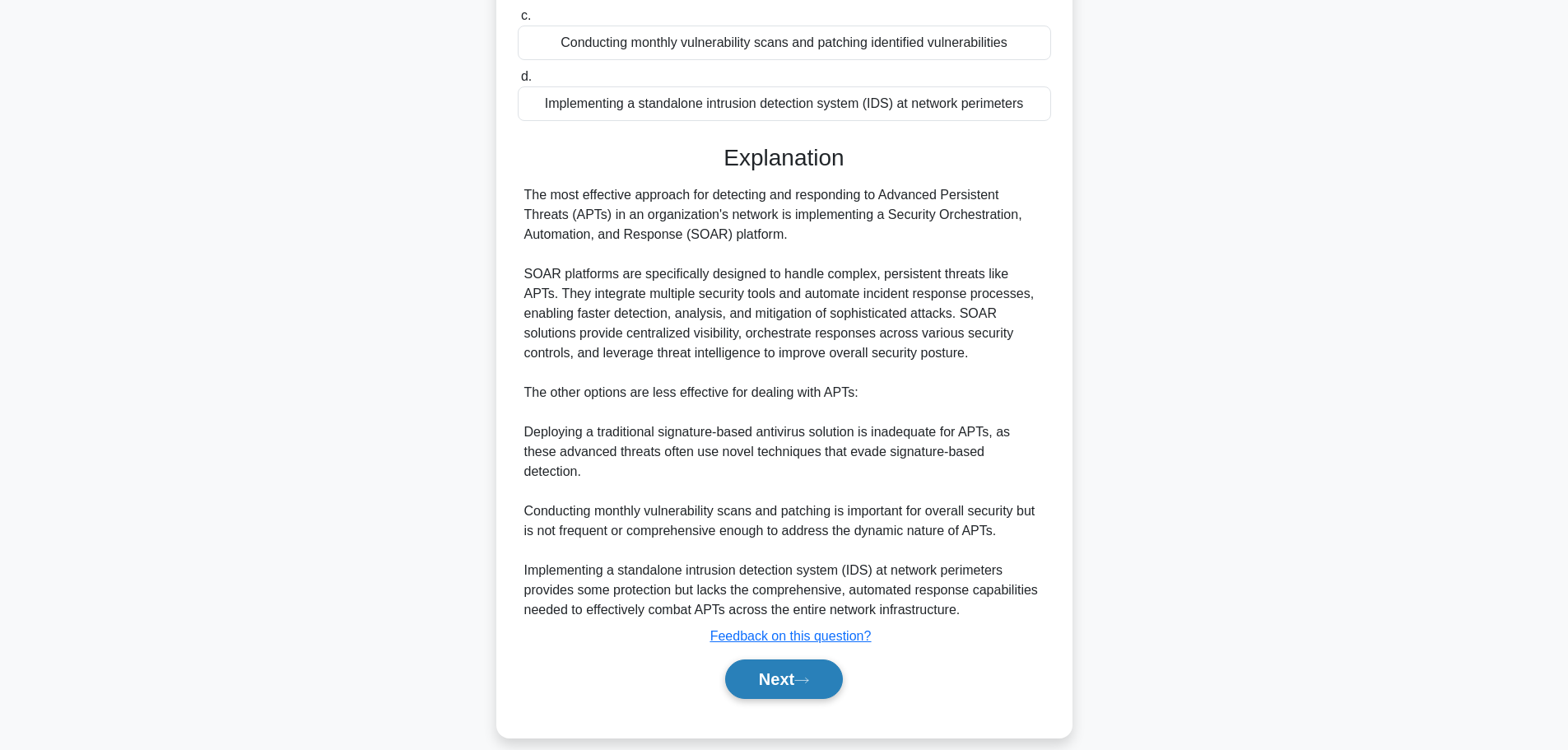
click at [790, 678] on button "Next" at bounding box center [784, 679] width 118 height 39
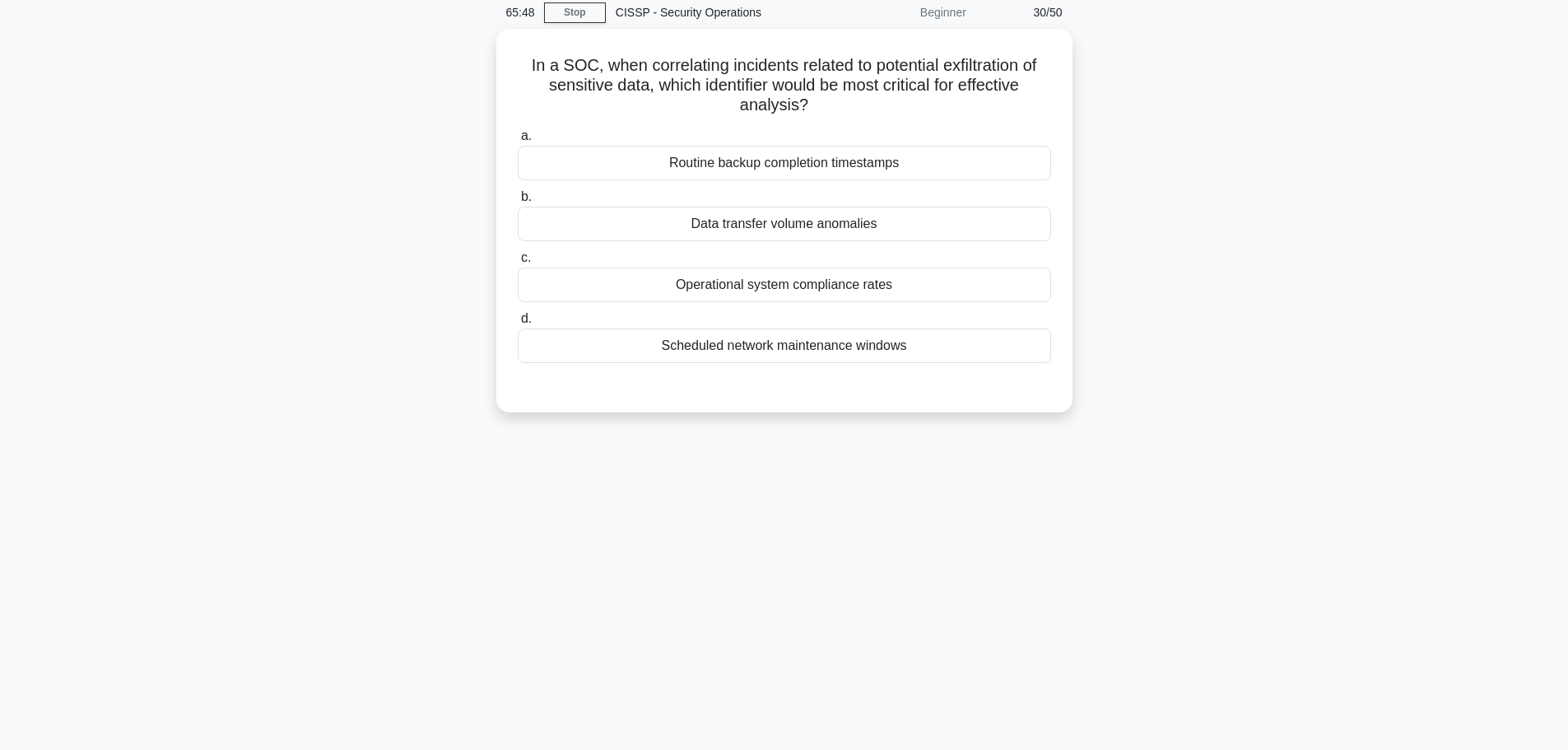
scroll to position [0, 0]
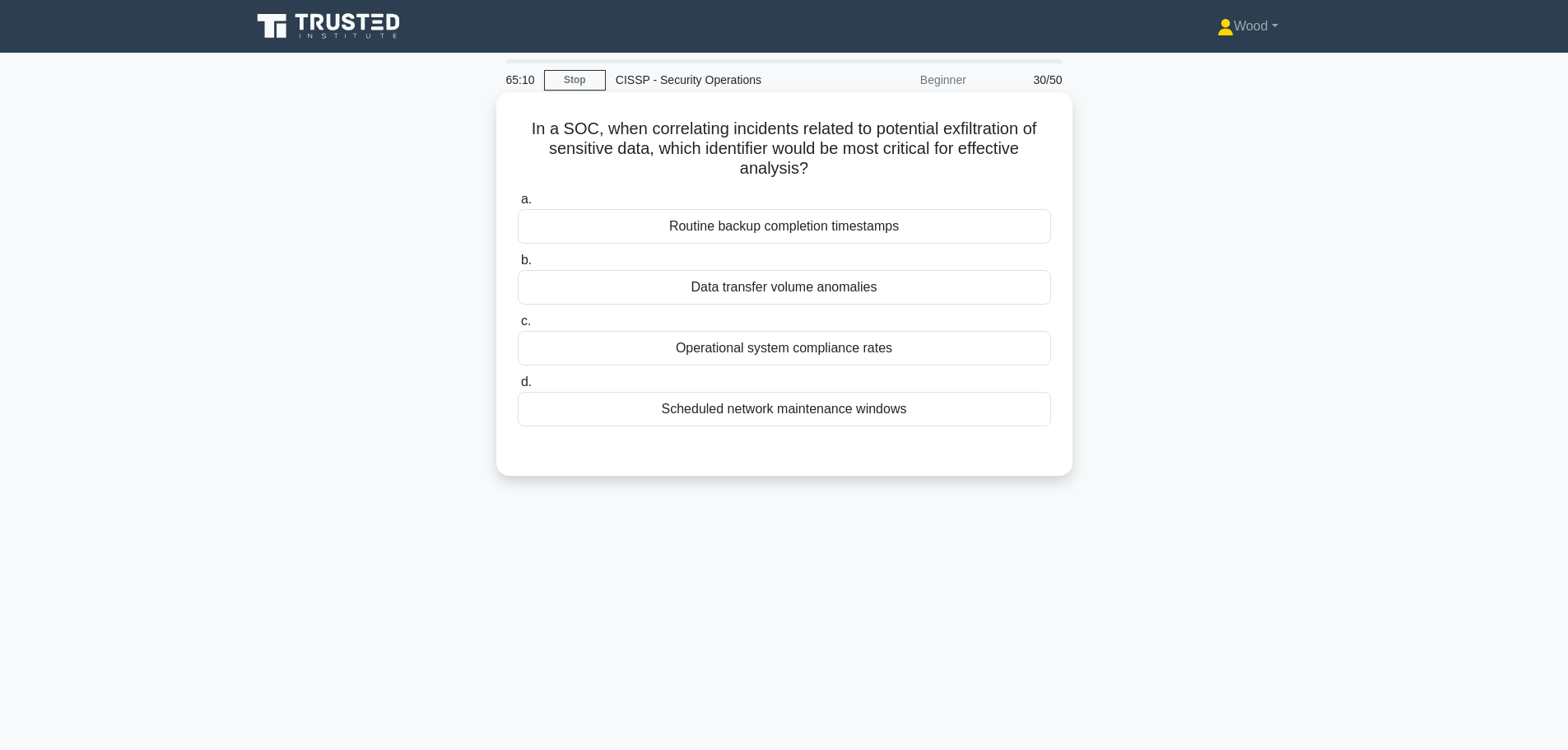
click at [772, 286] on div "Data transfer volume anomalies" at bounding box center [784, 287] width 534 height 35
click at [518, 266] on input "b. Data transfer volume anomalies" at bounding box center [518, 261] width 0 height 11
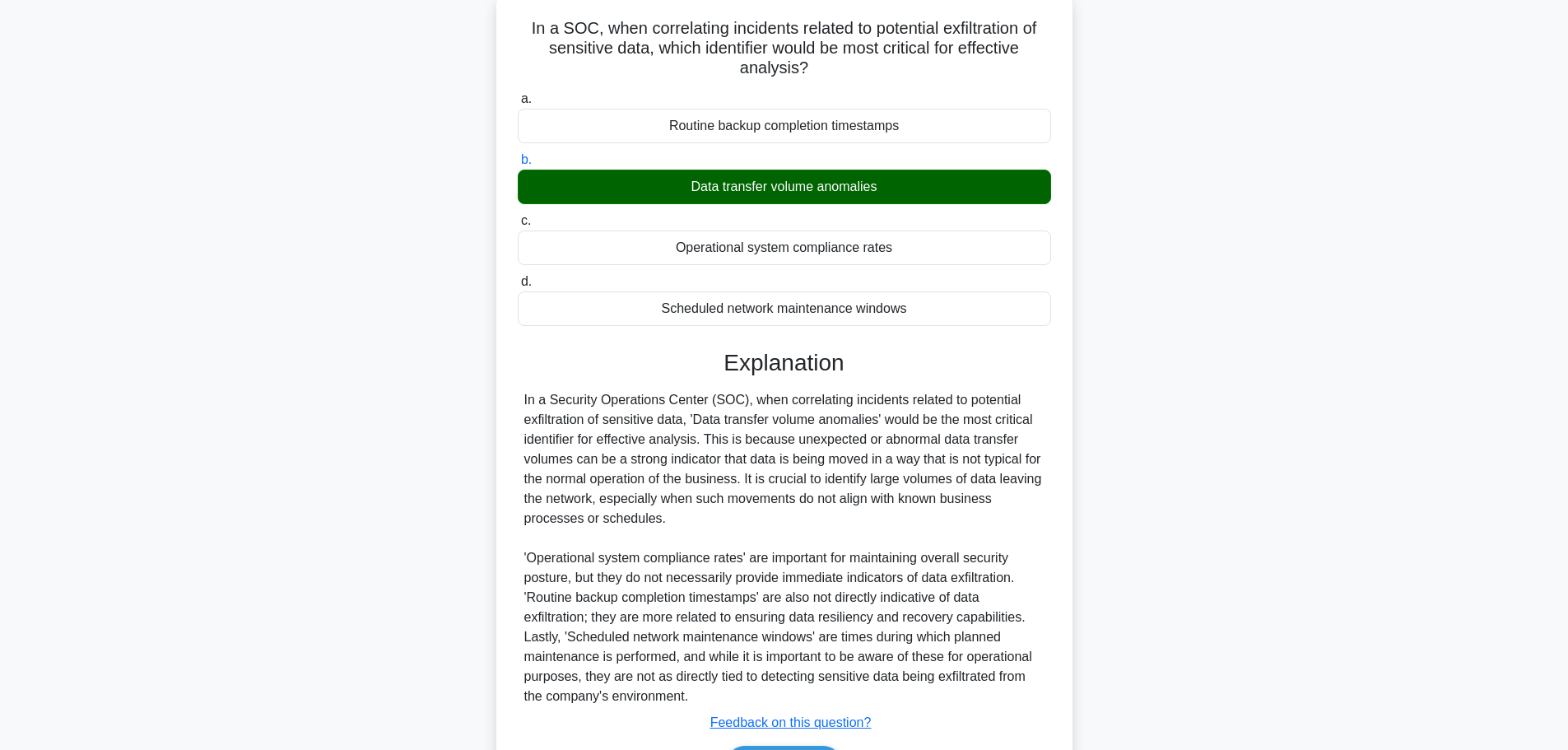
scroll to position [207, 0]
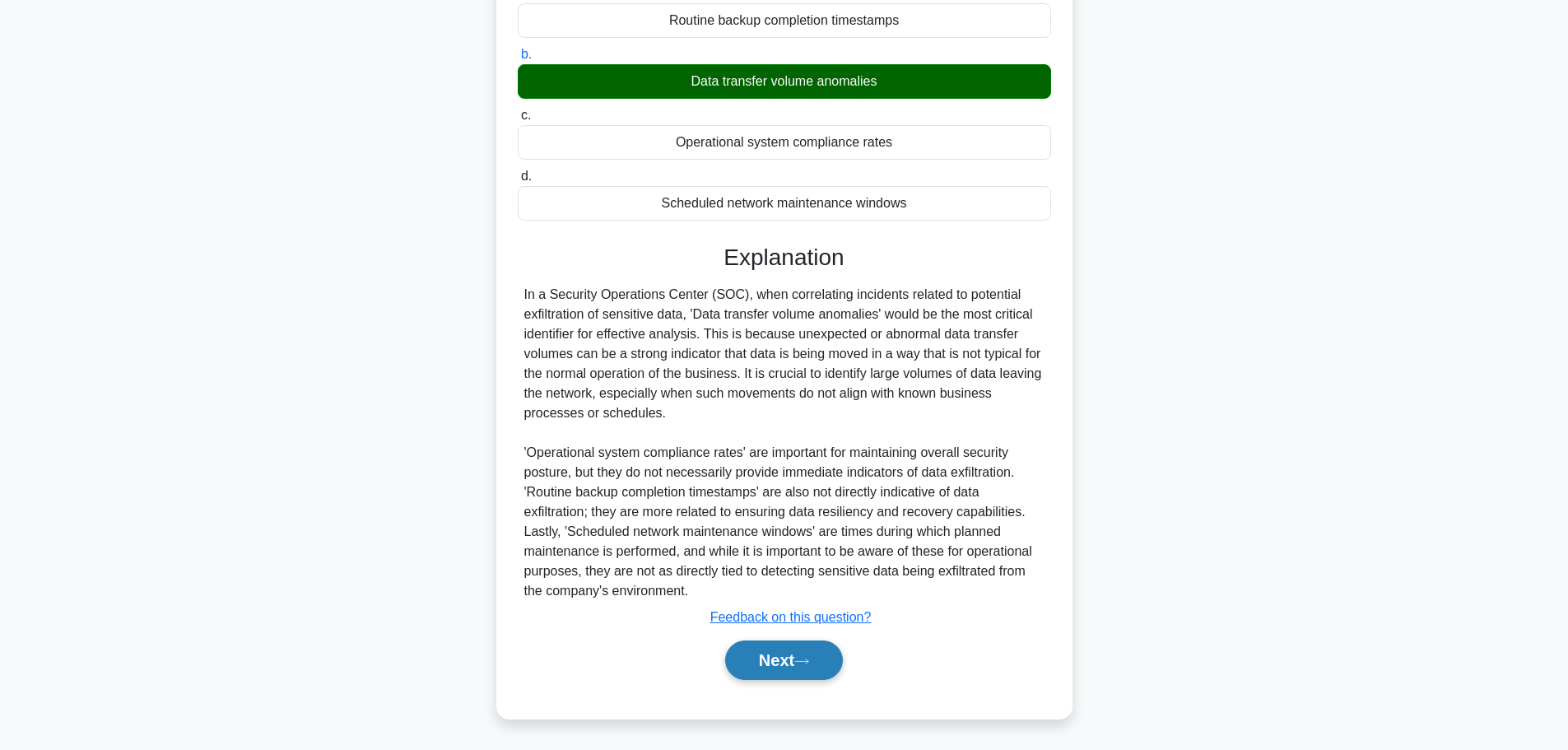
click at [751, 654] on button "Next" at bounding box center [784, 660] width 118 height 39
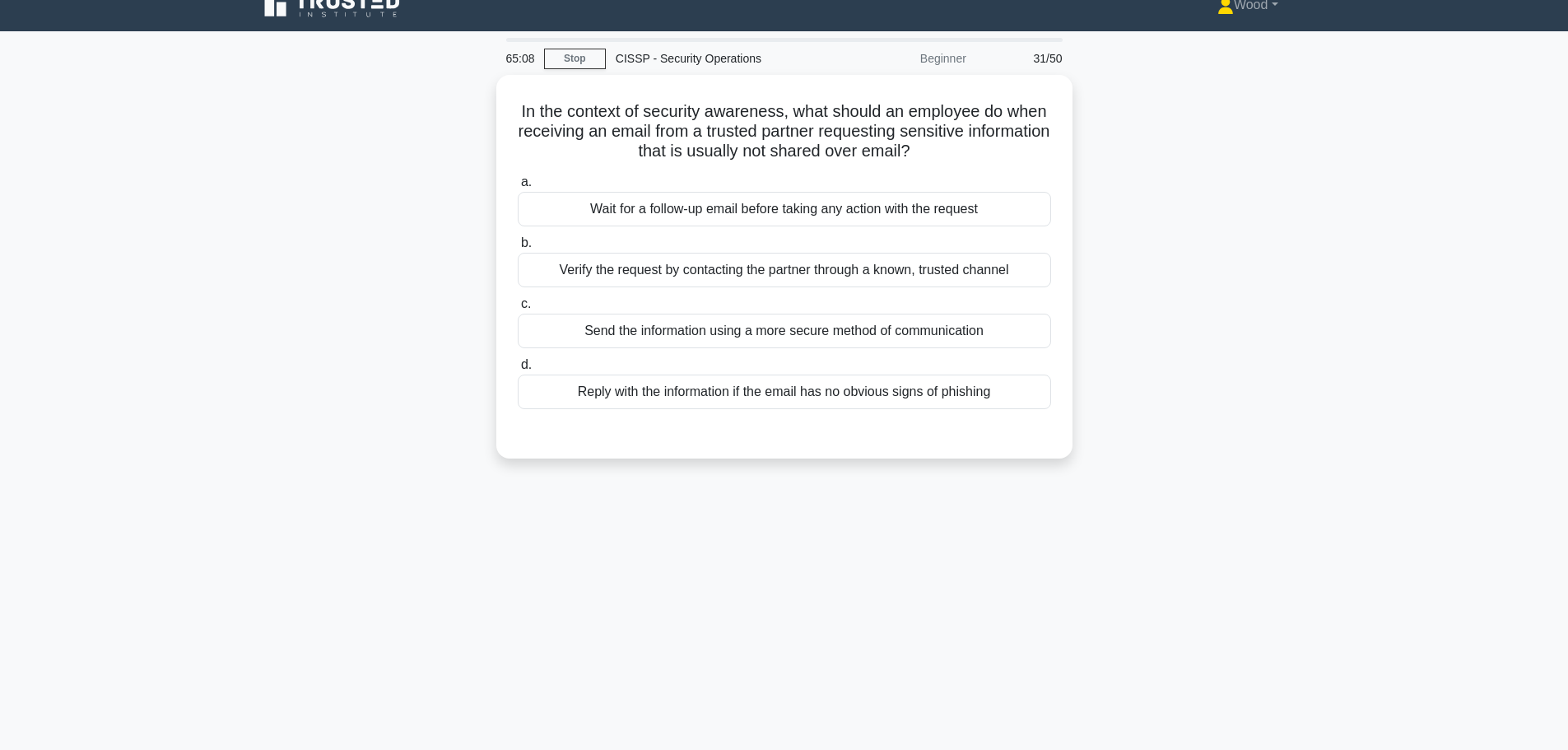
scroll to position [0, 0]
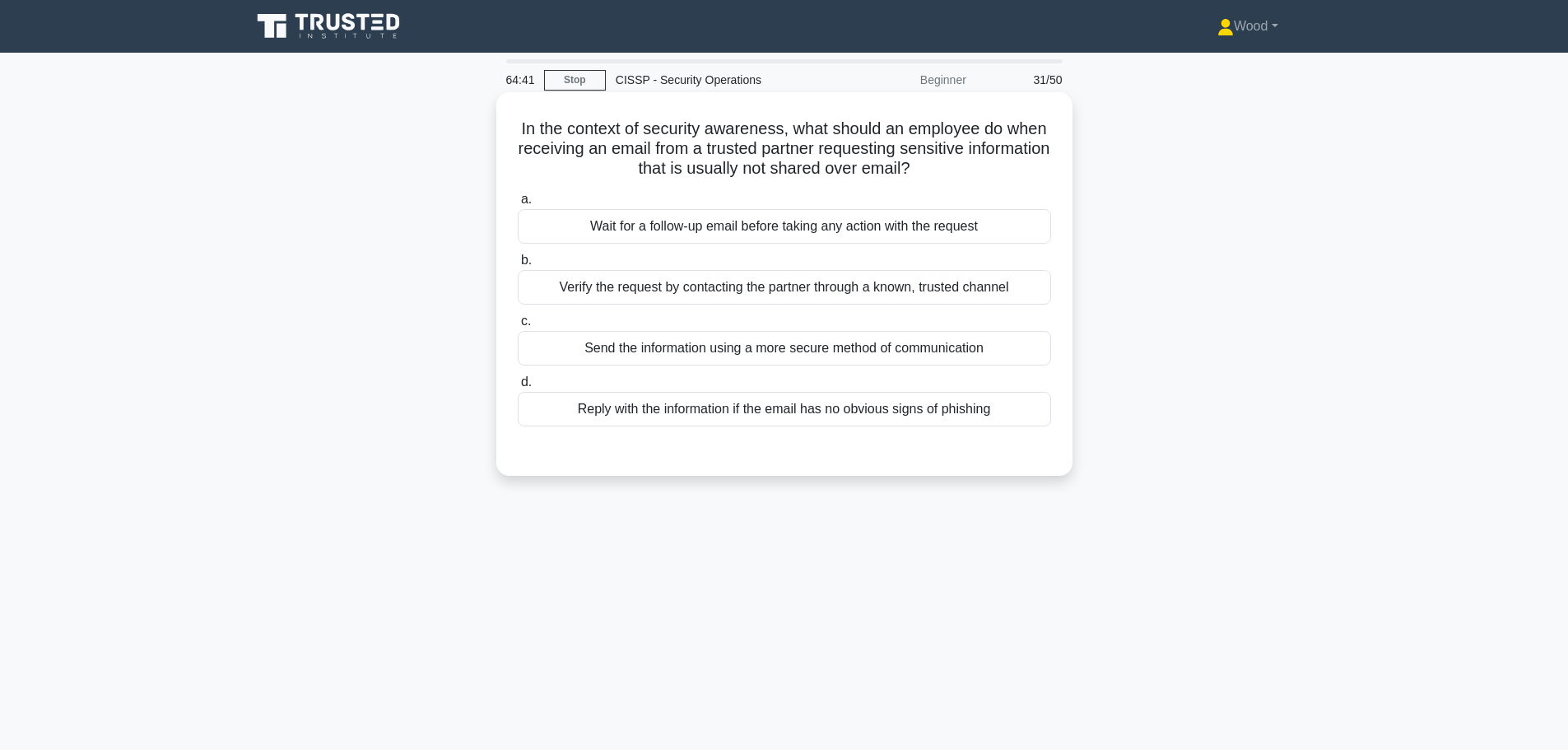
click at [608, 300] on div "Verify the request by contacting the partner through a known, trusted channel" at bounding box center [784, 287] width 534 height 35
click at [518, 266] on input "b. Verify the request by contacting the partner through a known, trusted channel" at bounding box center [518, 261] width 0 height 11
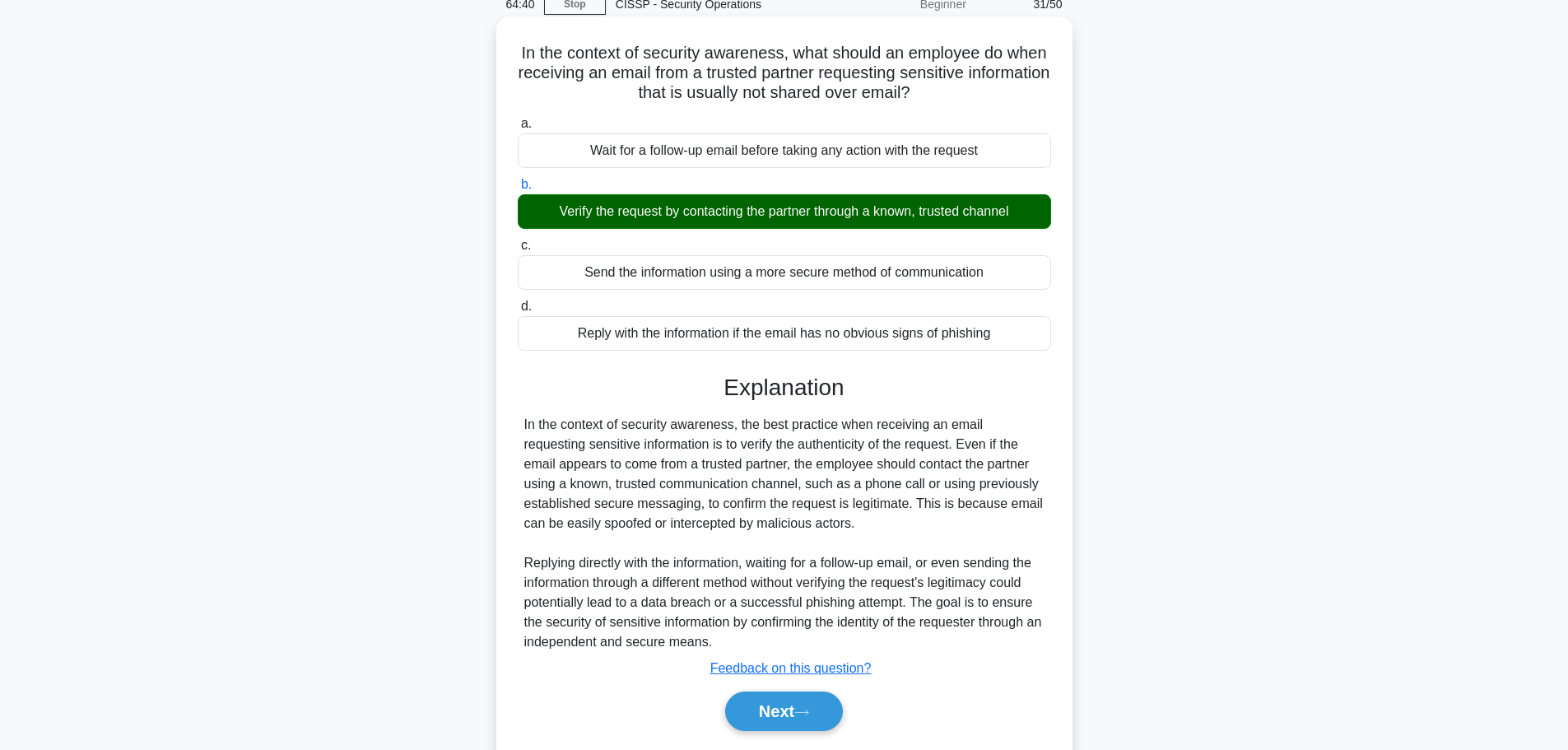
scroll to position [140, 0]
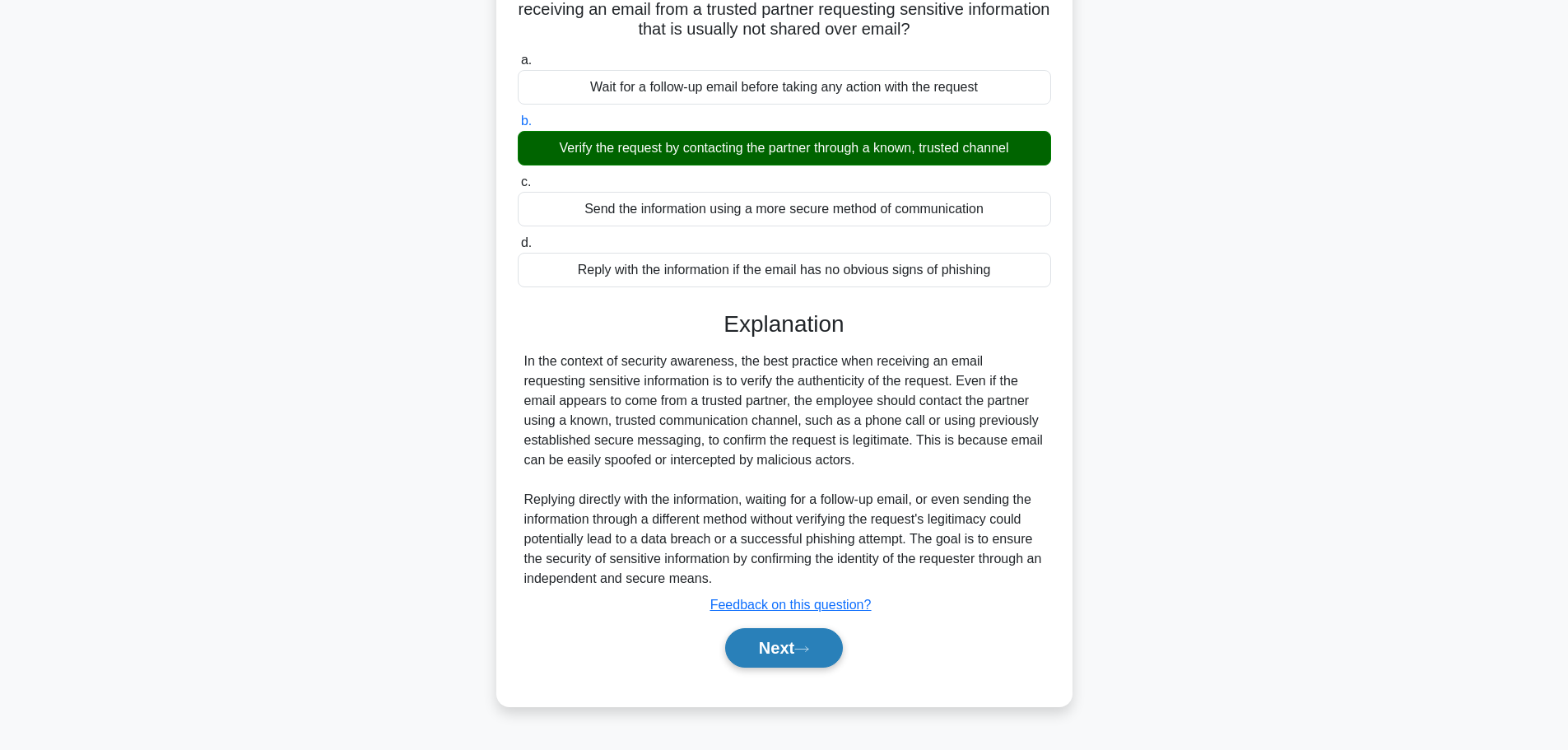
click at [765, 656] on button "Next" at bounding box center [784, 648] width 118 height 39
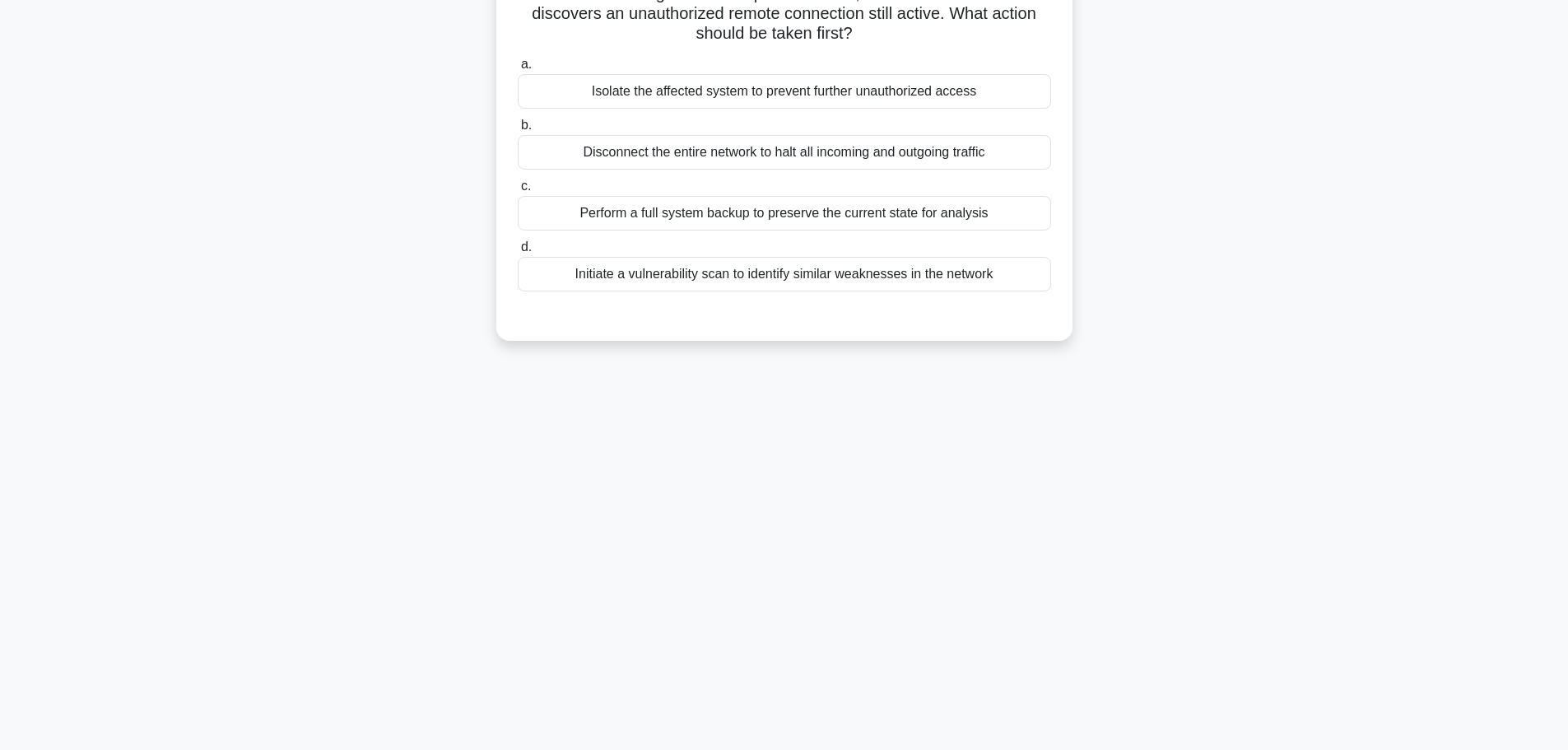
scroll to position [0, 0]
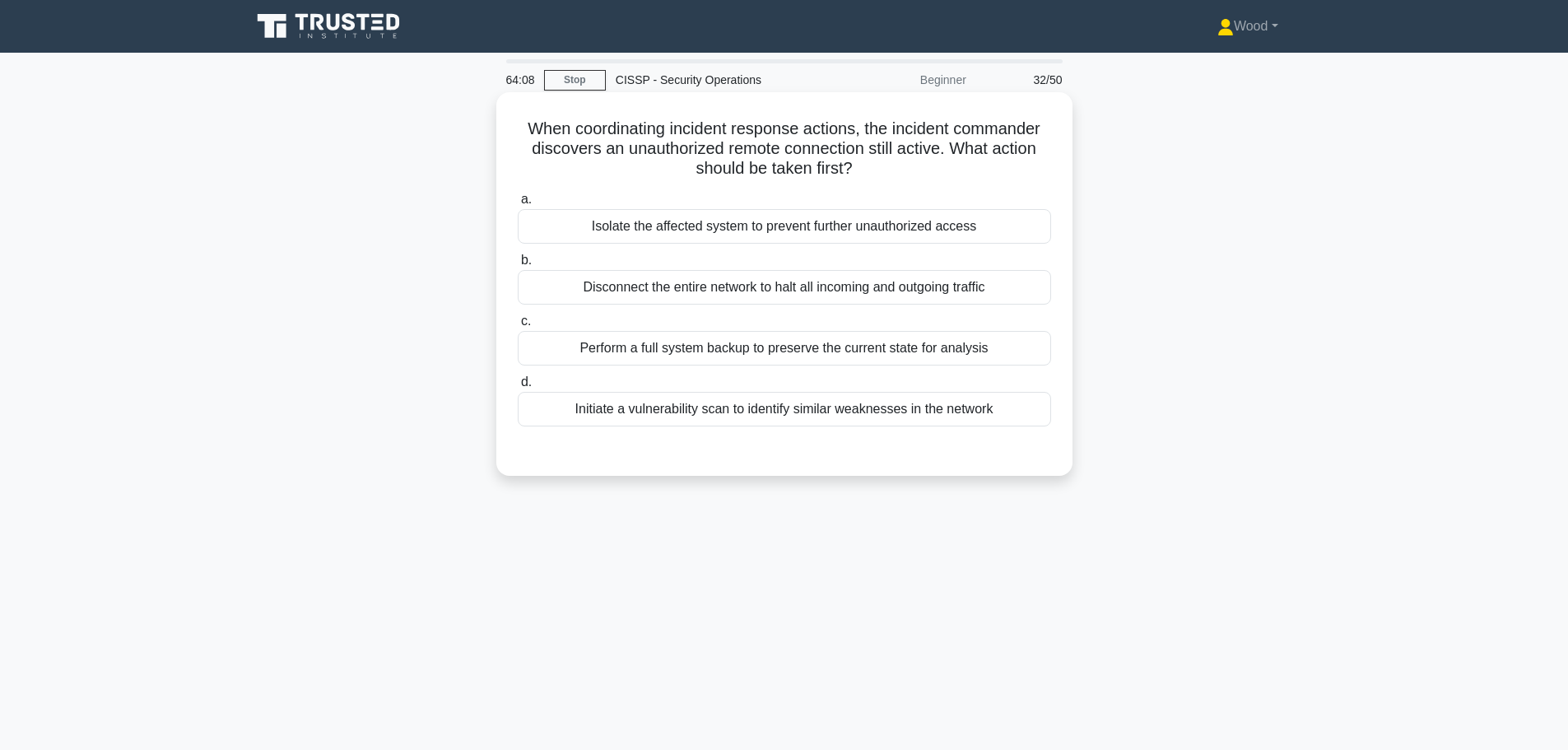
click at [807, 233] on div "Isolate the affected system to prevent further unauthorized access" at bounding box center [784, 226] width 534 height 35
click at [518, 205] on input "a. Isolate the affected system to prevent further unauthorized access" at bounding box center [518, 200] width 0 height 11
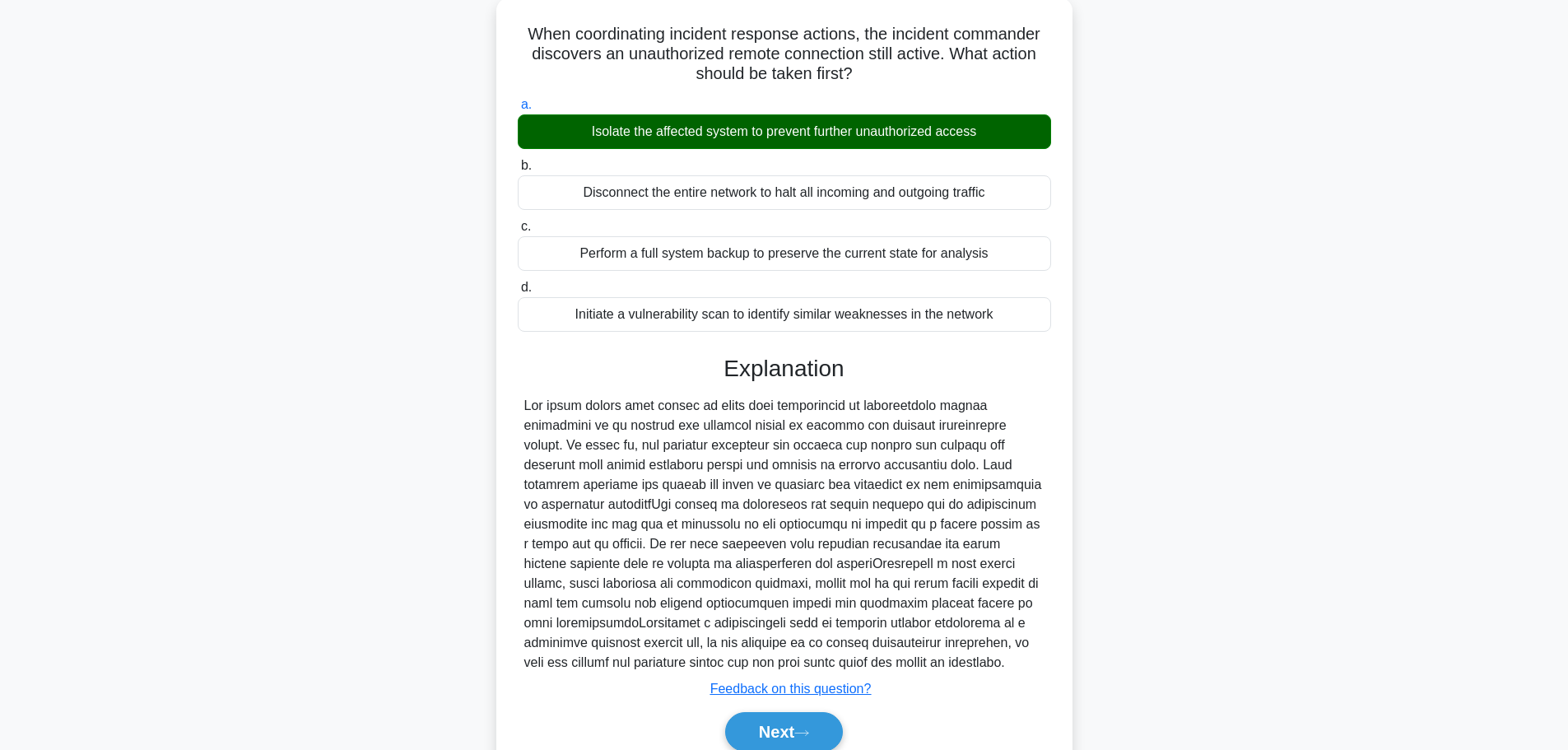
scroll to position [167, 0]
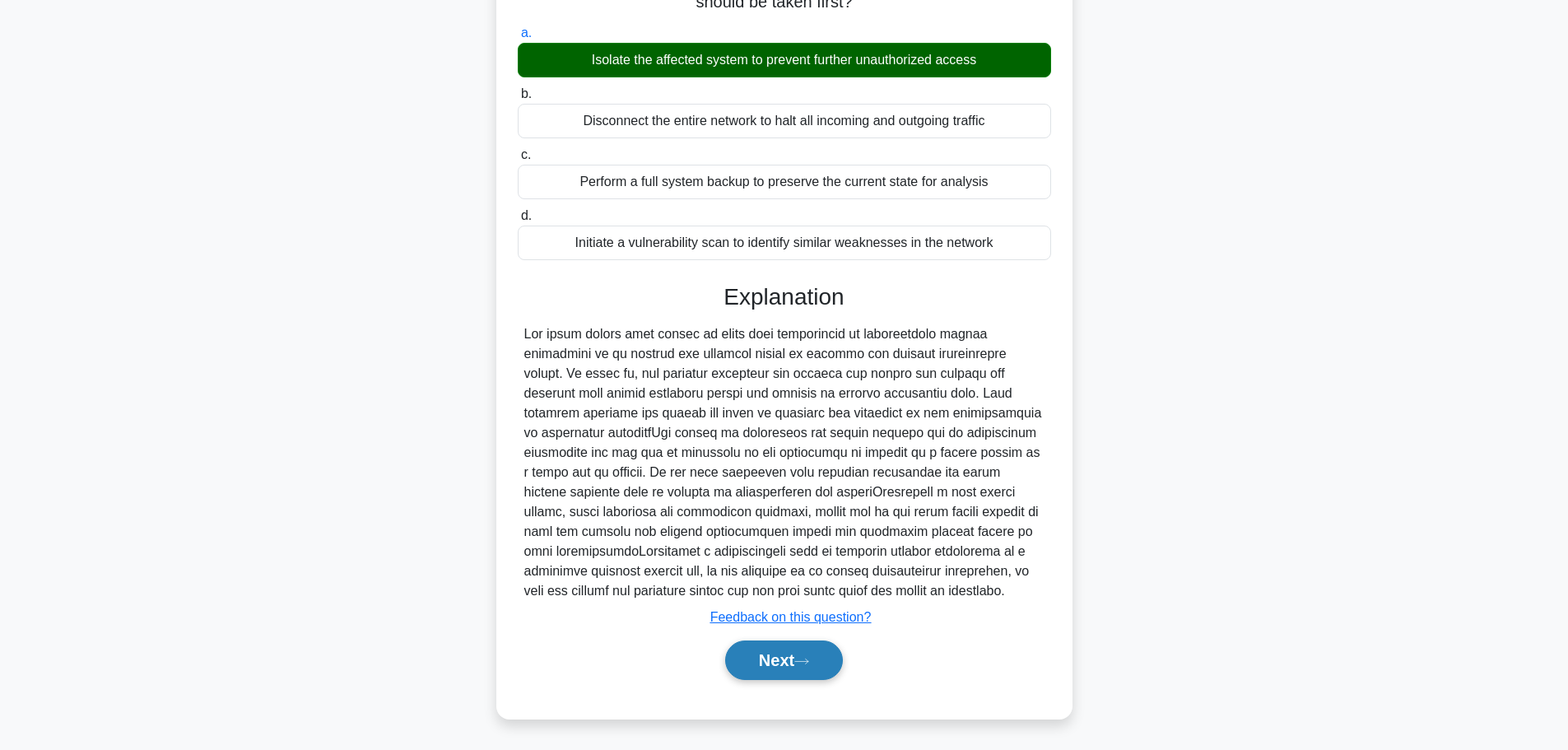
click at [833, 663] on button "Next" at bounding box center [784, 660] width 118 height 39
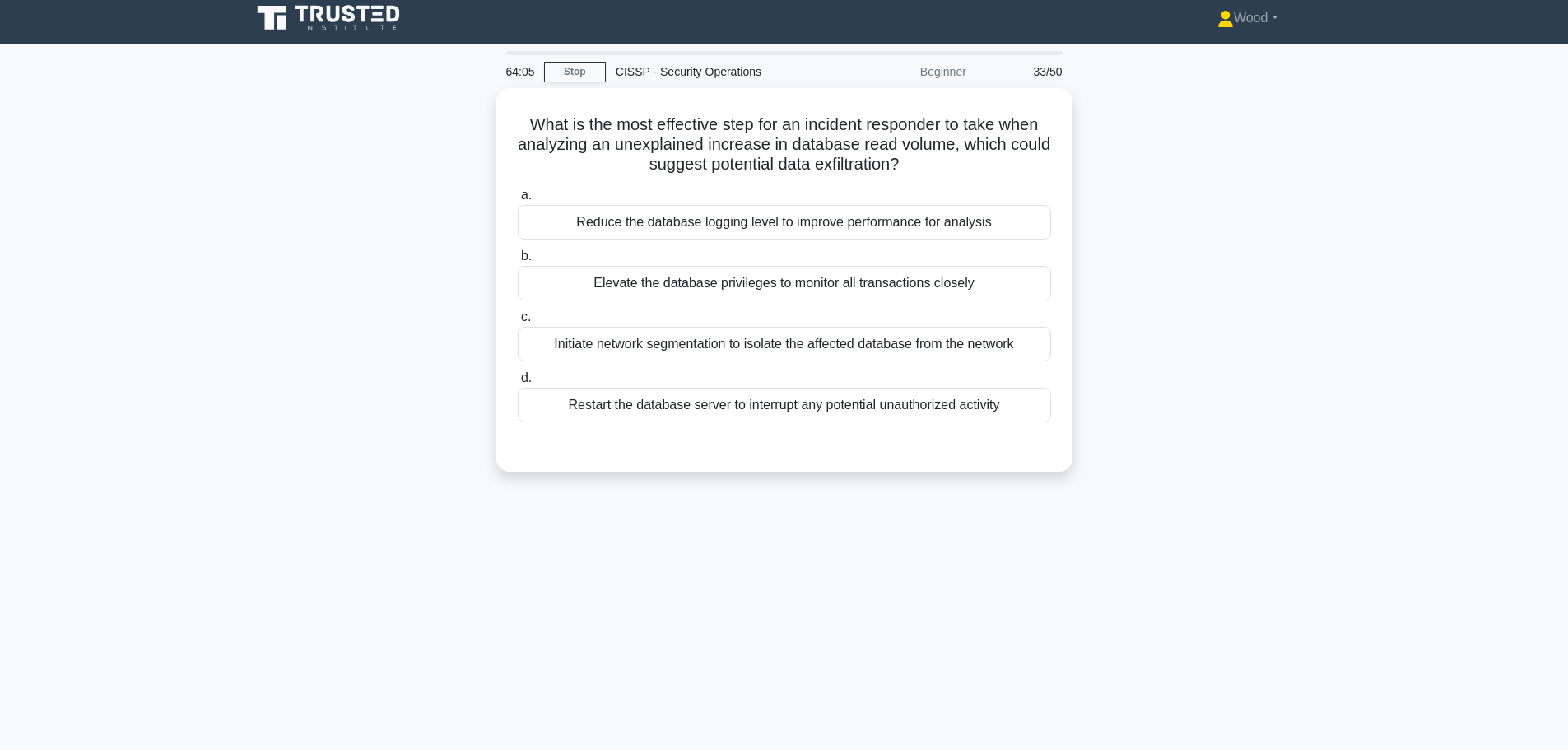
scroll to position [0, 0]
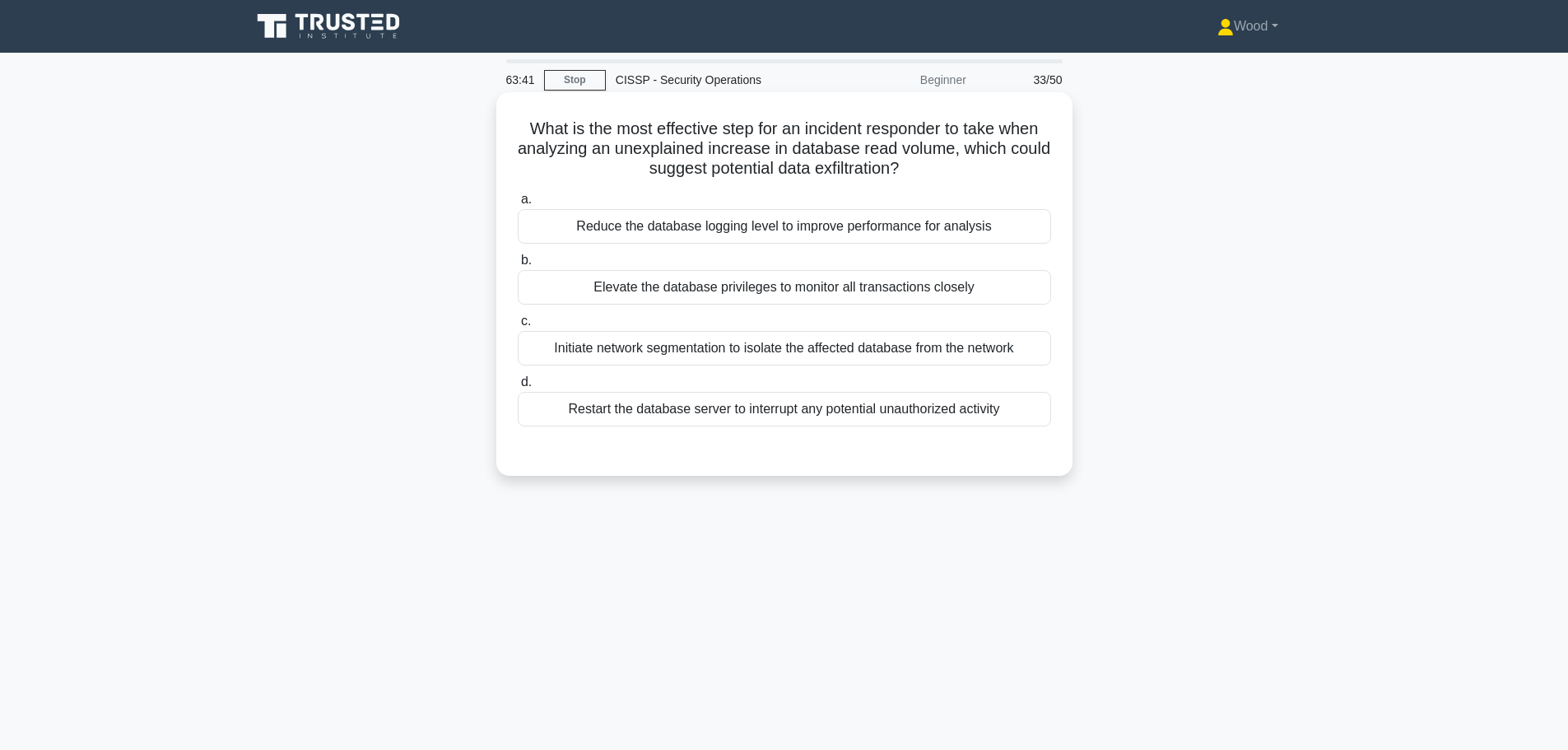
click at [854, 342] on div "Initiate network segmentation to isolate the affected database from the network" at bounding box center [784, 349] width 534 height 35
click at [518, 327] on input "c. Initiate network segmentation to isolate the affected database from the netw…" at bounding box center [518, 322] width 0 height 11
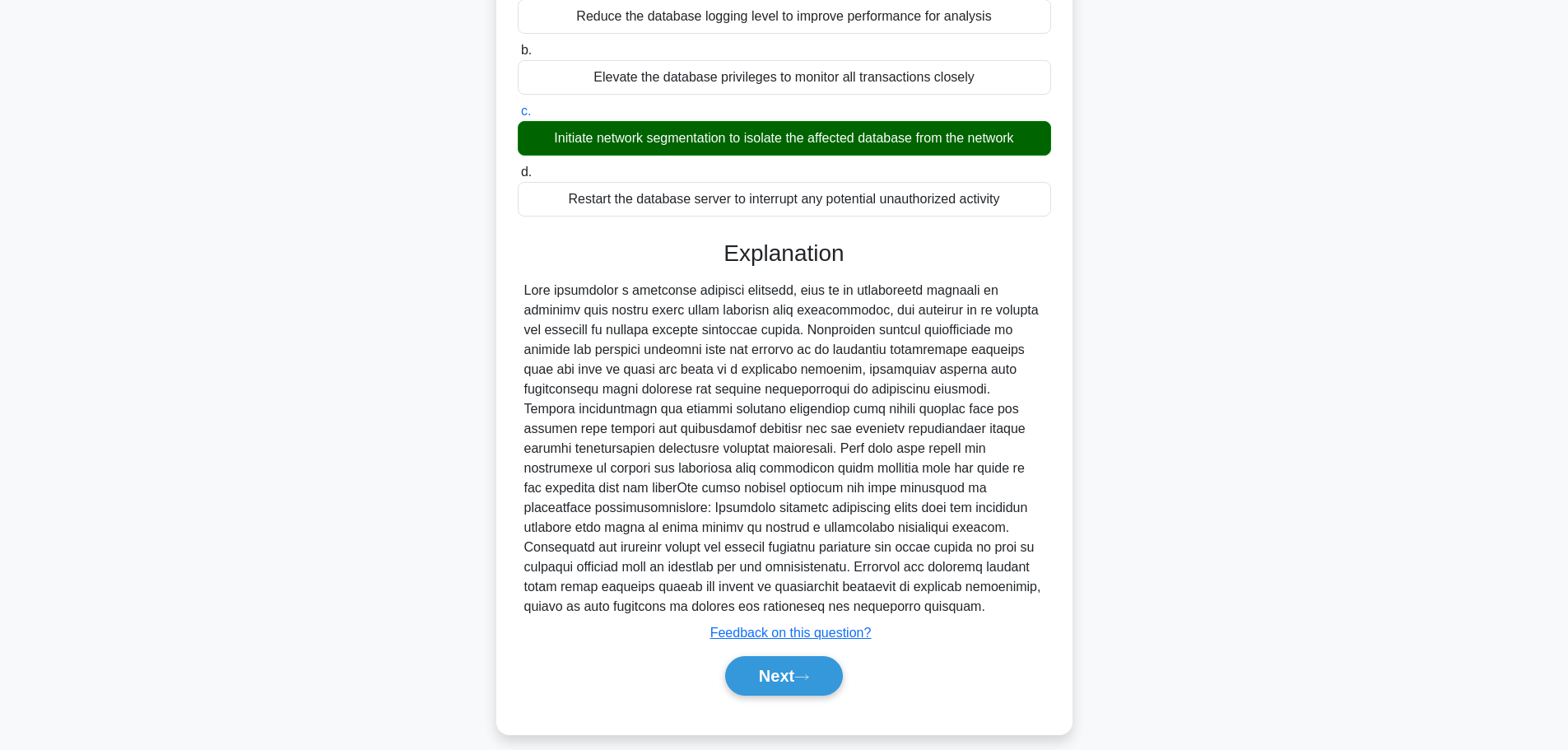
scroll to position [226, 0]
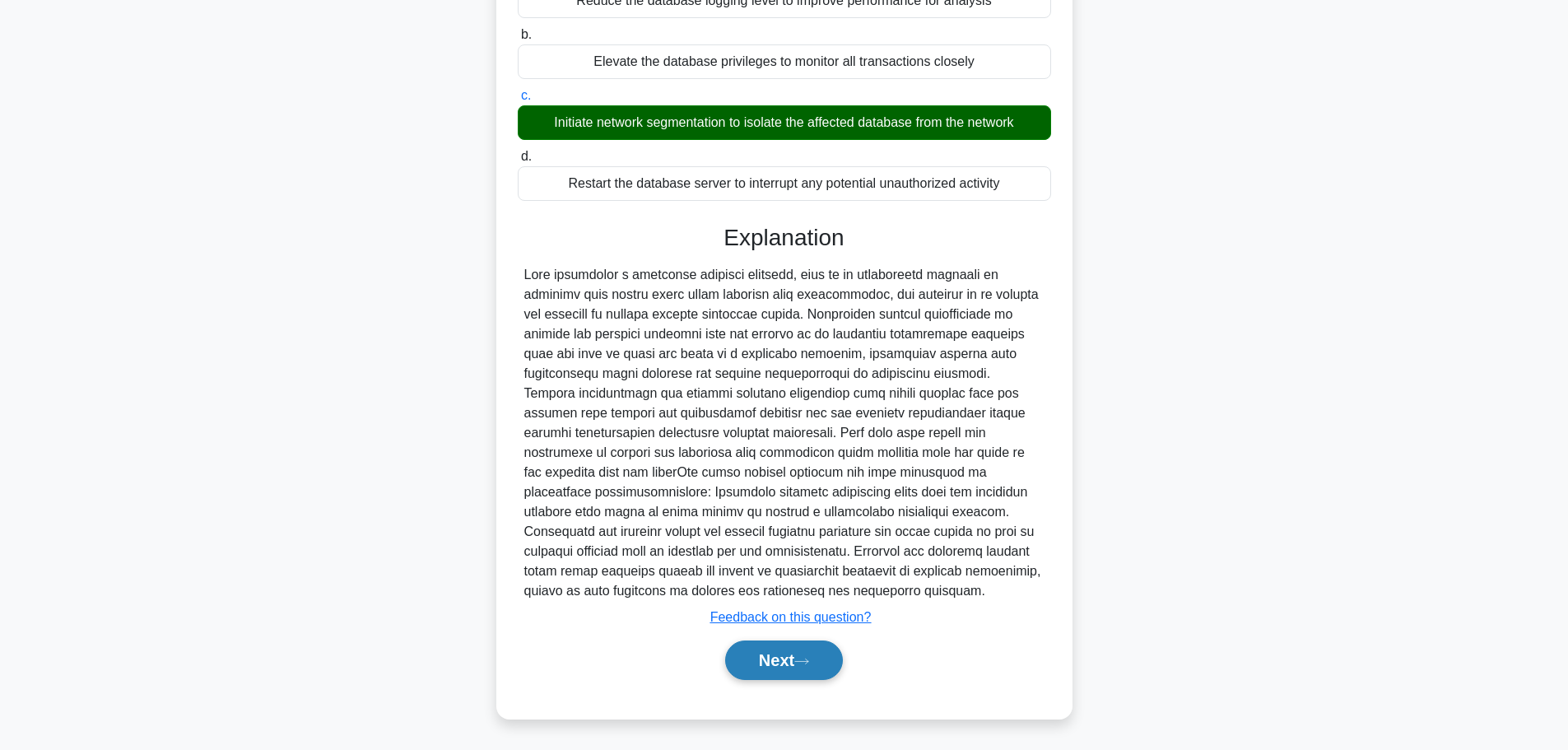
click at [798, 653] on button "Next" at bounding box center [784, 660] width 118 height 39
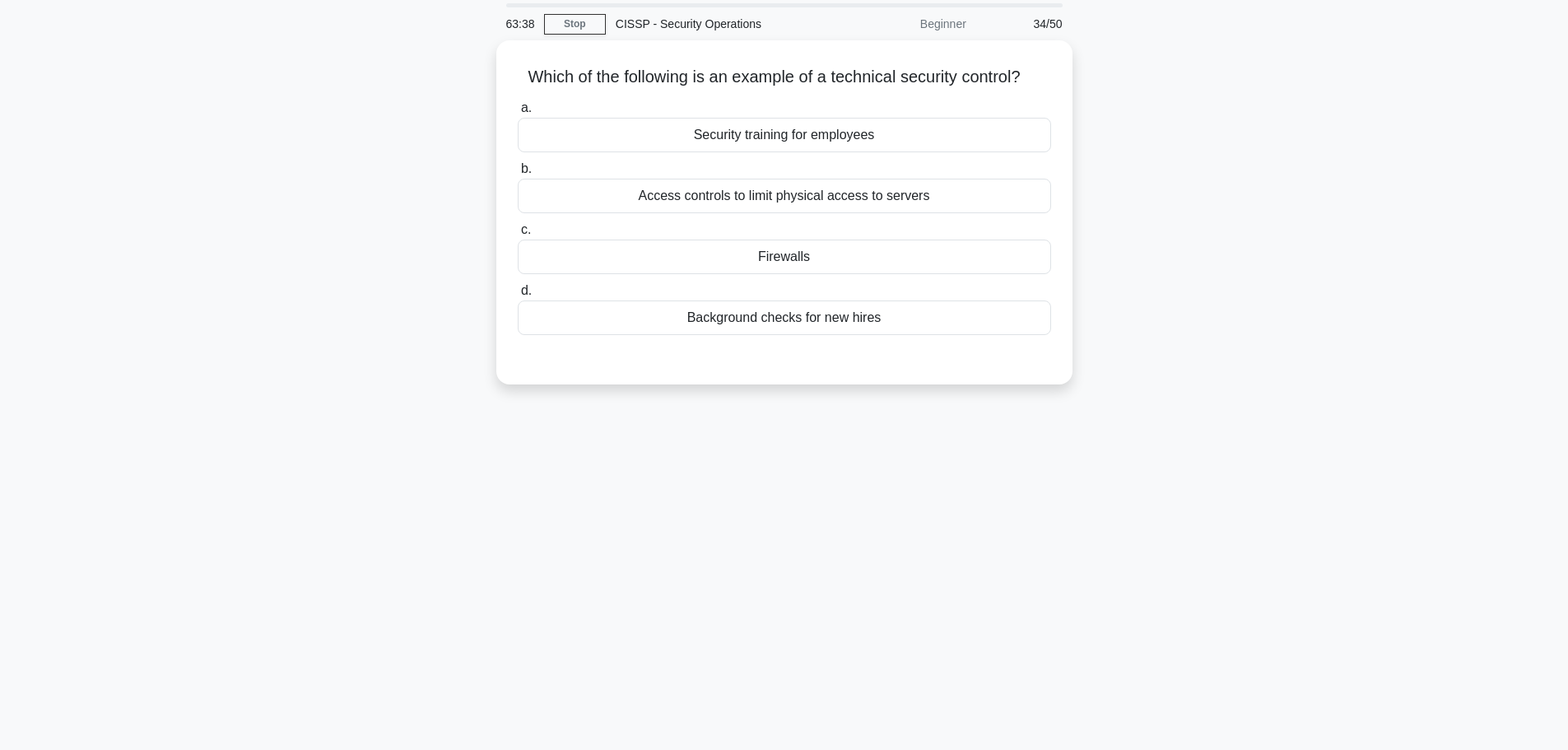
scroll to position [0, 0]
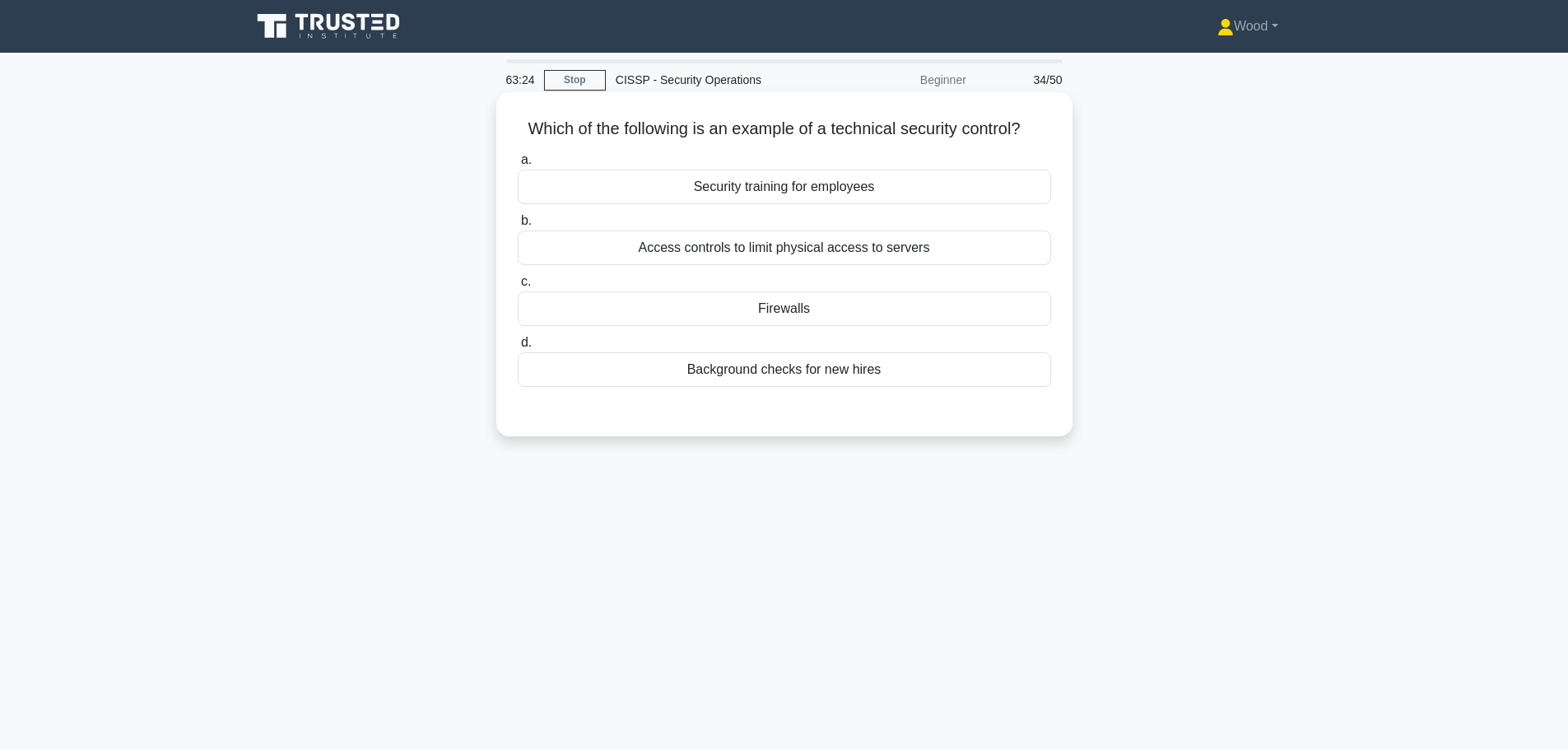
click at [911, 250] on div "Access controls to limit physical access to servers" at bounding box center [784, 248] width 534 height 35
click at [518, 226] on input "b. Access controls to limit physical access to servers" at bounding box center [518, 221] width 0 height 11
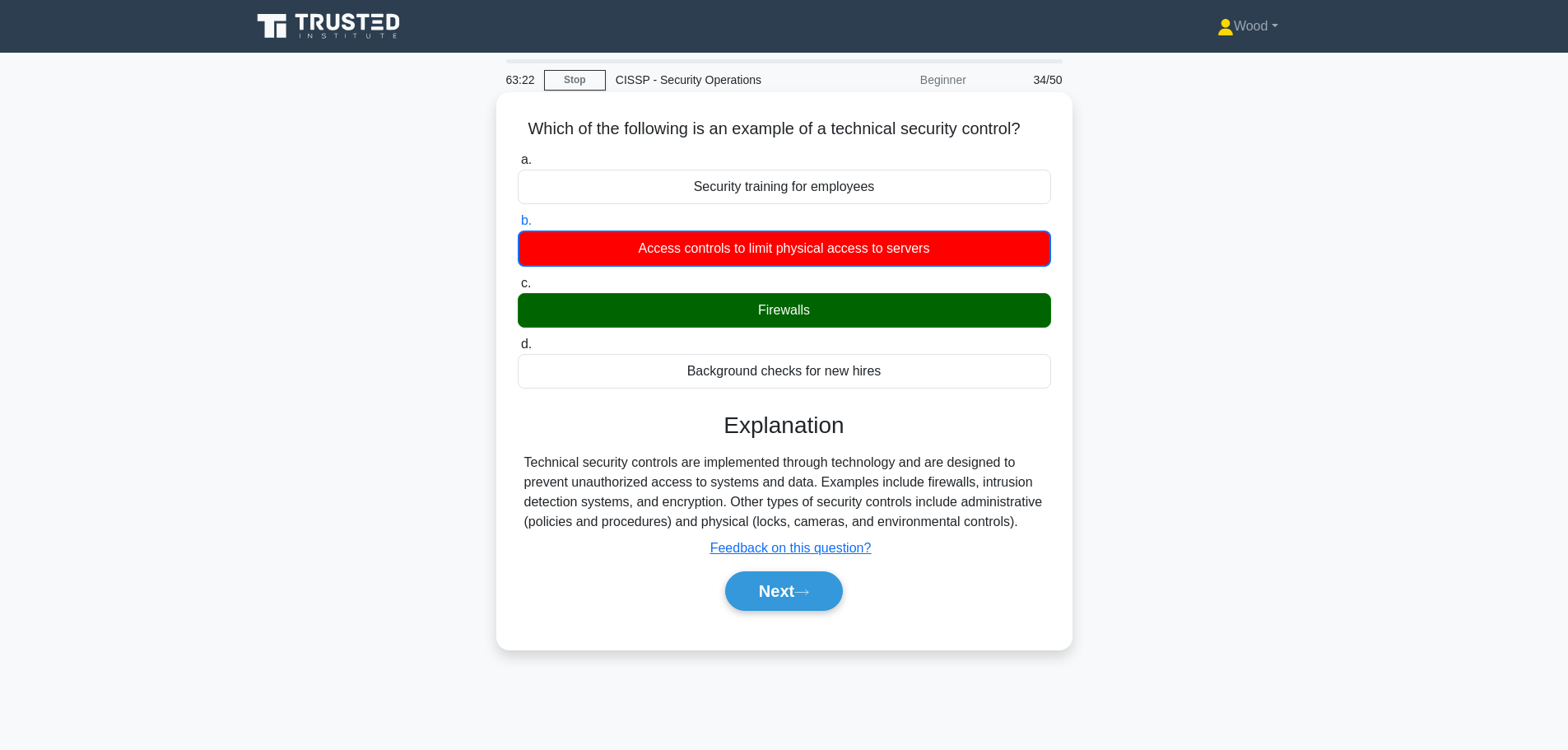
click at [881, 308] on div "Firewalls" at bounding box center [784, 310] width 534 height 35
click at [518, 289] on input "c. Firewalls" at bounding box center [518, 284] width 0 height 11
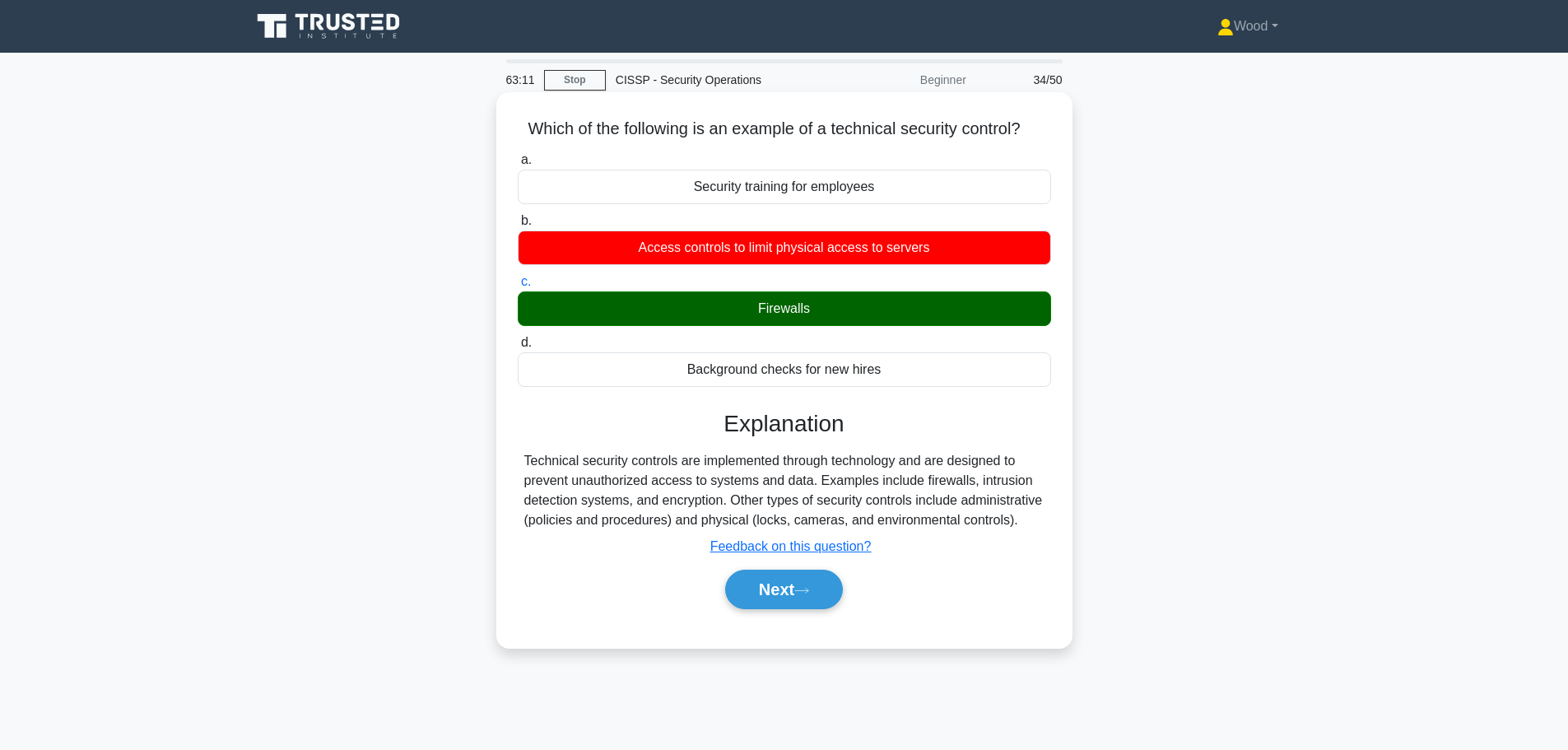
click at [780, 619] on div "a. Security training for employees b. Access controls to limit physical access …" at bounding box center [784, 388] width 536 height 483
click at [785, 593] on button "Next" at bounding box center [784, 589] width 118 height 39
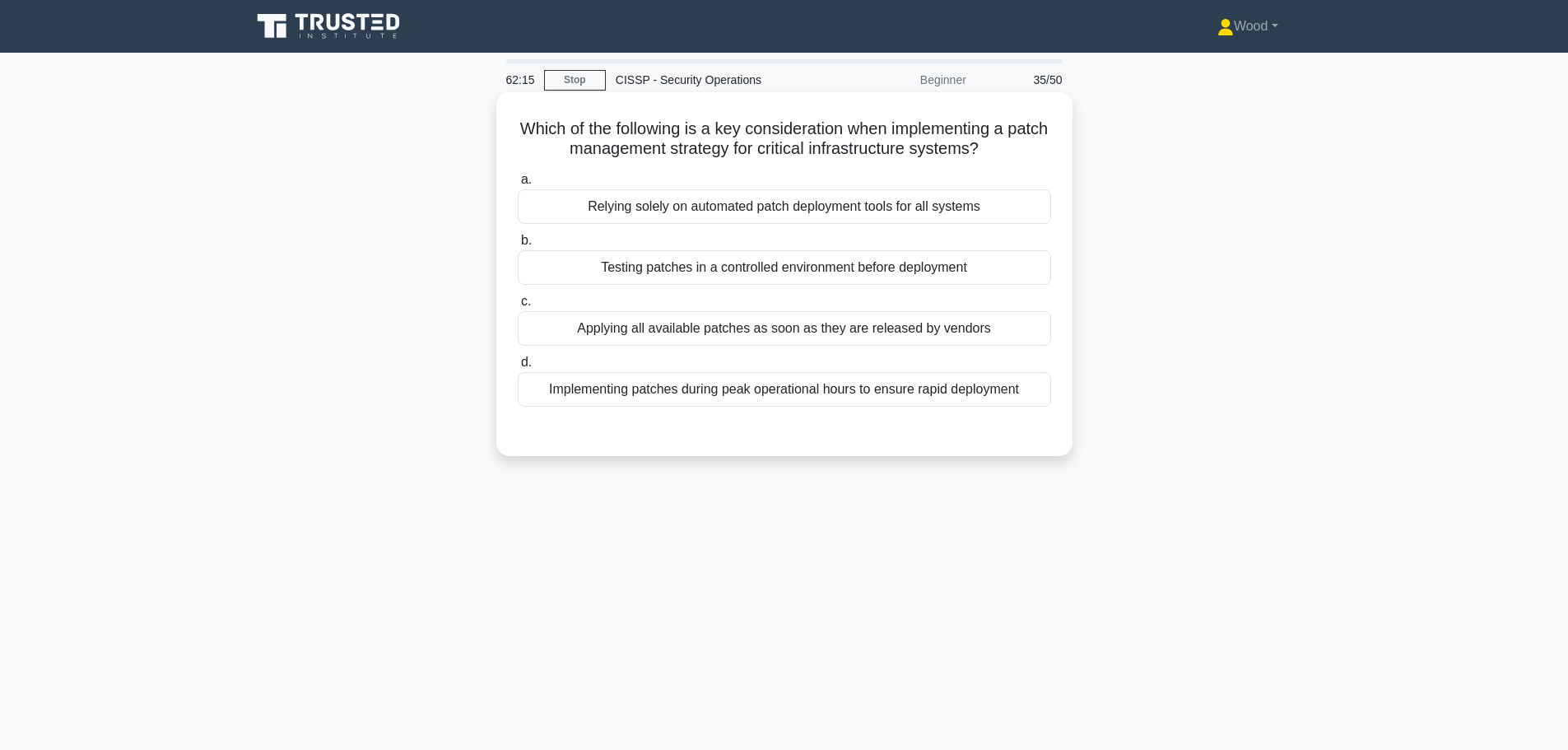
click at [760, 274] on div "Testing patches in a controlled environment before deployment" at bounding box center [784, 267] width 534 height 35
click at [518, 246] on input "b. Testing patches in a controlled environment before deployment" at bounding box center [518, 241] width 0 height 11
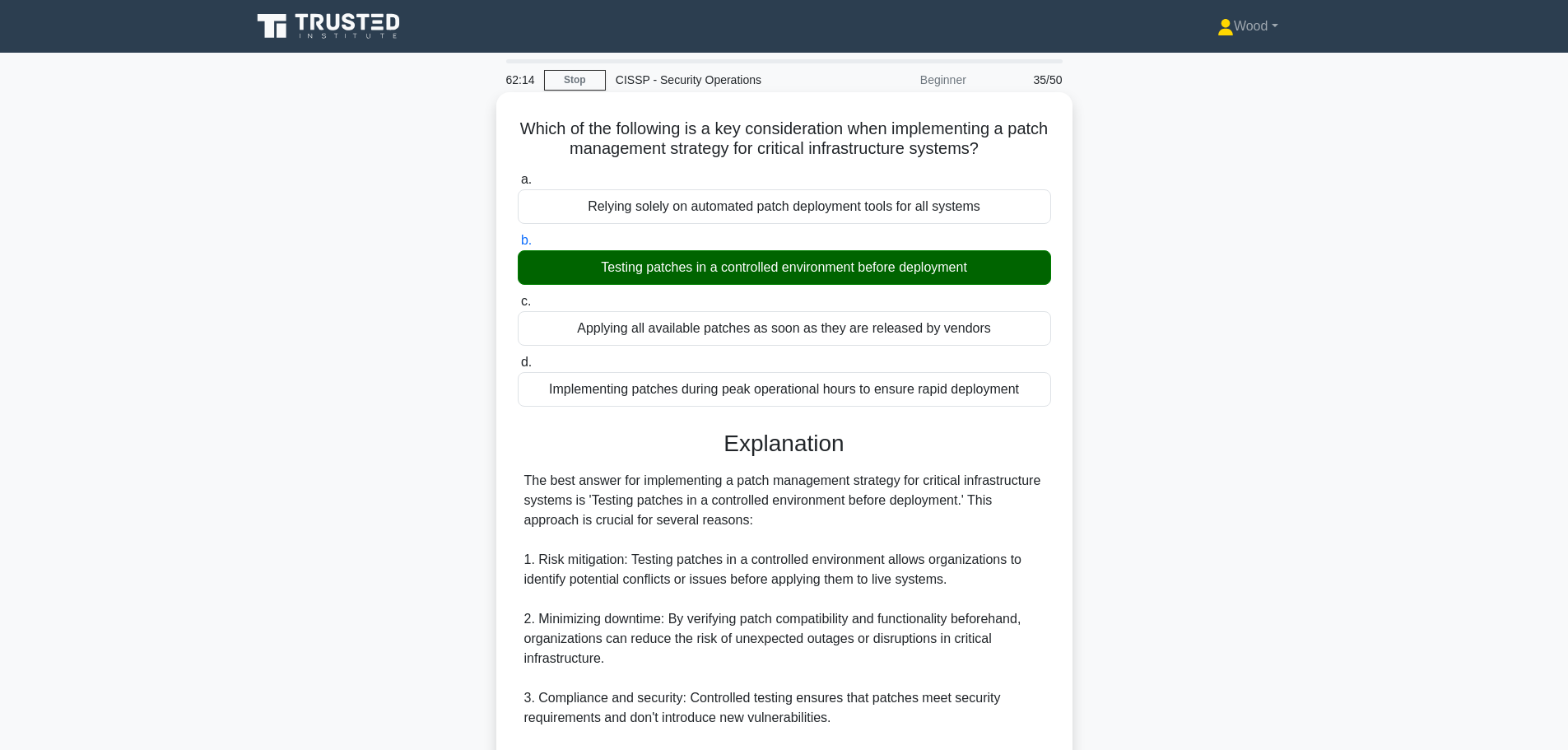
scroll to position [404, 0]
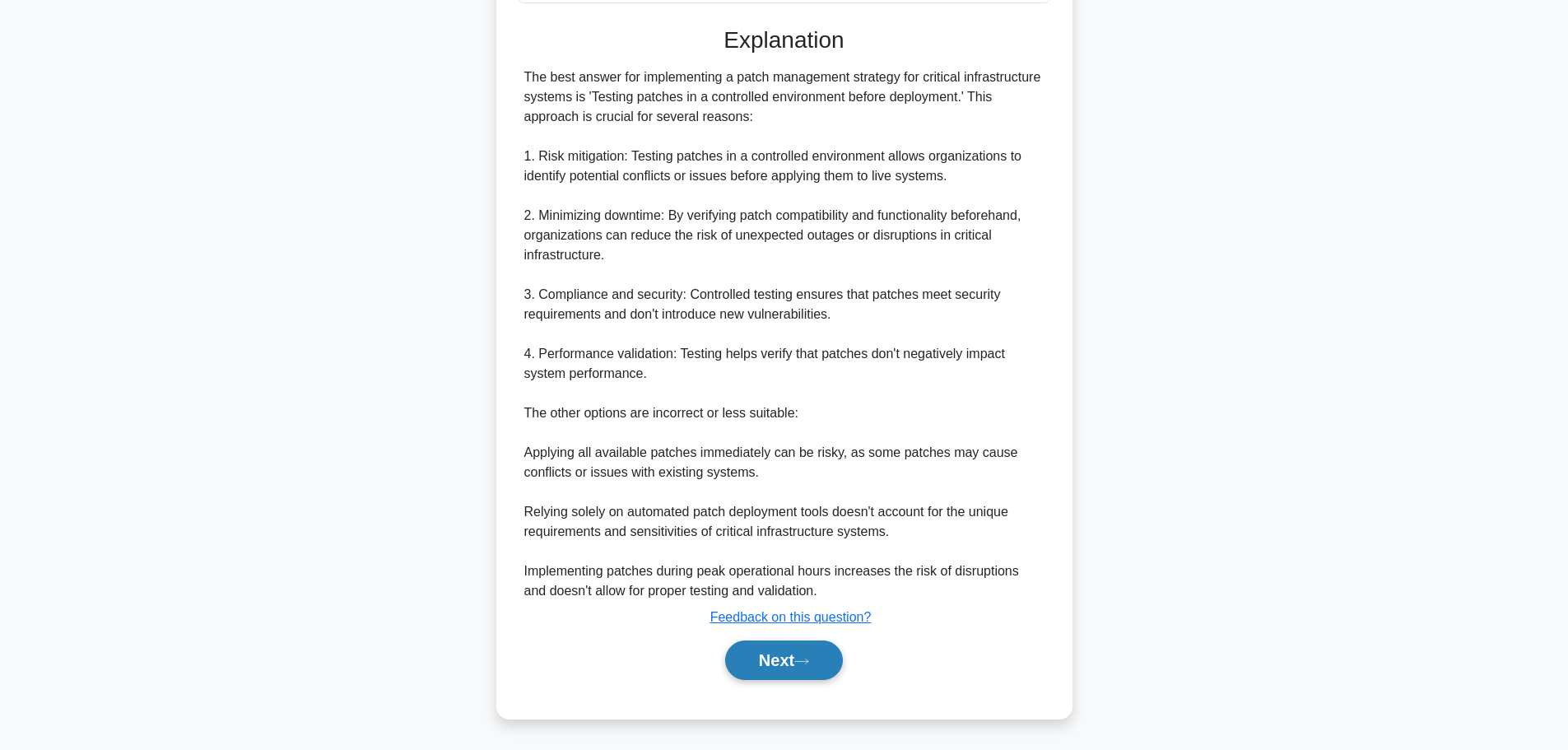
click at [773, 659] on button "Next" at bounding box center [784, 660] width 118 height 39
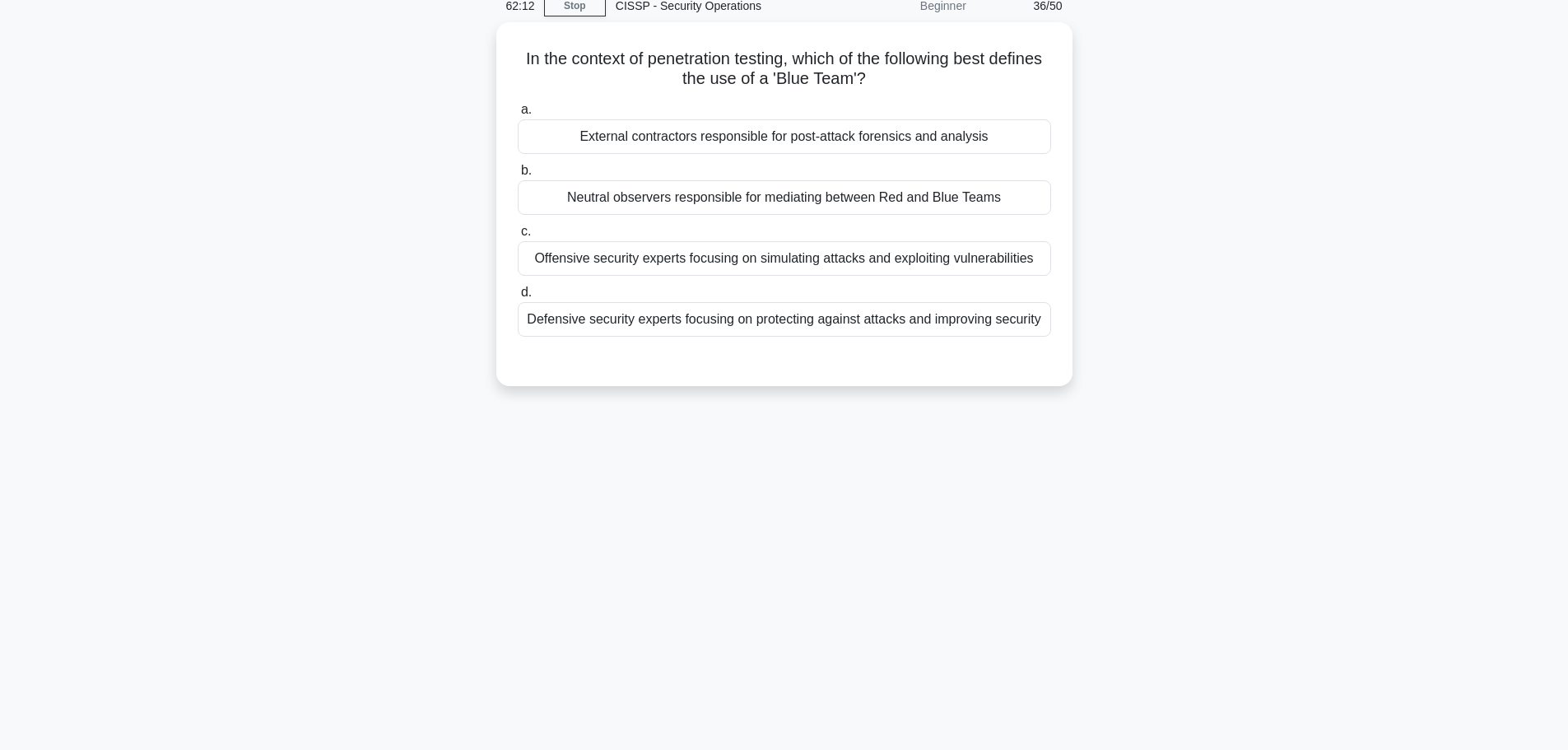
scroll to position [0, 0]
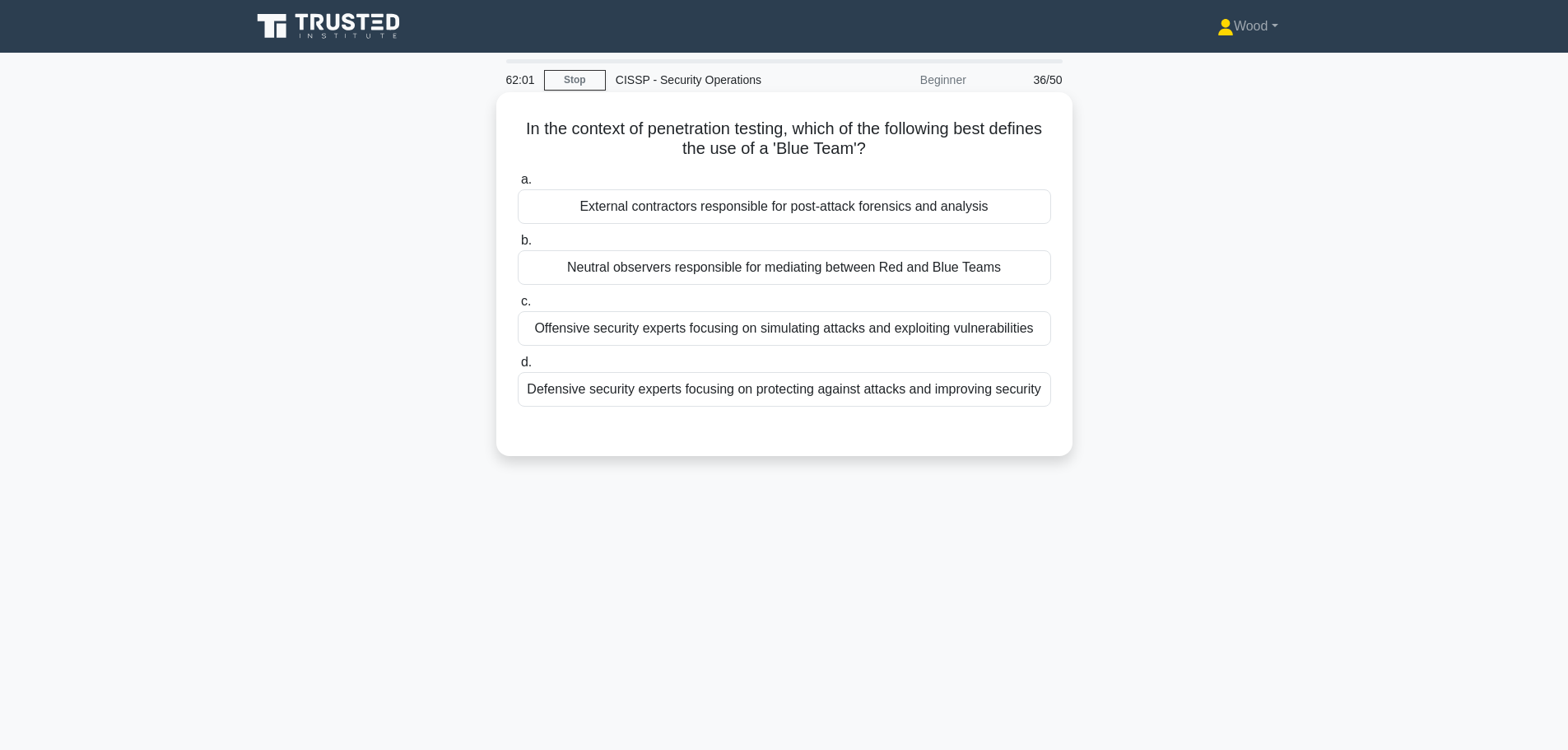
click at [806, 389] on div "Defensive security experts focusing on protecting against attacks and improving…" at bounding box center [784, 390] width 534 height 35
click at [518, 368] on input "d. Defensive security experts focusing on protecting against attacks and improv…" at bounding box center [518, 363] width 0 height 11
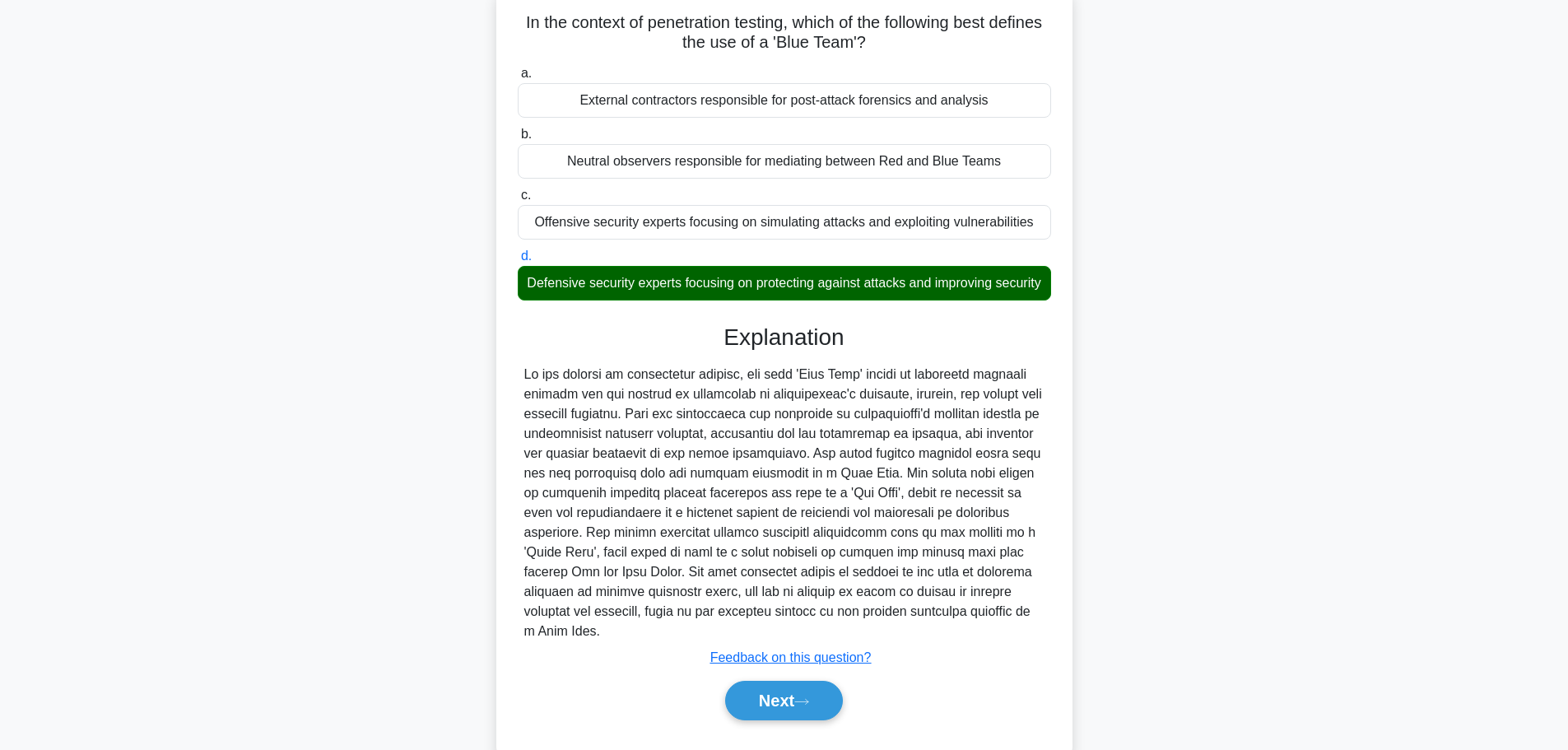
scroll to position [167, 0]
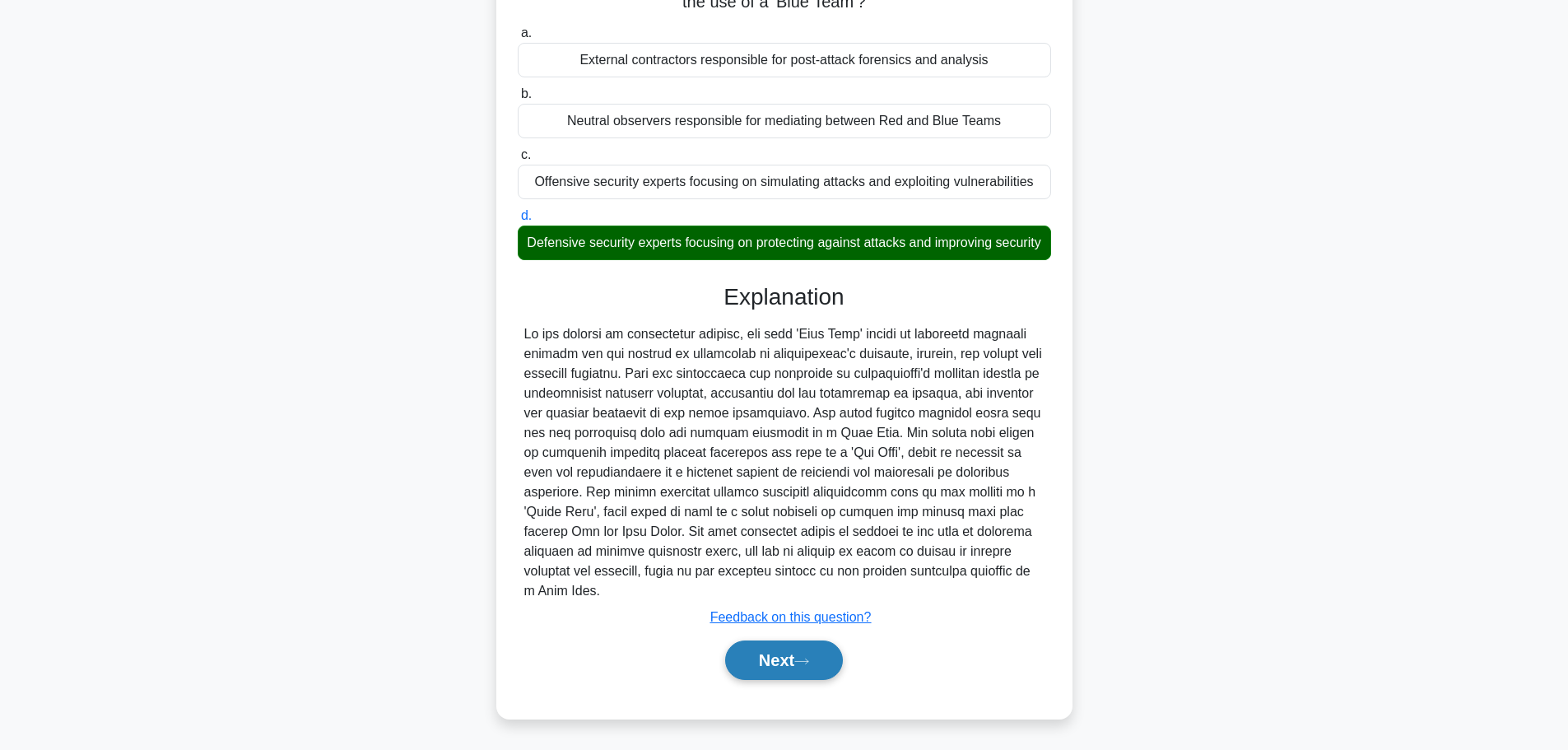
click at [781, 651] on button "Next" at bounding box center [784, 660] width 118 height 39
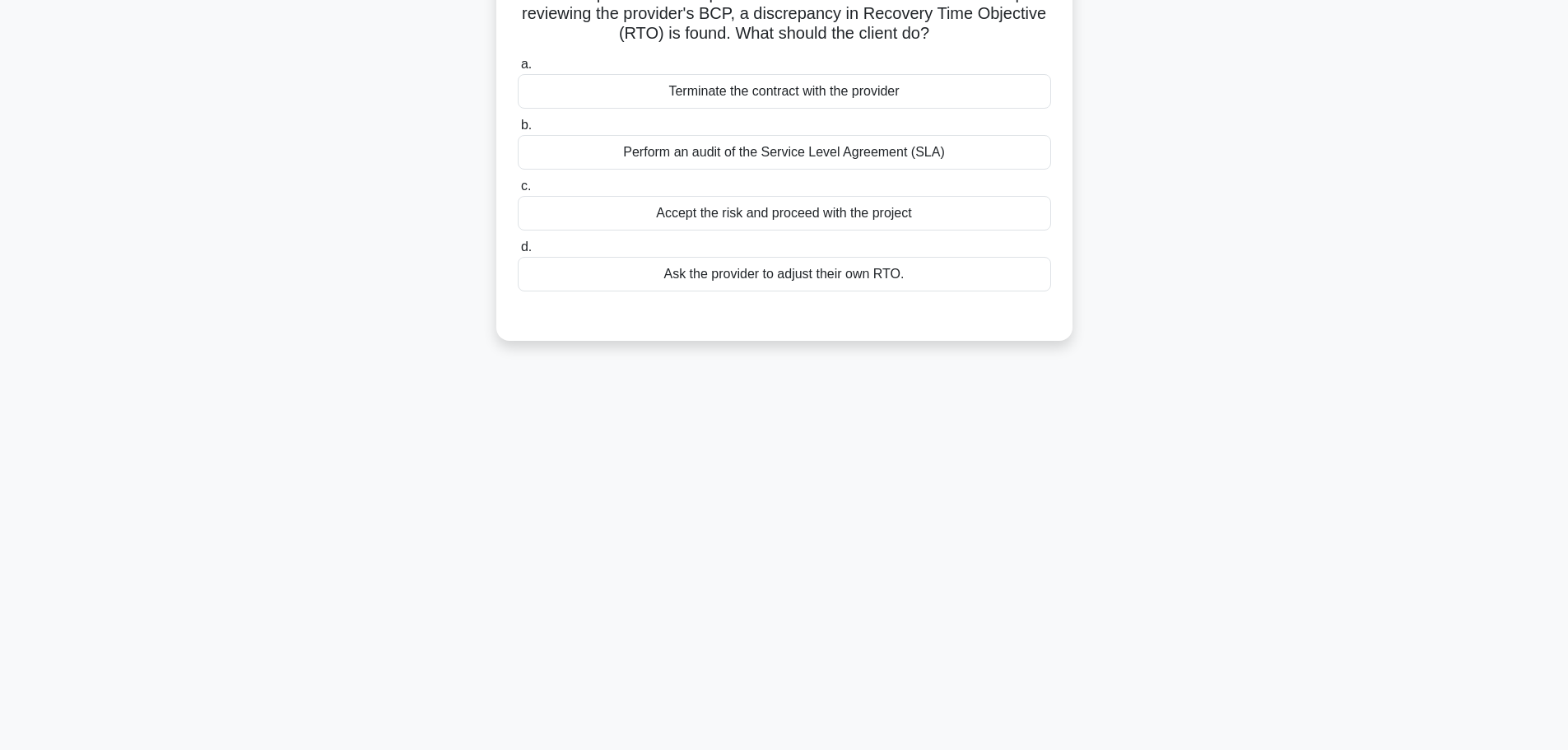
scroll to position [0, 0]
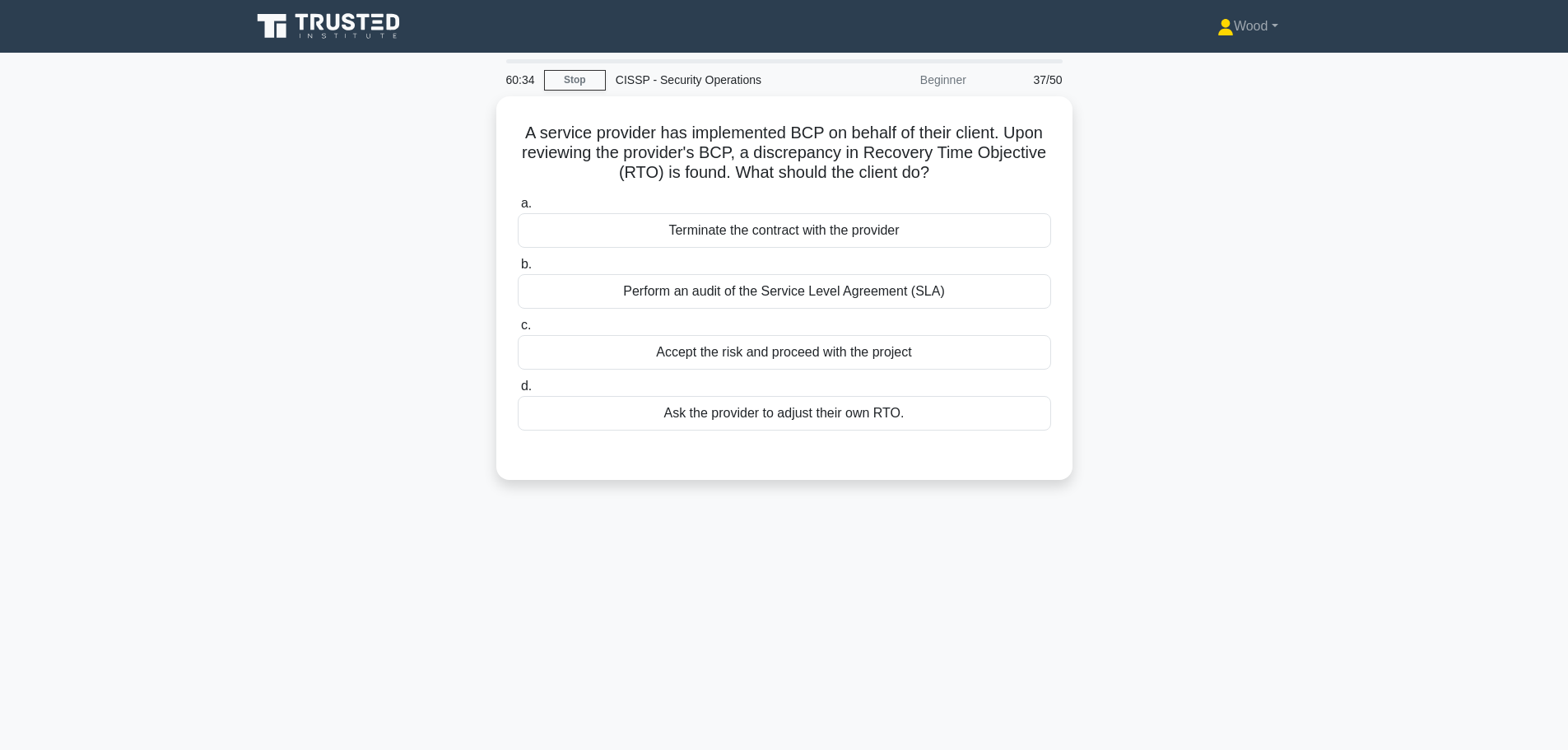
click at [1077, 619] on div "60:34 Stop CISSP - Security Operations Beginner 37/50 A service provider has im…" at bounding box center [784, 471] width 1086 height 824
click at [866, 283] on div "Perform an audit of the Service Level Agreement (SLA)" at bounding box center [784, 287] width 534 height 35
click at [518, 266] on input "b. Perform an audit of the Service Level Agreement (SLA)" at bounding box center [518, 261] width 0 height 11
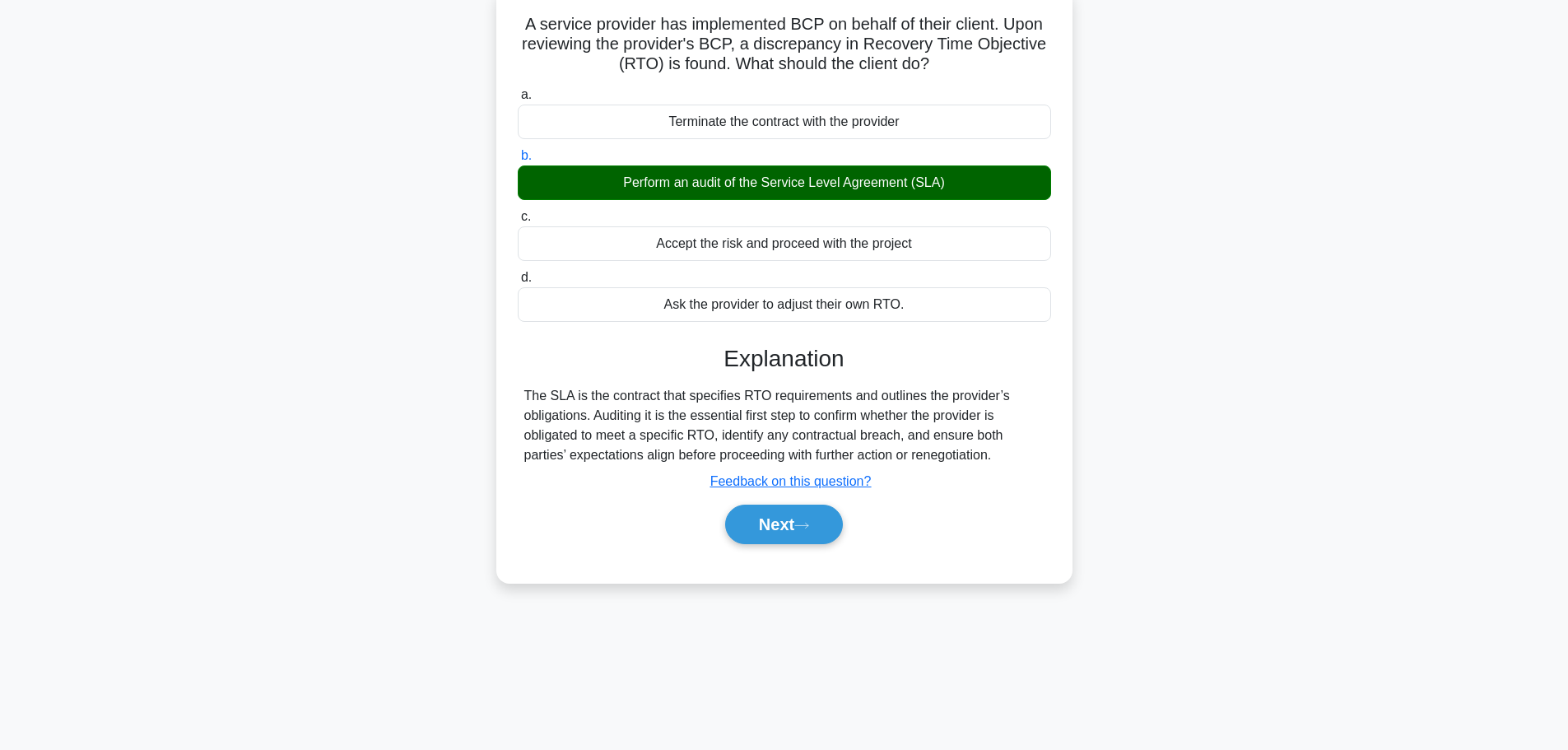
scroll to position [140, 0]
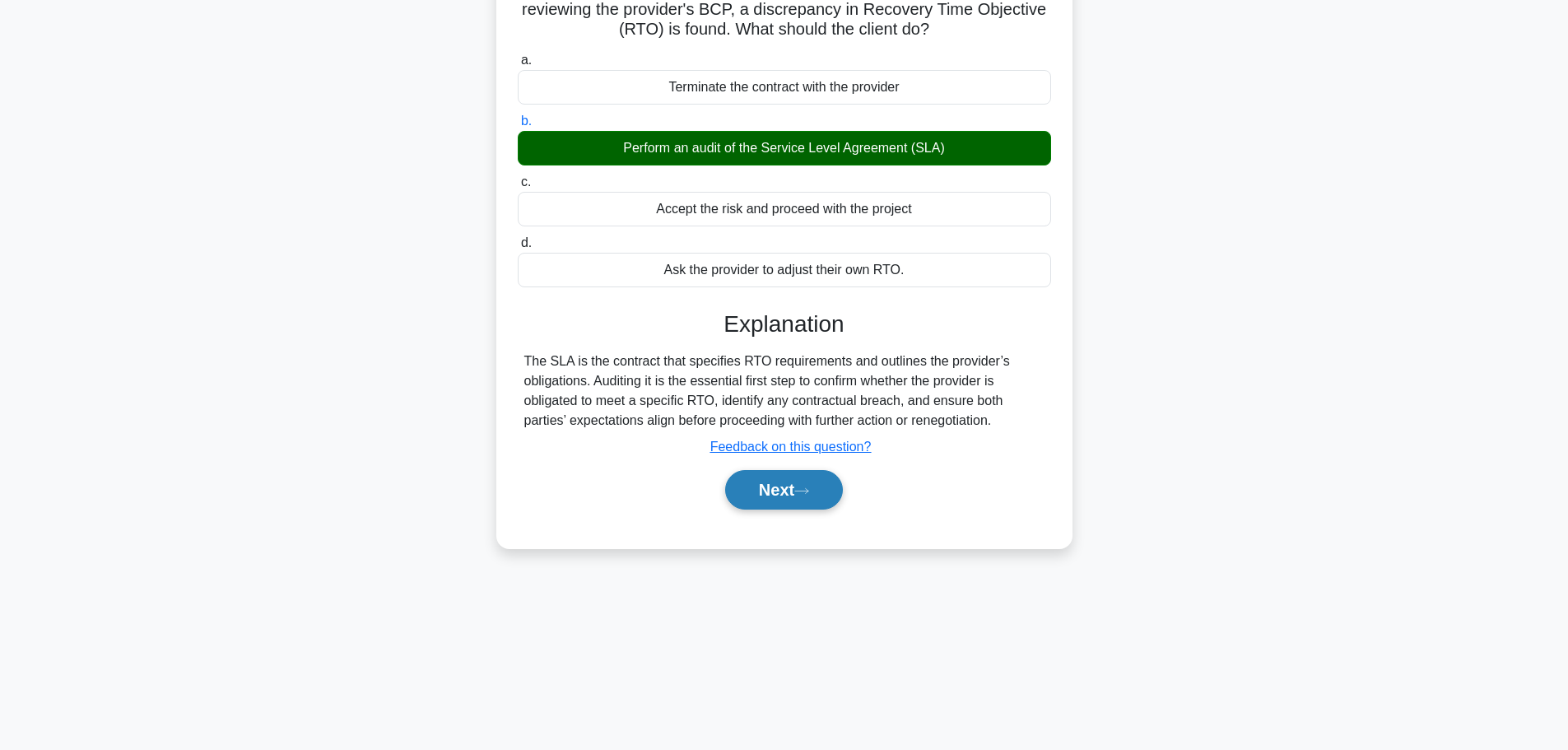
click at [787, 496] on button "Next" at bounding box center [784, 489] width 118 height 39
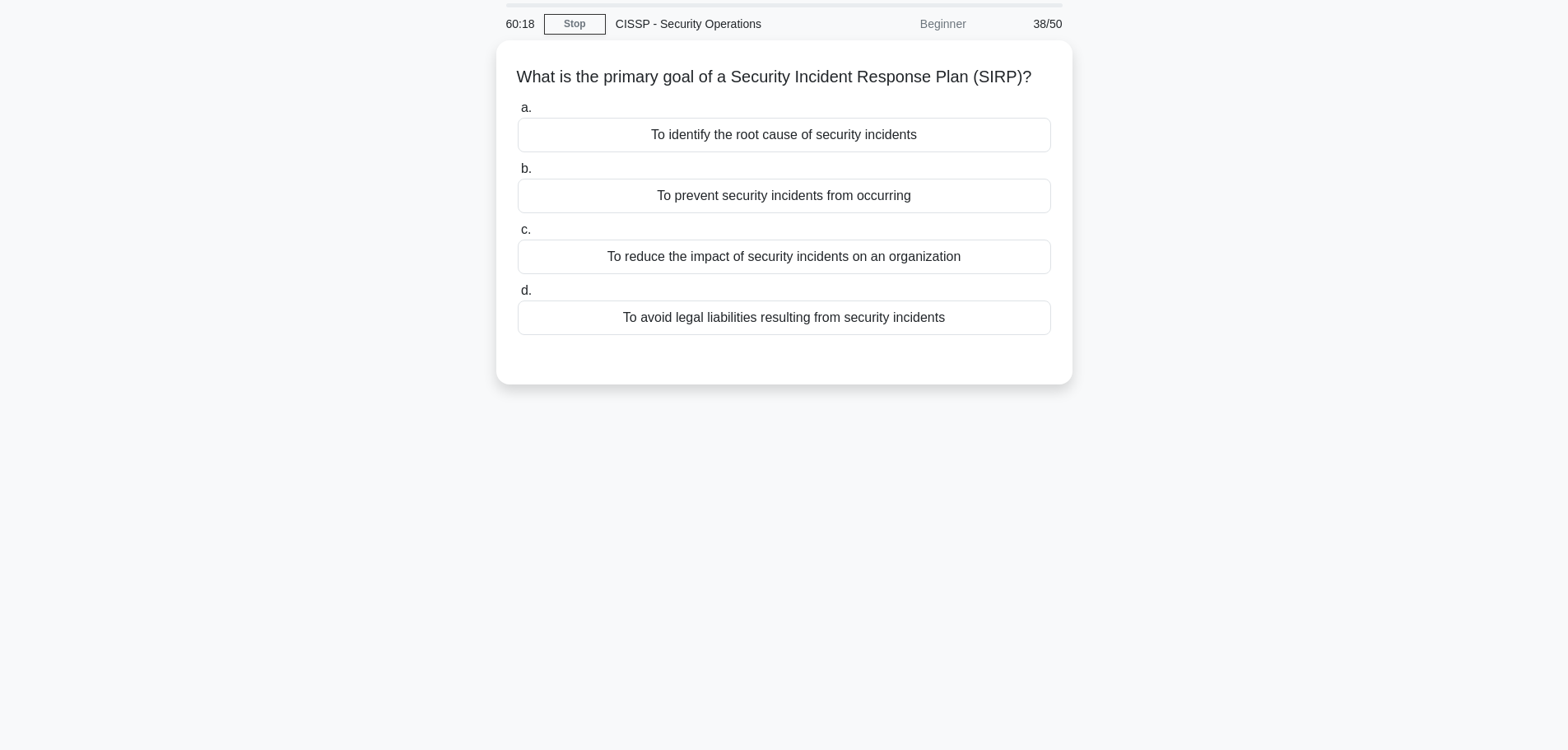
scroll to position [0, 0]
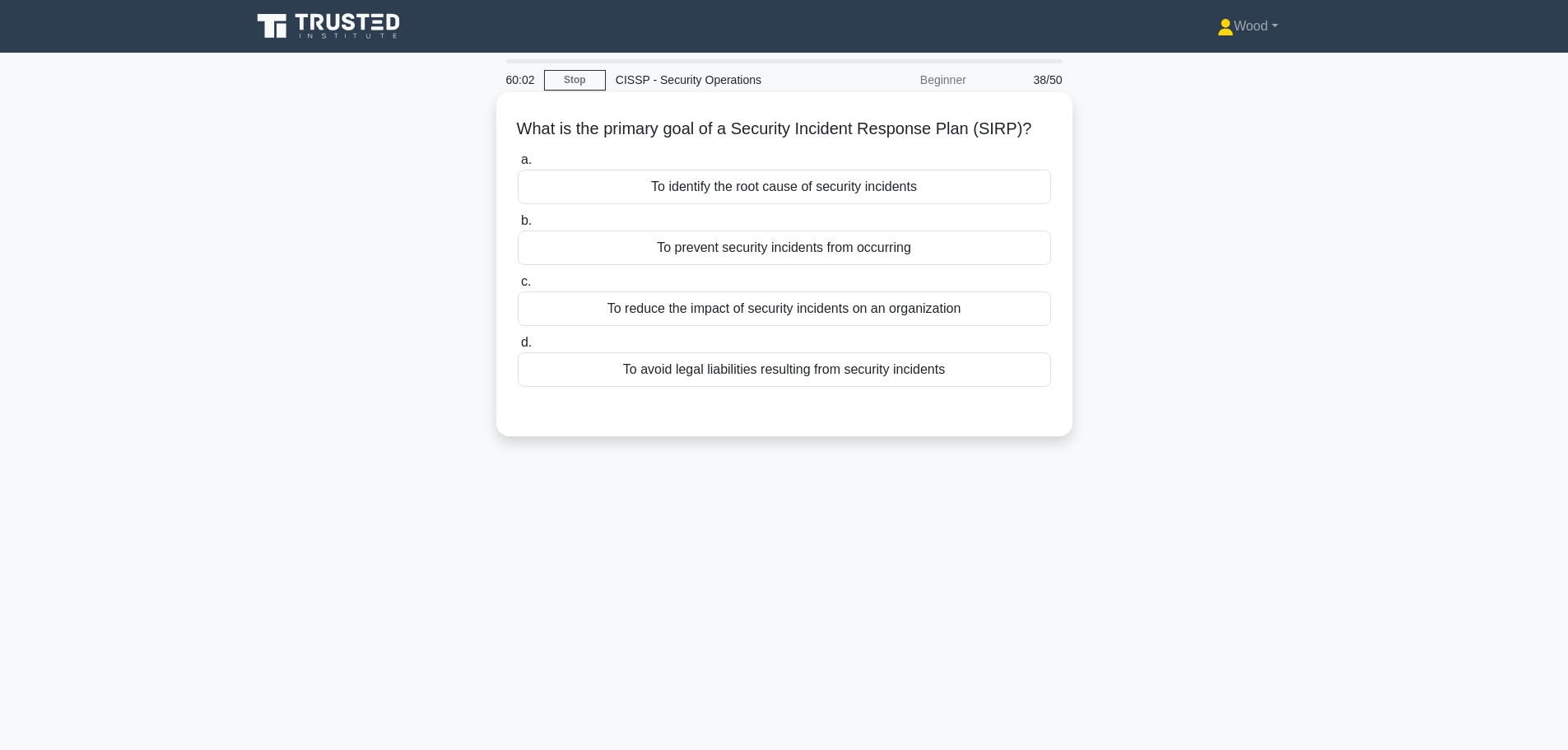
click at [821, 326] on div "To reduce the impact of security incidents on an organization" at bounding box center [784, 309] width 534 height 35
click at [518, 287] on input "c. To reduce the impact of security incidents on an organization" at bounding box center [518, 282] width 0 height 11
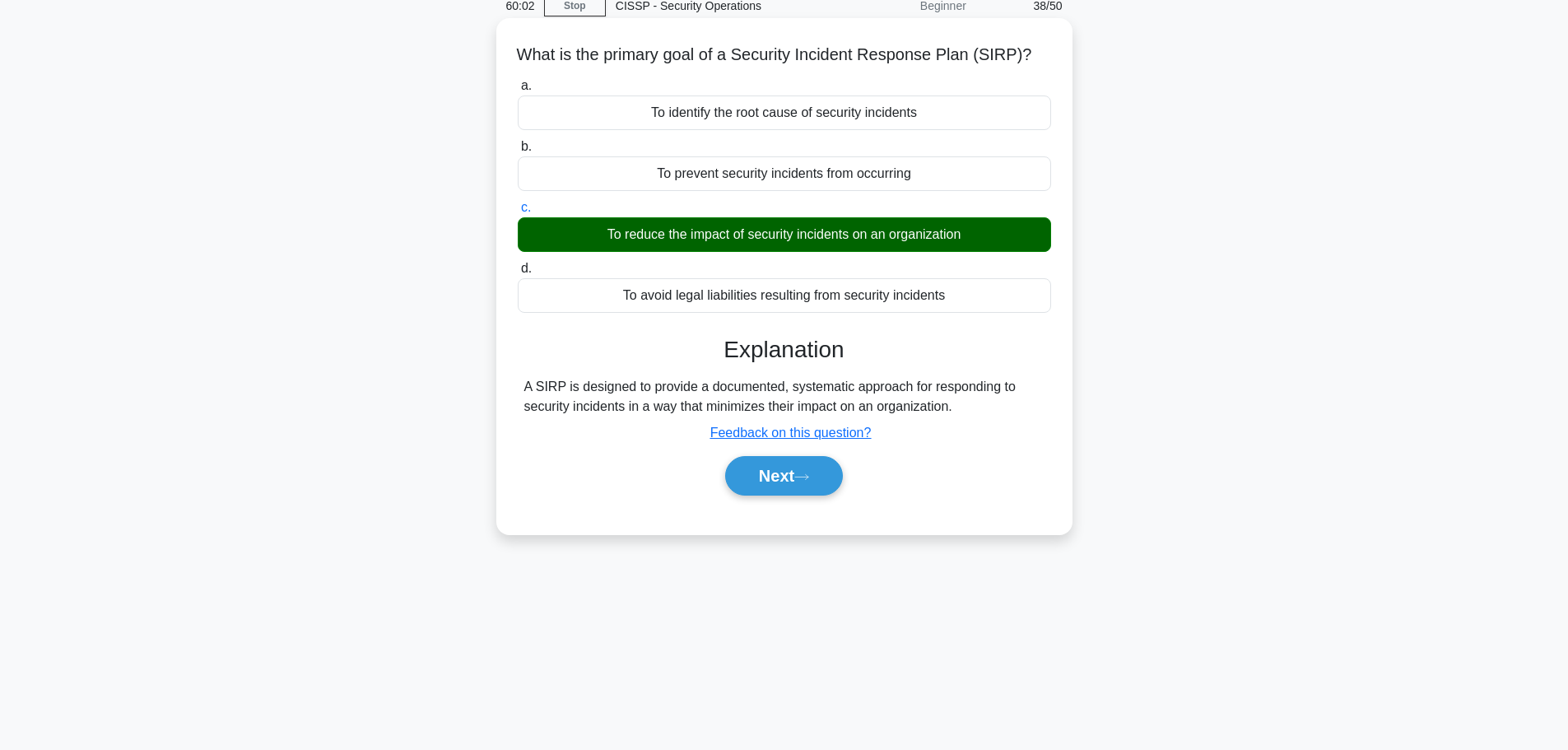
scroll to position [140, 0]
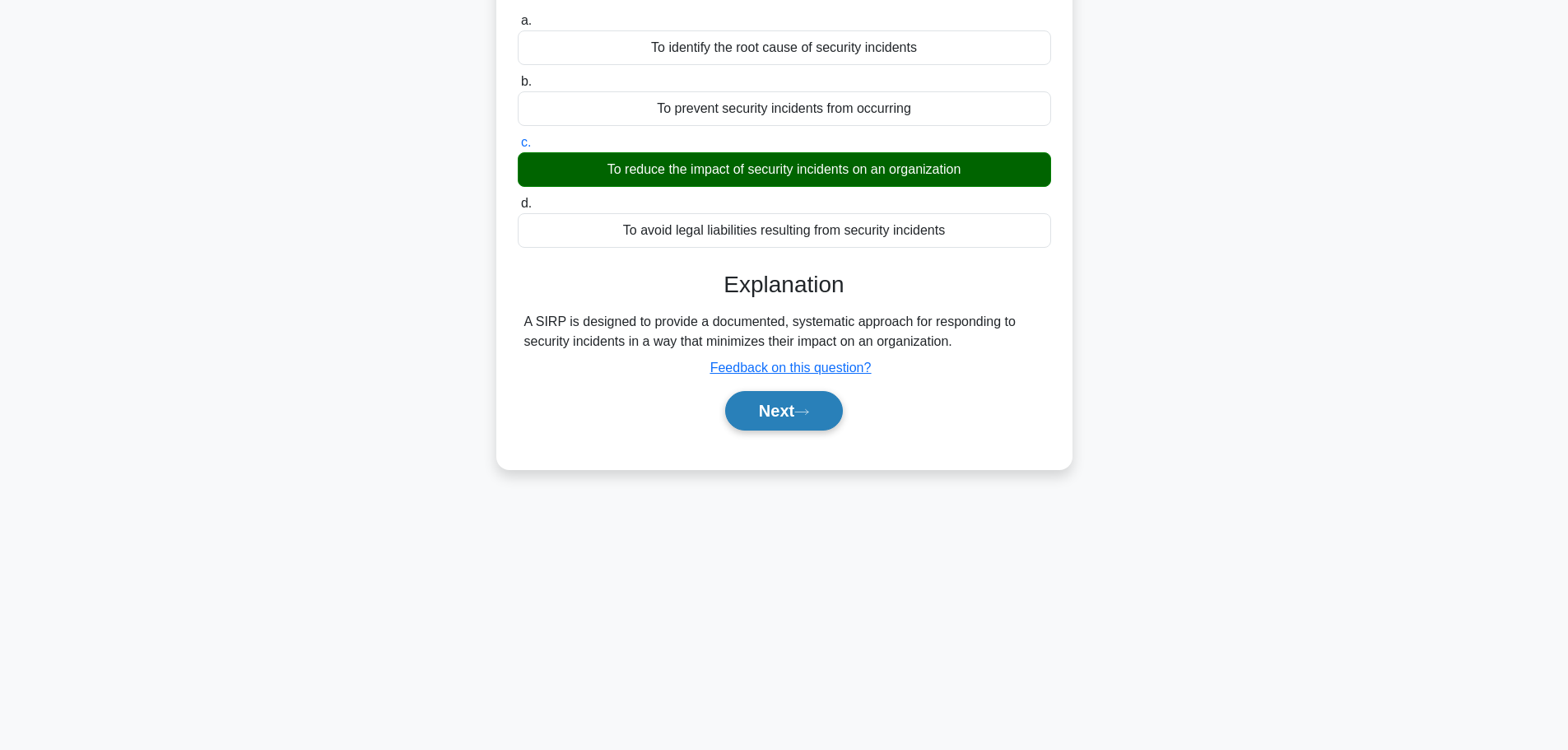
click at [792, 430] on button "Next" at bounding box center [784, 411] width 118 height 39
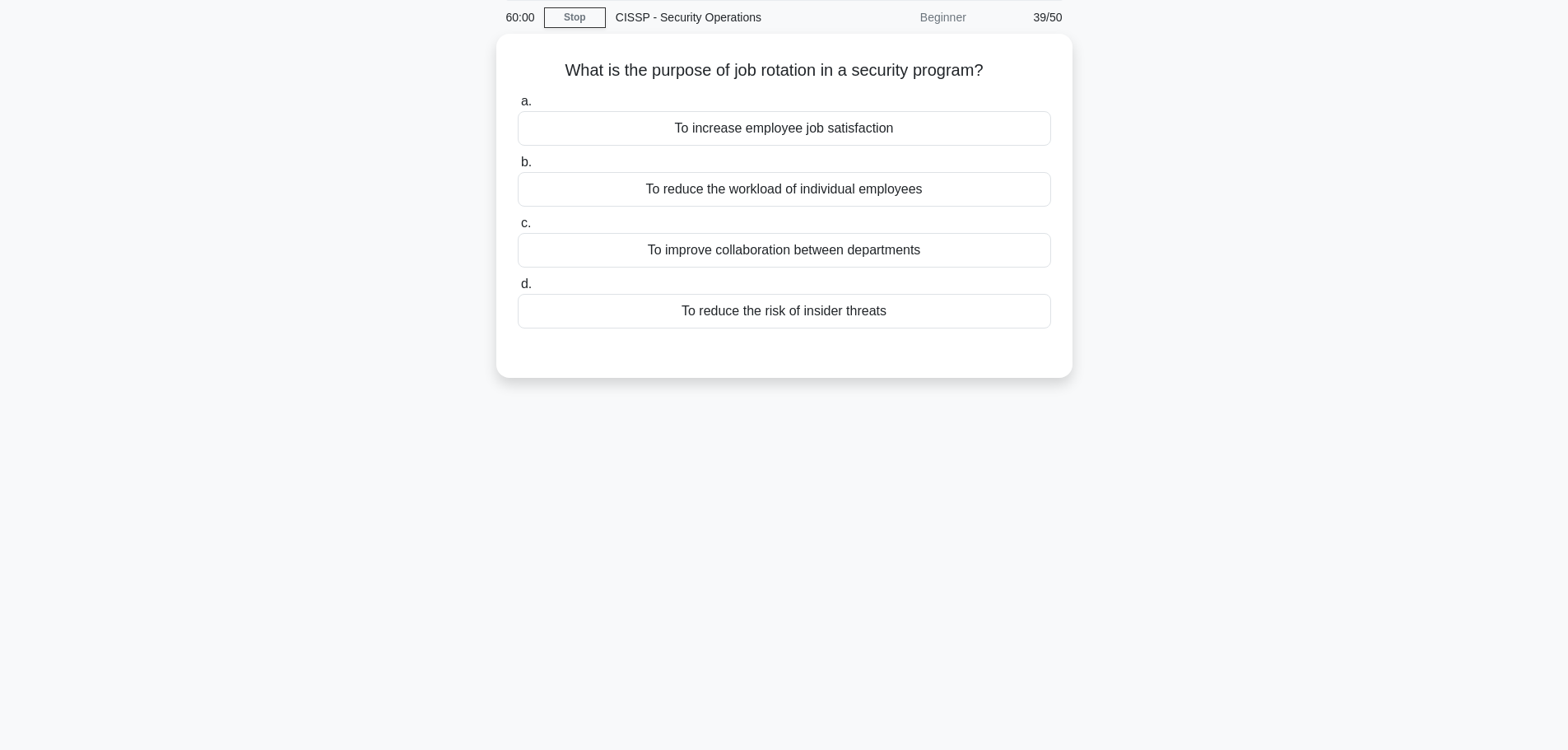
scroll to position [0, 0]
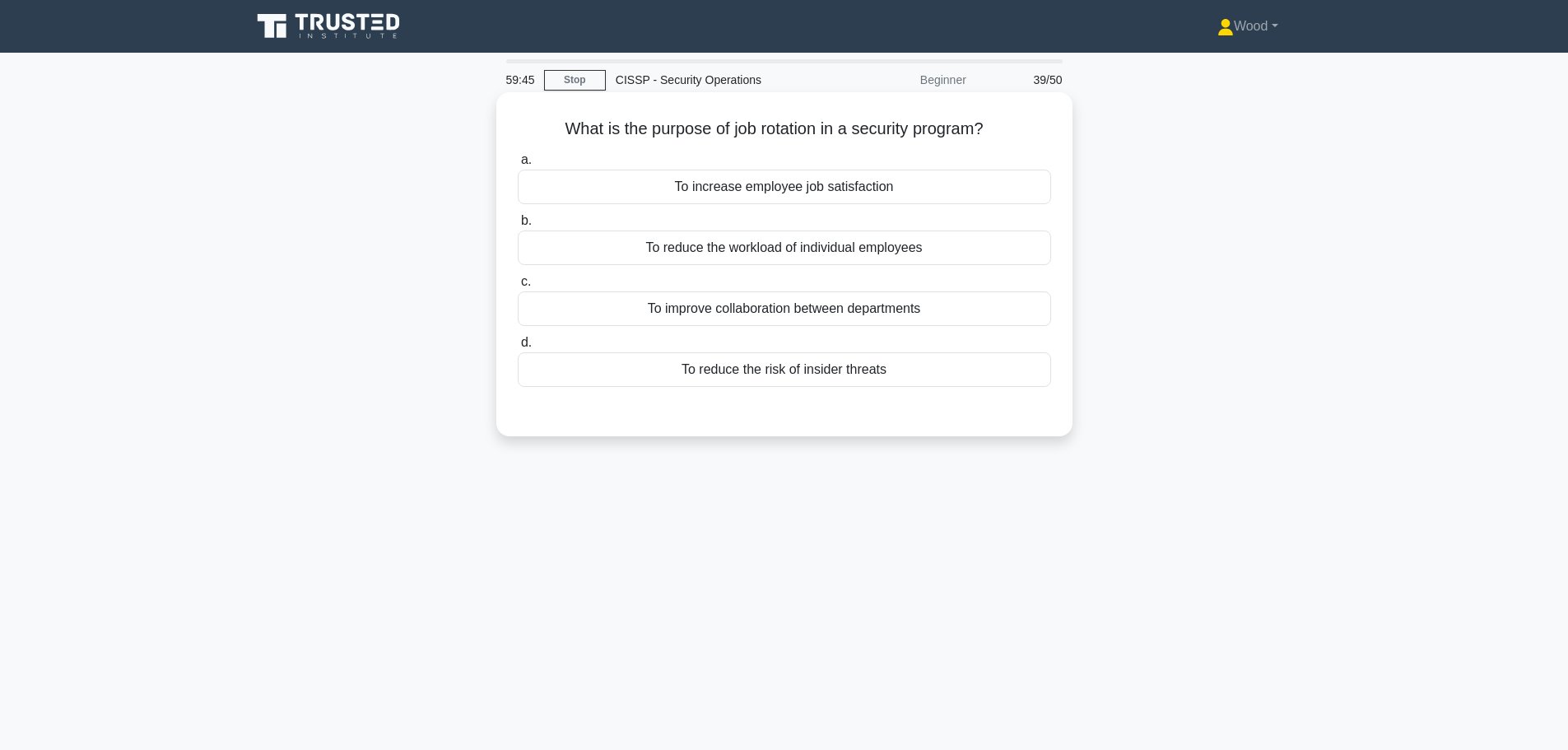
click at [811, 380] on div "To reduce the risk of insider threats" at bounding box center [784, 370] width 534 height 35
click at [518, 349] on input "d. To reduce the risk of insider threats" at bounding box center [518, 343] width 0 height 11
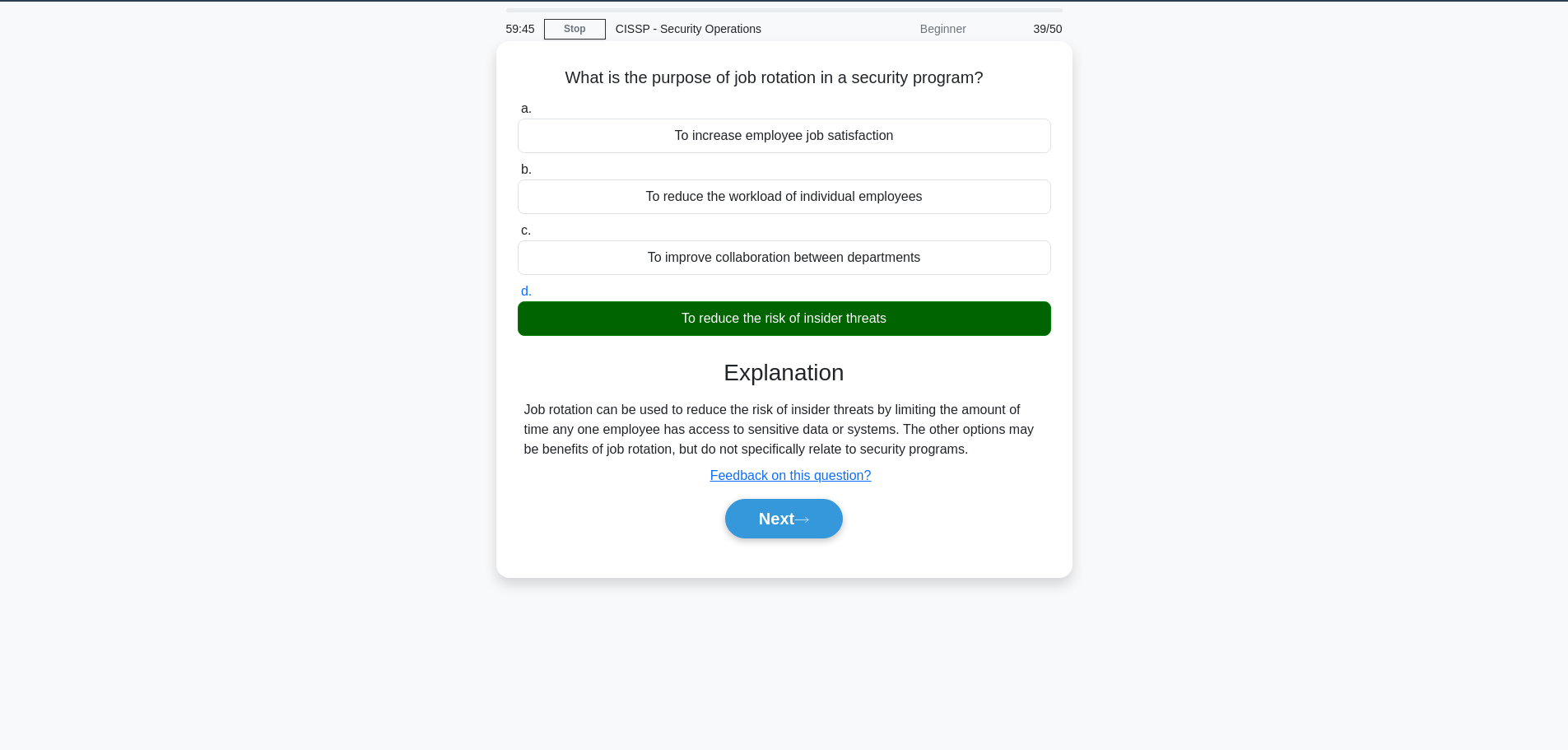
scroll to position [140, 0]
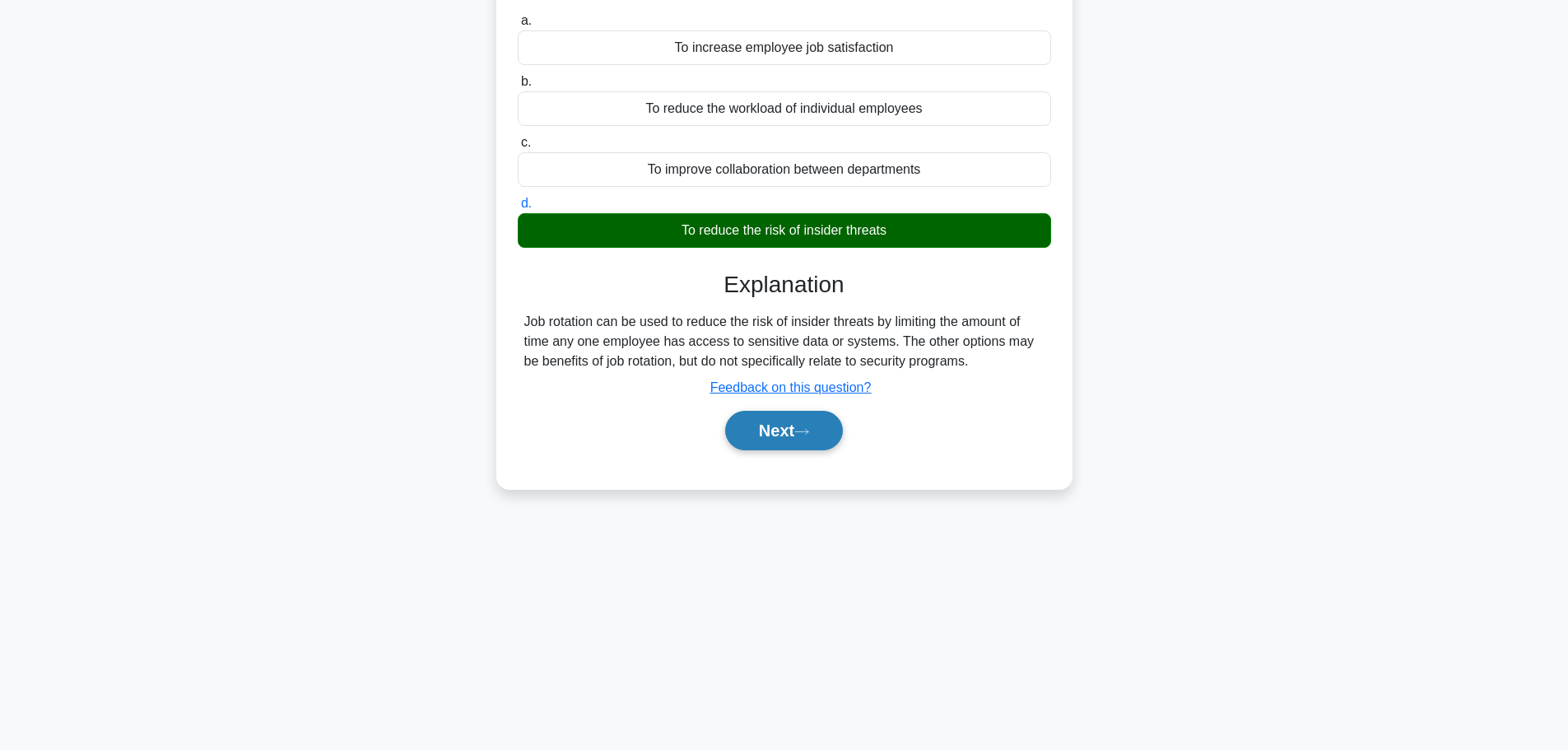
click at [786, 427] on button "Next" at bounding box center [784, 430] width 118 height 39
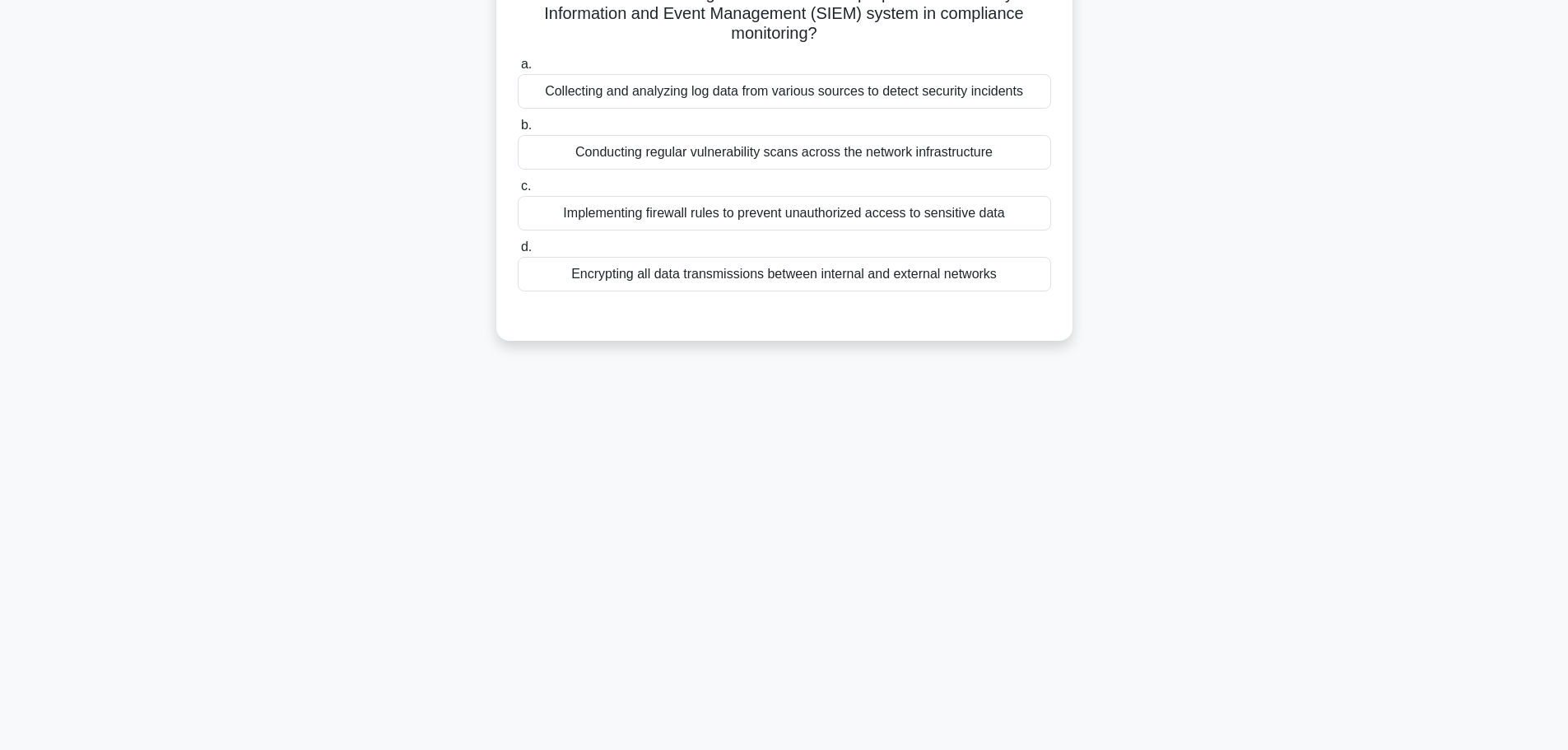
scroll to position [0, 0]
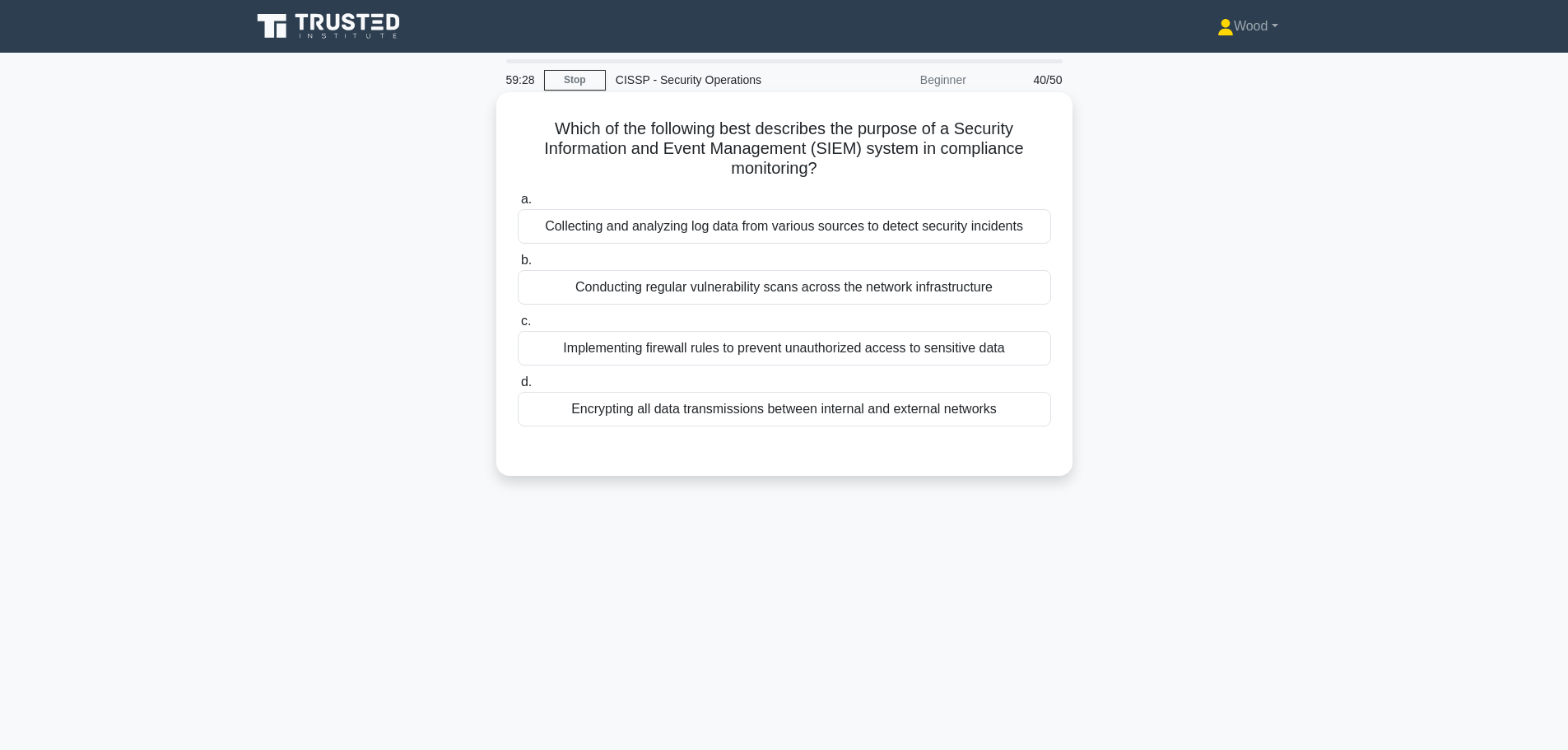
click at [876, 222] on div "Collecting and analyzing log data from various sources to detect security incid…" at bounding box center [784, 226] width 534 height 35
click at [518, 205] on input "a. Collecting and analyzing log data from various sources to detect security in…" at bounding box center [518, 200] width 0 height 11
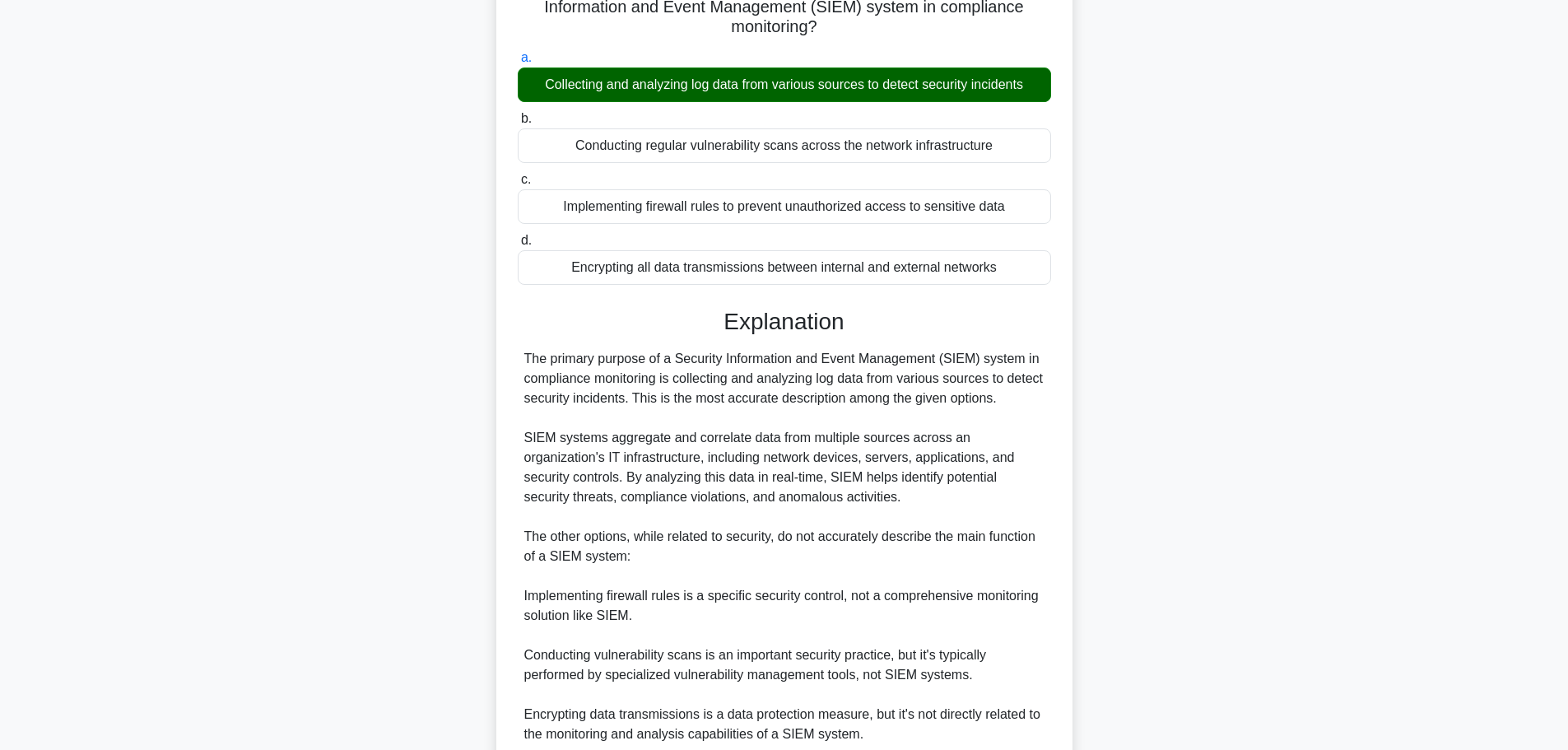
scroll to position [345, 0]
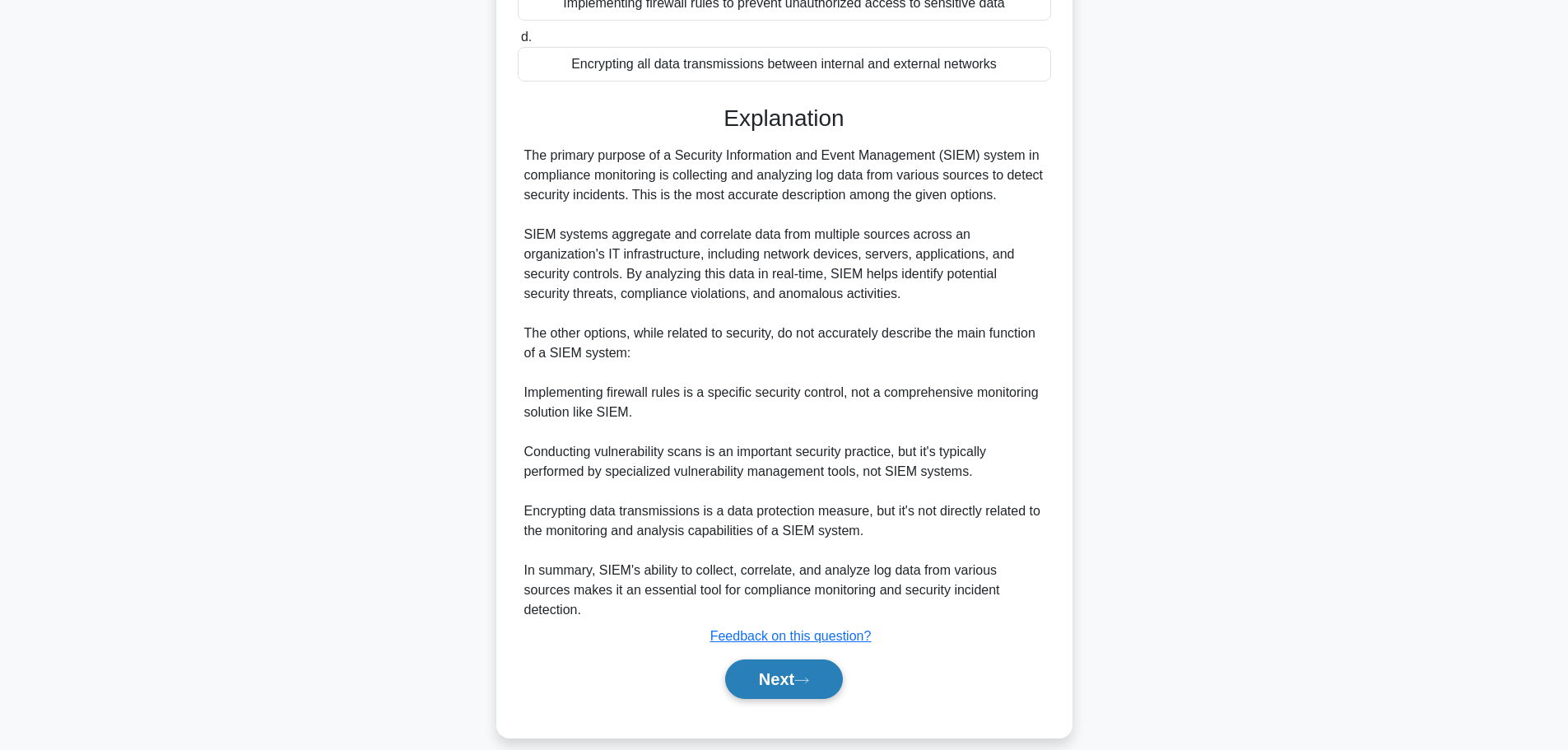
click at [768, 660] on button "Next" at bounding box center [784, 679] width 118 height 39
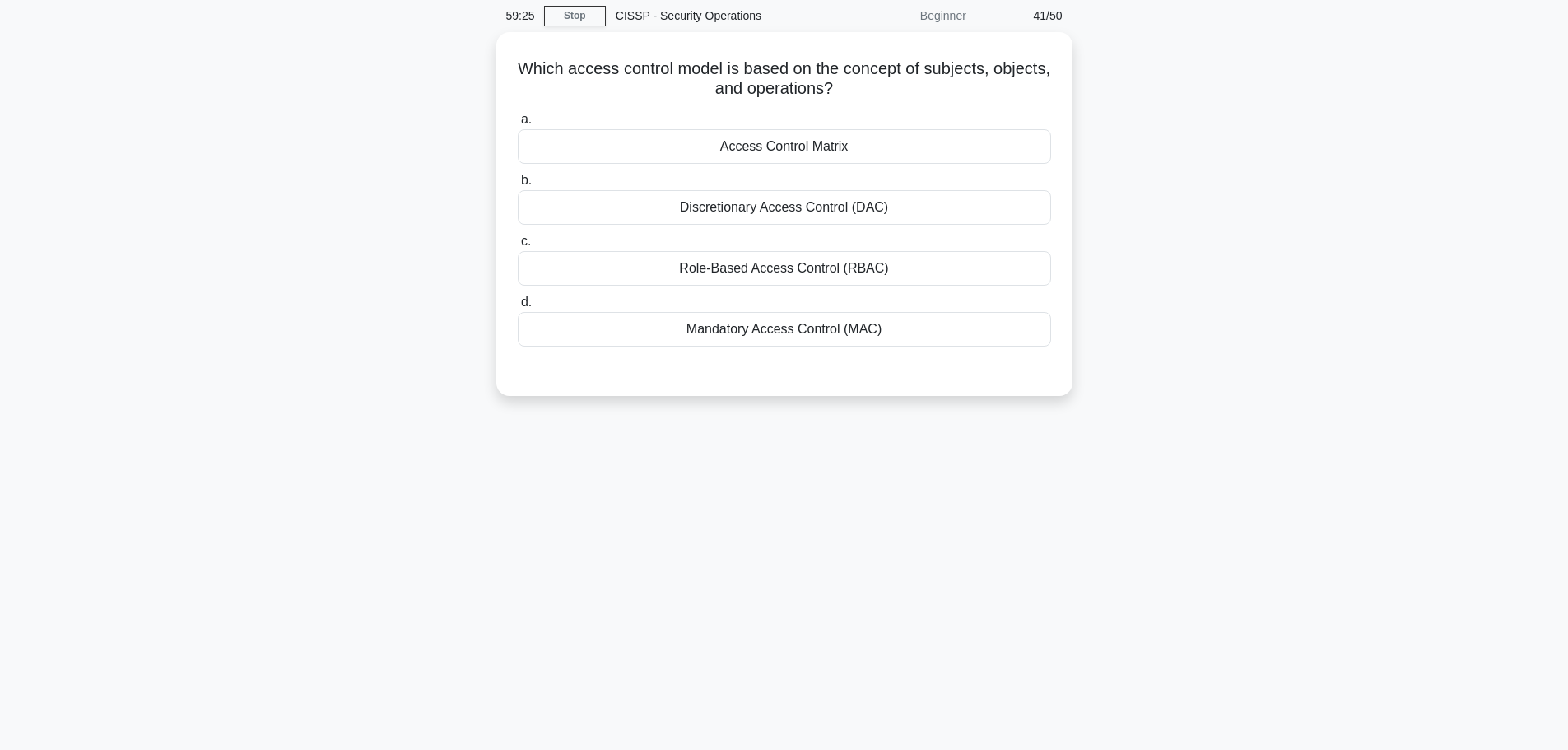
scroll to position [0, 0]
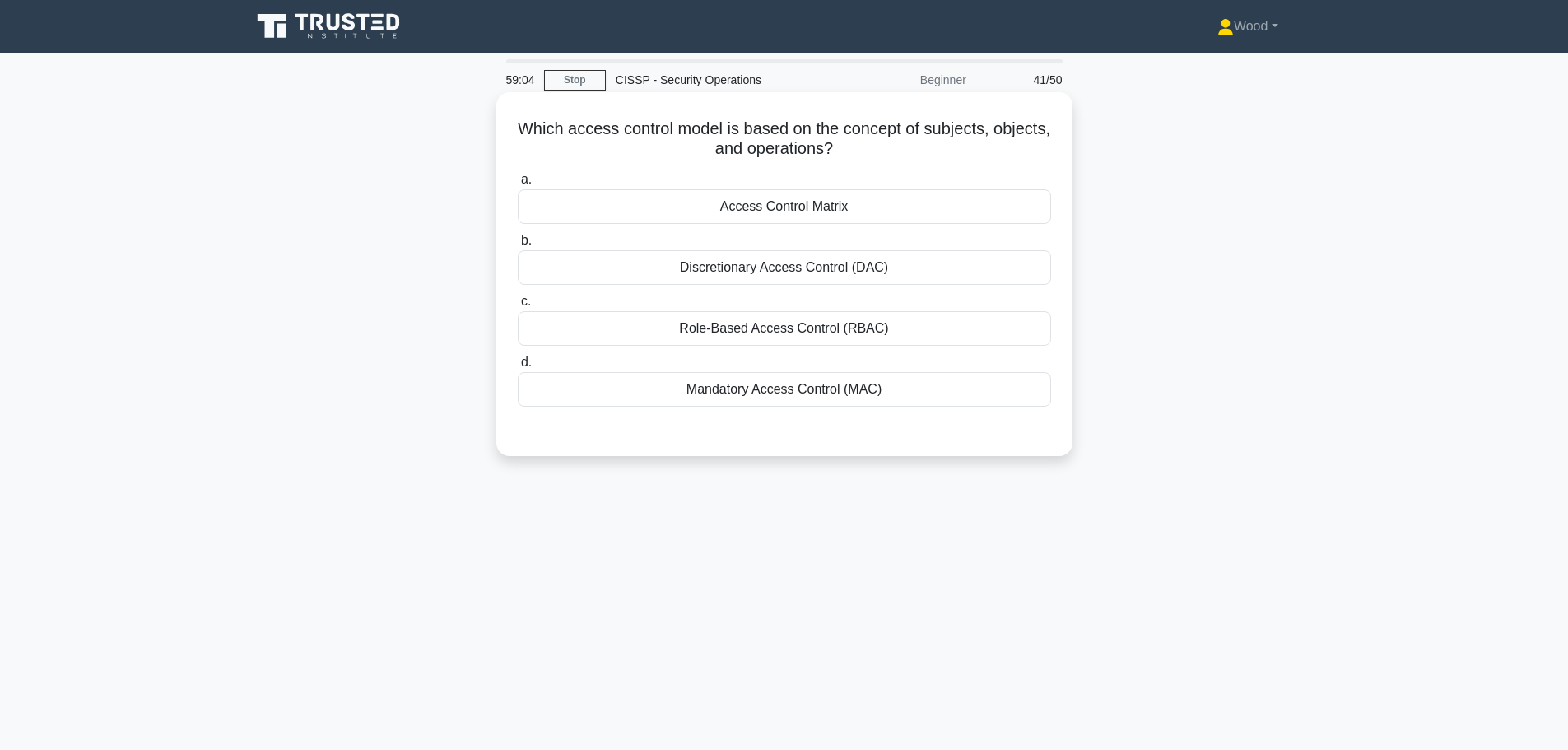
click at [742, 226] on div "a. Access Control Matrix b. Discretionary Access Control (DAC) c. d." at bounding box center [784, 287] width 554 height 244
click at [758, 206] on div "Access Control Matrix" at bounding box center [784, 207] width 534 height 35
click at [518, 185] on input "a. Access Control Matrix" at bounding box center [518, 180] width 0 height 11
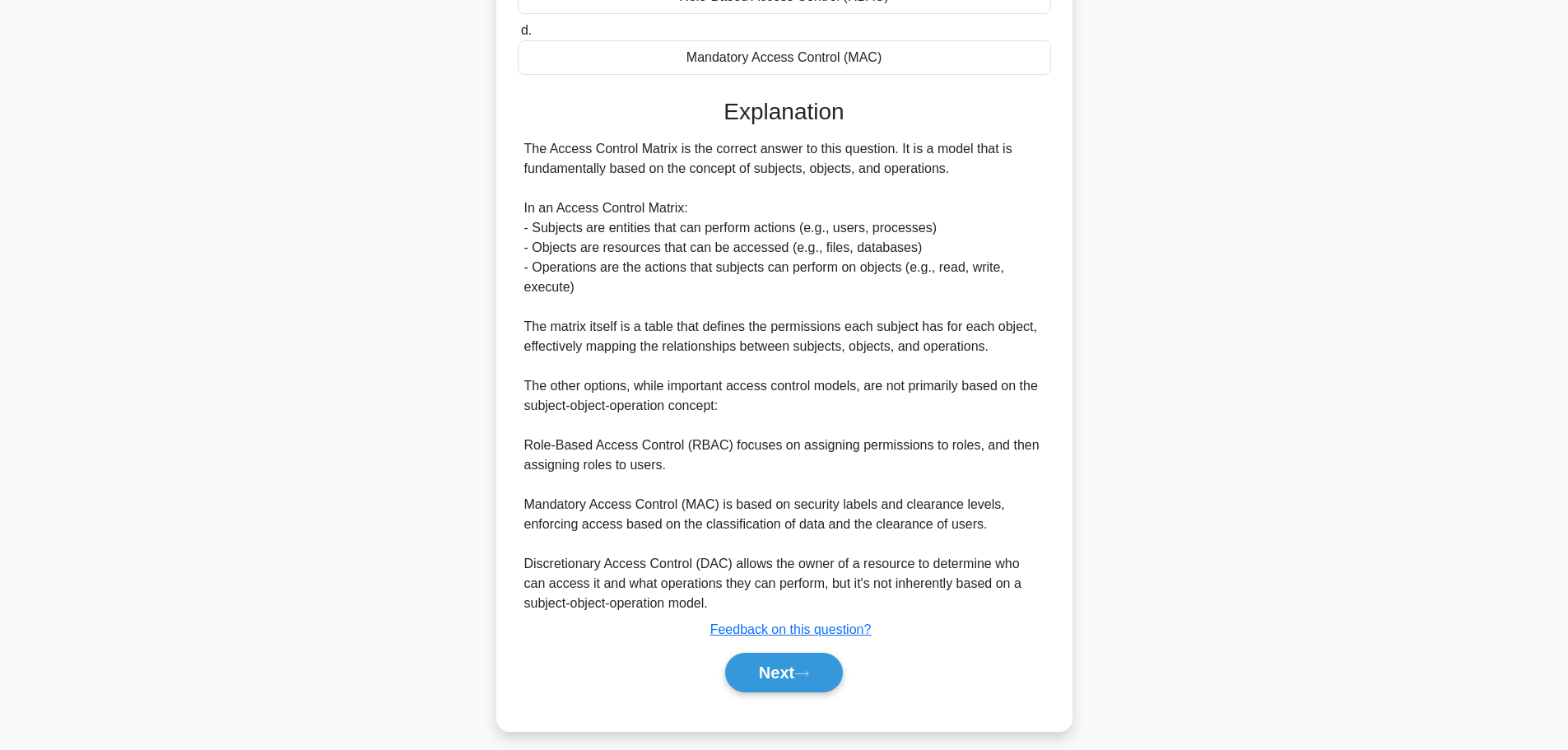
scroll to position [345, 0]
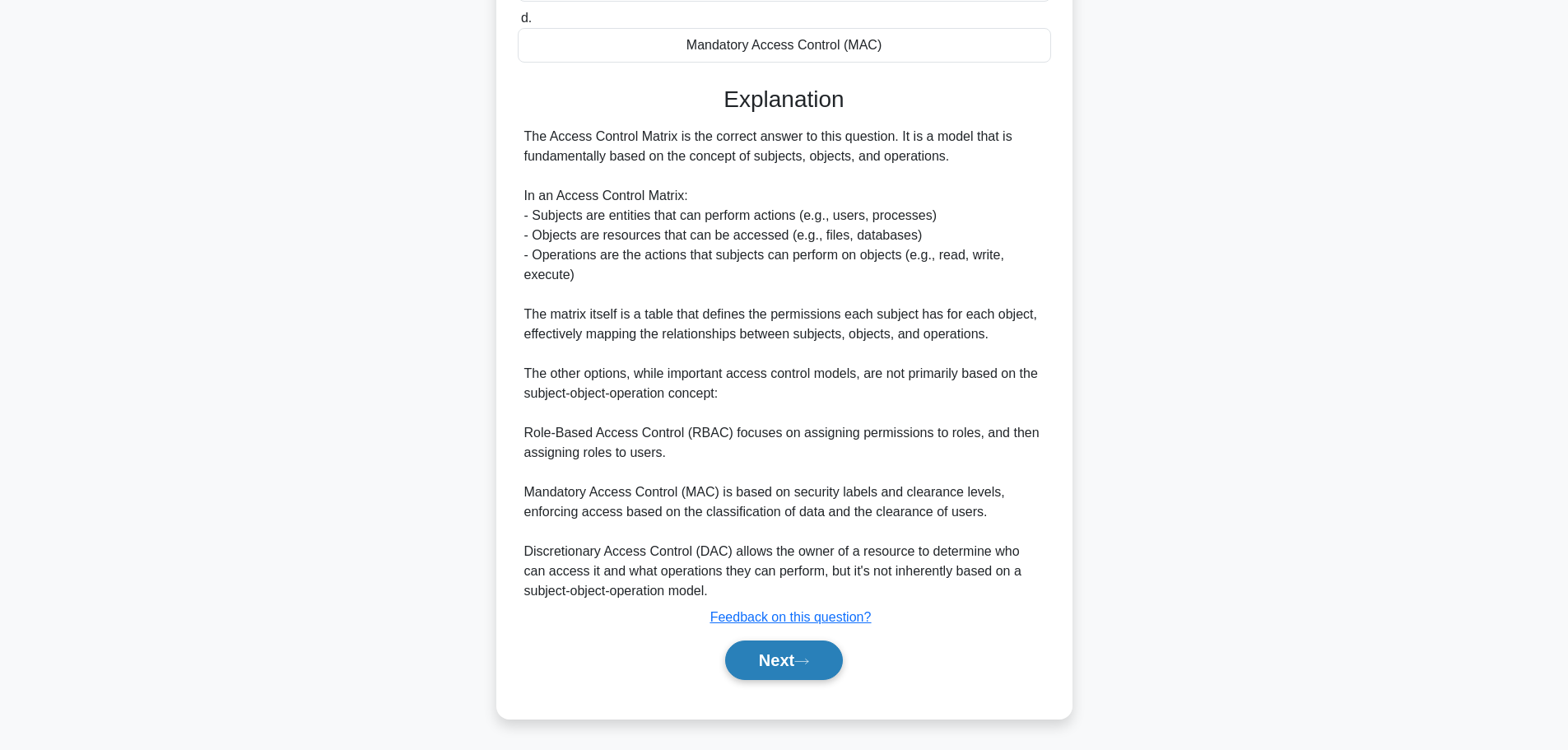
click at [789, 669] on button "Next" at bounding box center [784, 660] width 118 height 39
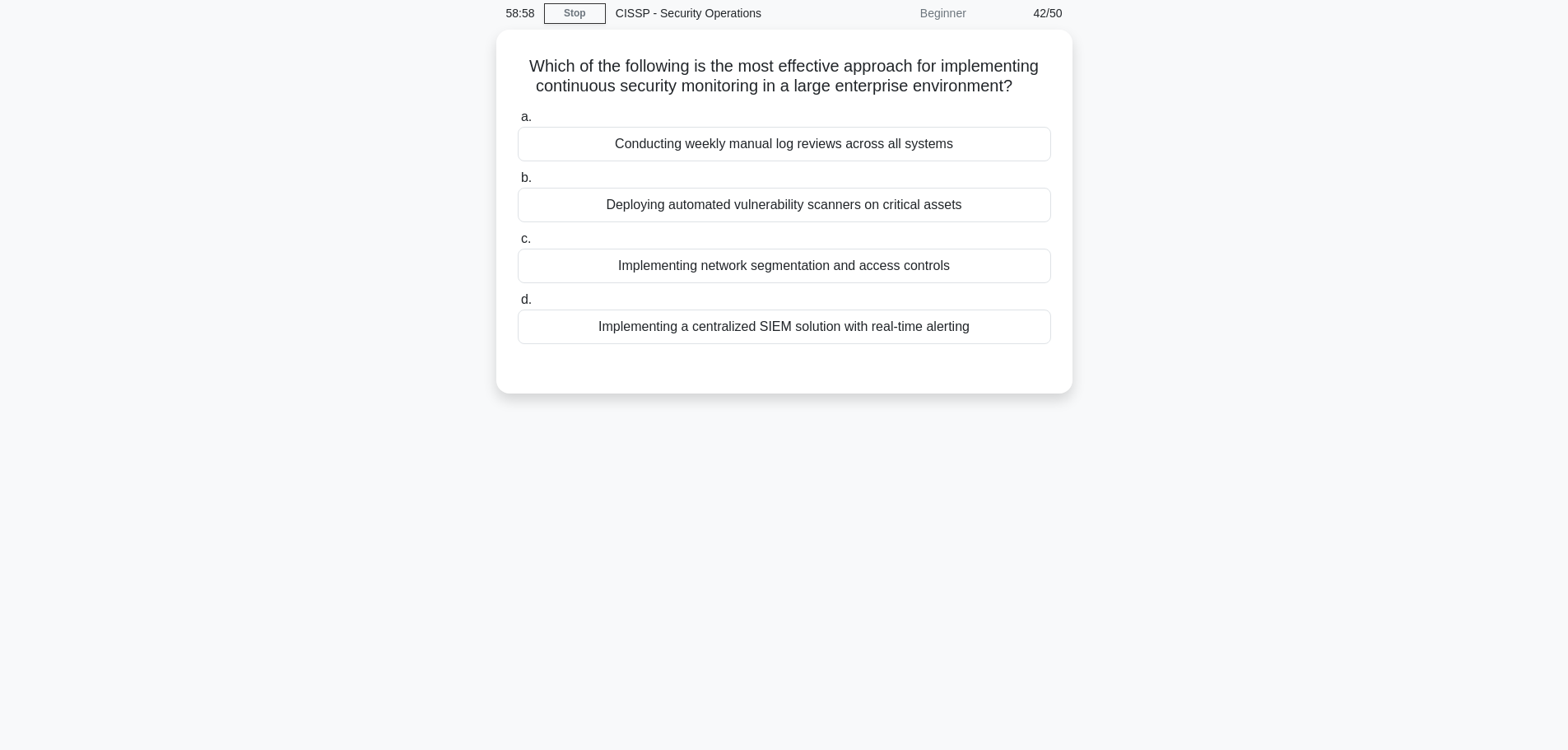
scroll to position [0, 0]
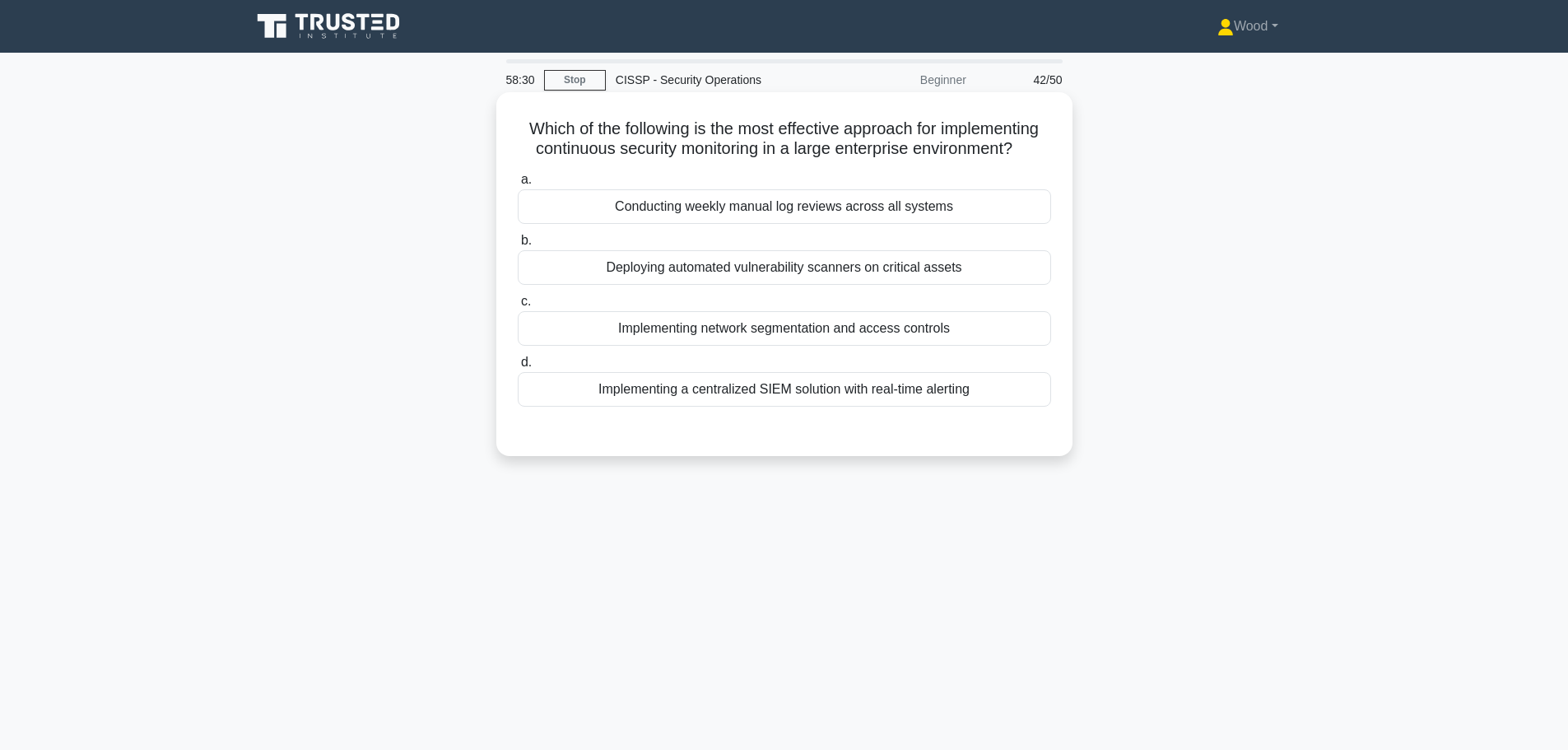
click at [700, 267] on div "Deploying automated vulnerability scanners on critical assets" at bounding box center [784, 267] width 534 height 35
click at [518, 246] on input "b. Deploying automated vulnerability scanners on critical assets" at bounding box center [518, 241] width 0 height 11
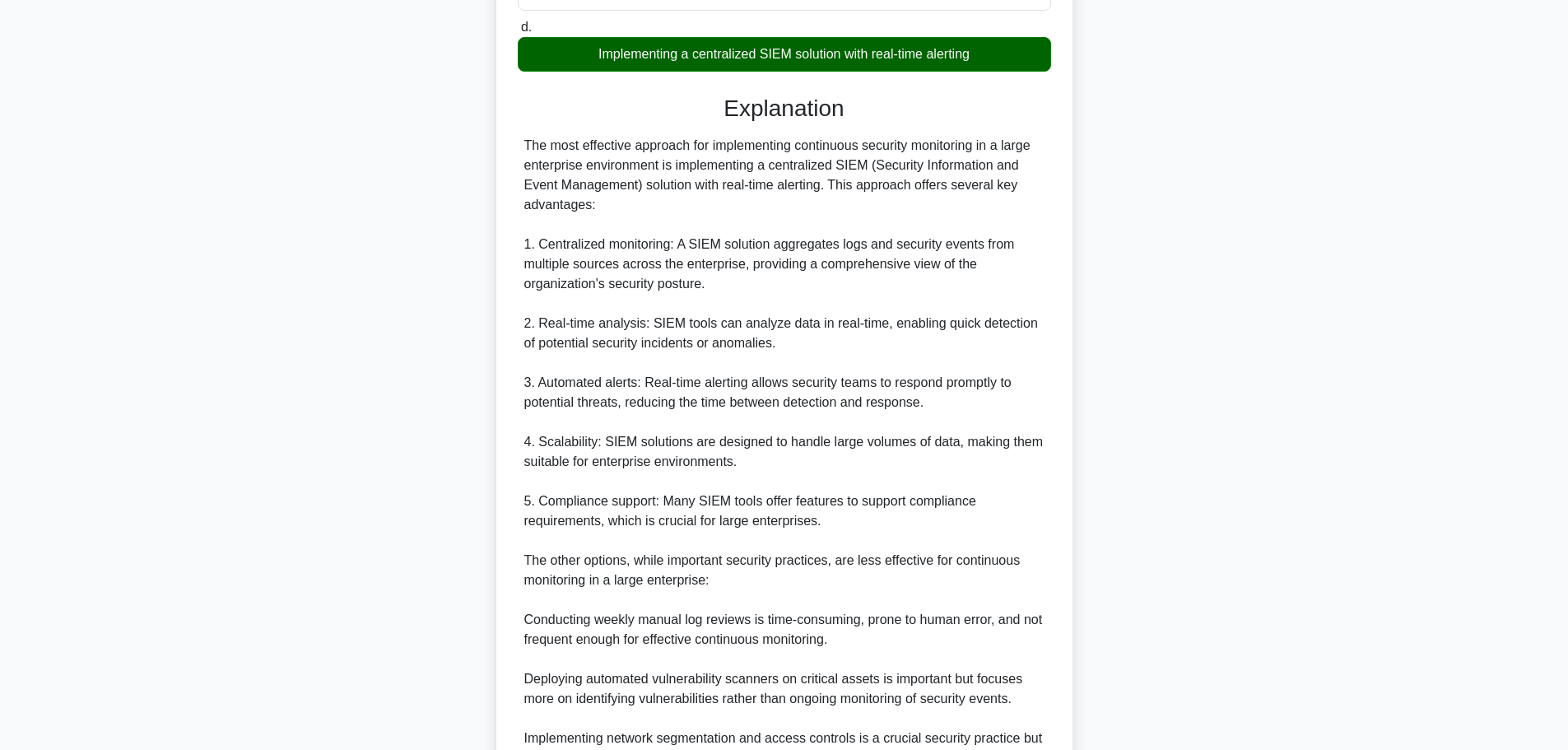
scroll to position [525, 0]
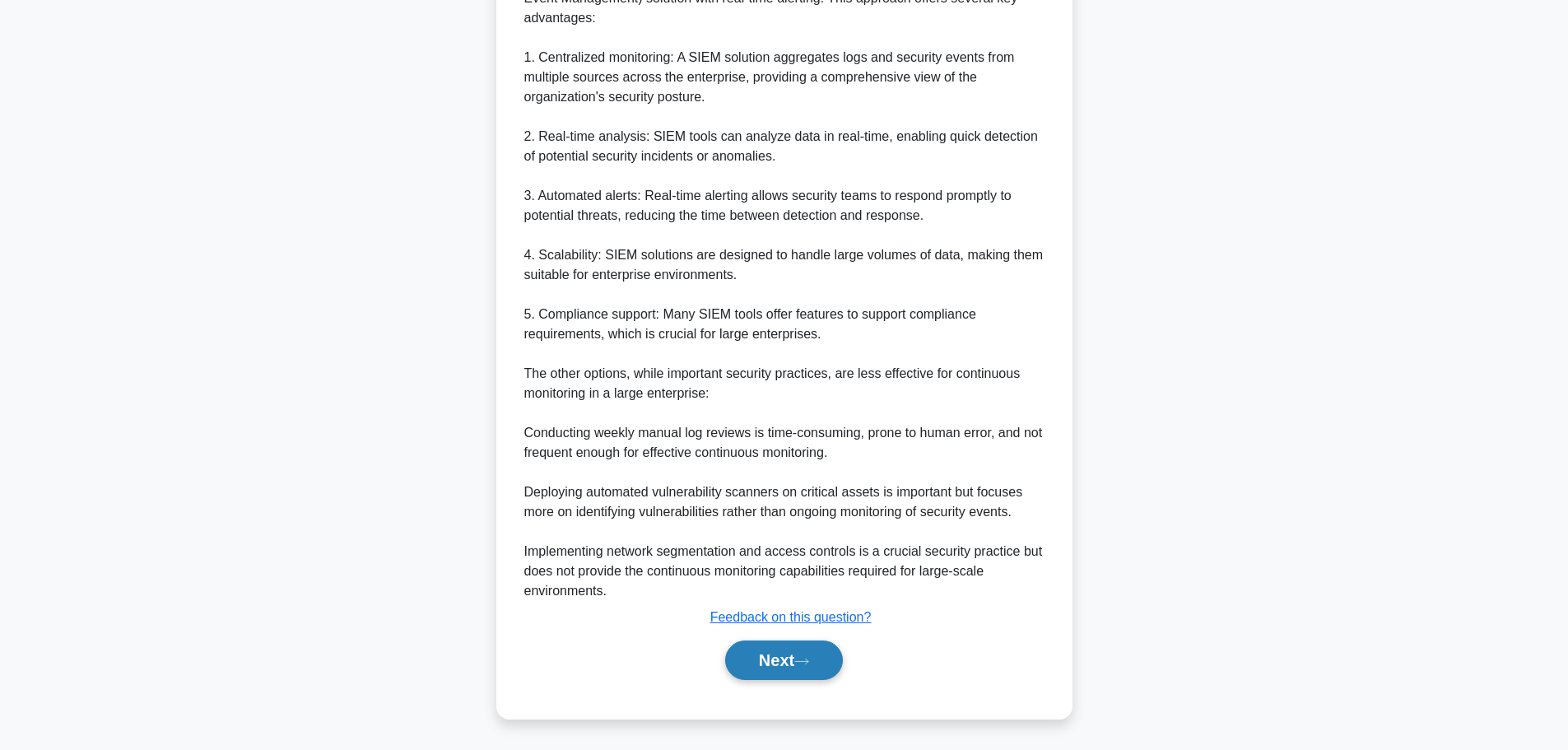
click at [763, 672] on button "Next" at bounding box center [784, 660] width 118 height 39
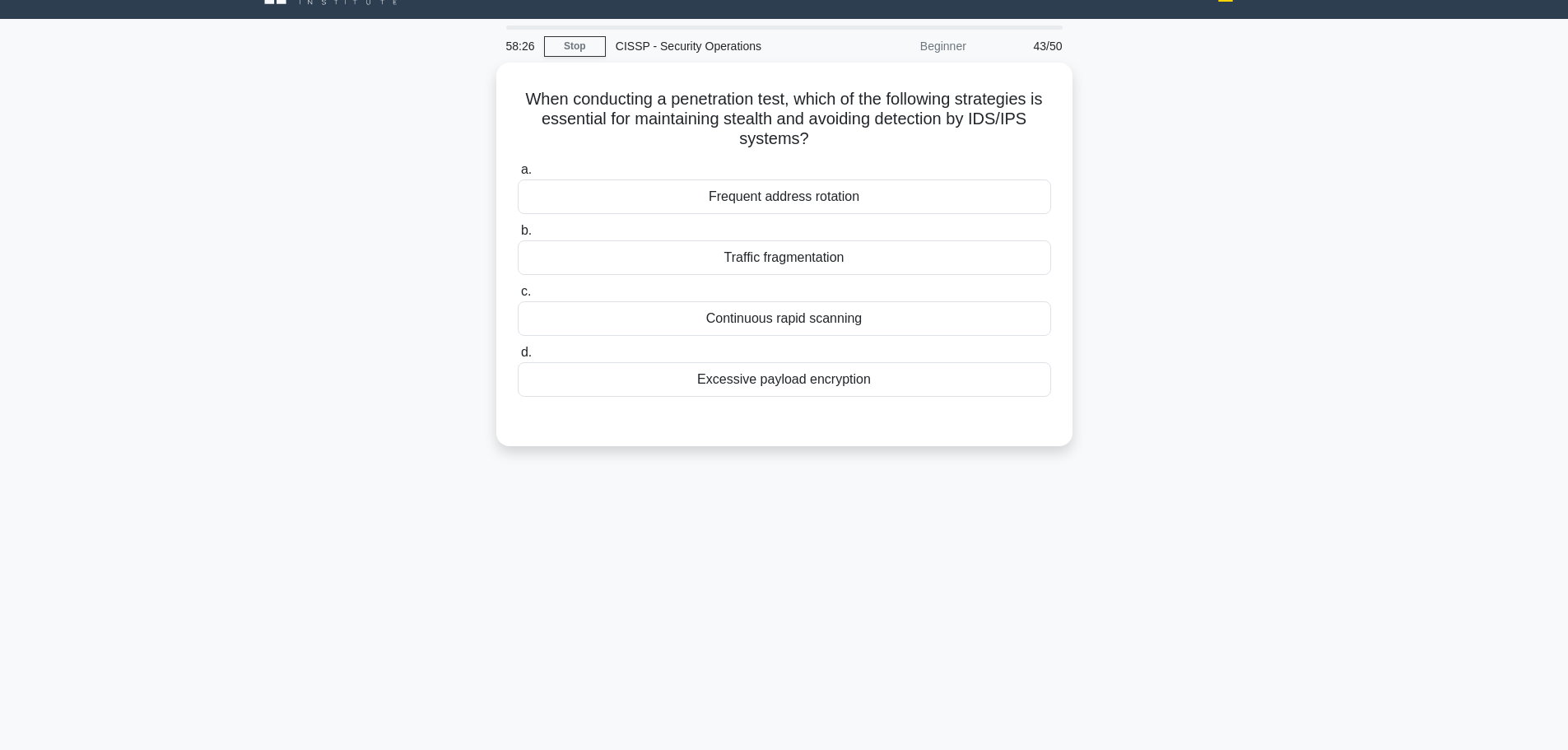
scroll to position [0, 0]
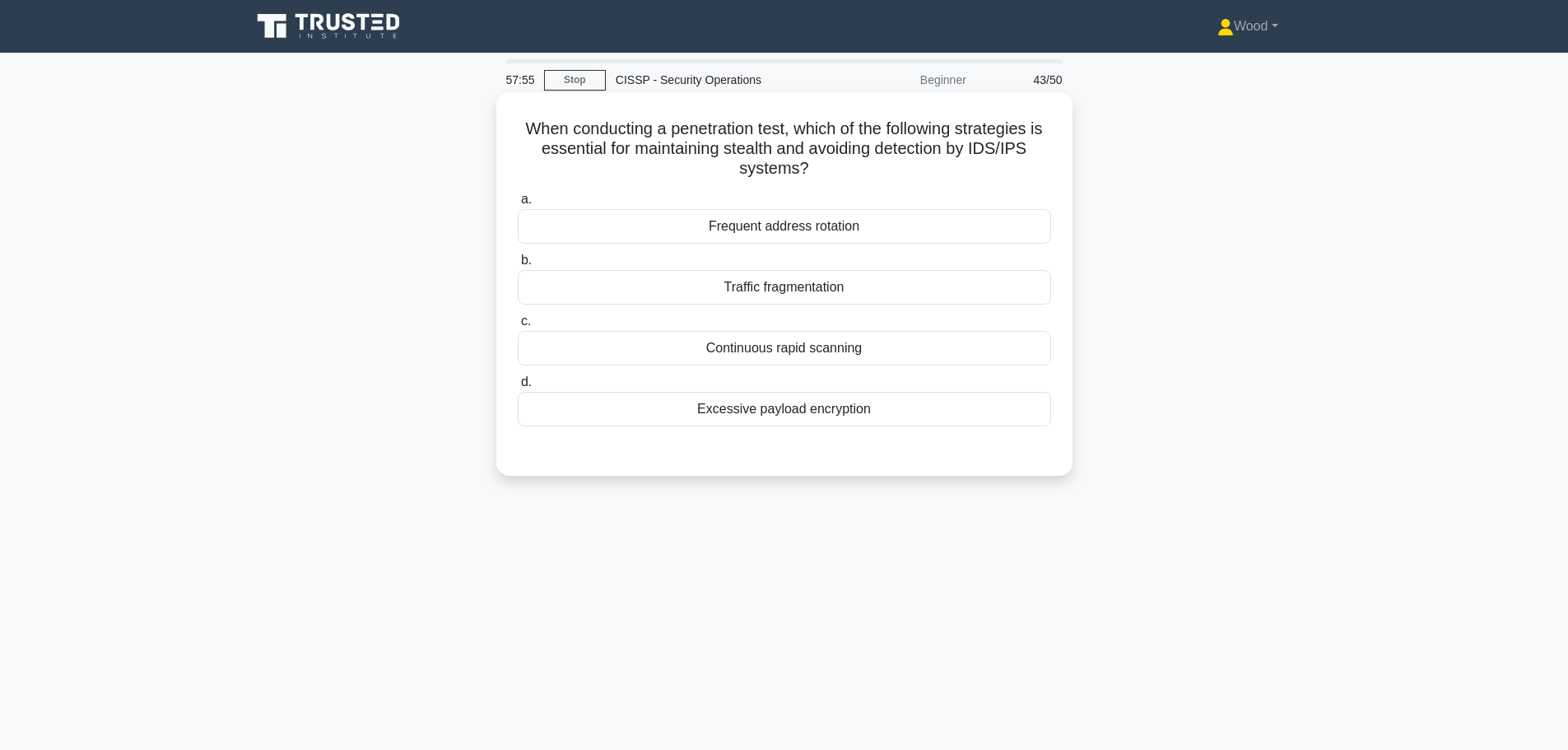
click at [755, 317] on label "c. Continuous rapid scanning" at bounding box center [784, 339] width 534 height 55
click at [518, 317] on input "c. Continuous rapid scanning" at bounding box center [518, 322] width 0 height 11
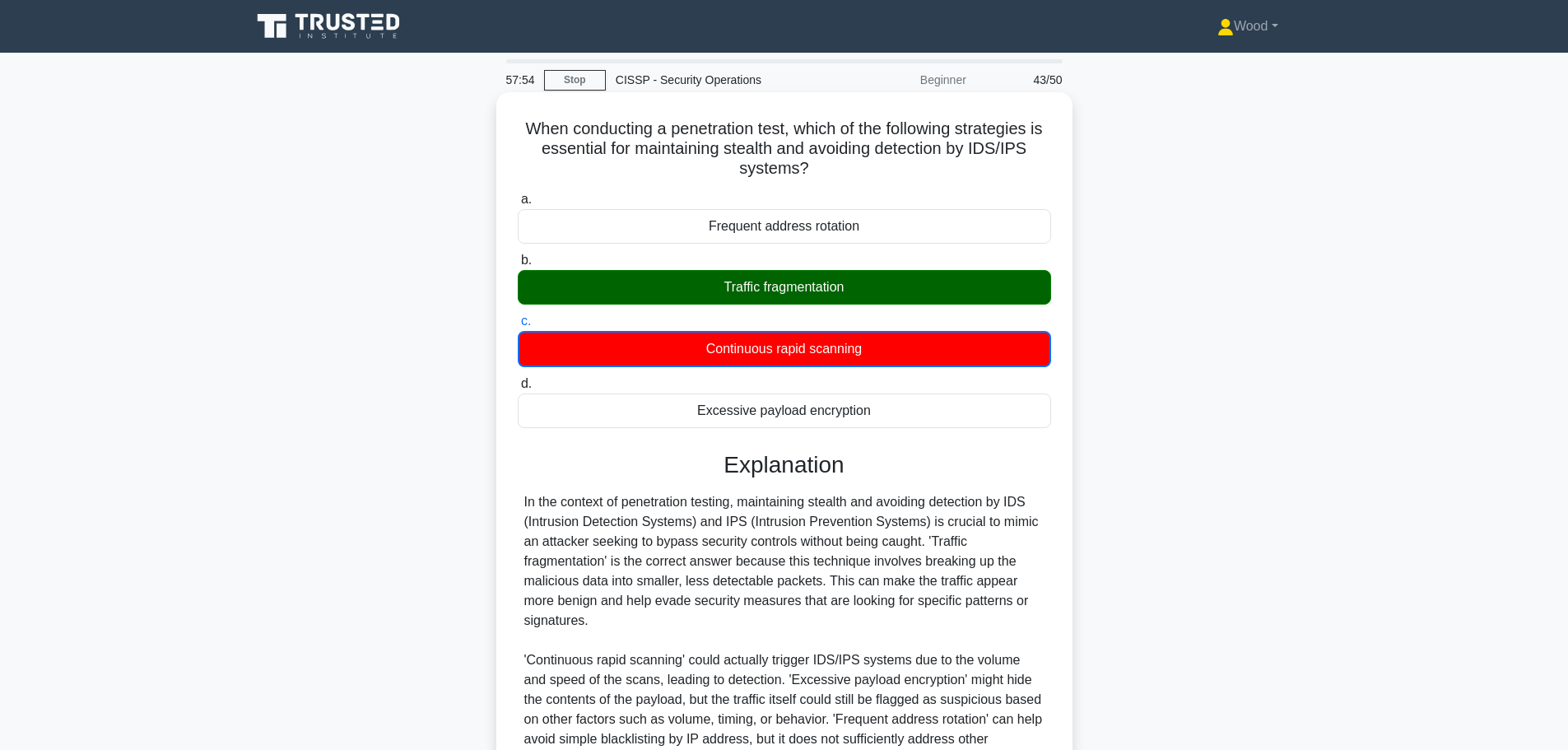
click at [773, 294] on div "Traffic fragmentation" at bounding box center [784, 287] width 534 height 35
click at [518, 266] on input "b. Traffic fragmentation" at bounding box center [518, 261] width 0 height 11
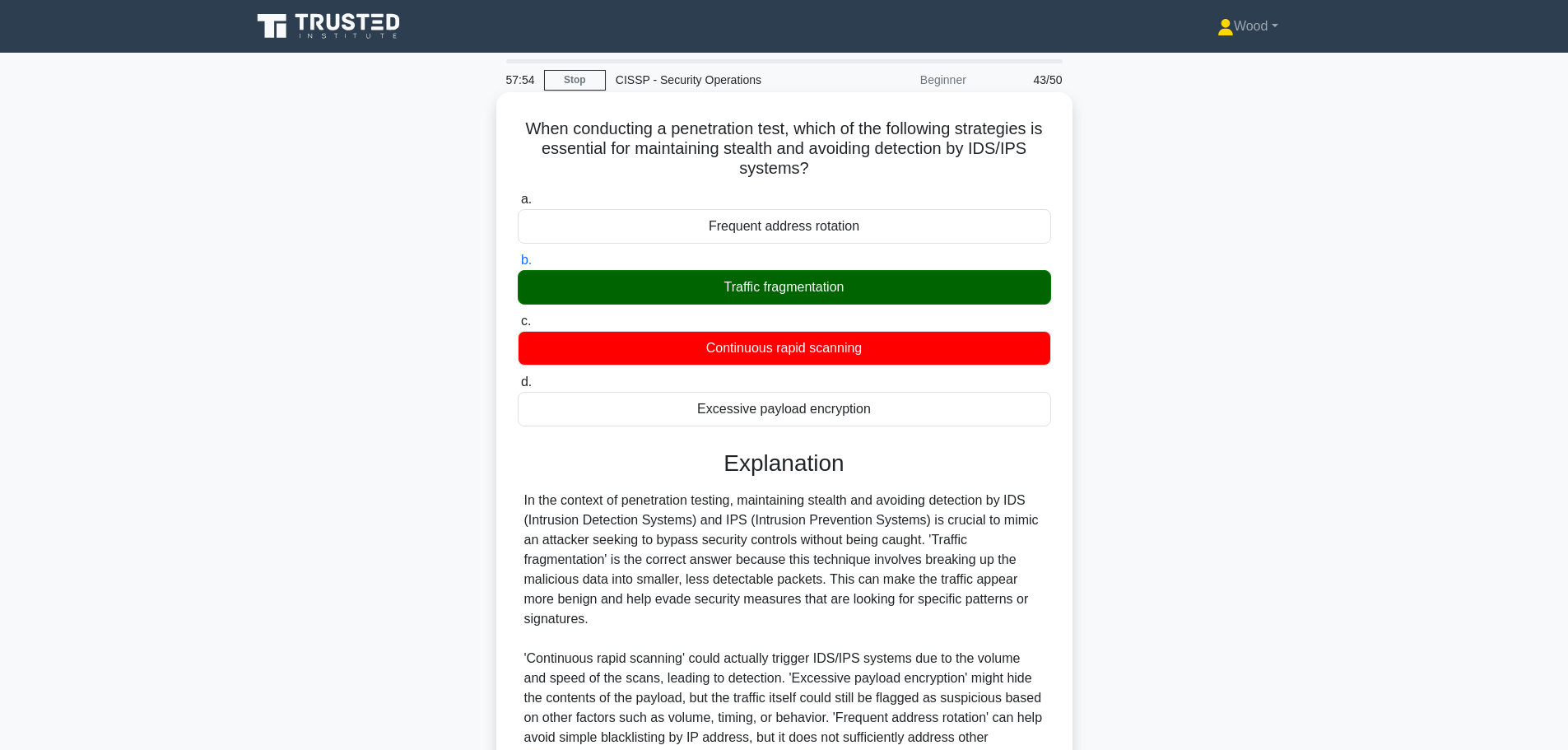
click at [773, 294] on div "Traffic fragmentation" at bounding box center [784, 287] width 534 height 35
click at [518, 266] on input "b. Traffic fragmentation" at bounding box center [518, 261] width 0 height 11
click at [773, 294] on div "Traffic fragmentation" at bounding box center [784, 287] width 534 height 35
click at [518, 266] on input "b. Traffic fragmentation" at bounding box center [518, 261] width 0 height 11
click at [771, 300] on div "Traffic fragmentation" at bounding box center [784, 287] width 534 height 35
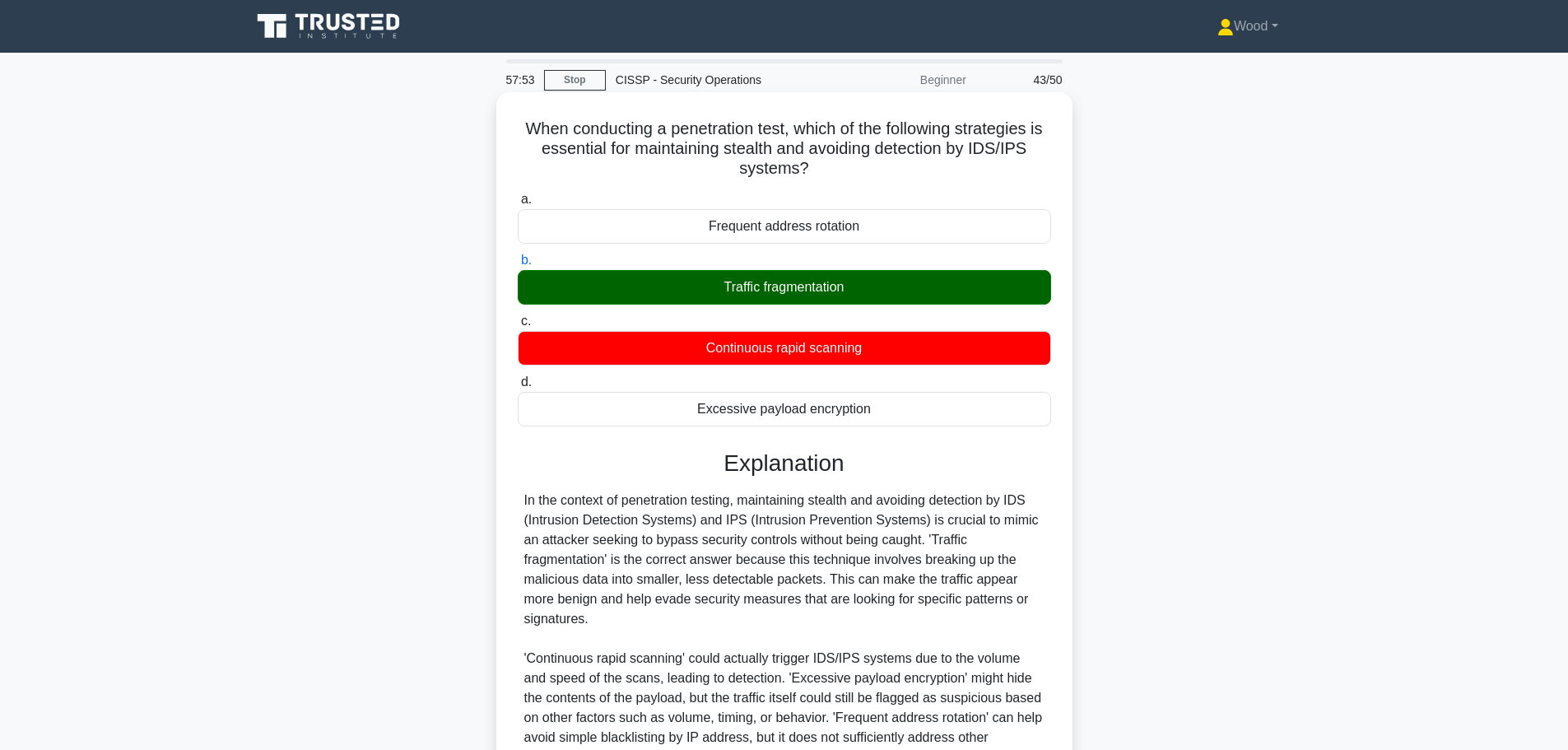
click at [518, 266] on input "b. Traffic fragmentation" at bounding box center [518, 261] width 0 height 11
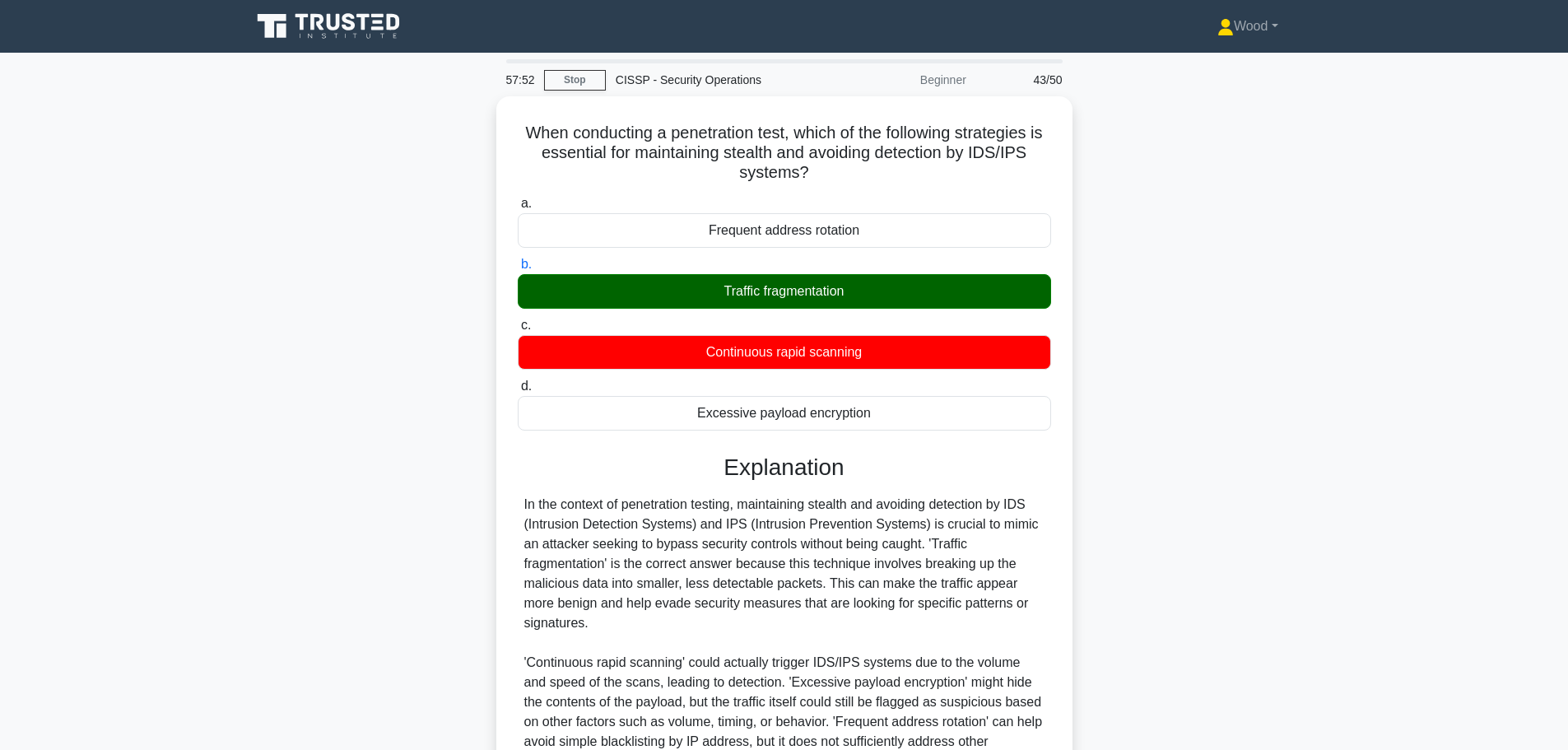
click at [337, 286] on div "When conducting a penetration test, which of the following strategies is essent…" at bounding box center [784, 523] width 1086 height 852
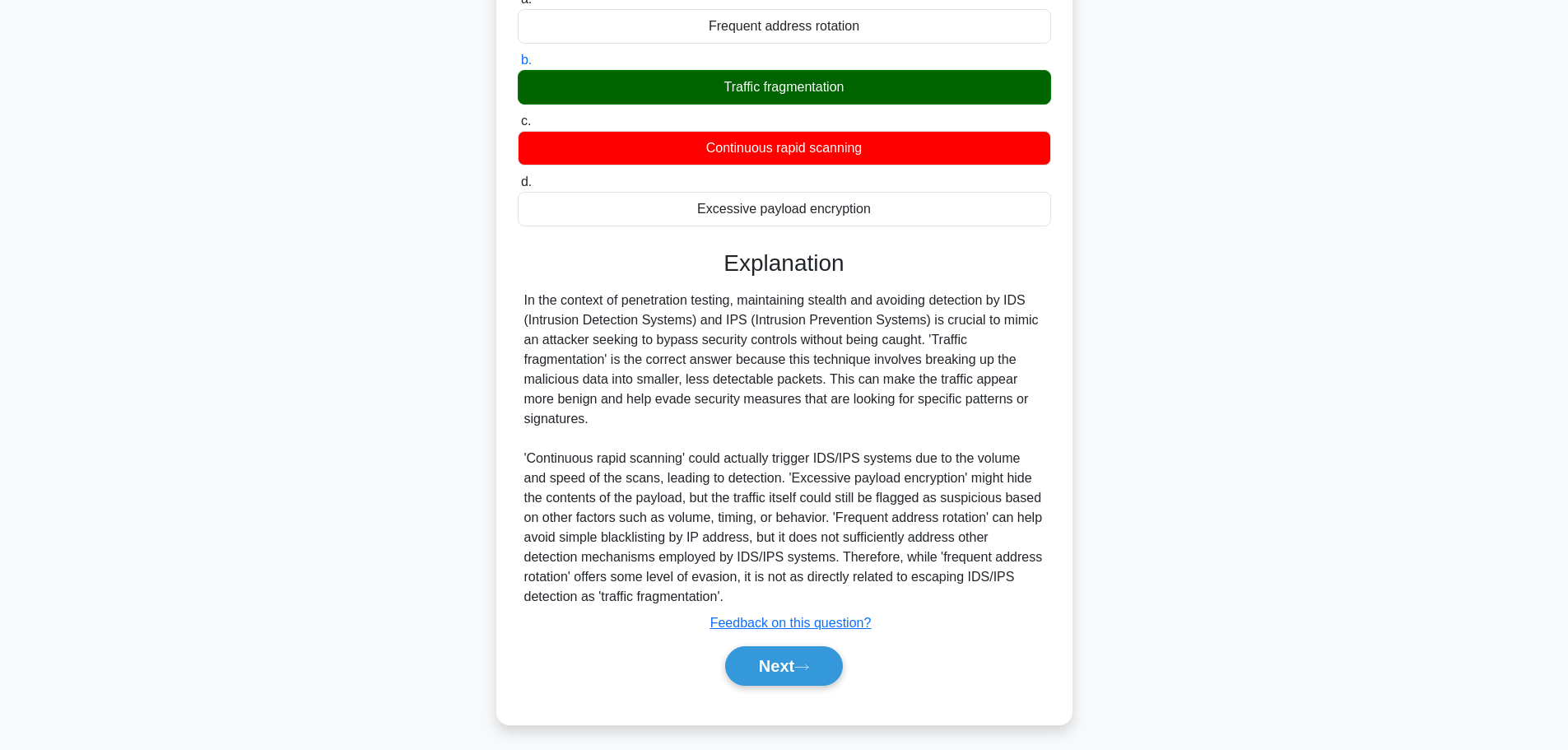
scroll to position [207, 0]
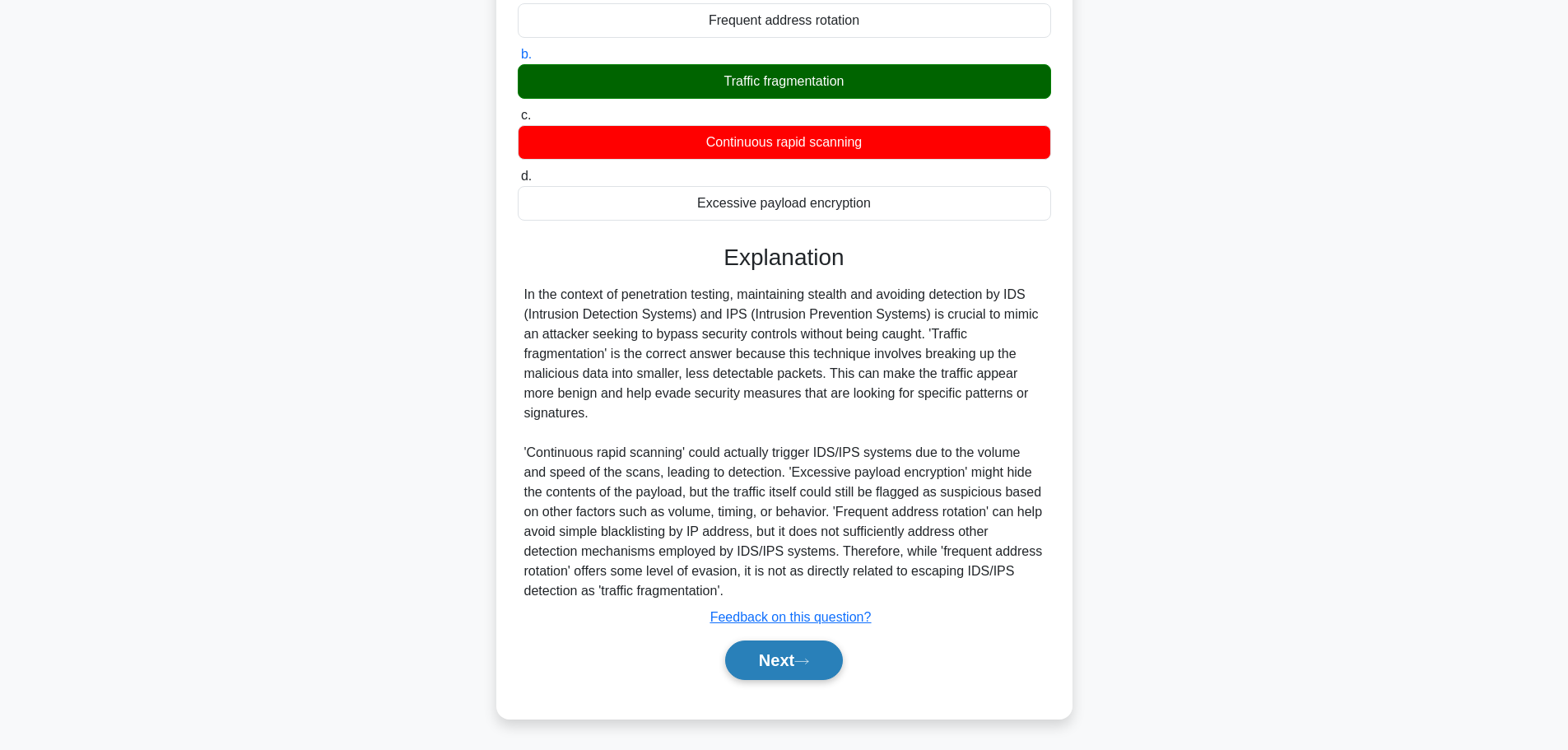
click at [804, 672] on button "Next" at bounding box center [784, 660] width 118 height 39
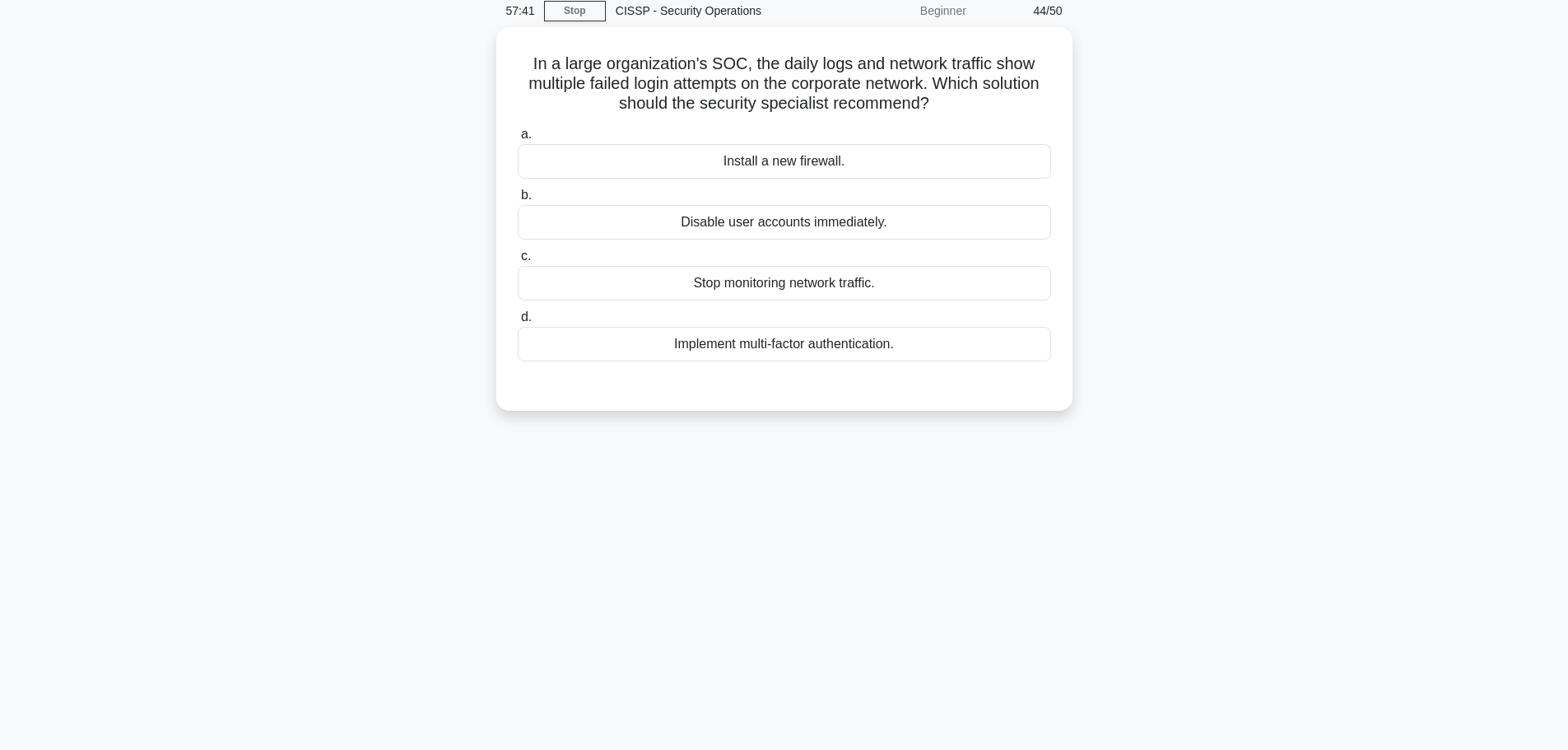
scroll to position [0, 0]
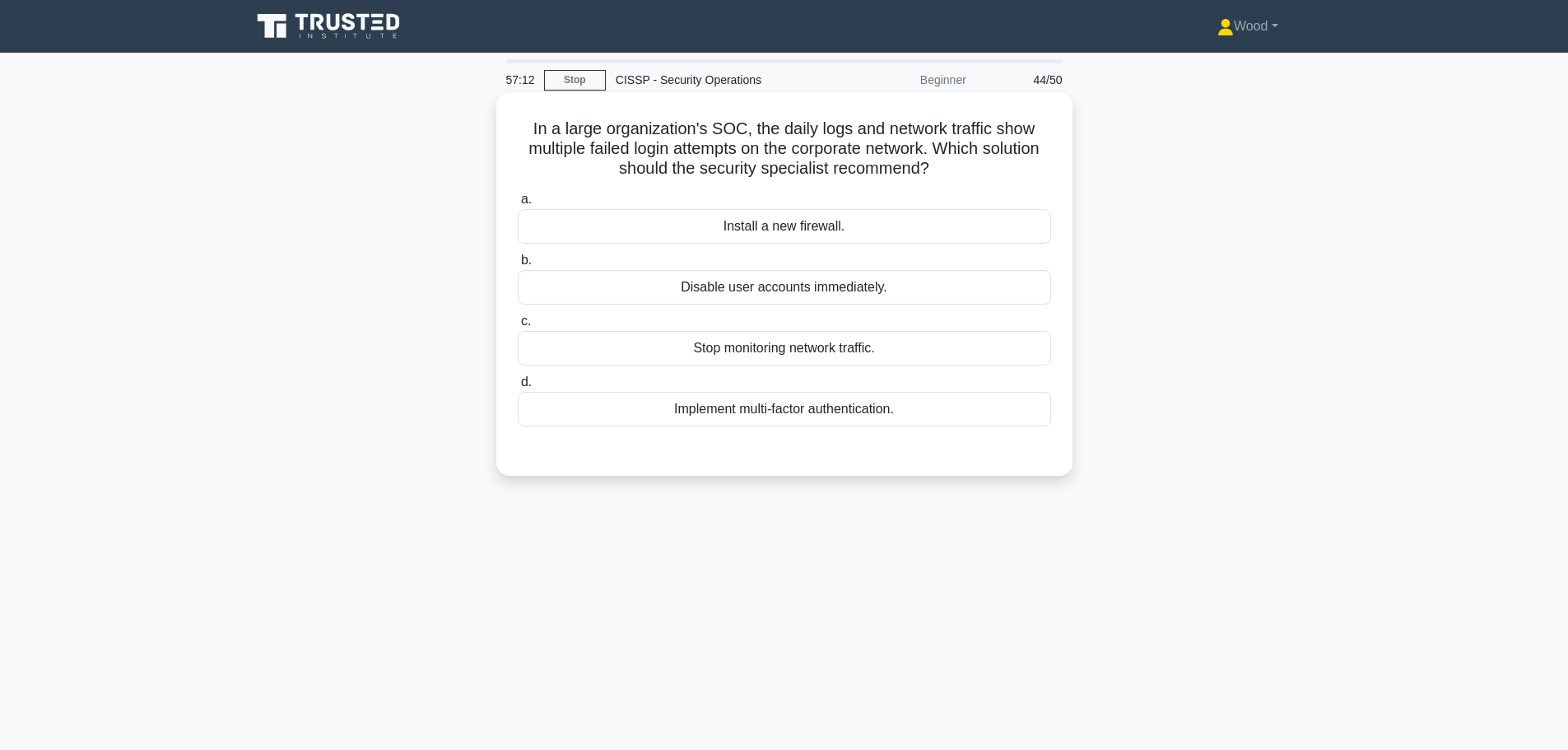
click at [702, 285] on div "Disable user accounts immediately." at bounding box center [784, 287] width 534 height 35
click at [518, 266] on input "b. Disable user accounts immediately." at bounding box center [518, 261] width 0 height 11
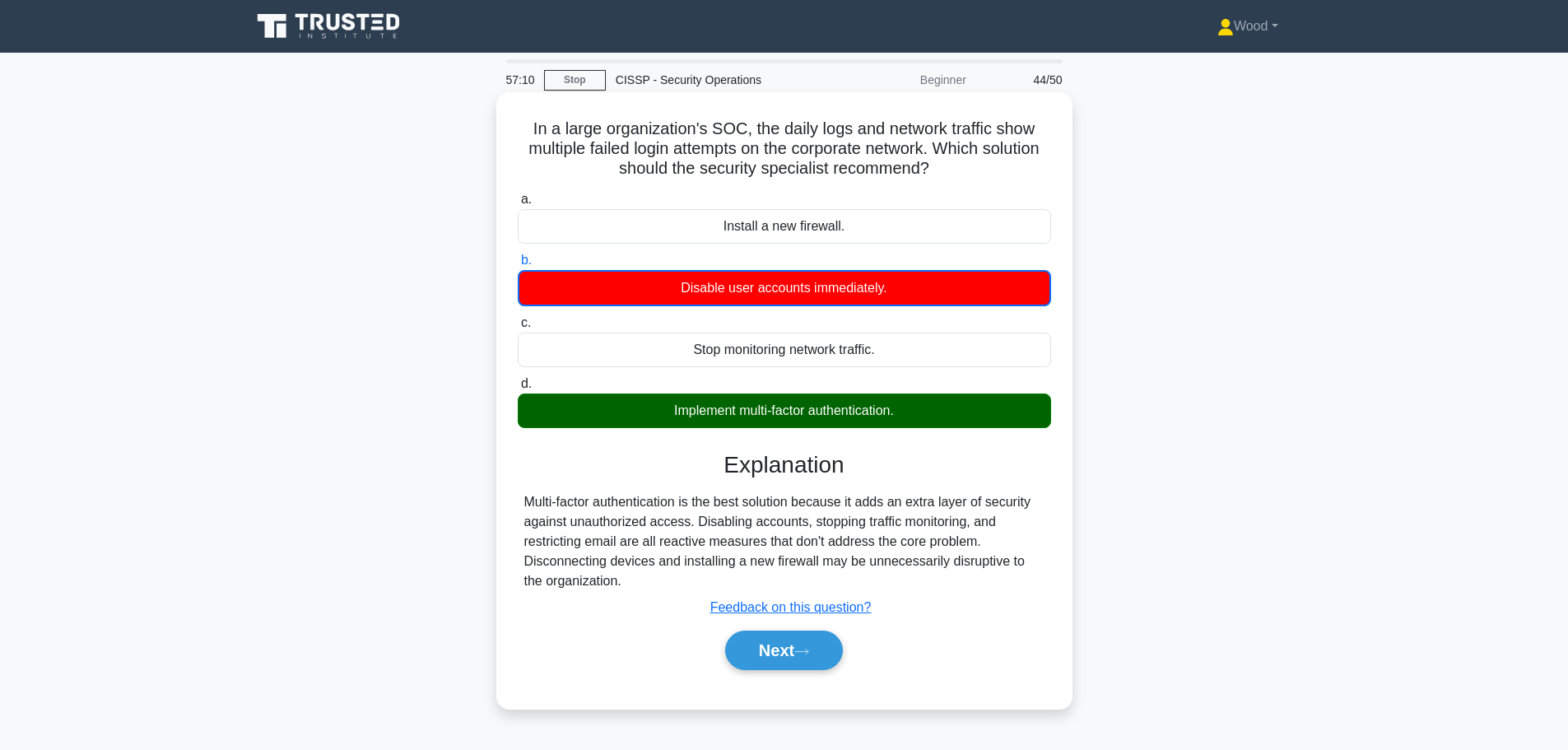
click at [715, 425] on div "Implement multi-factor authentication." at bounding box center [784, 411] width 534 height 35
click at [518, 390] on input "d. Implement multi-factor authentication." at bounding box center [518, 384] width 0 height 11
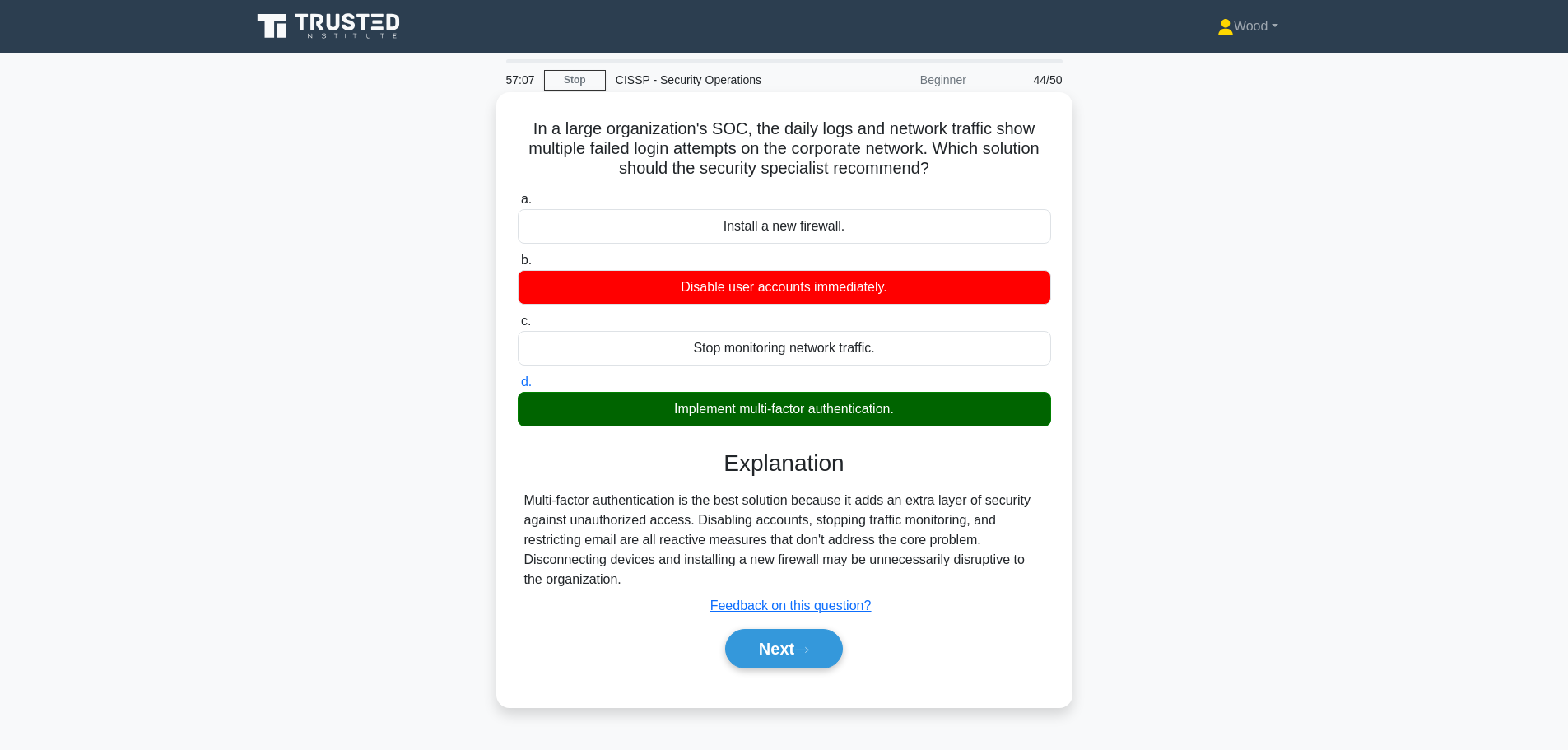
scroll to position [140, 0]
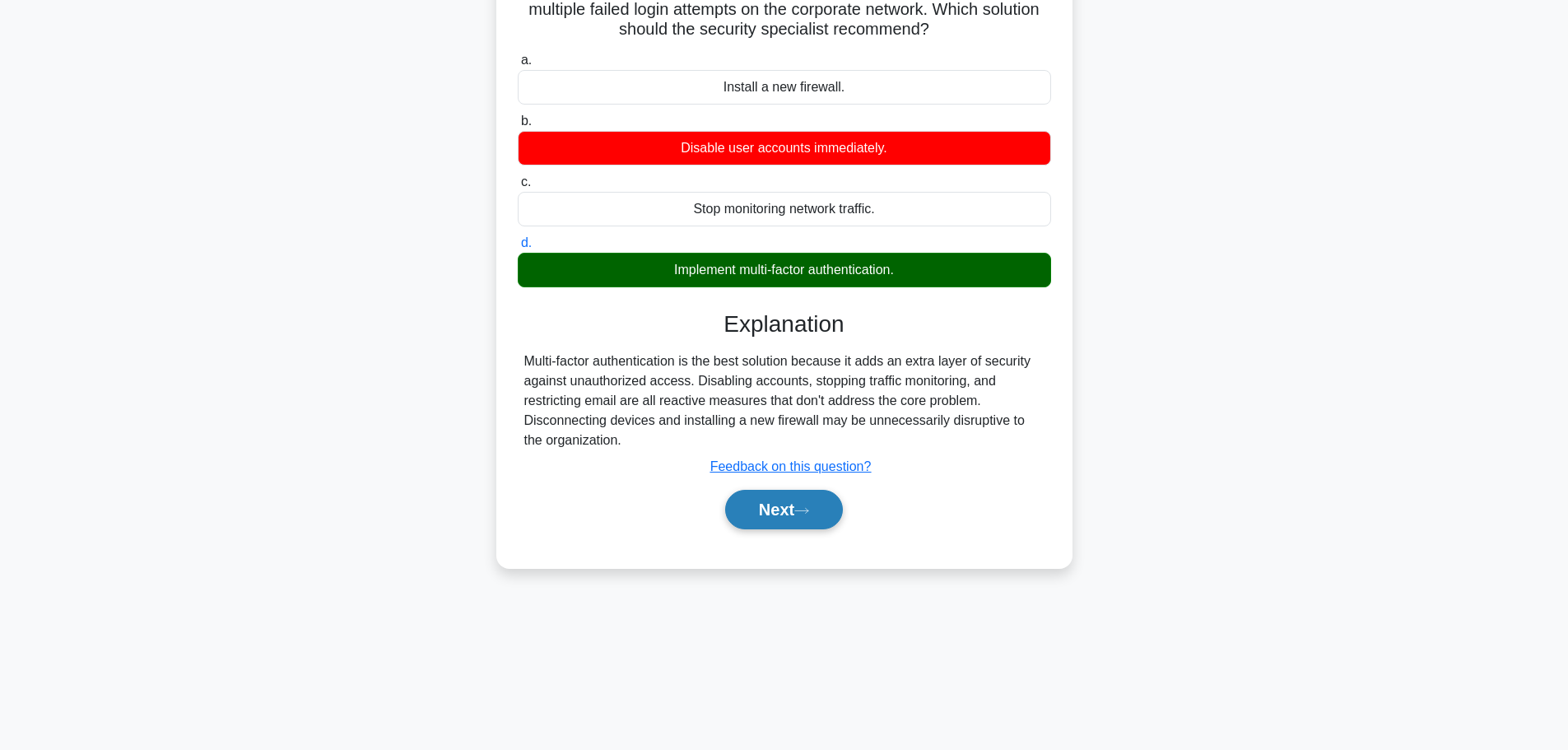
click at [774, 514] on button "Next" at bounding box center [784, 509] width 118 height 39
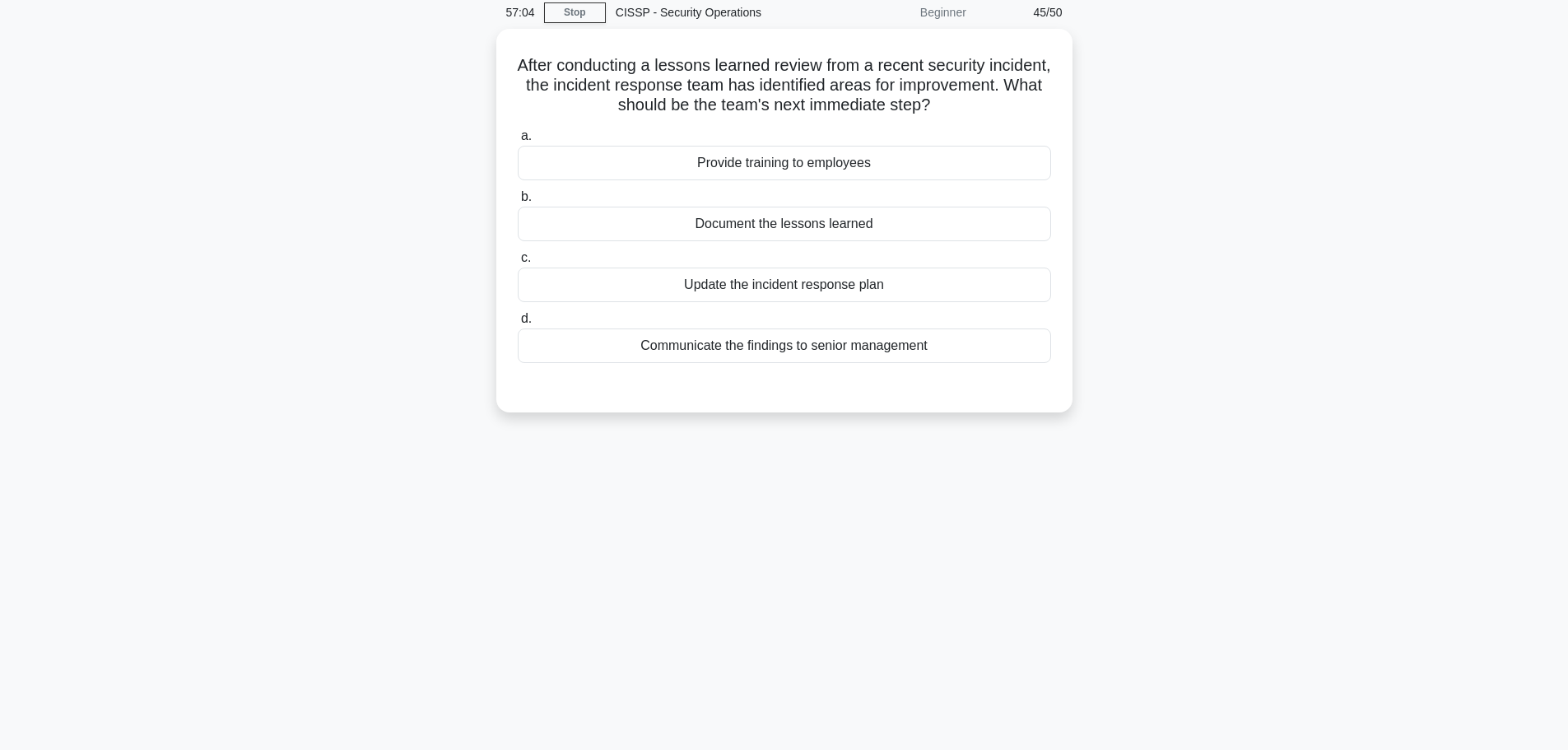
scroll to position [0, 0]
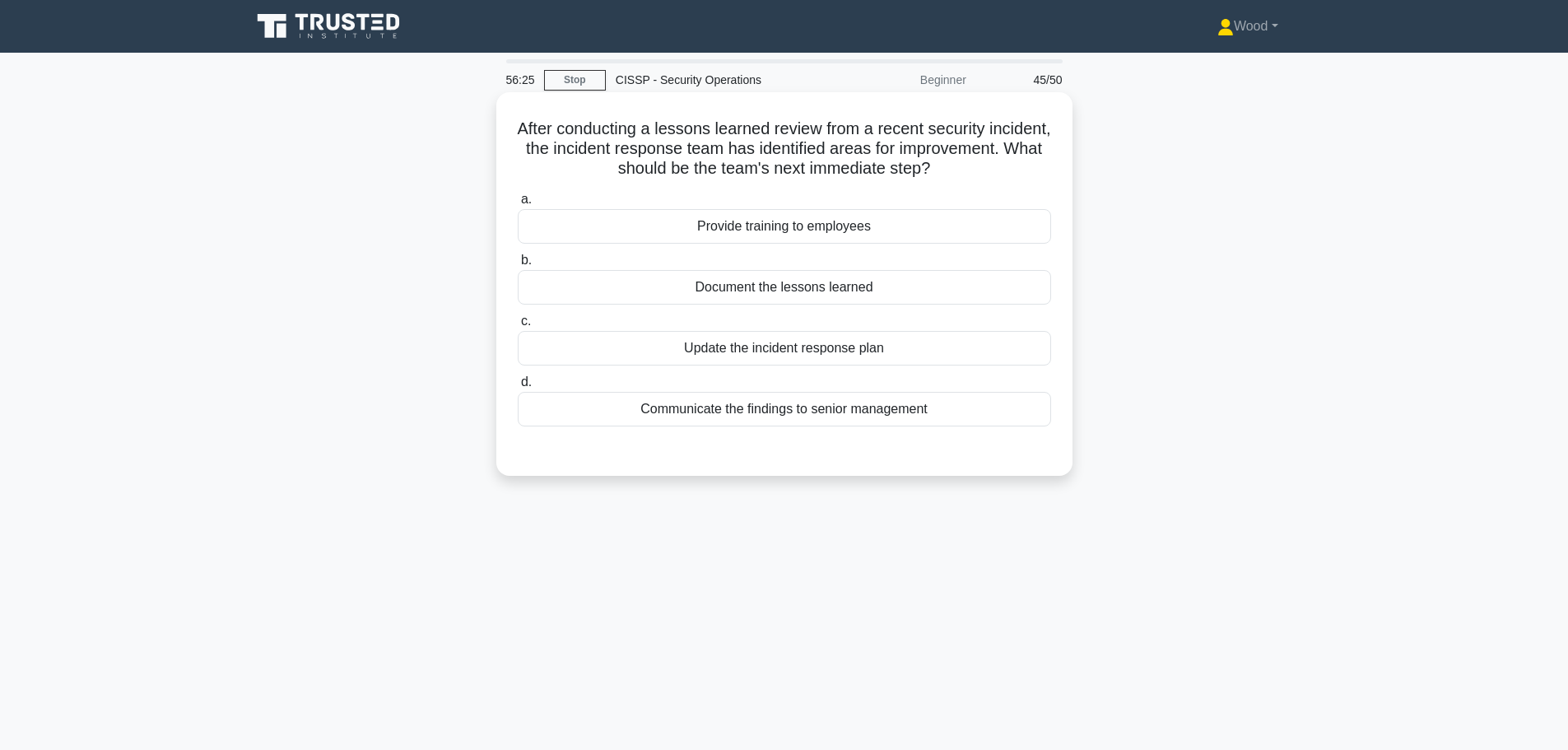
click at [741, 414] on div "Communicate the findings to senior management" at bounding box center [784, 410] width 534 height 35
click at [518, 388] on input "d. Communicate the findings to senior management" at bounding box center [518, 382] width 0 height 11
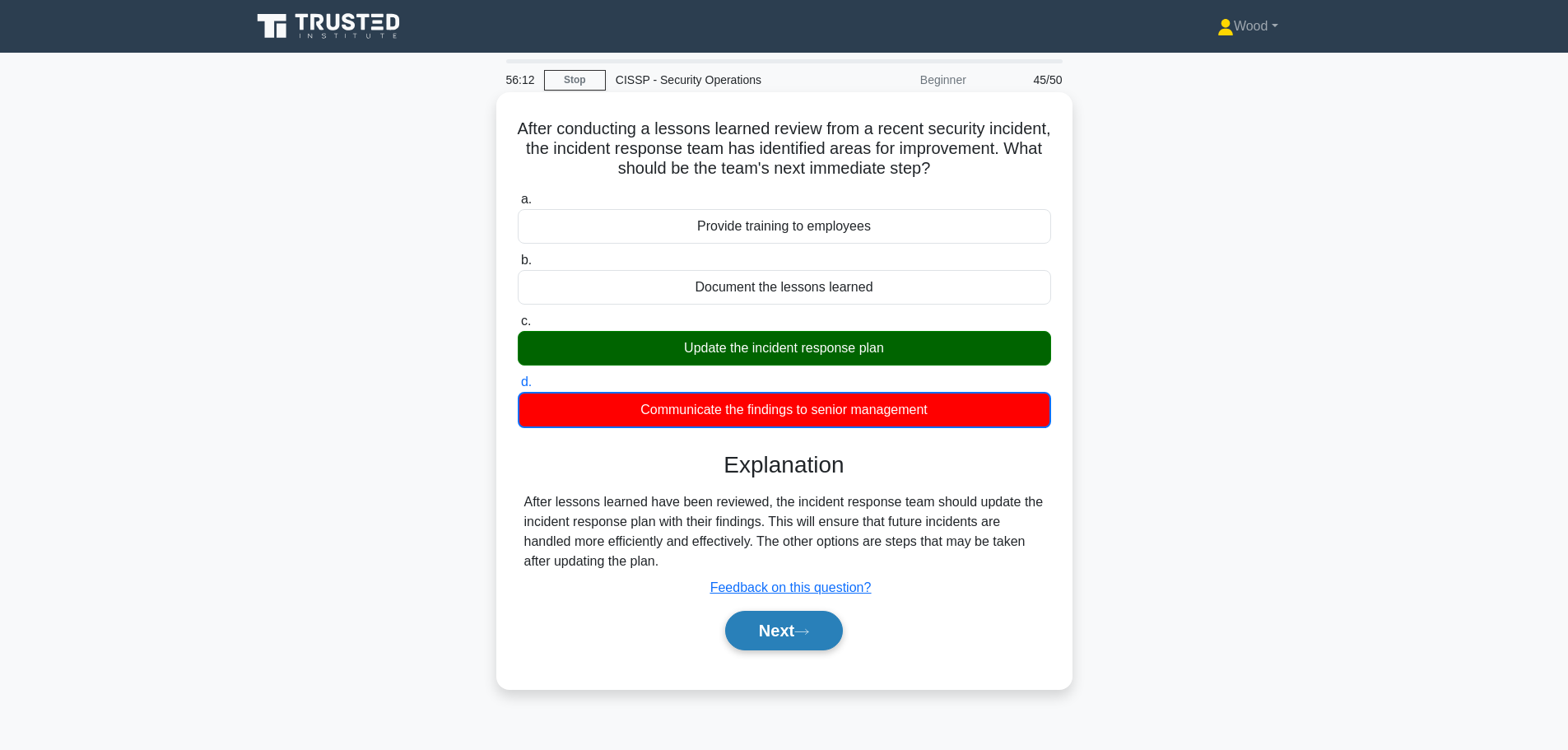
click at [767, 629] on button "Next" at bounding box center [784, 630] width 118 height 39
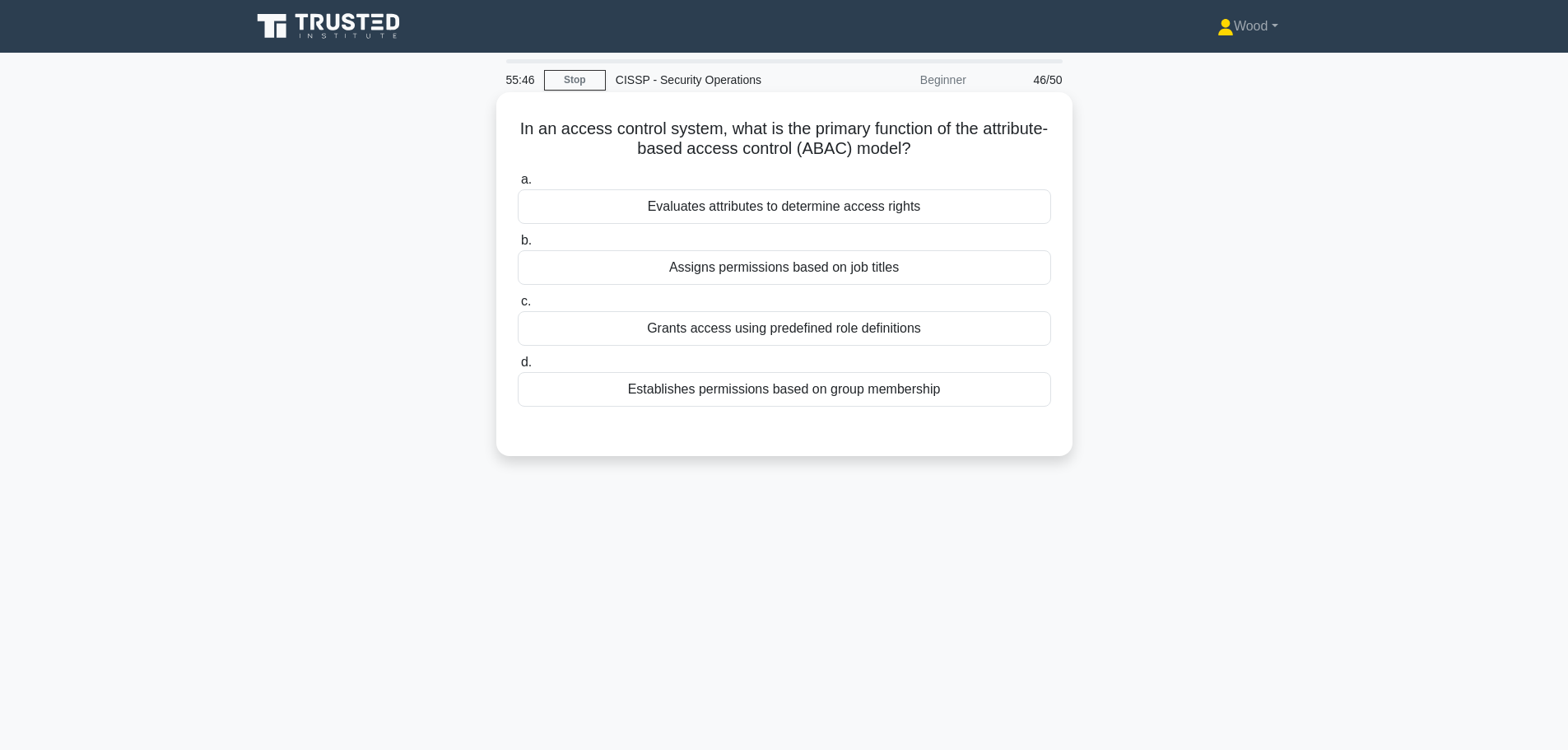
click at [708, 207] on div "Evaluates attributes to determine access rights" at bounding box center [784, 207] width 534 height 35
click at [518, 185] on input "a. Evaluates attributes to determine access rights" at bounding box center [518, 180] width 0 height 11
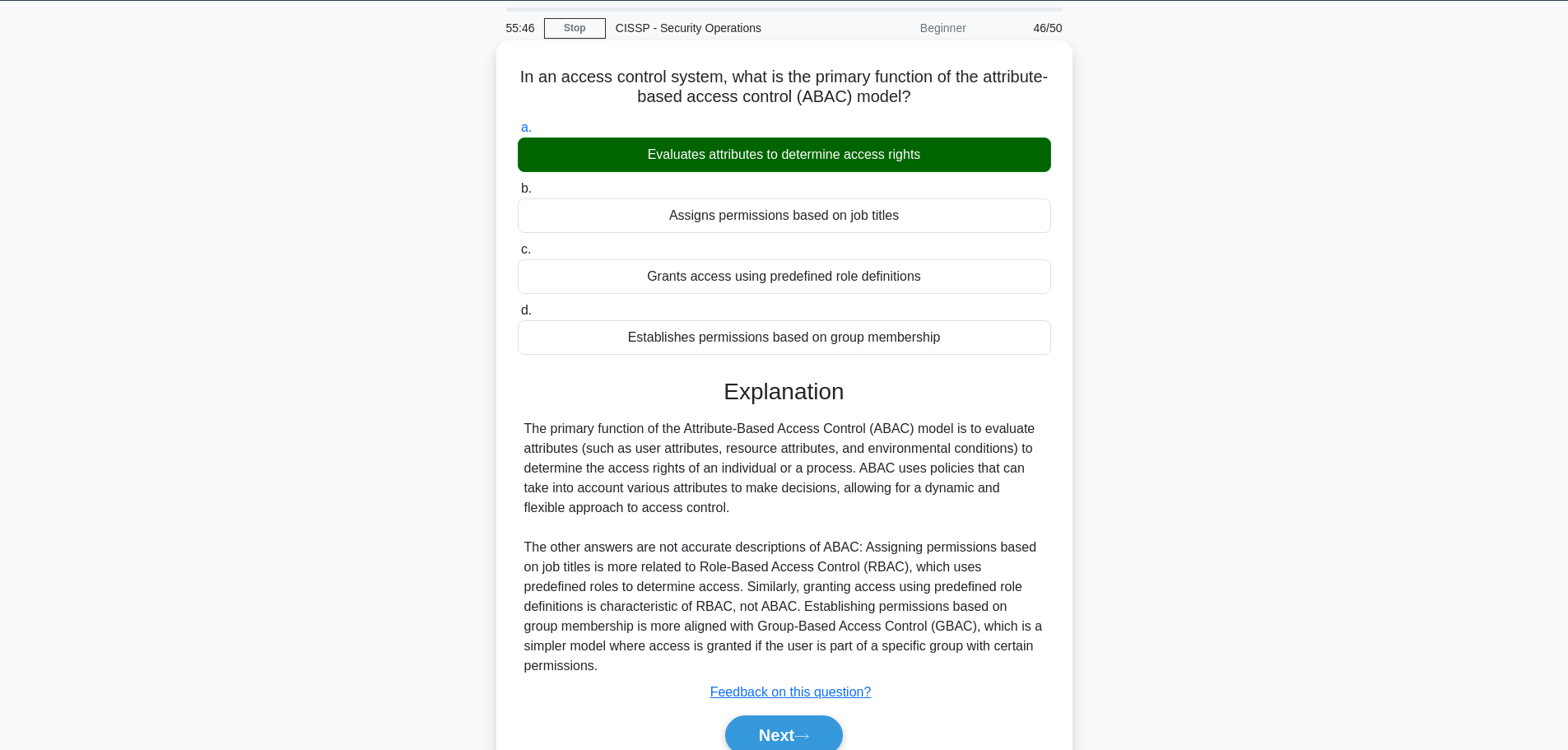
scroll to position [140, 0]
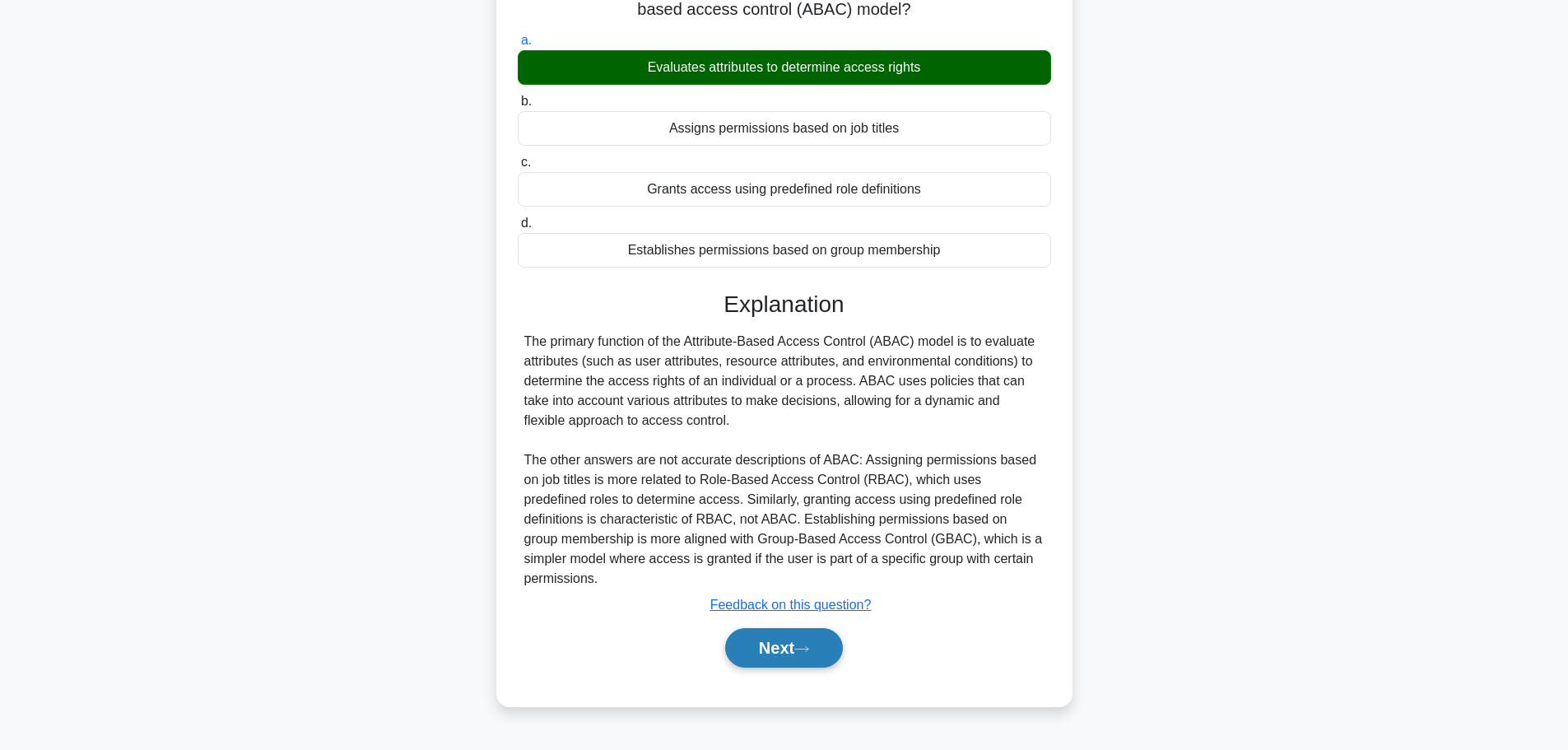
click at [763, 629] on button "Next" at bounding box center [784, 648] width 118 height 39
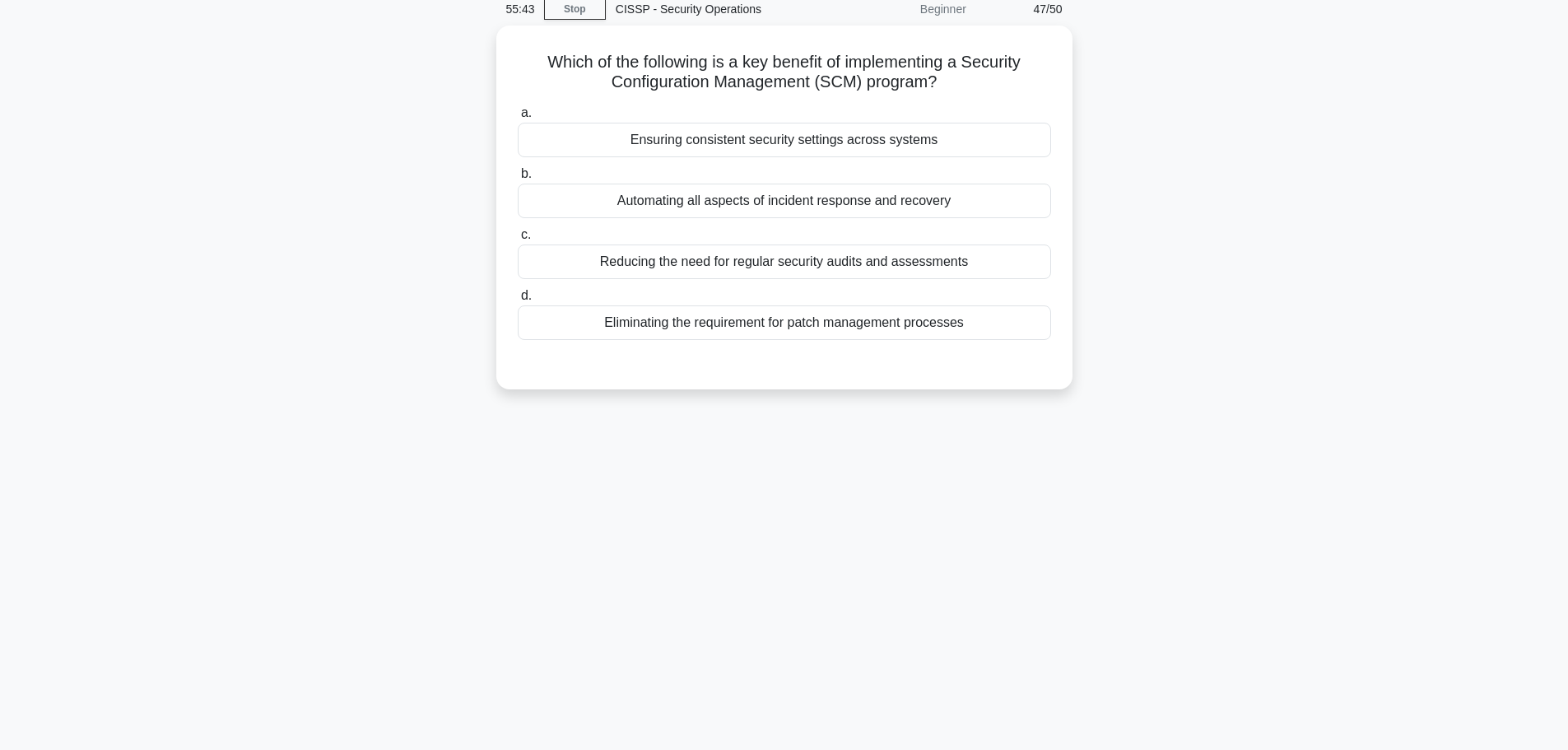
scroll to position [0, 0]
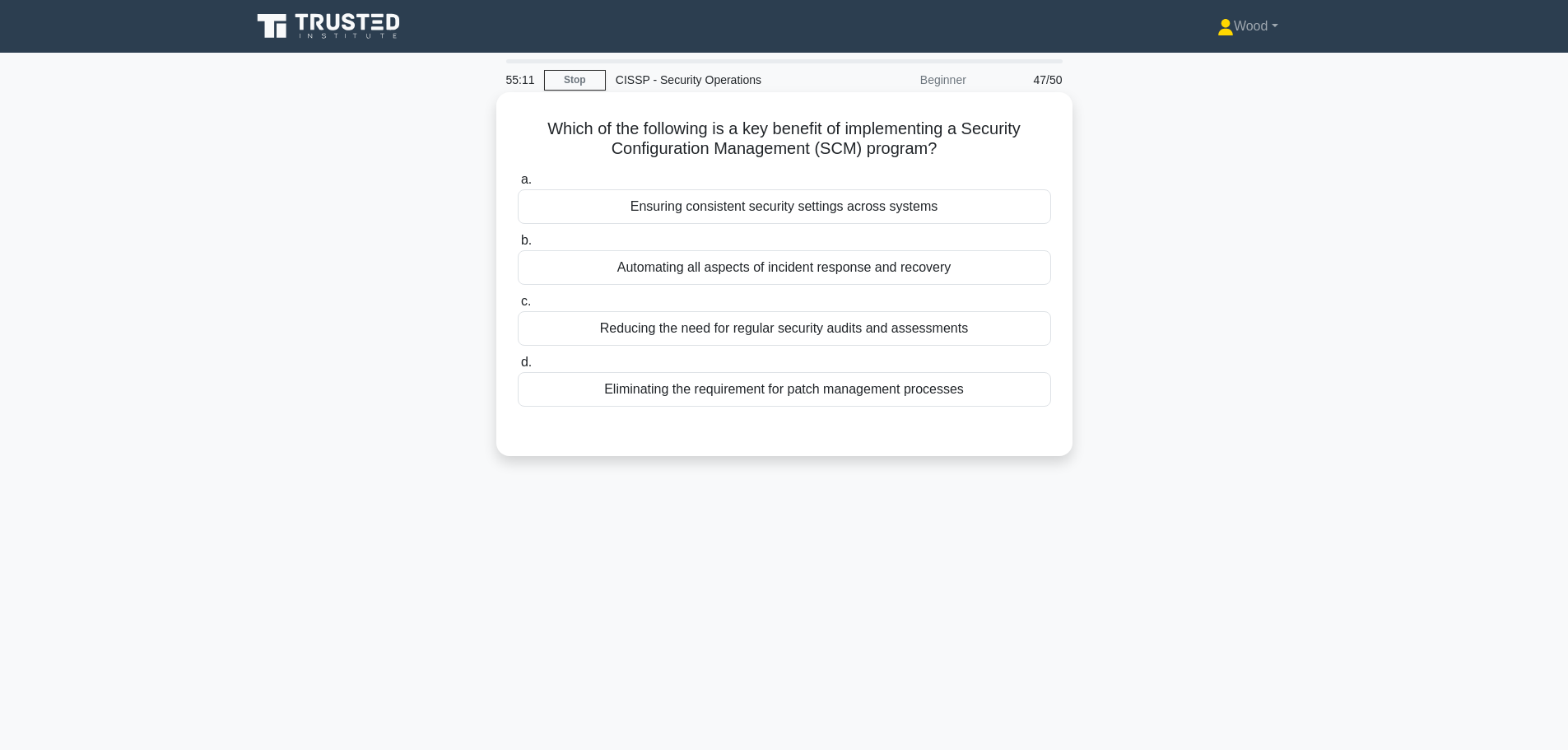
click at [818, 215] on div "Ensuring consistent security settings across systems" at bounding box center [784, 207] width 534 height 35
click at [518, 185] on input "a. Ensuring consistent security settings across systems" at bounding box center [518, 180] width 0 height 11
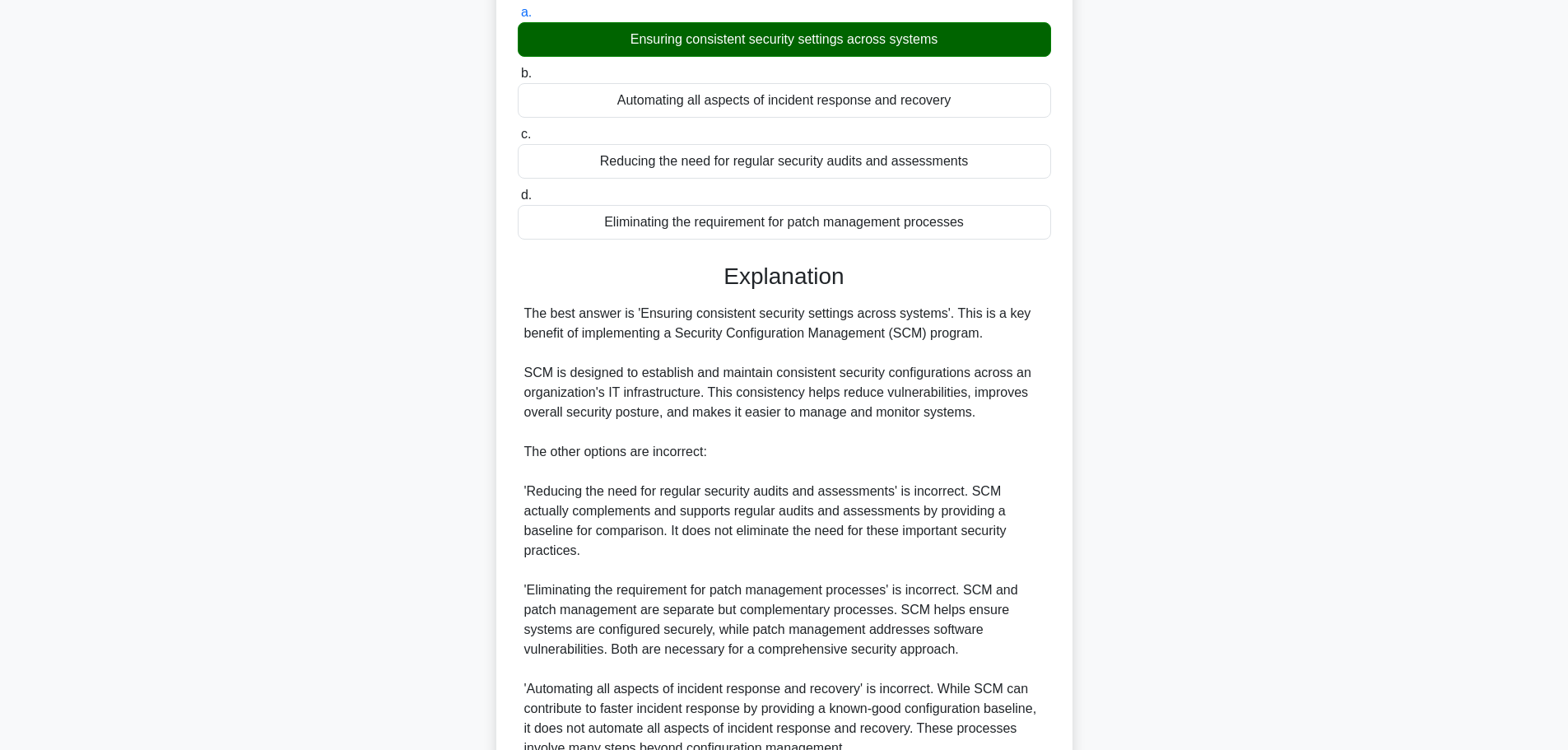
scroll to position [306, 0]
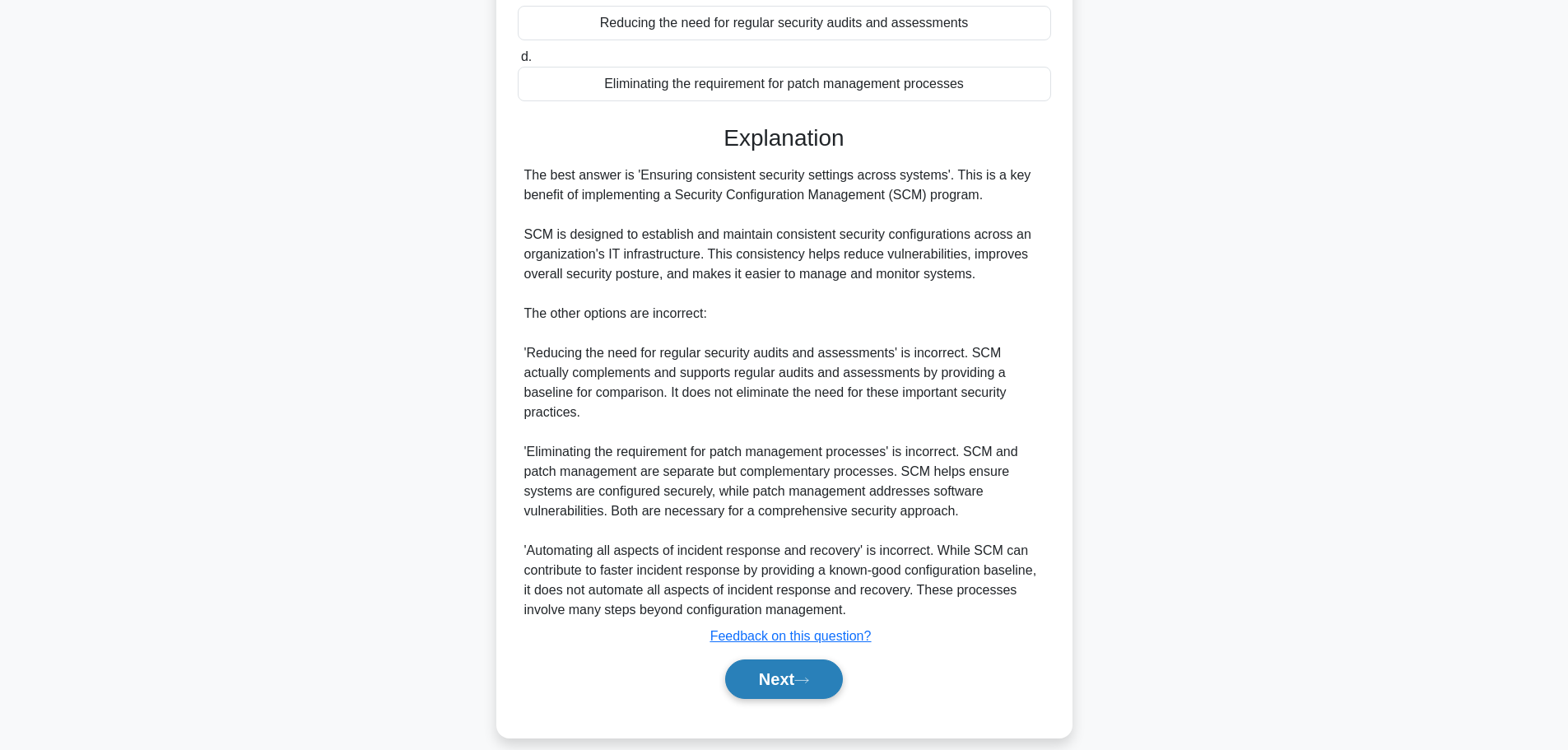
click at [794, 660] on button "Next" at bounding box center [784, 679] width 118 height 39
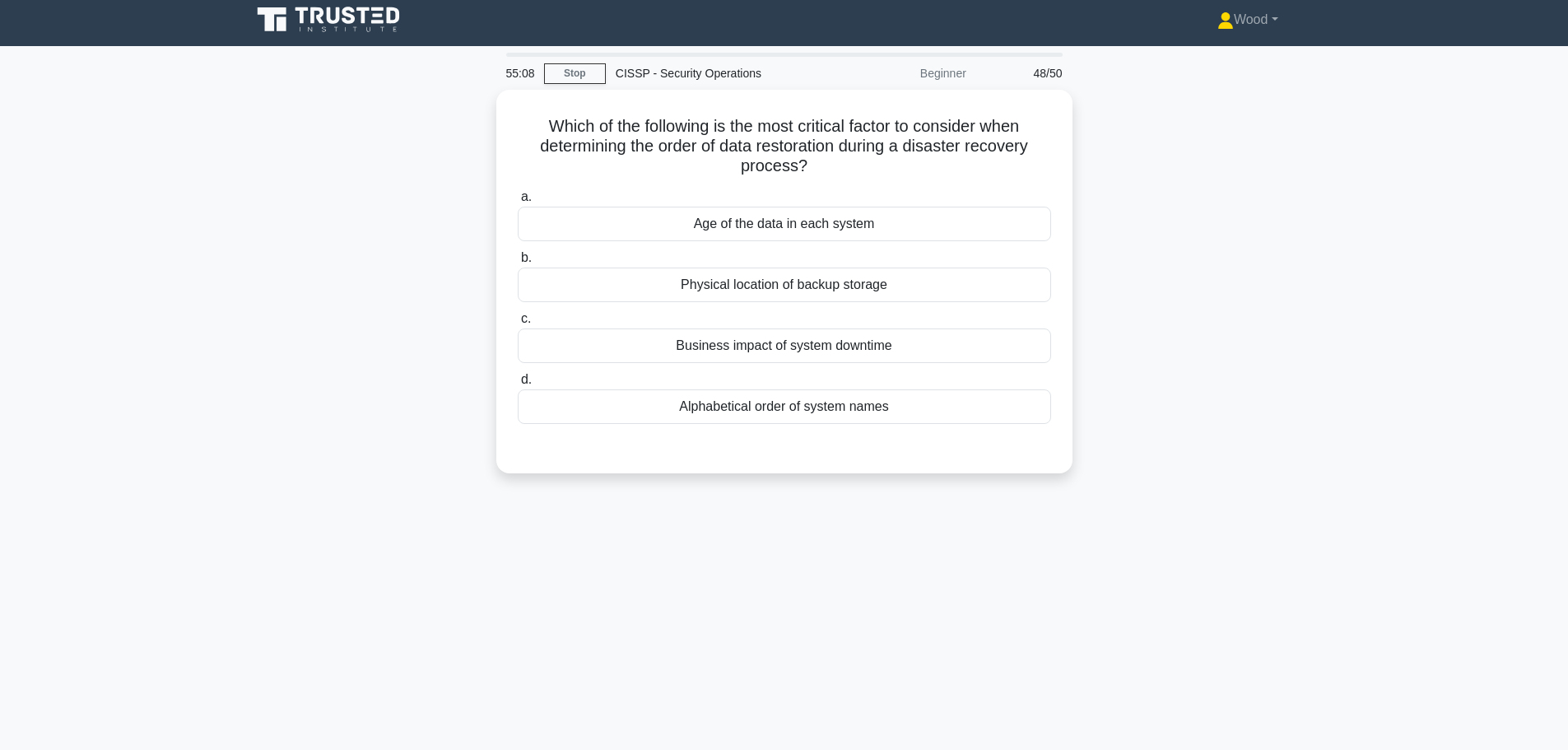
scroll to position [0, 0]
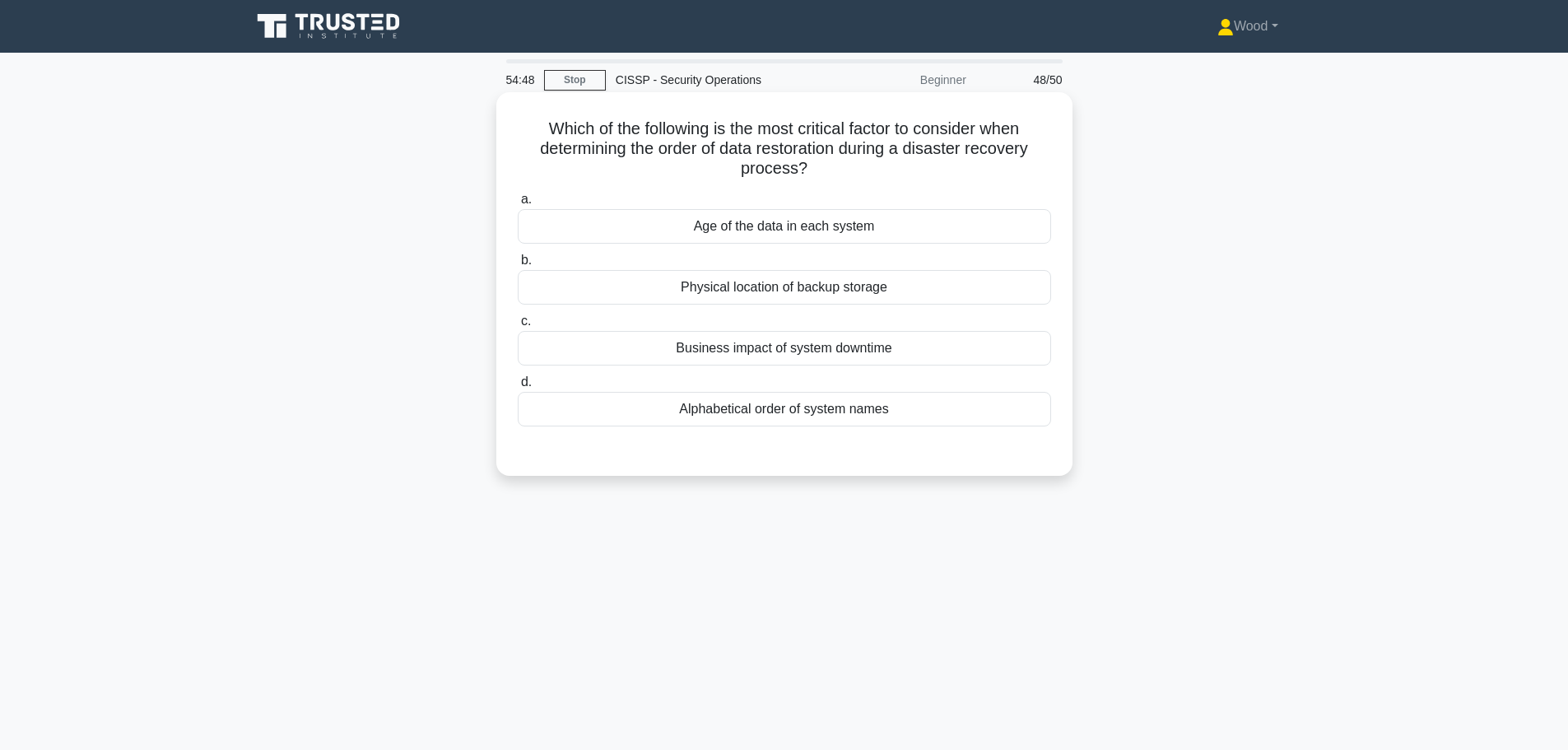
click at [774, 352] on div "Business impact of system downtime" at bounding box center [784, 349] width 534 height 35
click at [518, 327] on input "c. Business impact of system downtime" at bounding box center [518, 322] width 0 height 11
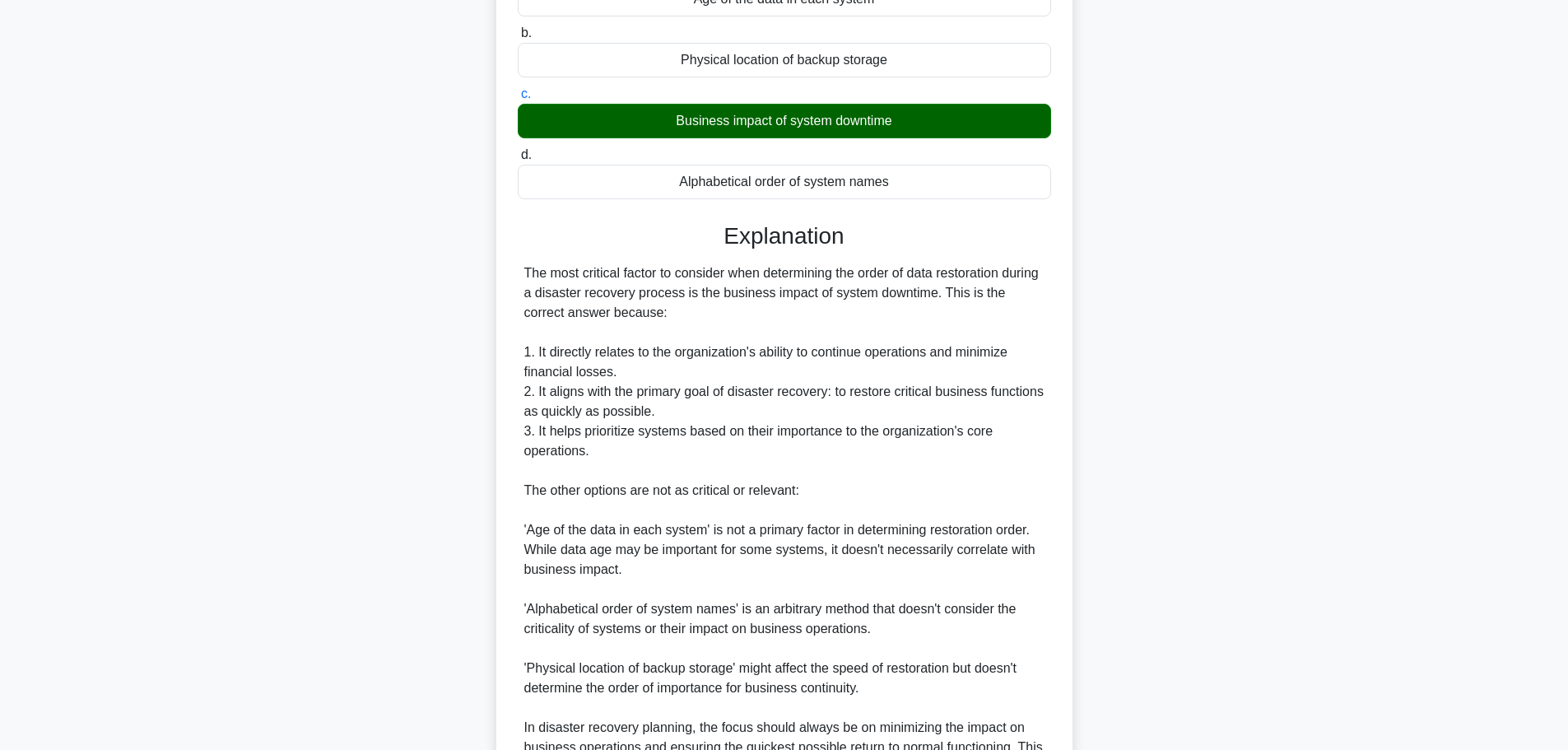
scroll to position [424, 0]
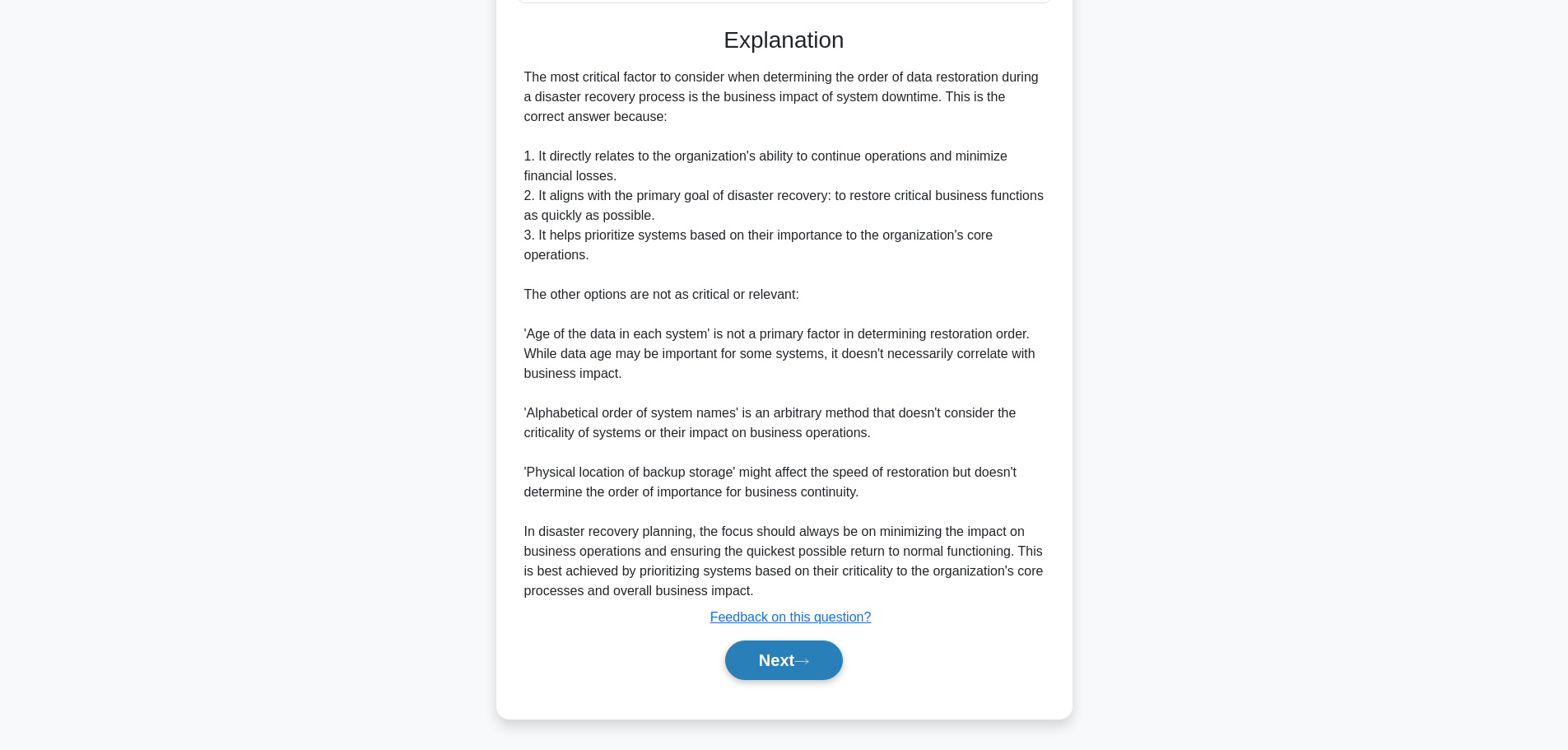
click at [743, 649] on button "Next" at bounding box center [784, 660] width 118 height 39
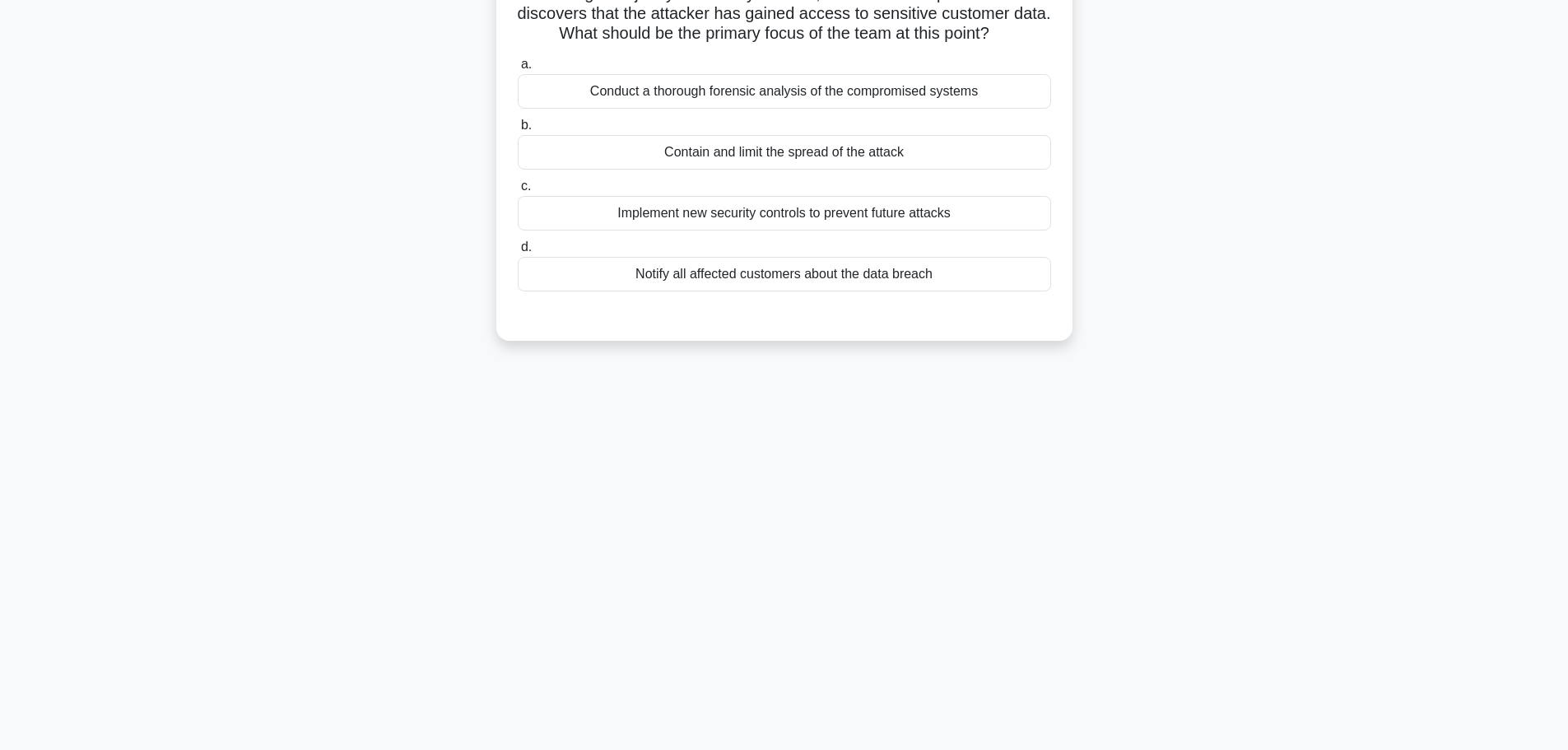
scroll to position [0, 0]
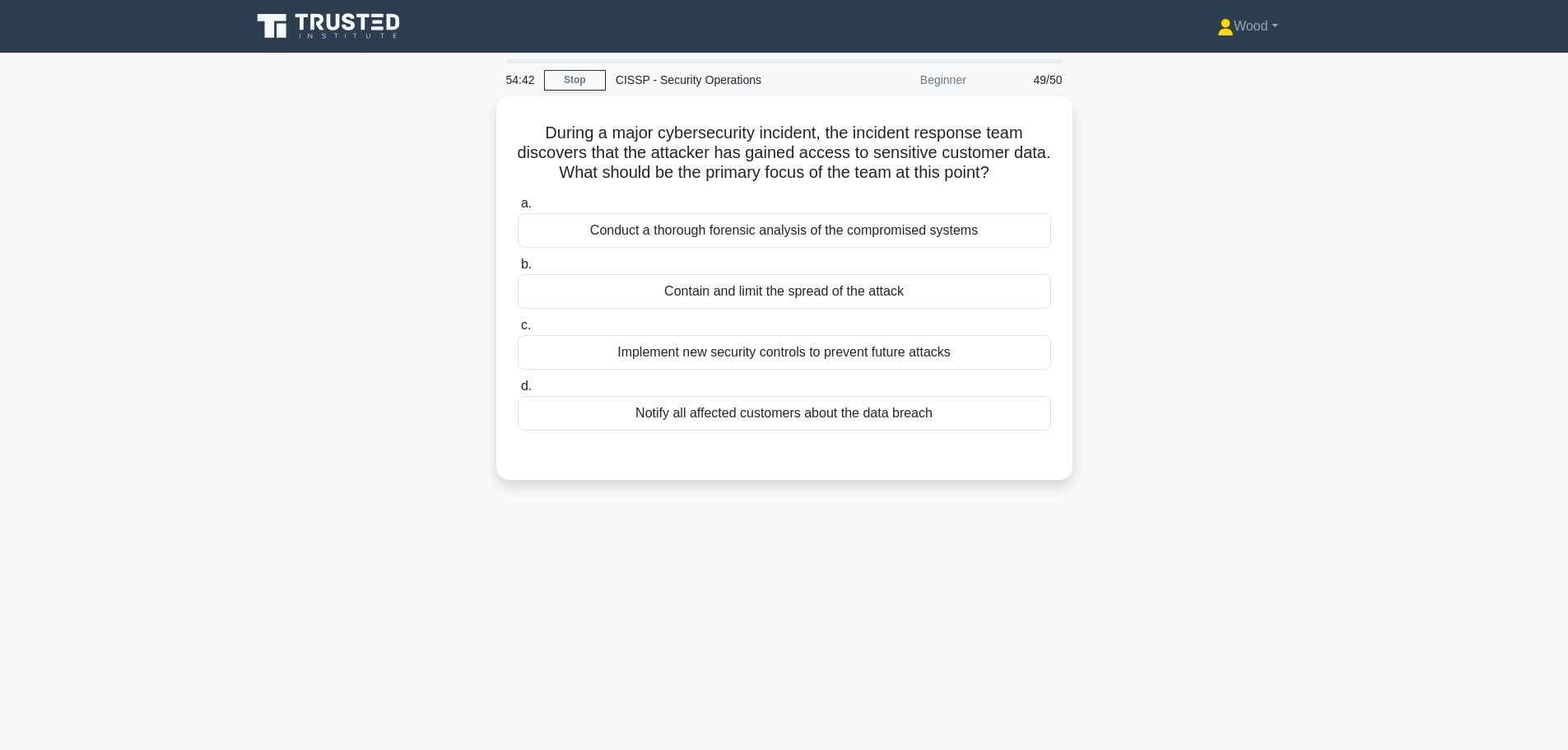
click at [350, 435] on div "During a major cybersecurity incident, the incident response team discovers tha…" at bounding box center [784, 298] width 1086 height 403
click at [776, 287] on div "Contain and limit the spread of the attack" at bounding box center [784, 287] width 534 height 35
click at [518, 266] on input "b. Contain and limit the spread of the attack" at bounding box center [518, 261] width 0 height 11
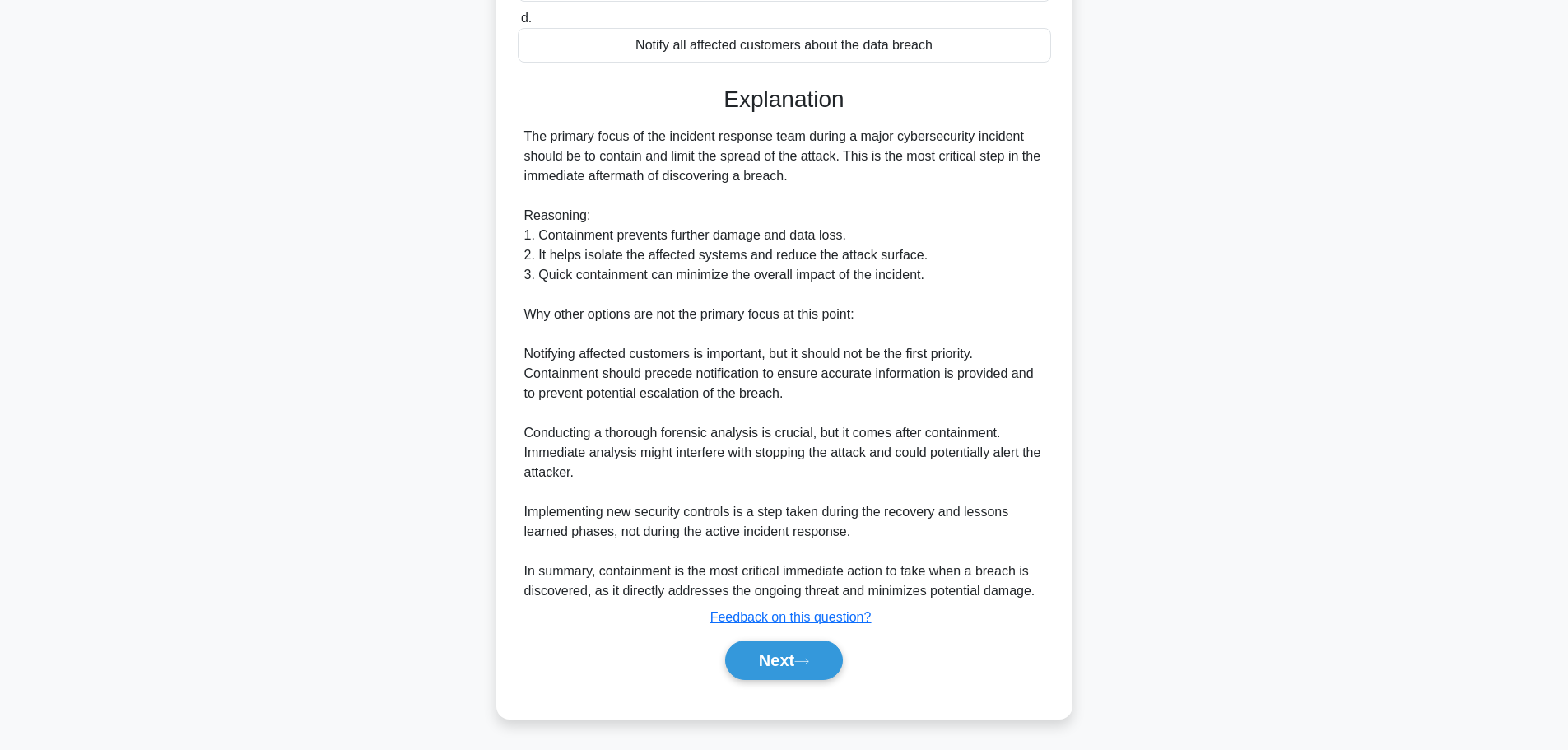
scroll to position [365, 0]
click at [750, 661] on button "Next" at bounding box center [784, 660] width 118 height 39
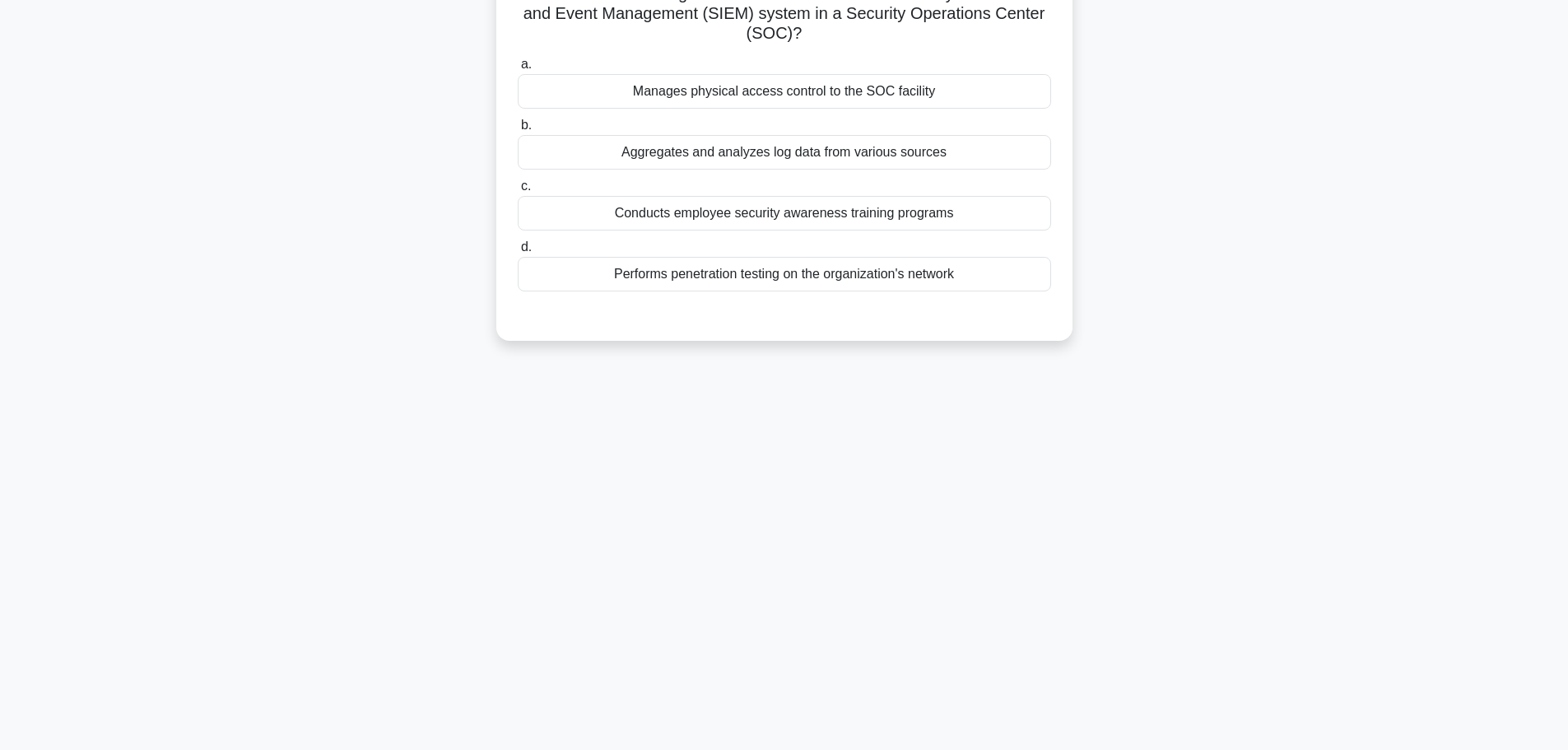
scroll to position [0, 0]
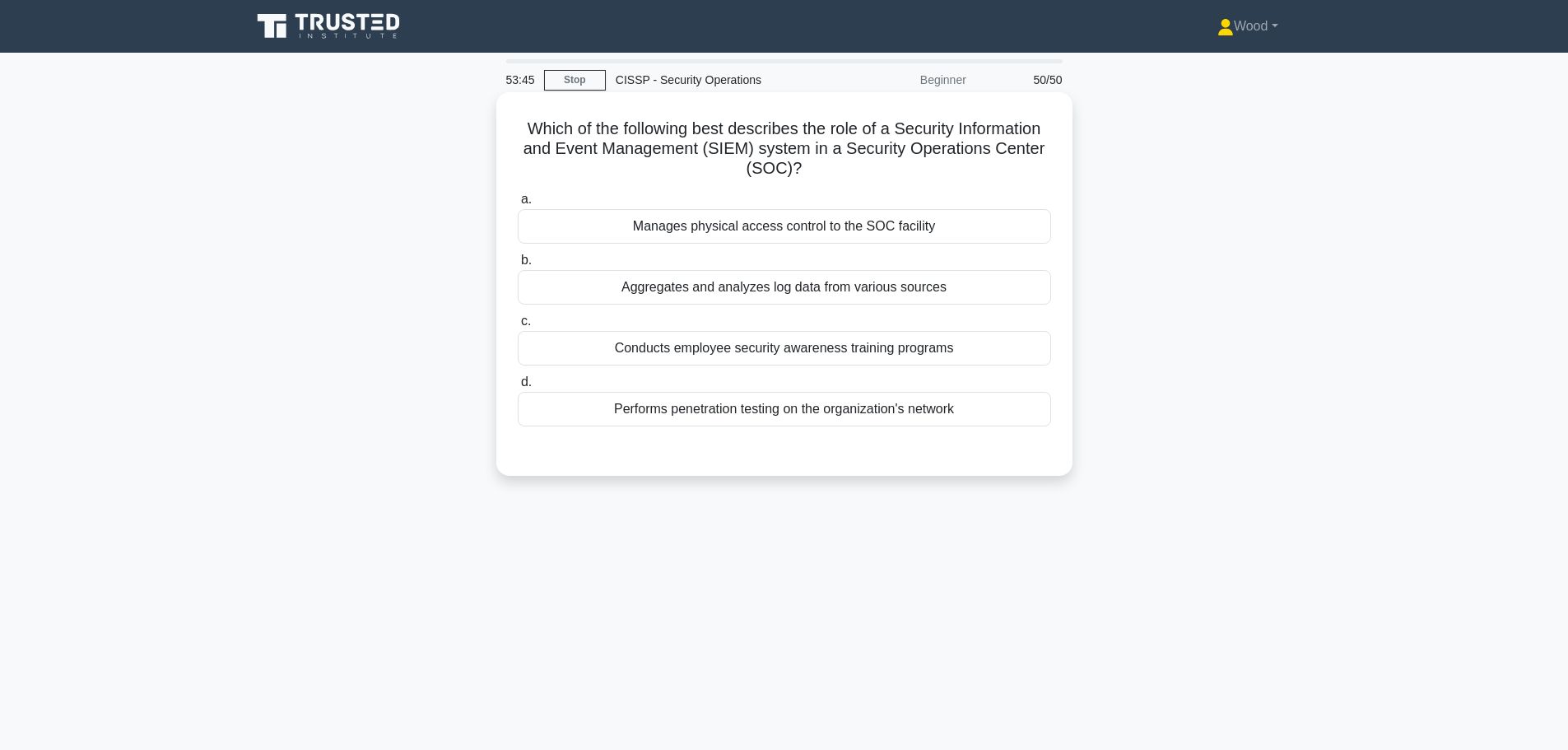
click at [829, 292] on div "Aggregates and analyzes log data from various sources" at bounding box center [784, 287] width 534 height 35
click at [518, 266] on input "b. Aggregates and analyzes log data from various sources" at bounding box center [518, 261] width 0 height 11
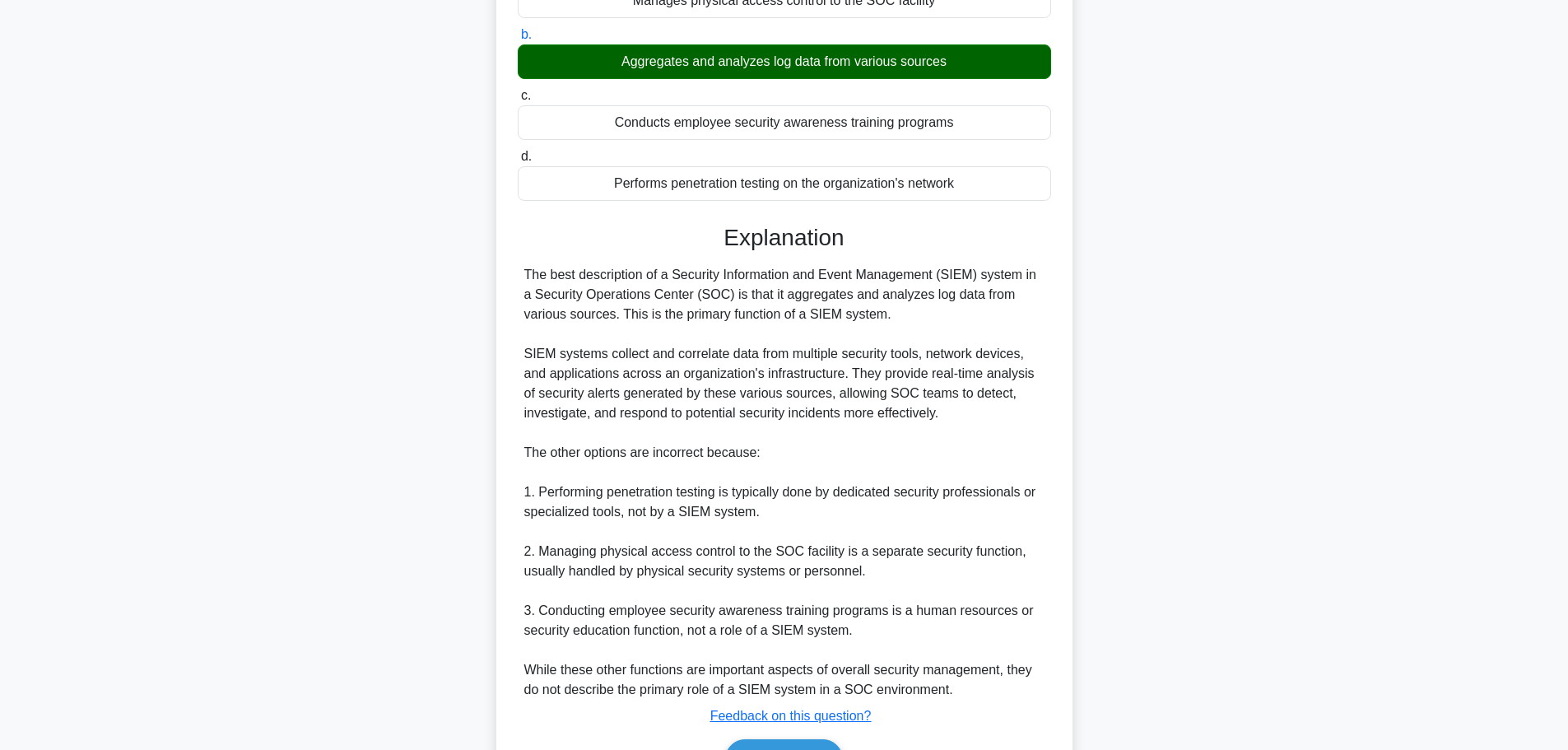
scroll to position [326, 0]
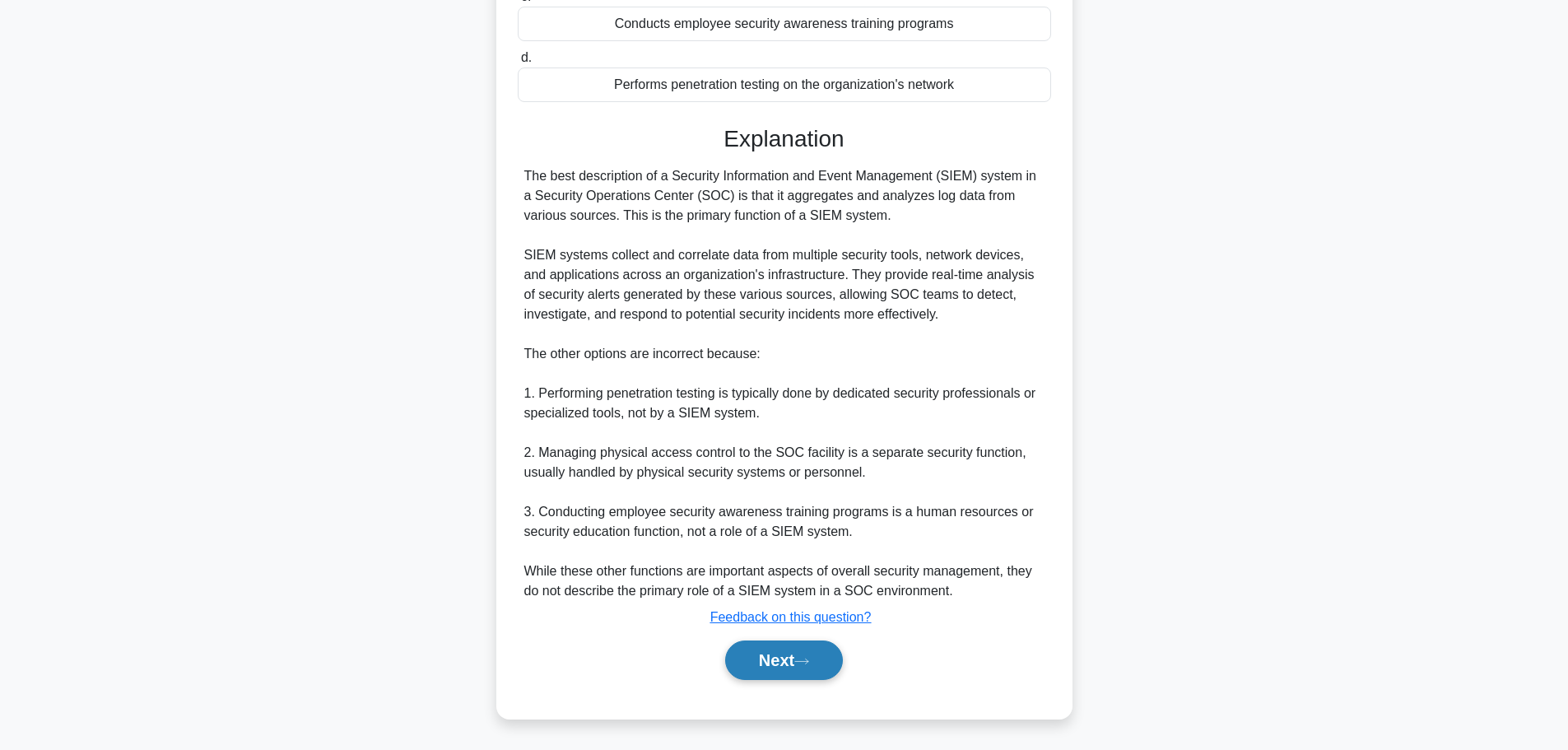
click at [789, 671] on button "Next" at bounding box center [784, 660] width 118 height 39
